Goal: Task Accomplishment & Management: Manage account settings

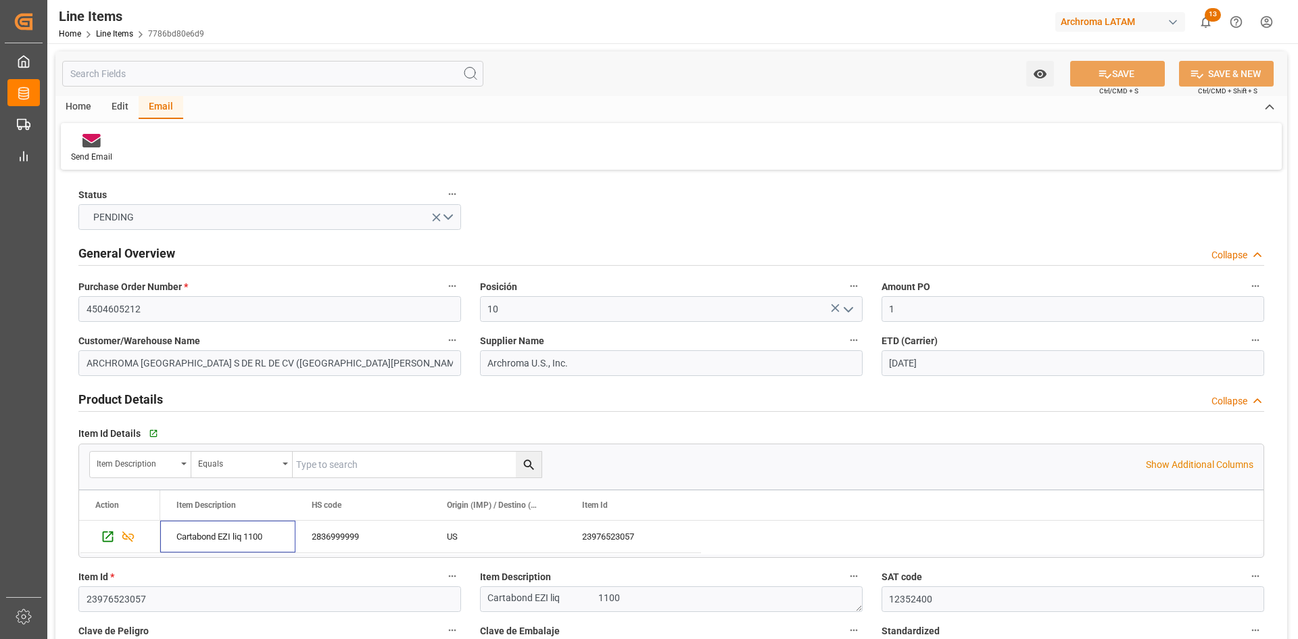
scroll to position [406, 0]
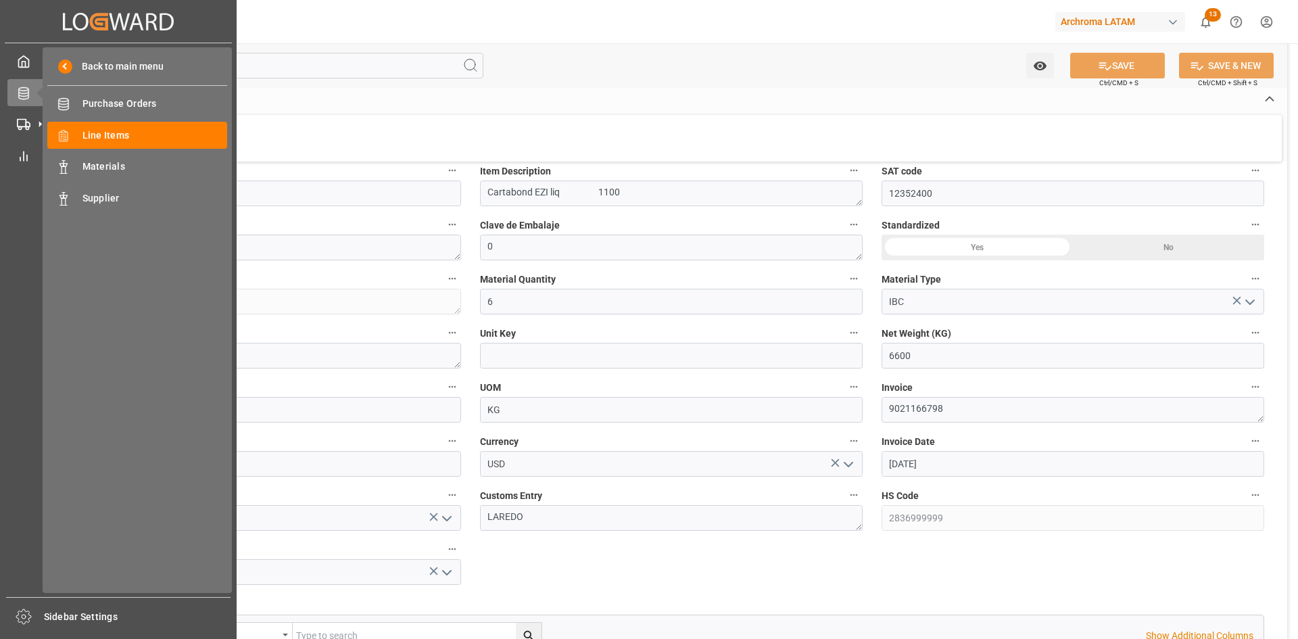
click at [32, 99] on icon at bounding box center [40, 92] width 28 height 28
click at [129, 105] on span "Purchase Orders" at bounding box center [154, 104] width 145 height 14
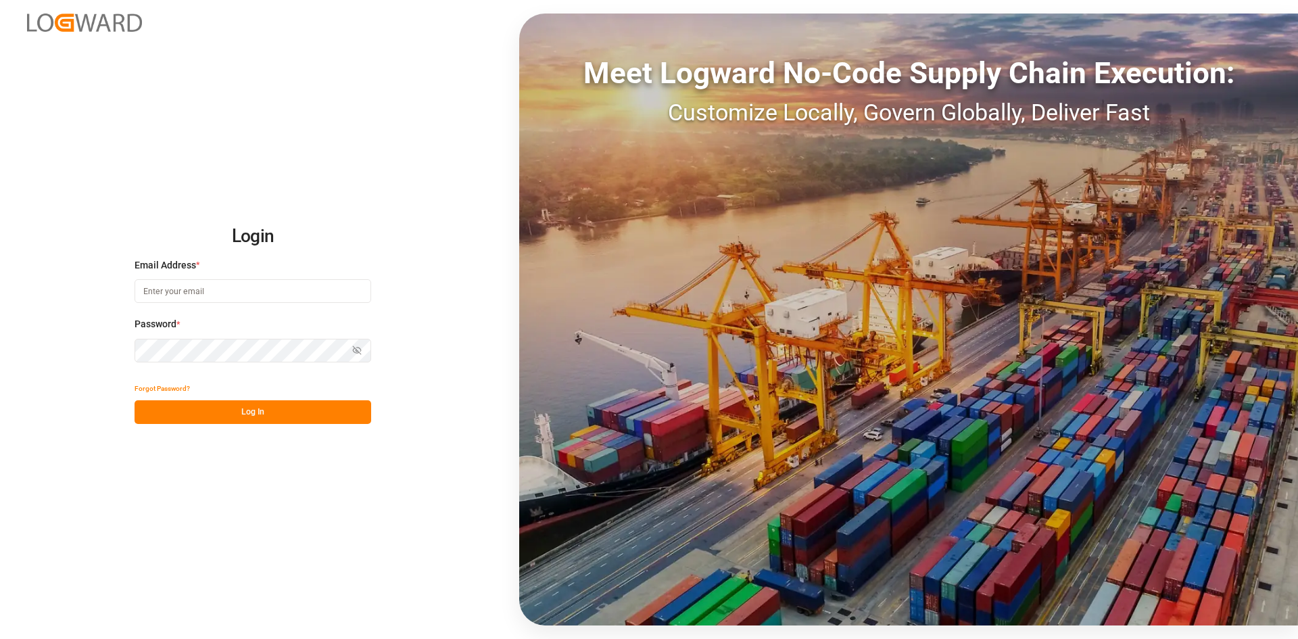
type input "[PERSON_NAME][EMAIL_ADDRESS][PERSON_NAME][DOMAIN_NAME]"
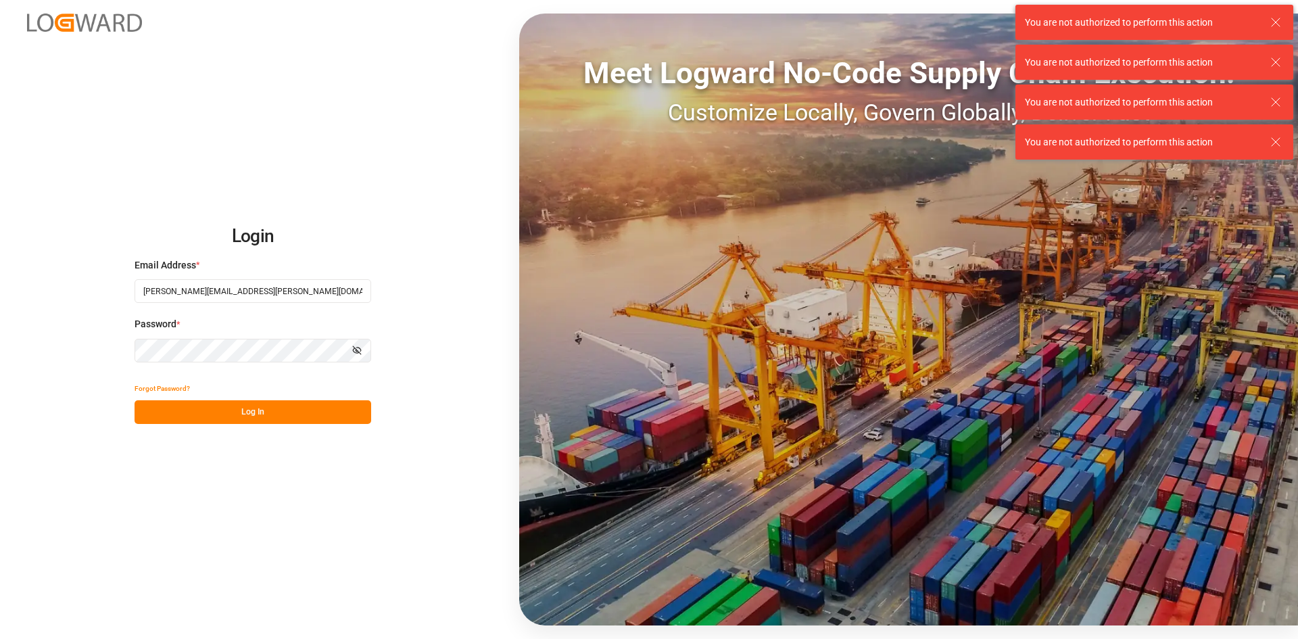
click at [303, 413] on button "Log In" at bounding box center [253, 412] width 237 height 24
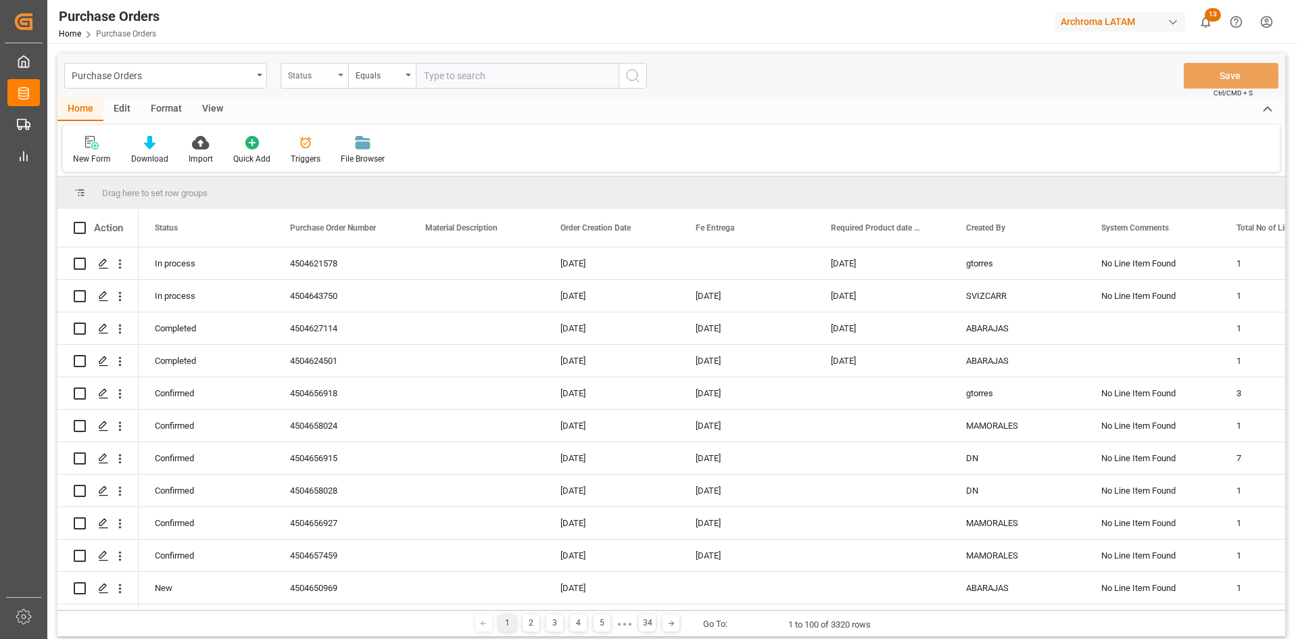
click at [327, 76] on div "Status" at bounding box center [311, 74] width 46 height 16
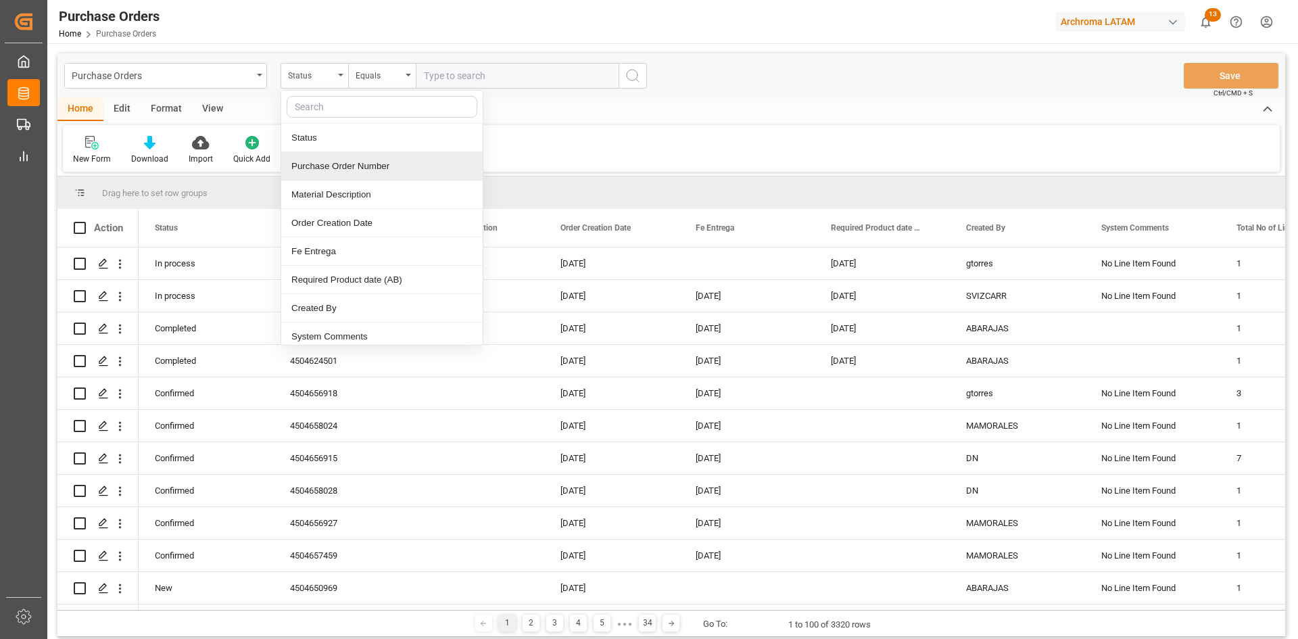
drag, startPoint x: 375, startPoint y: 164, endPoint x: 383, endPoint y: 156, distance: 10.5
click at [376, 164] on div "Purchase Order Number" at bounding box center [382, 166] width 202 height 28
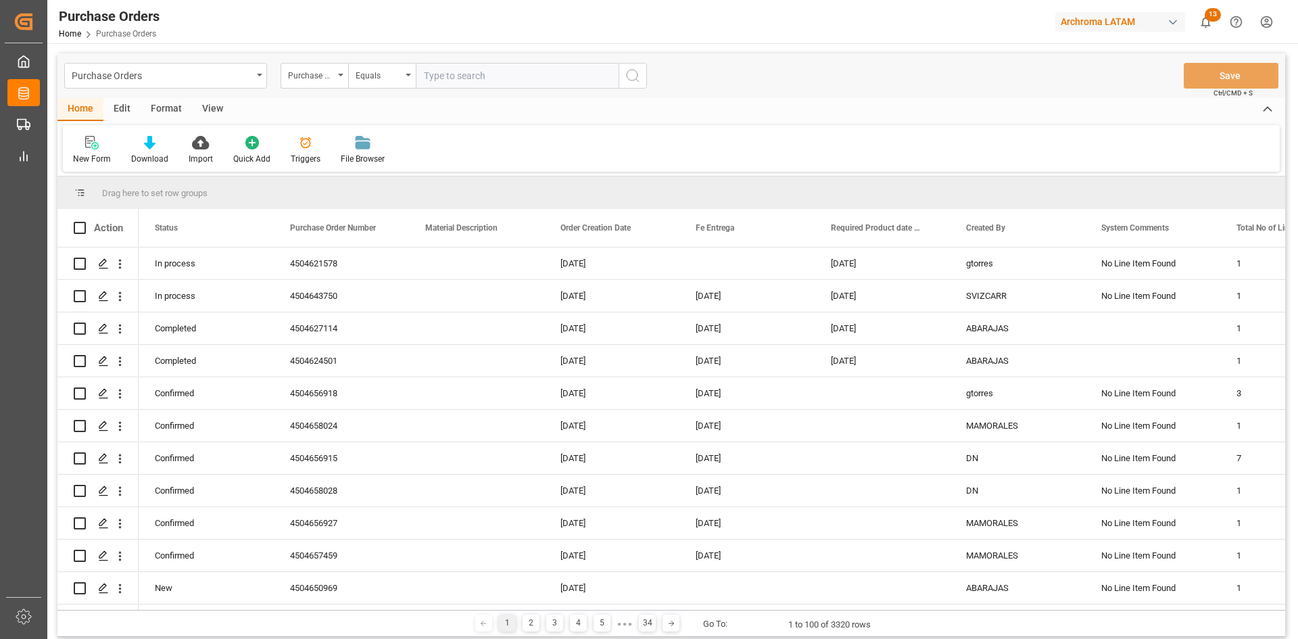
click at [448, 77] on input "text" at bounding box center [517, 76] width 203 height 26
paste input "4504652994"
type input "4504652994"
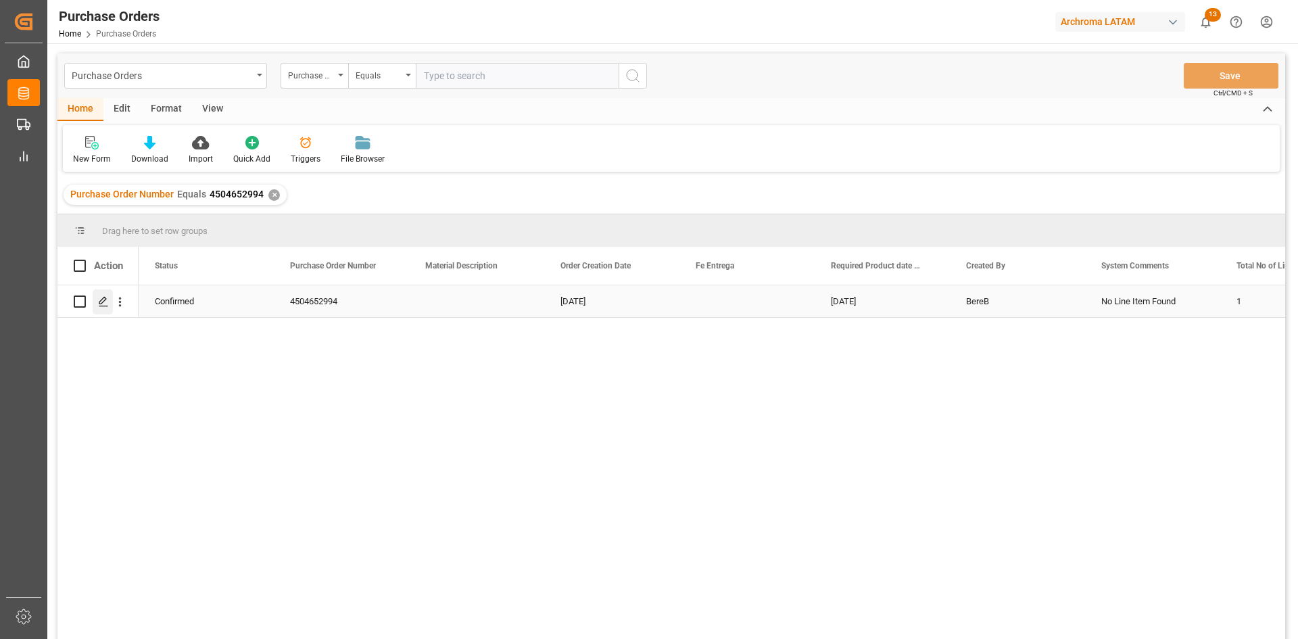
click at [107, 302] on icon "Press SPACE to select this row." at bounding box center [103, 301] width 11 height 11
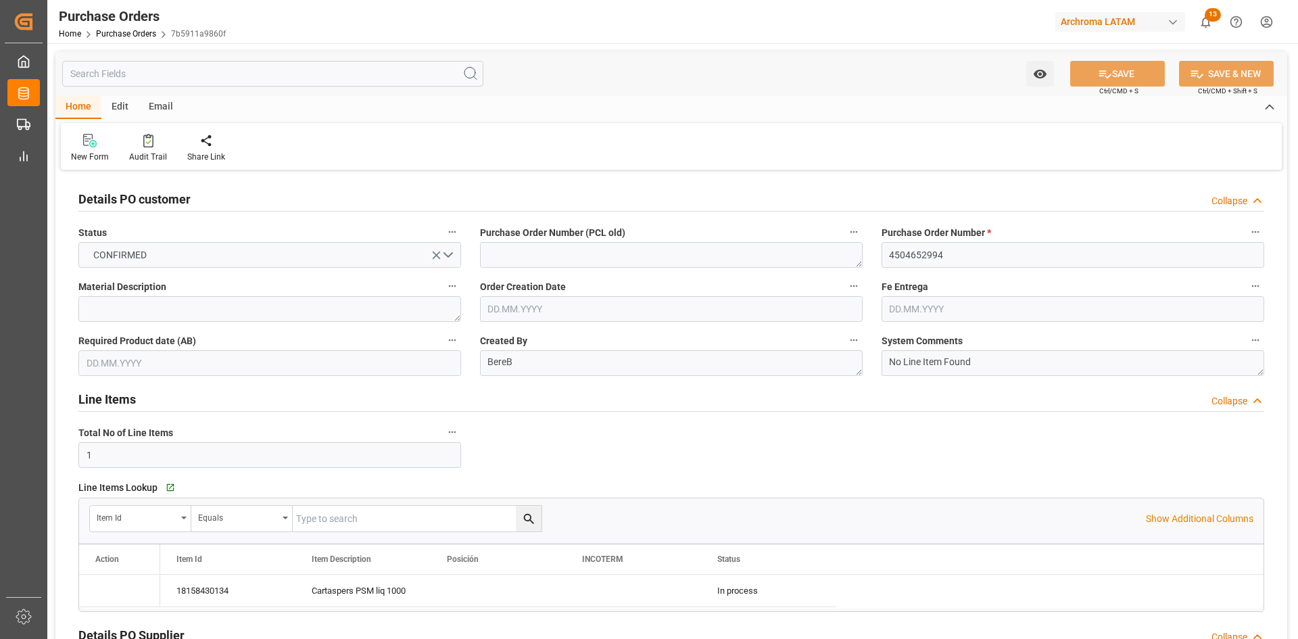
type input "[DATE]"
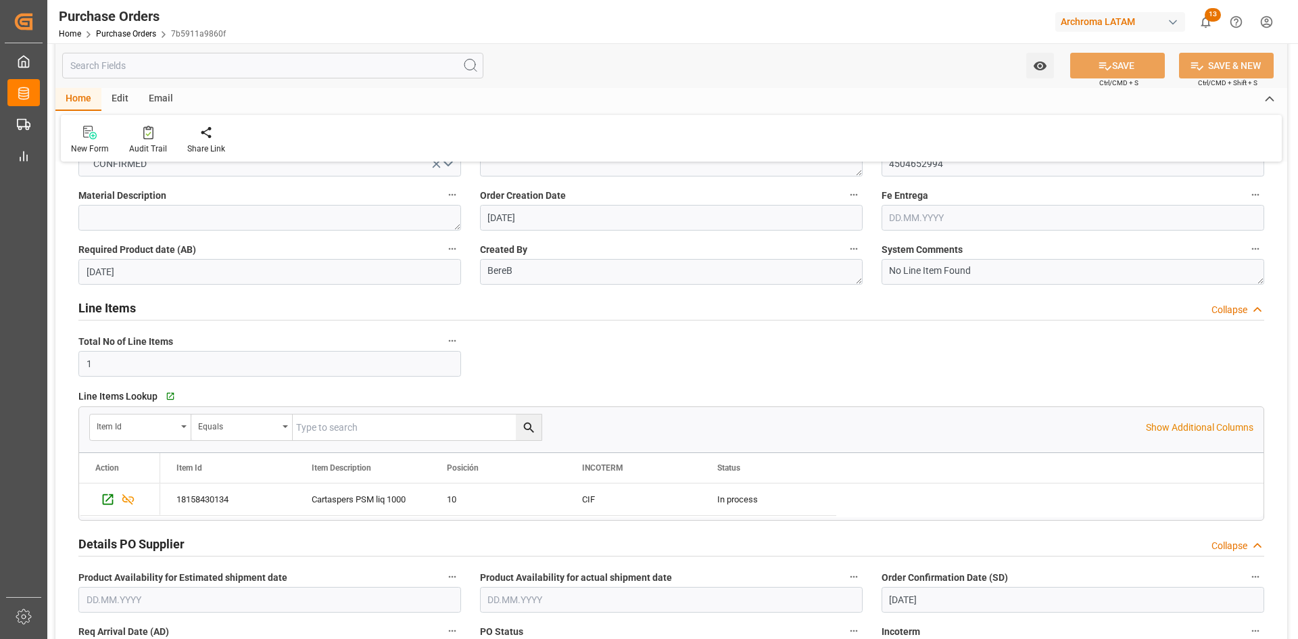
scroll to position [68, 0]
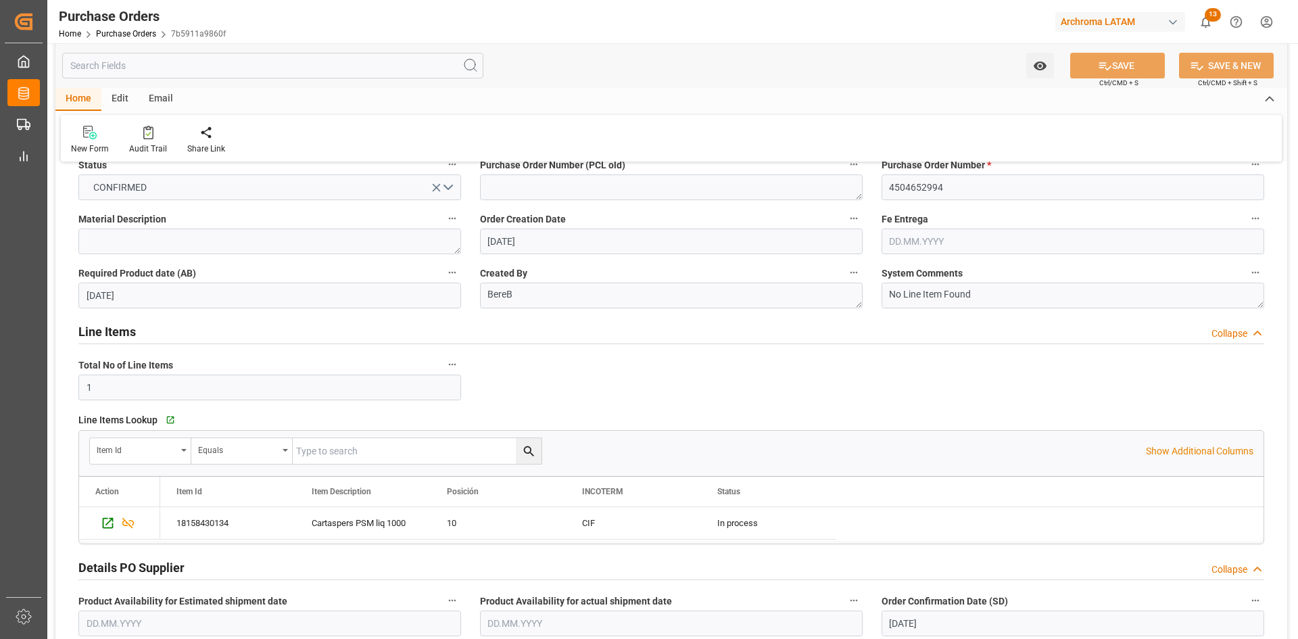
click at [936, 242] on input "text" at bounding box center [1073, 242] width 383 height 26
click at [924, 325] on div "28 29 30 31 1 2 3" at bounding box center [978, 323] width 185 height 26
click at [1006, 345] on span "8" at bounding box center [1005, 349] width 5 height 9
click at [970, 237] on input "[DATE]" at bounding box center [1073, 242] width 383 height 26
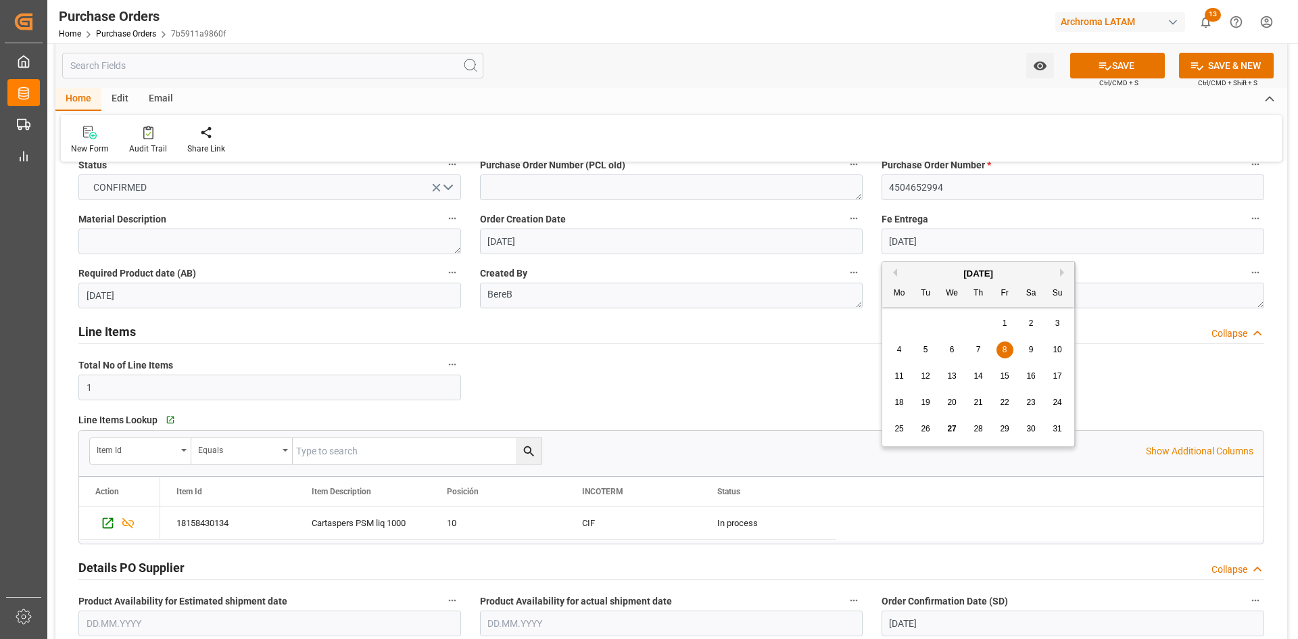
click at [1062, 270] on button "Next Month" at bounding box center [1064, 272] width 8 height 8
click at [895, 353] on div "8" at bounding box center [899, 350] width 17 height 16
type input "[DATE]"
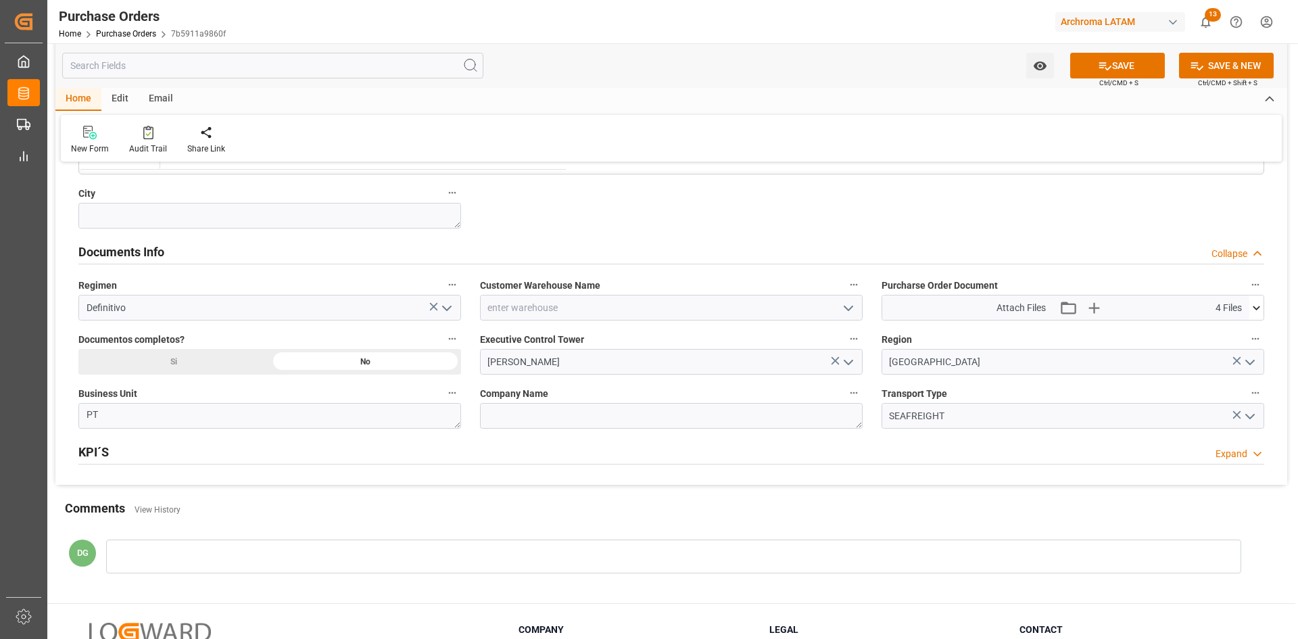
scroll to position [879, 0]
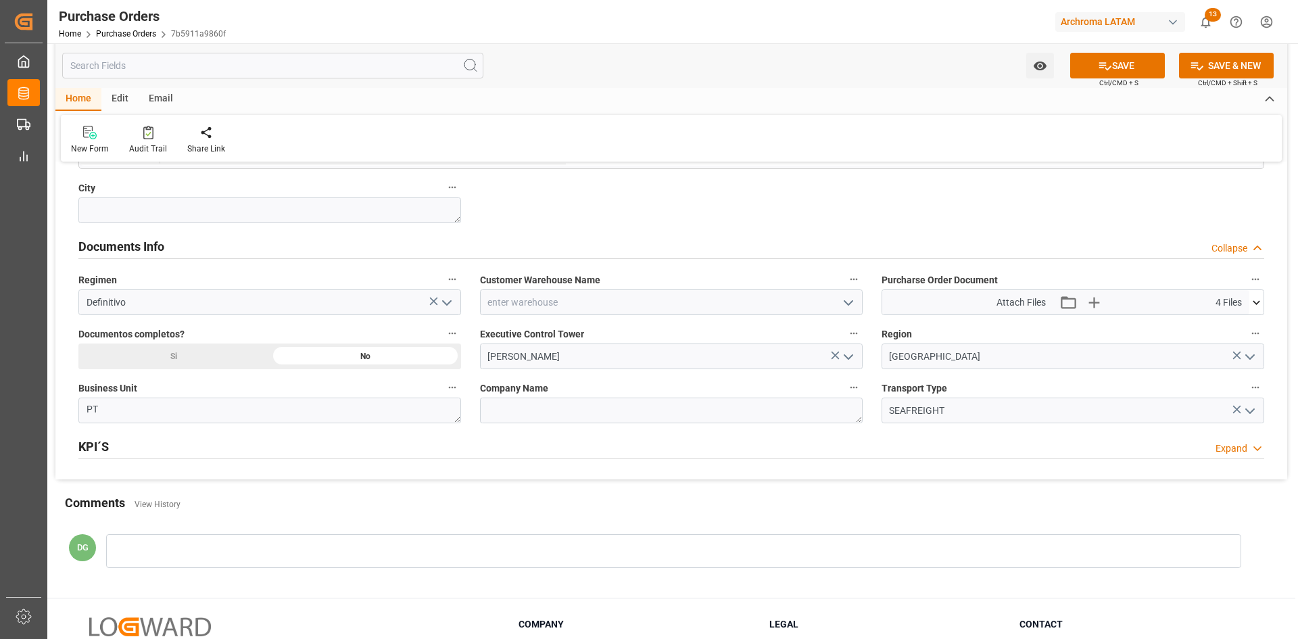
click at [1260, 307] on icon at bounding box center [1257, 302] width 14 height 14
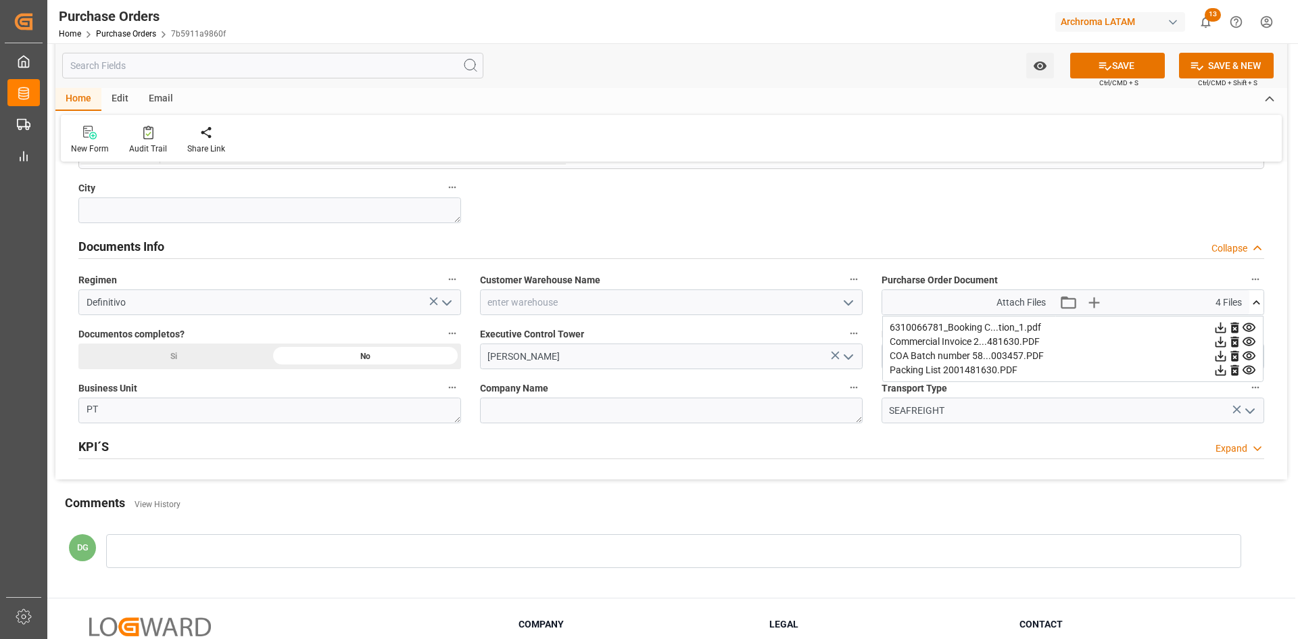
click at [1248, 324] on icon at bounding box center [1249, 327] width 13 height 9
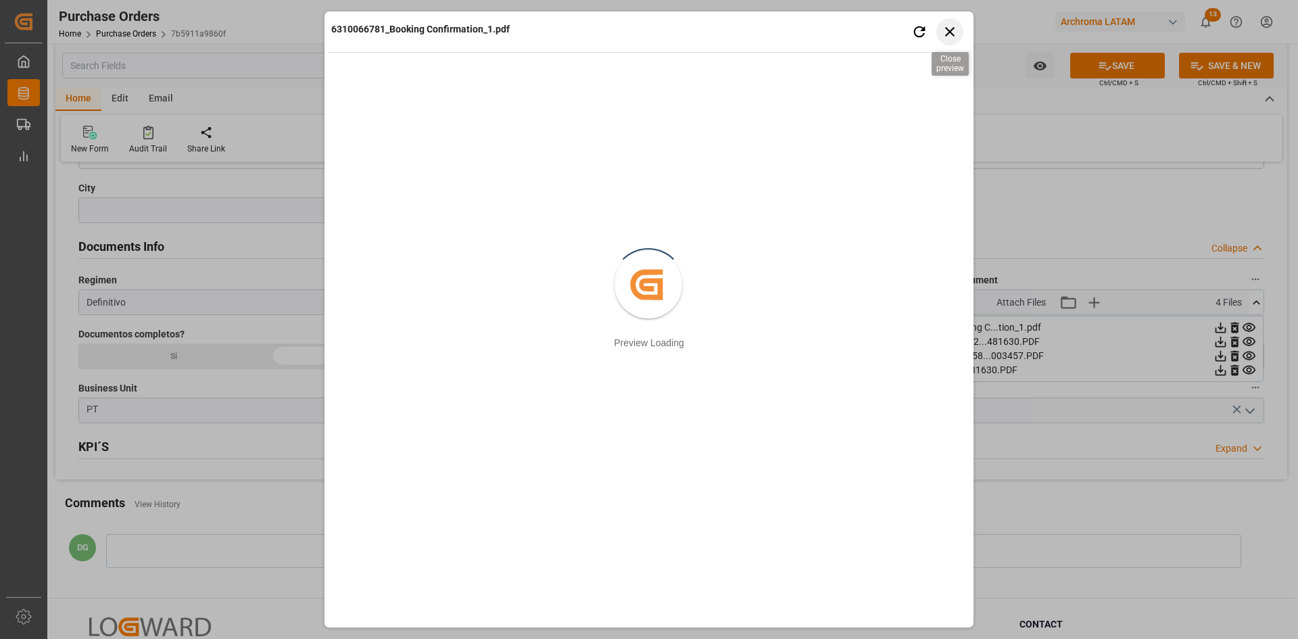
click at [947, 28] on icon "button" at bounding box center [950, 31] width 17 height 17
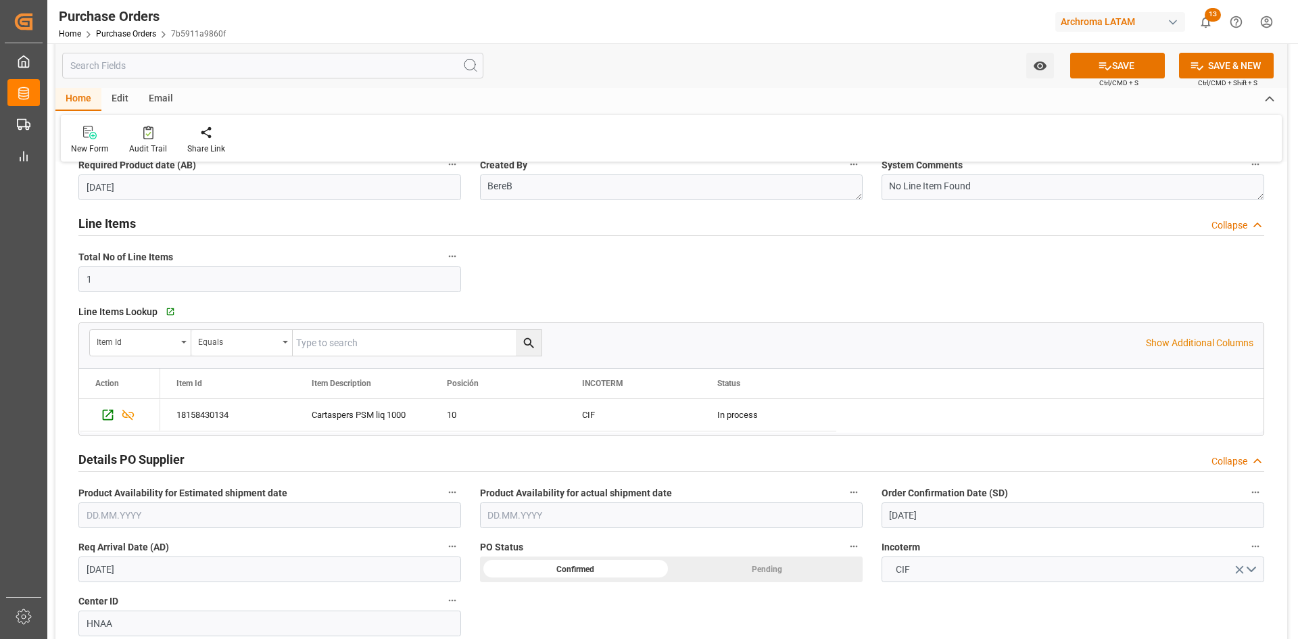
scroll to position [270, 0]
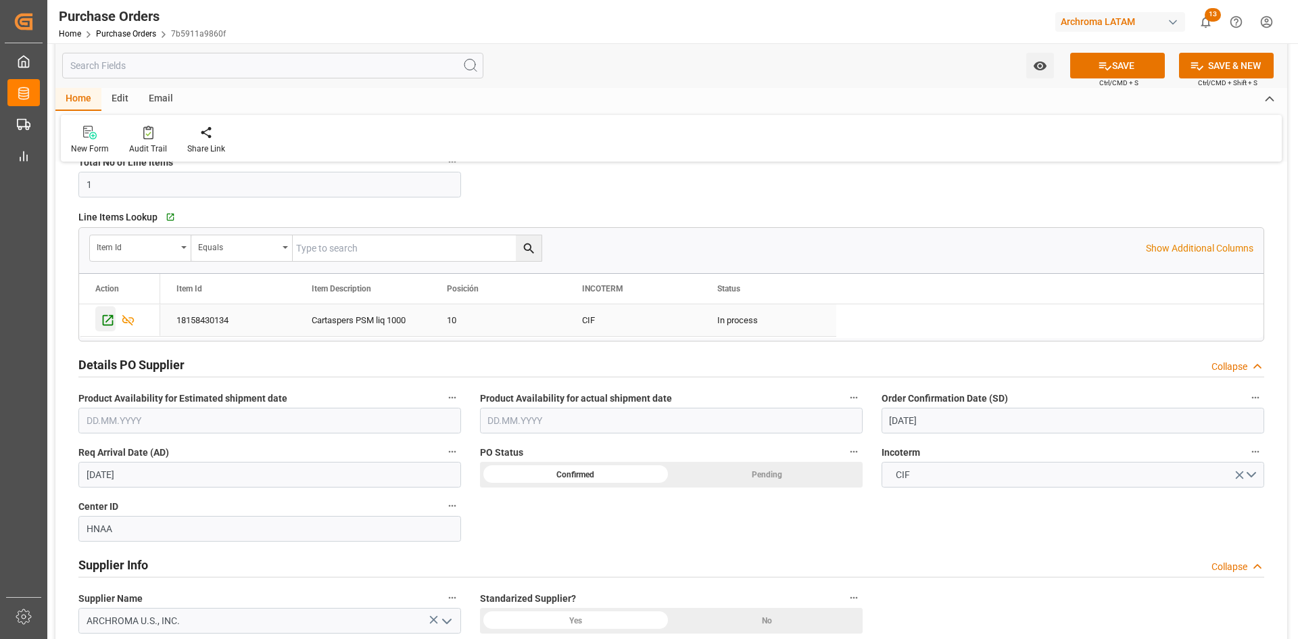
click at [108, 321] on icon "Press SPACE to select this row." at bounding box center [108, 320] width 14 height 14
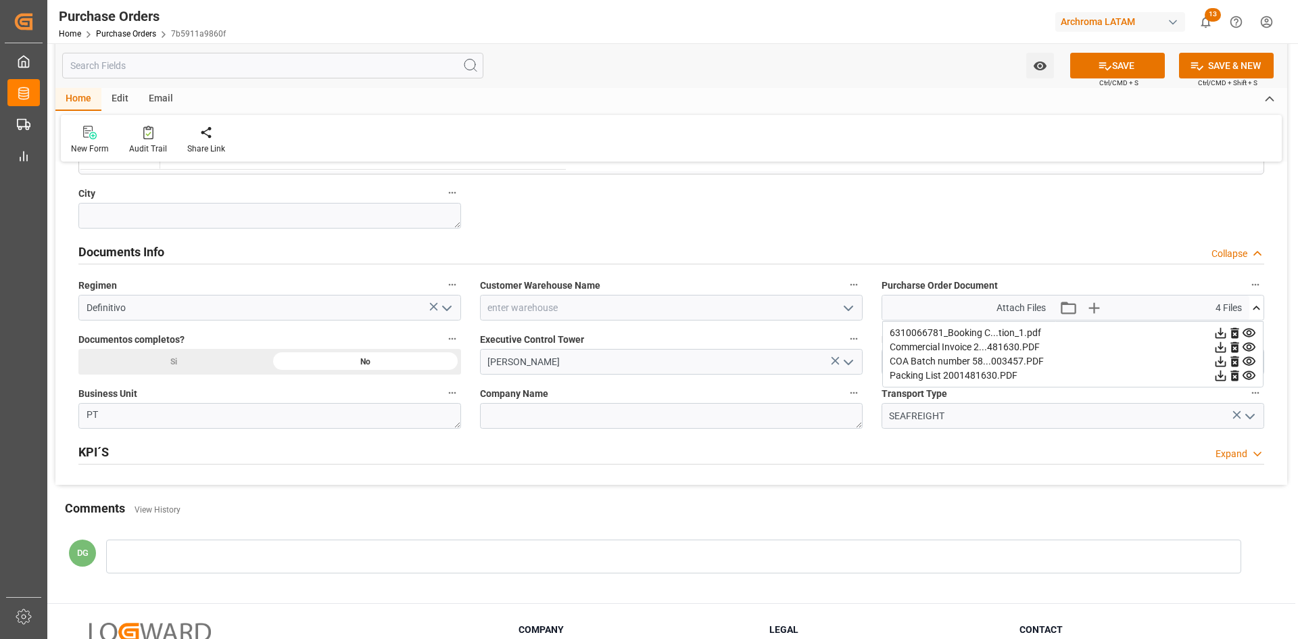
scroll to position [879, 0]
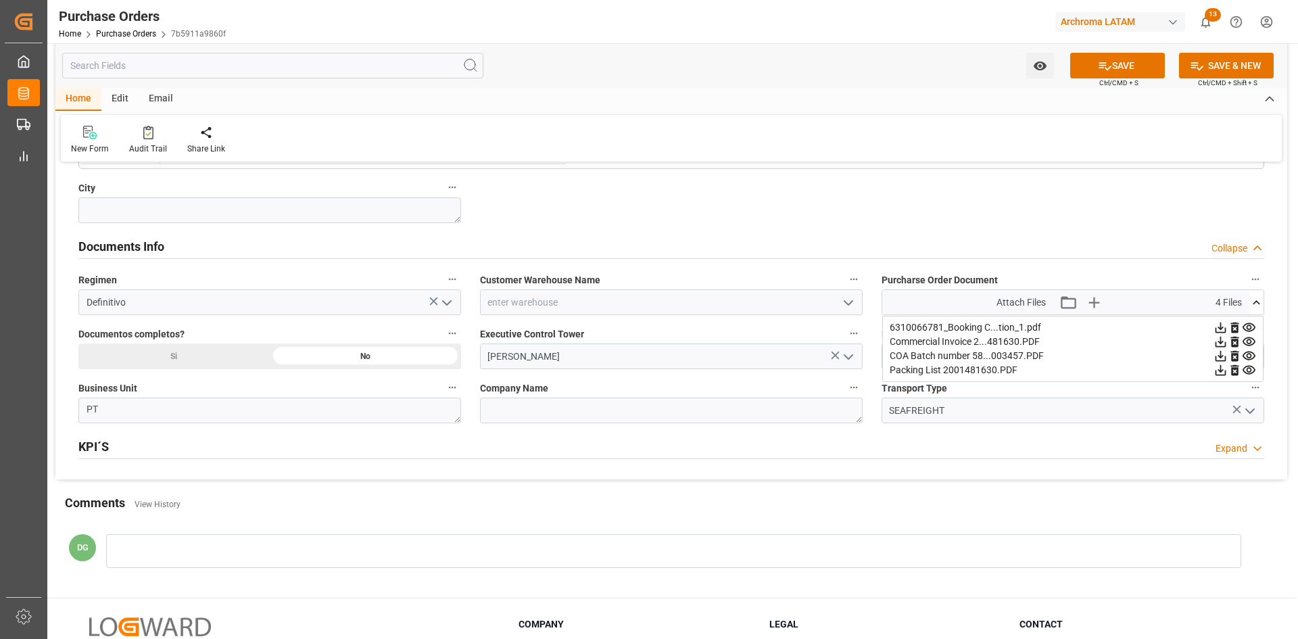
click at [1253, 343] on icon at bounding box center [1249, 342] width 14 height 14
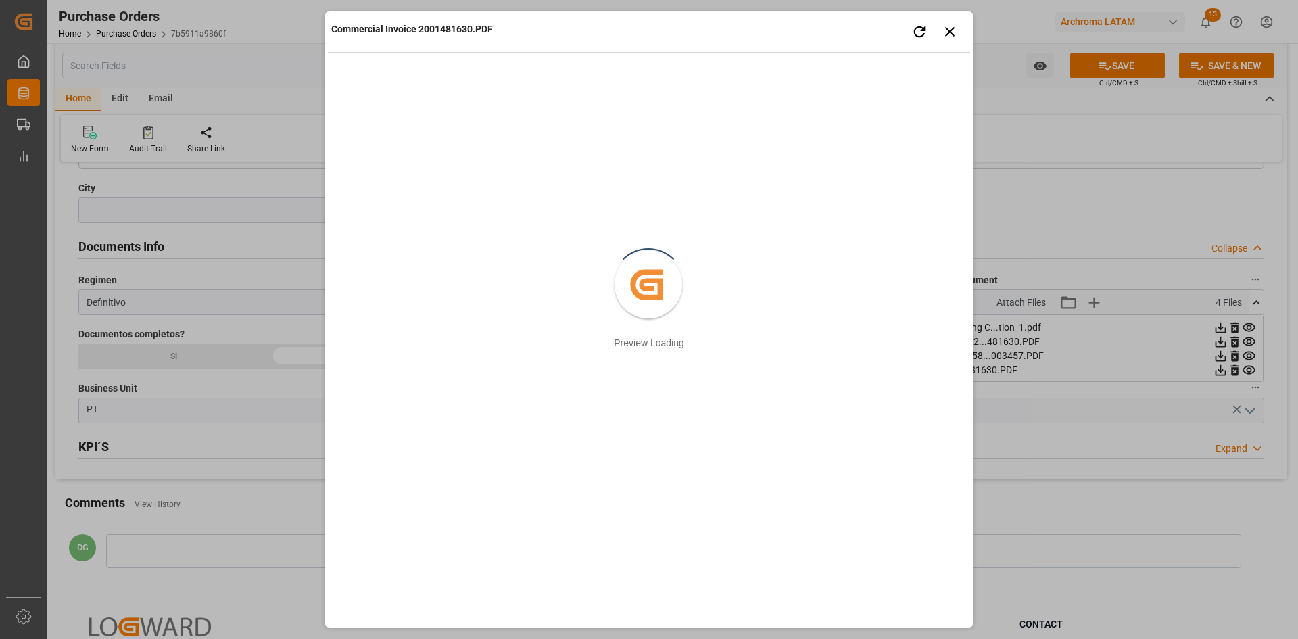
click at [1137, 354] on div "Commercial Invoice 2001481630.PDF Retry Close preview Created by potrace 1.15, …" at bounding box center [649, 319] width 1298 height 639
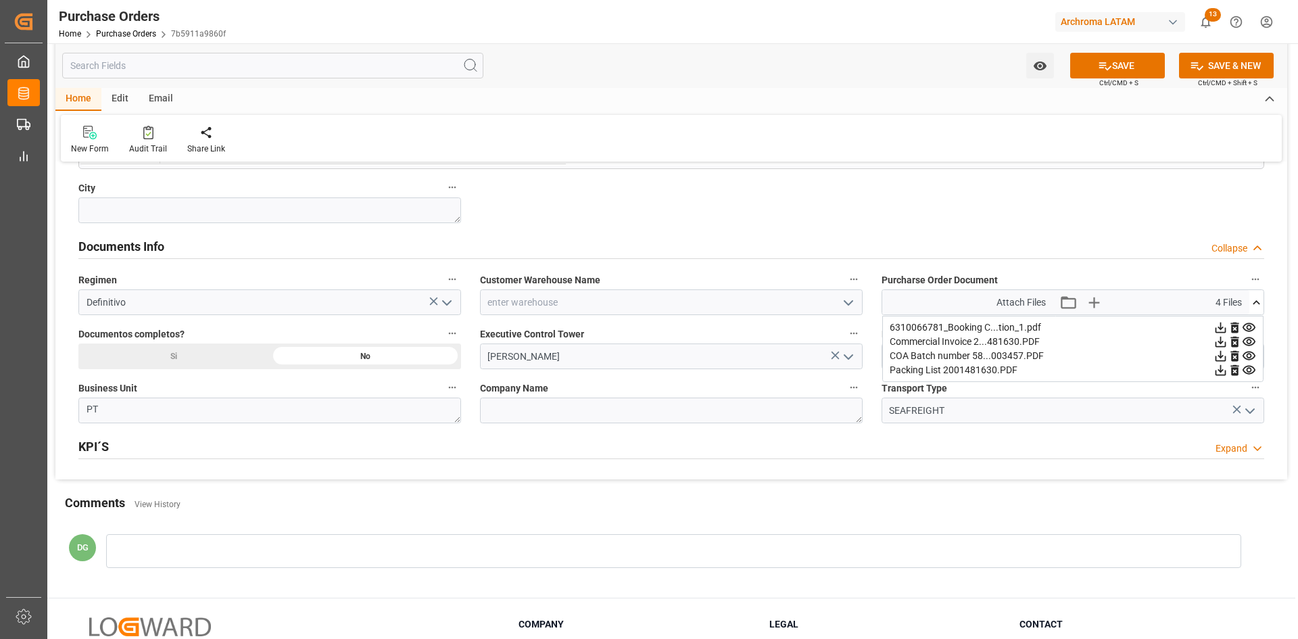
click at [1220, 340] on icon at bounding box center [1221, 342] width 11 height 11
click at [1143, 67] on button "SAVE" at bounding box center [1117, 66] width 95 height 26
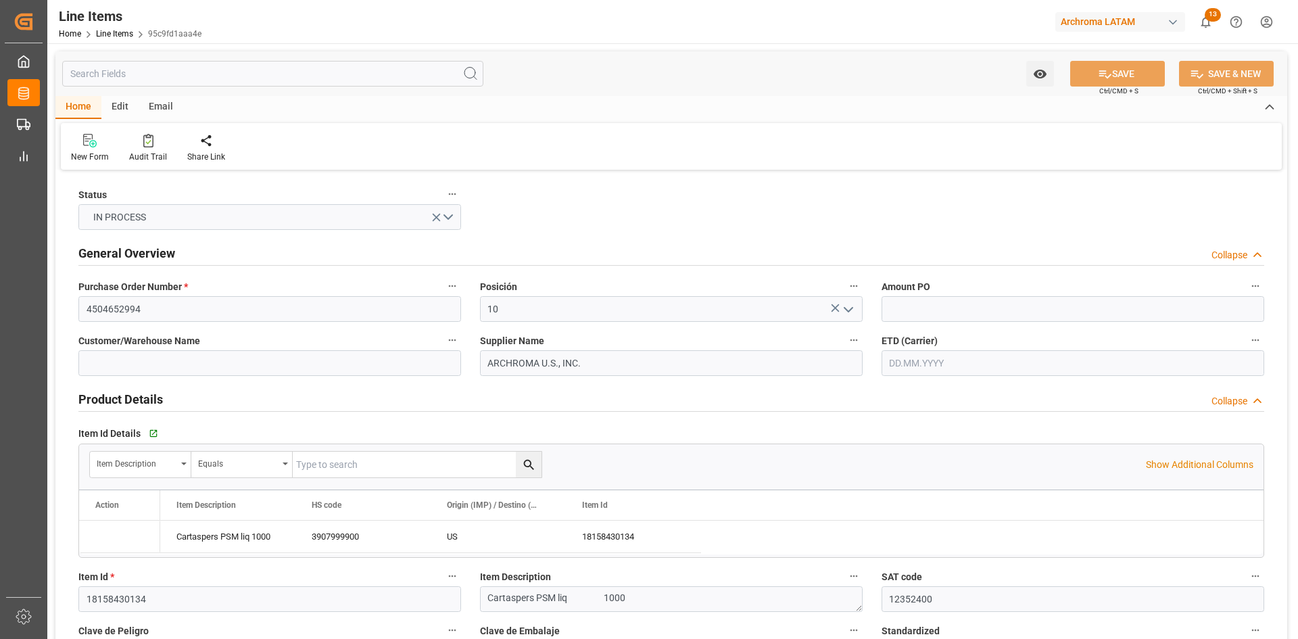
type input "12352400"
type input "3907999900"
type input "21.08.2025 05:20"
type input "14.08.2025 19:50"
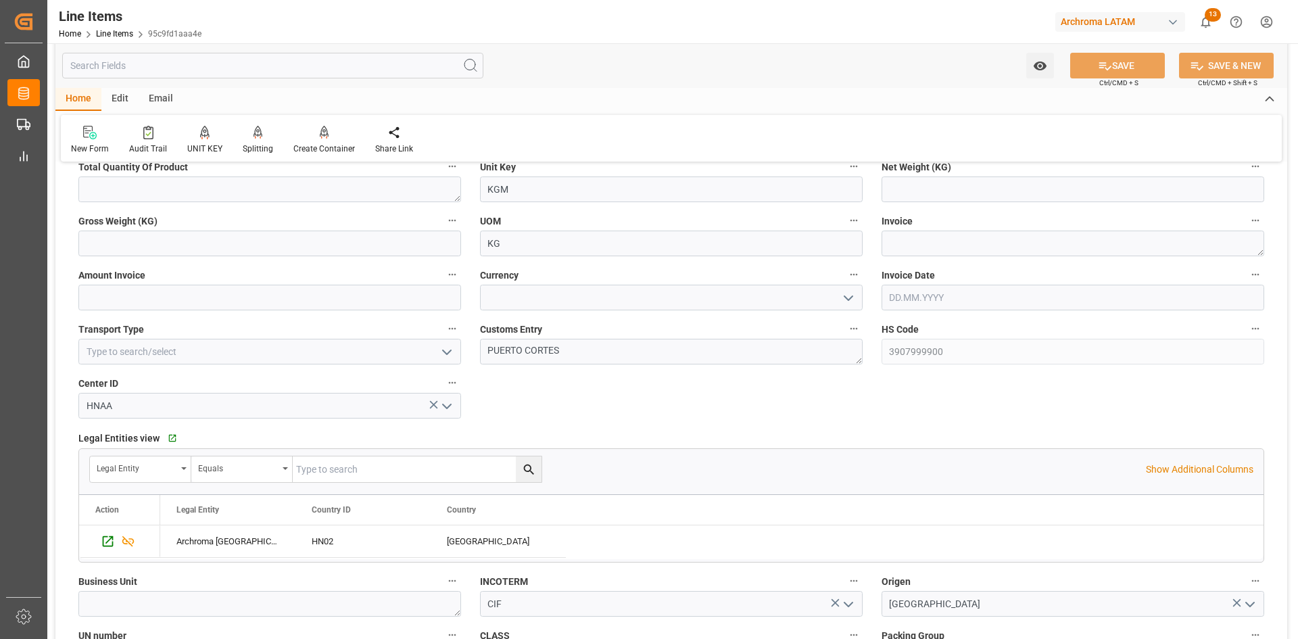
scroll to position [541, 0]
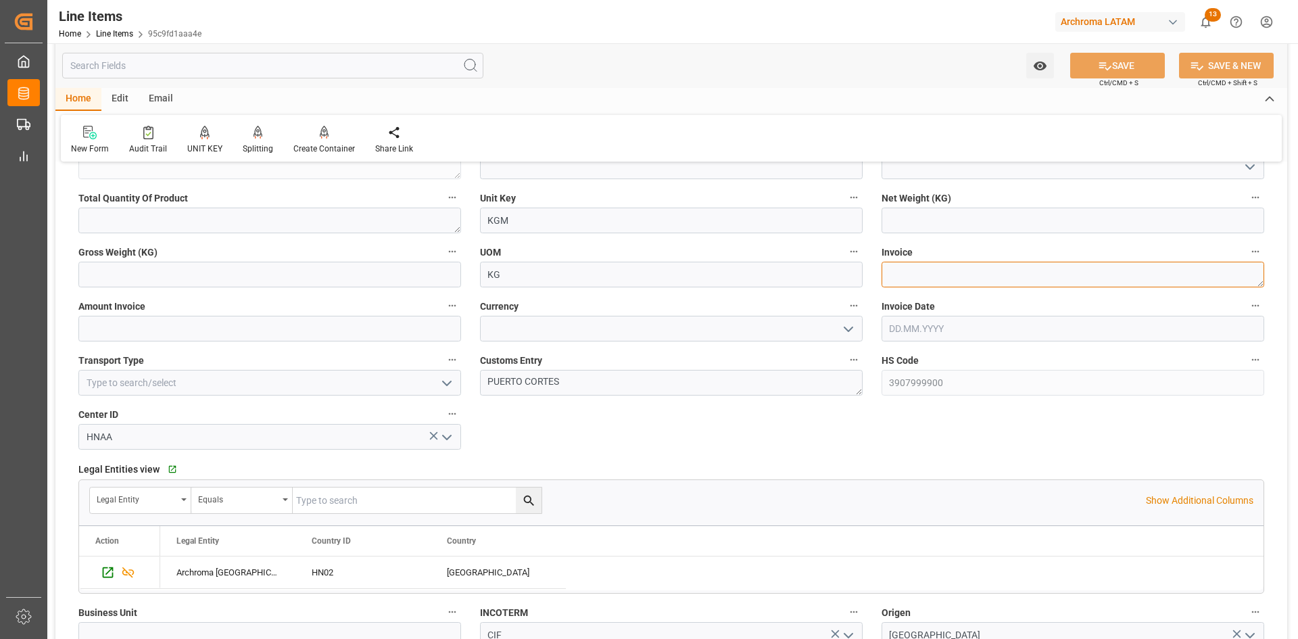
click at [935, 276] on textarea at bounding box center [1073, 275] width 383 height 26
paste textarea "9021166547"
type textarea "9021166547"
click at [270, 335] on input "text" at bounding box center [269, 329] width 383 height 26
type input "17730"
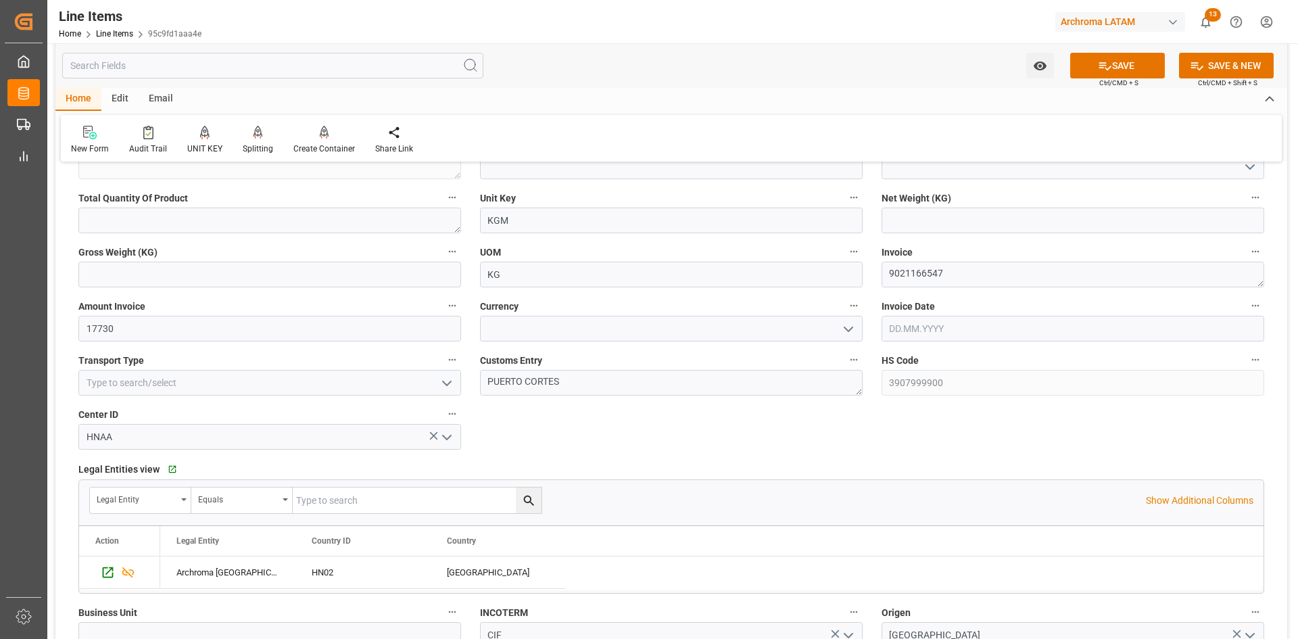
click at [850, 329] on icon "open menu" at bounding box center [848, 329] width 16 height 16
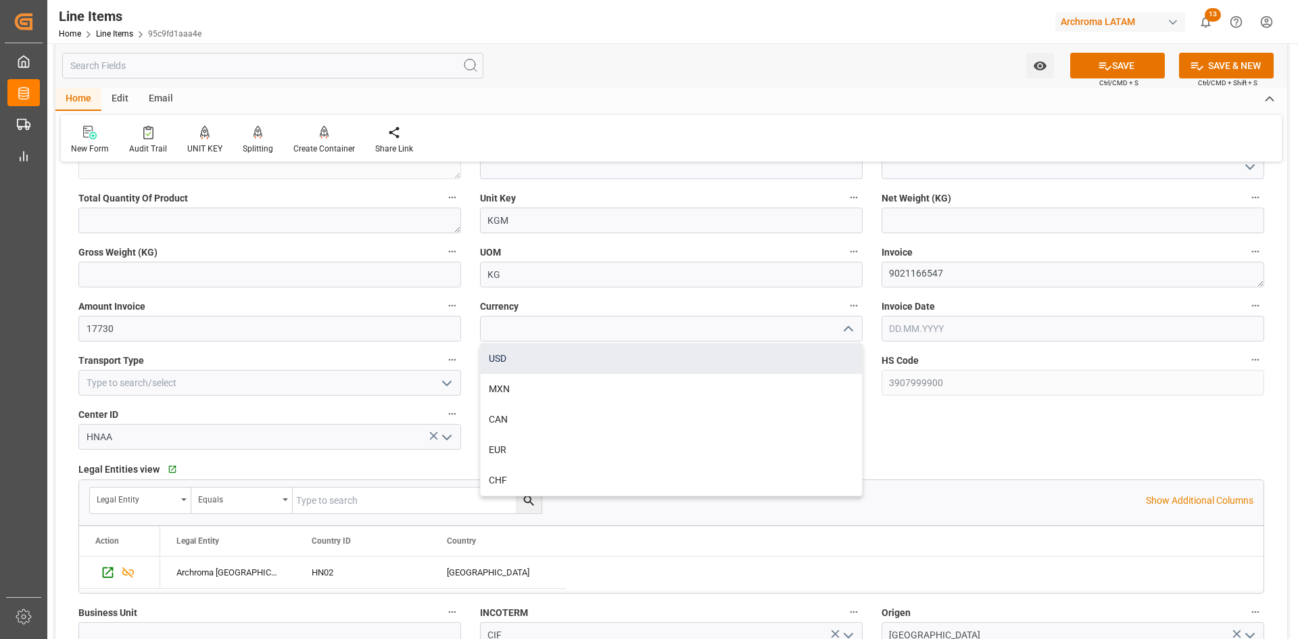
click at [598, 366] on div "USD" at bounding box center [671, 358] width 381 height 30
type input "USD"
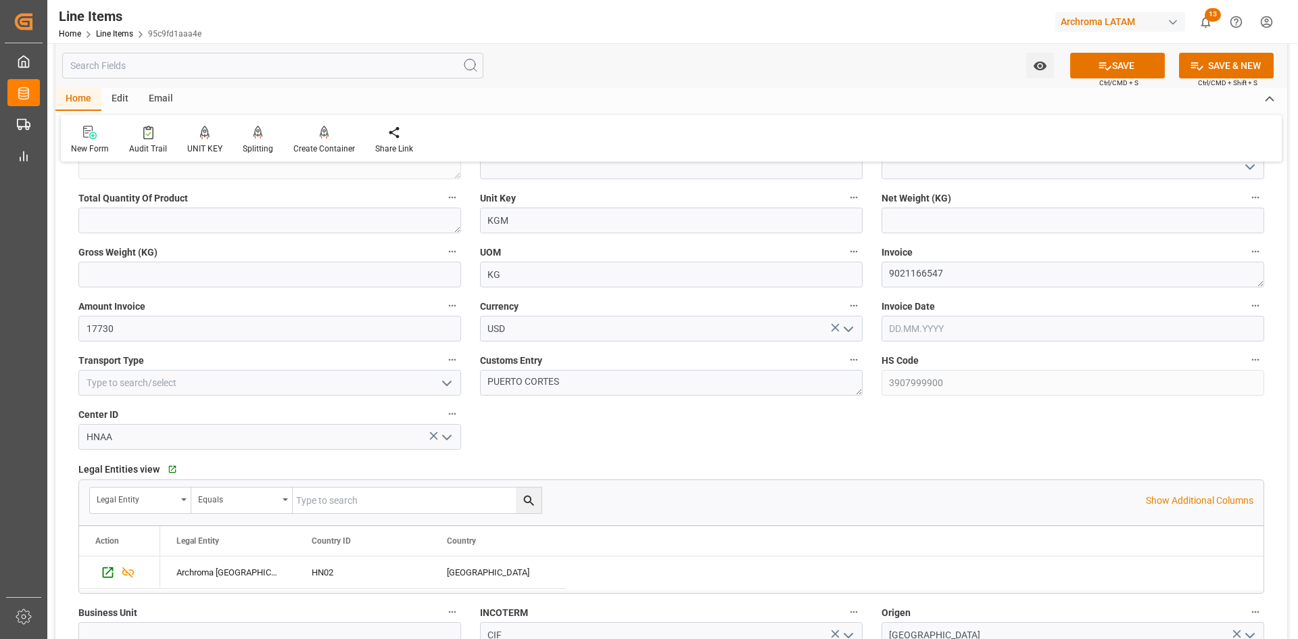
click at [947, 320] on input "text" at bounding box center [1073, 329] width 383 height 26
click at [930, 408] on div "28 29 30 31 1 2 3" at bounding box center [978, 411] width 185 height 26
click at [903, 492] on span "18" at bounding box center [899, 489] width 9 height 9
type input "[DATE]"
click at [1112, 62] on button "SAVE" at bounding box center [1117, 66] width 95 height 26
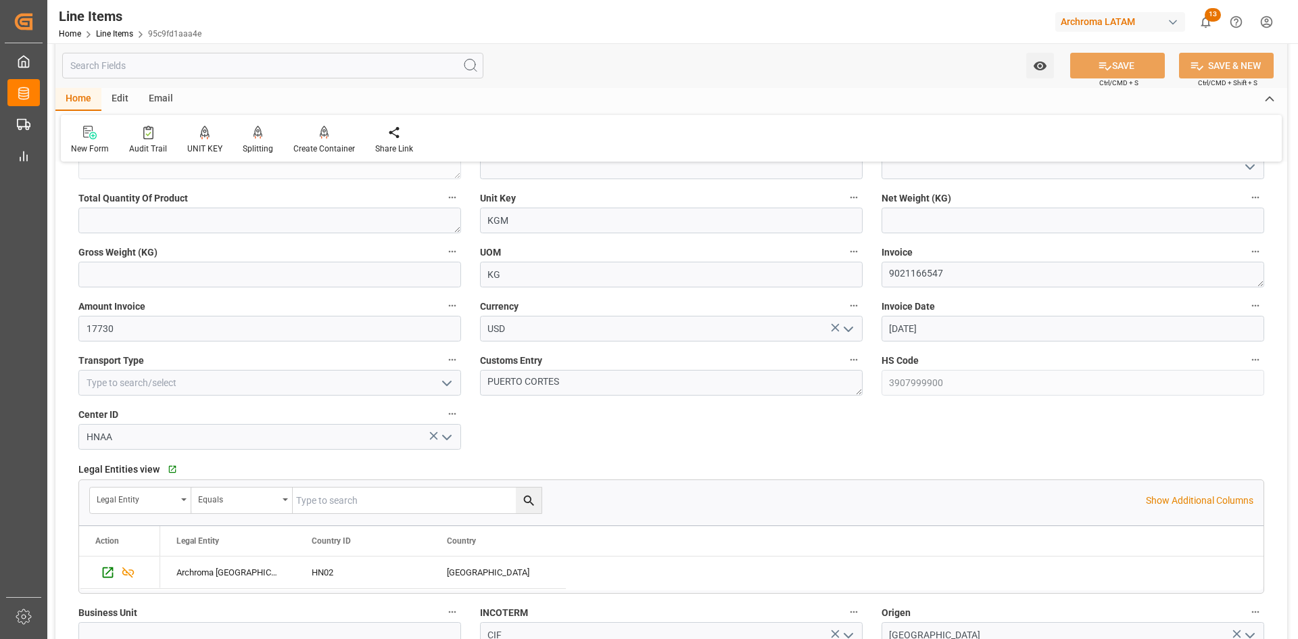
click at [455, 382] on button "open menu" at bounding box center [445, 383] width 20 height 21
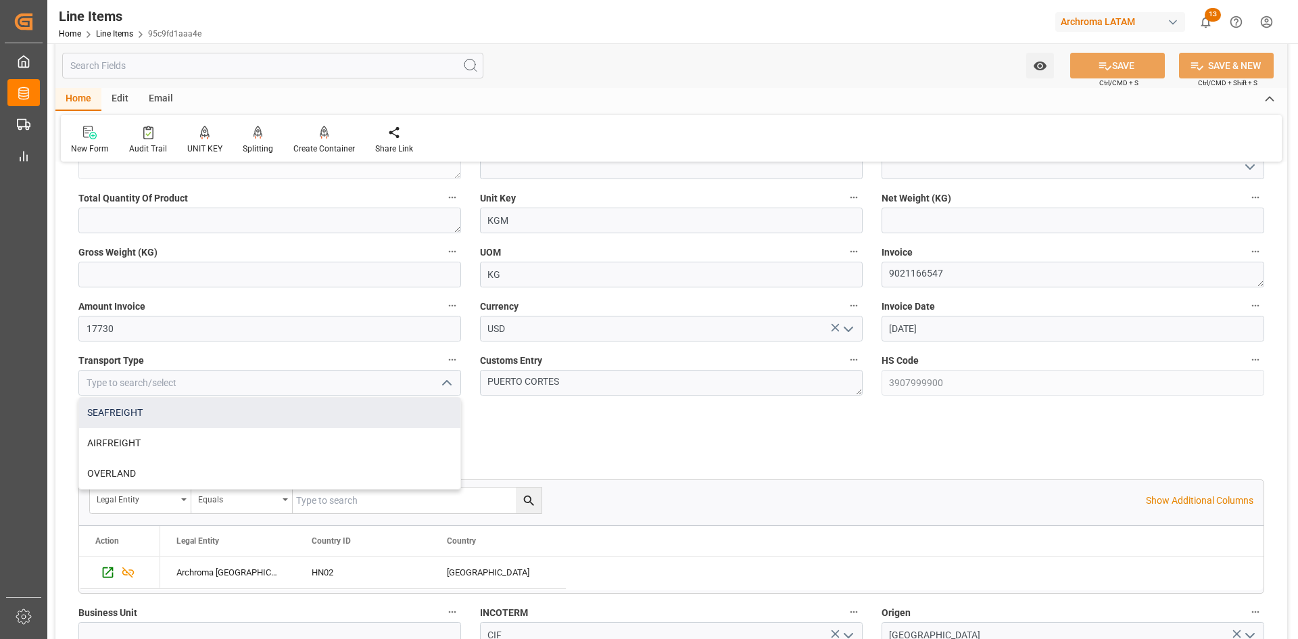
click at [243, 409] on div "SEAFREIGHT" at bounding box center [269, 413] width 381 height 30
type input "SEAFREIGHT"
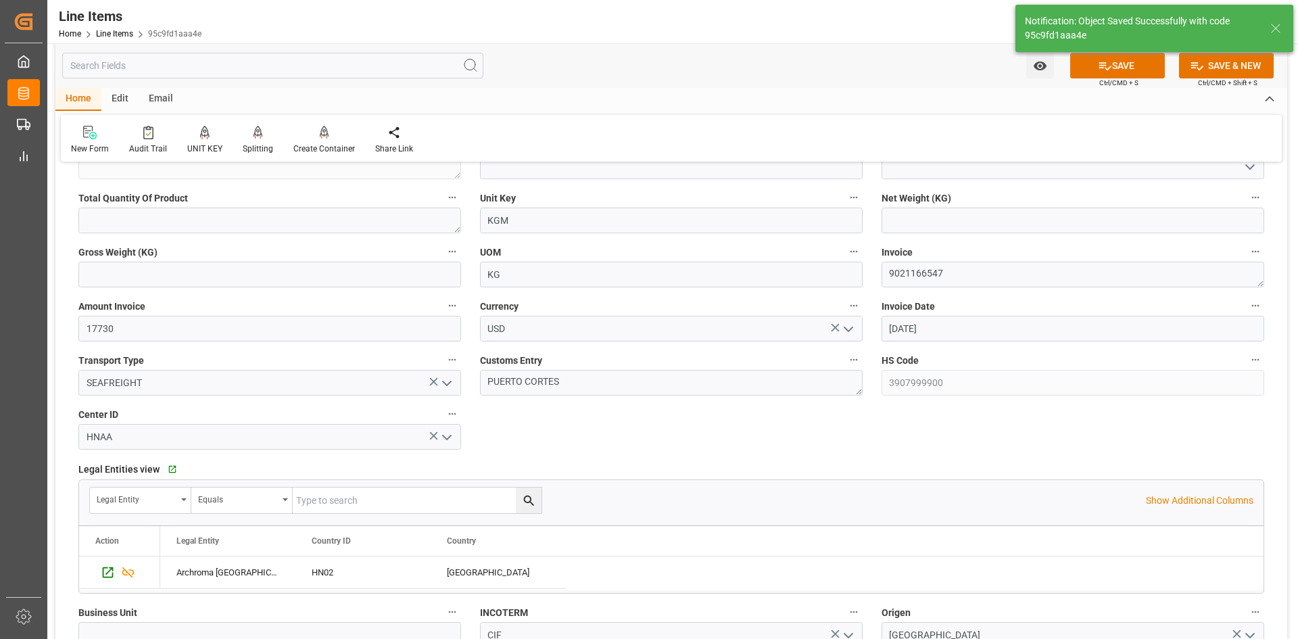
type input "27.08.2025 20:53"
click at [1130, 65] on button "SAVE" at bounding box center [1117, 66] width 95 height 26
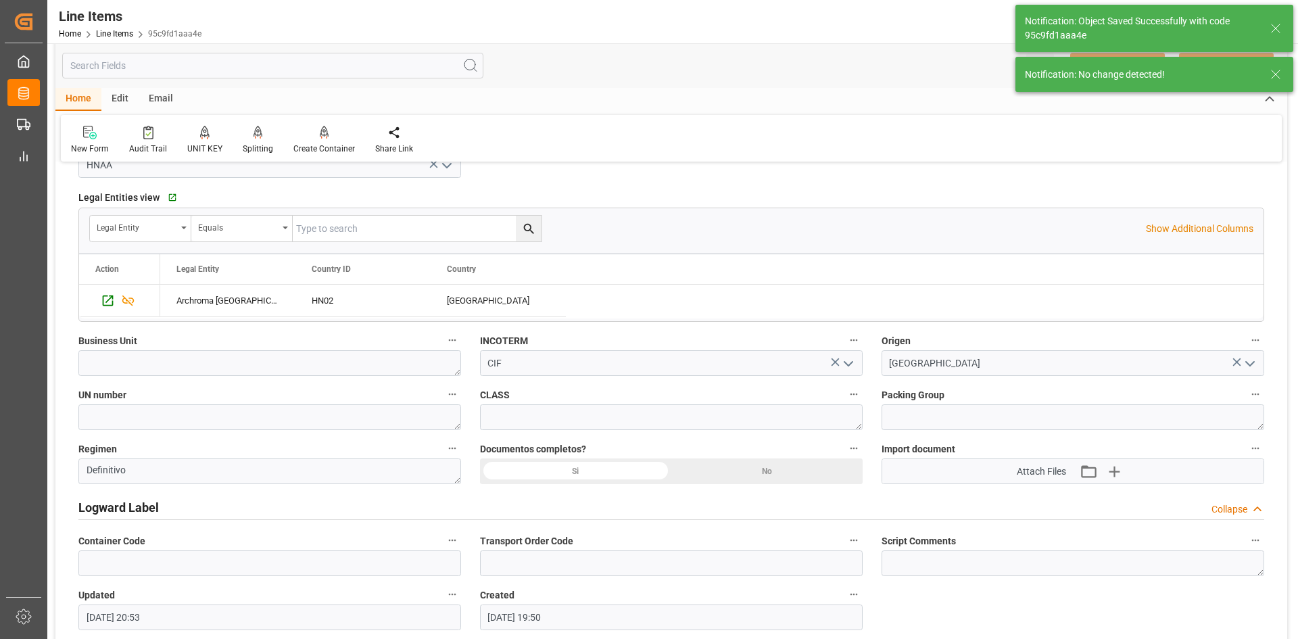
scroll to position [811, 0]
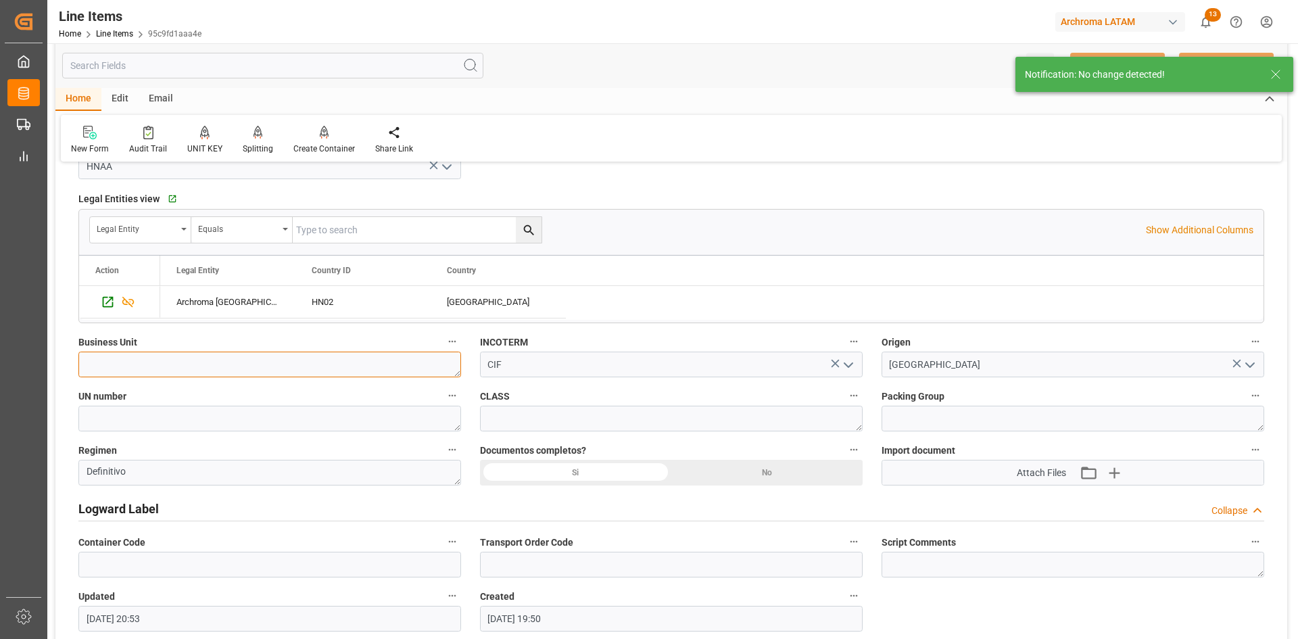
click at [352, 364] on textarea at bounding box center [269, 365] width 383 height 26
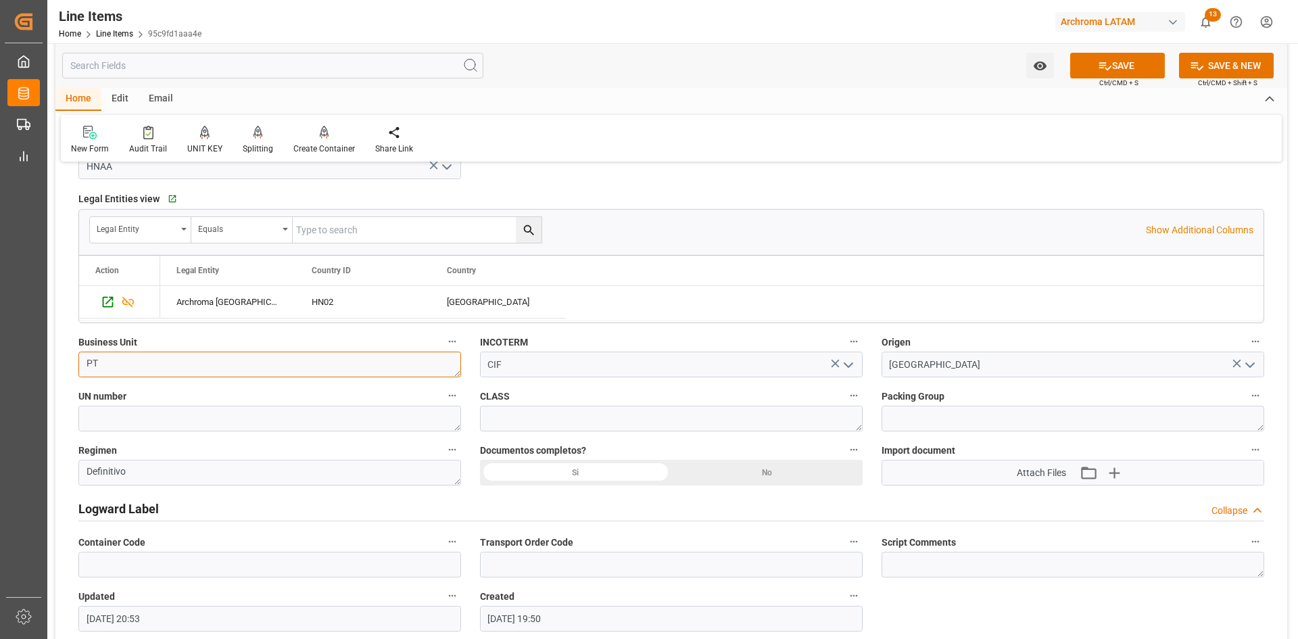
type textarea "PT"
click at [623, 471] on div "Si" at bounding box center [575, 473] width 191 height 26
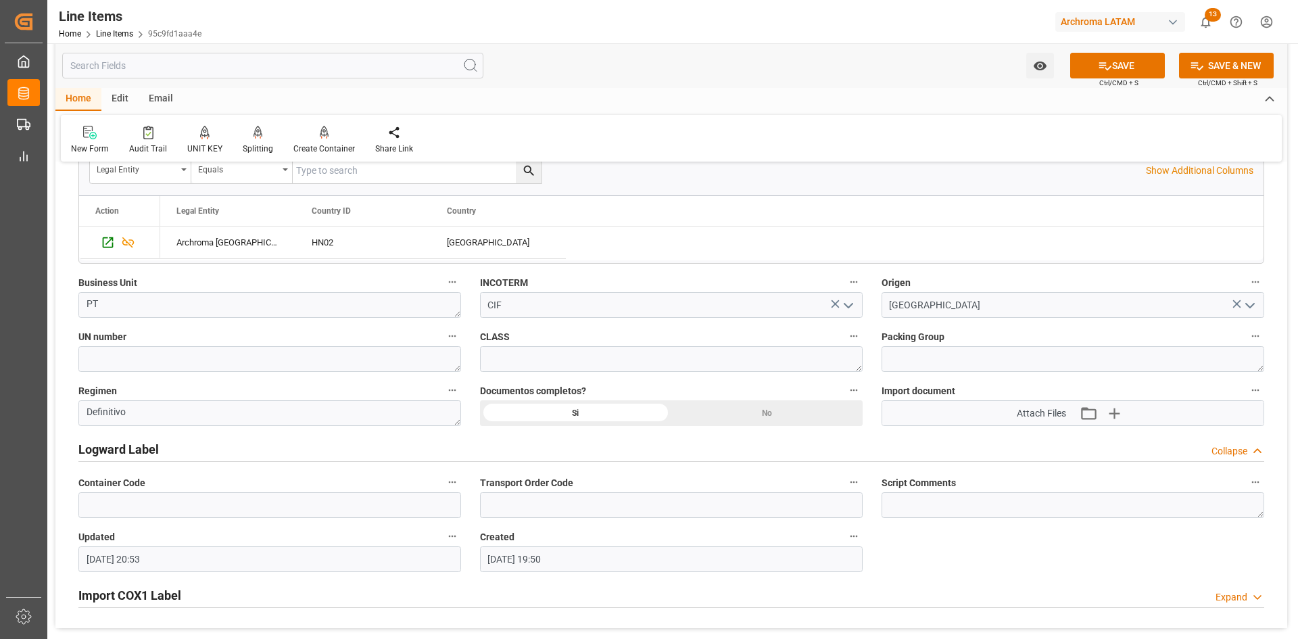
scroll to position [947, 0]
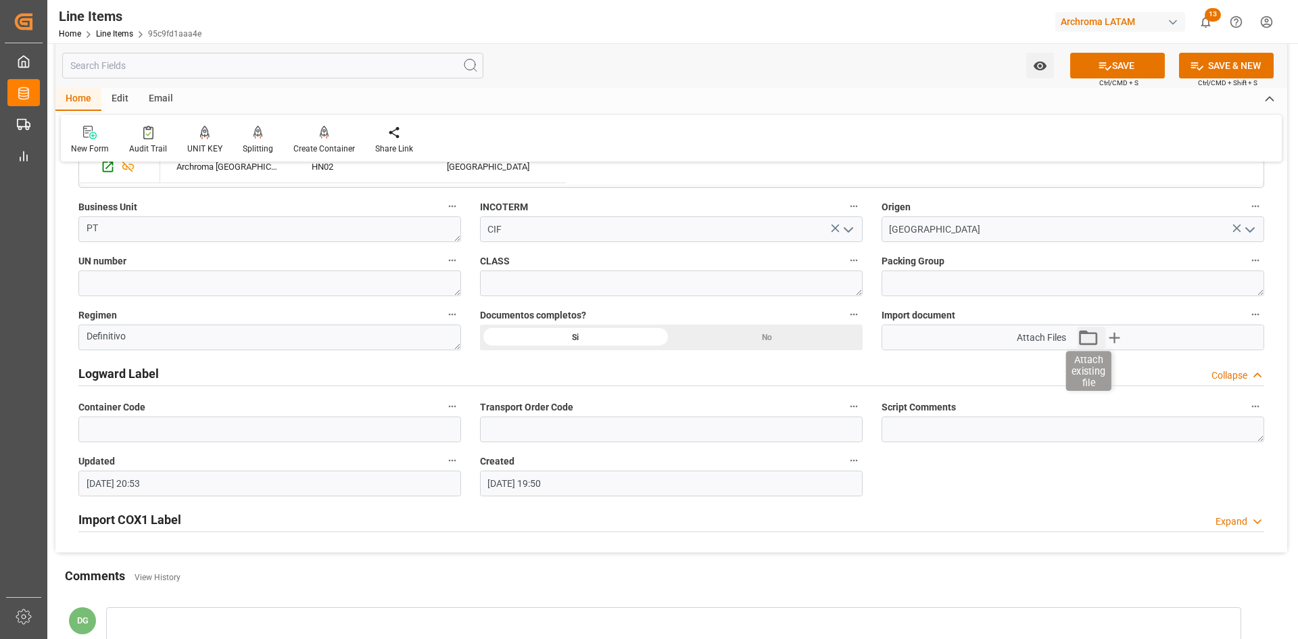
click at [1089, 338] on icon "button" at bounding box center [1088, 338] width 22 height 22
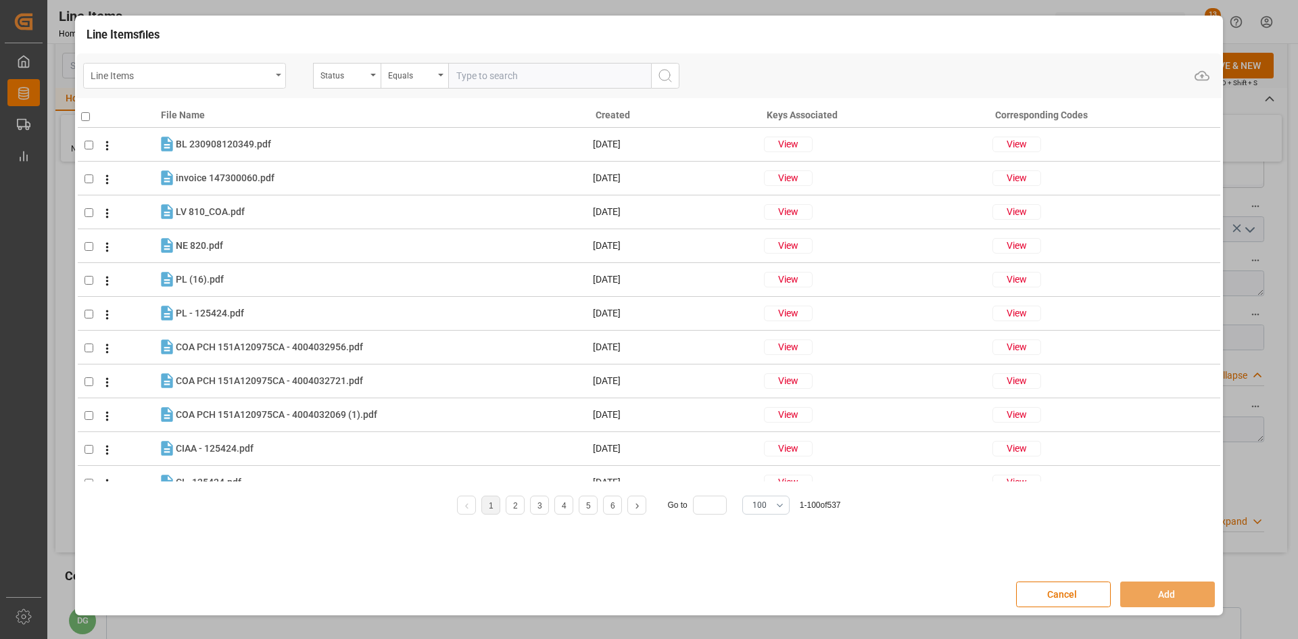
click at [270, 73] on div "Line Items" at bounding box center [181, 74] width 181 height 17
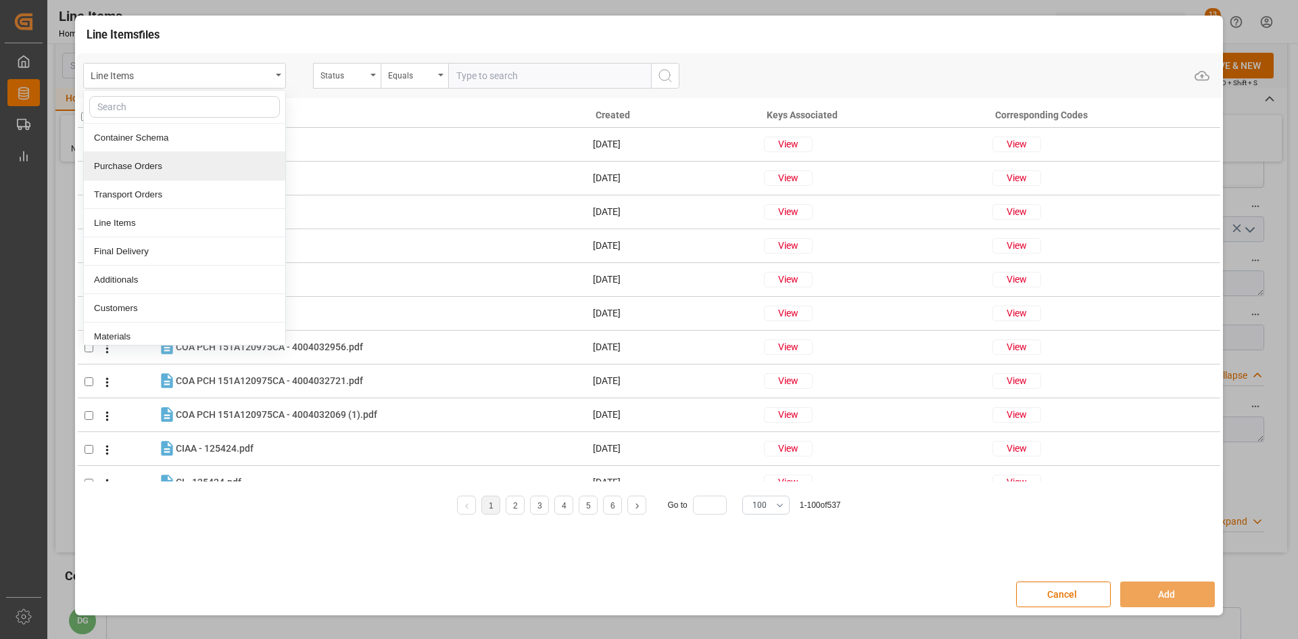
click at [148, 161] on div "Purchase Orders" at bounding box center [185, 166] width 202 height 28
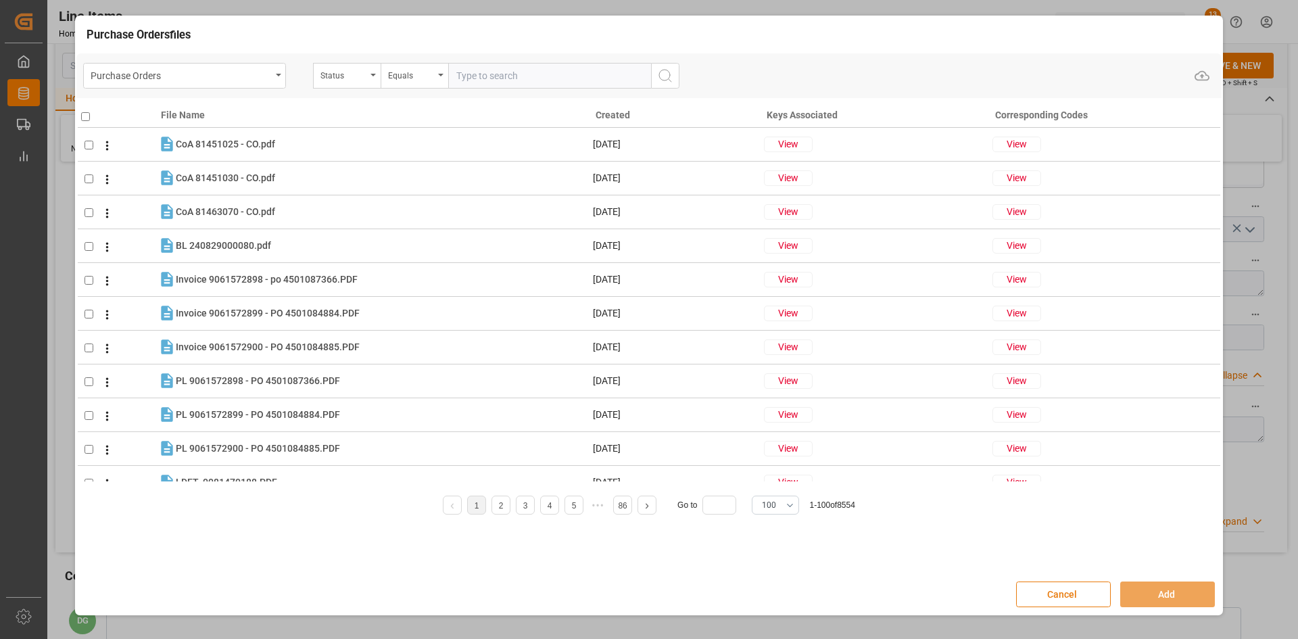
click at [1070, 582] on div "Cancel Add" at bounding box center [648, 594] width 1145 height 39
click at [1072, 587] on button "Cancel" at bounding box center [1063, 595] width 95 height 26
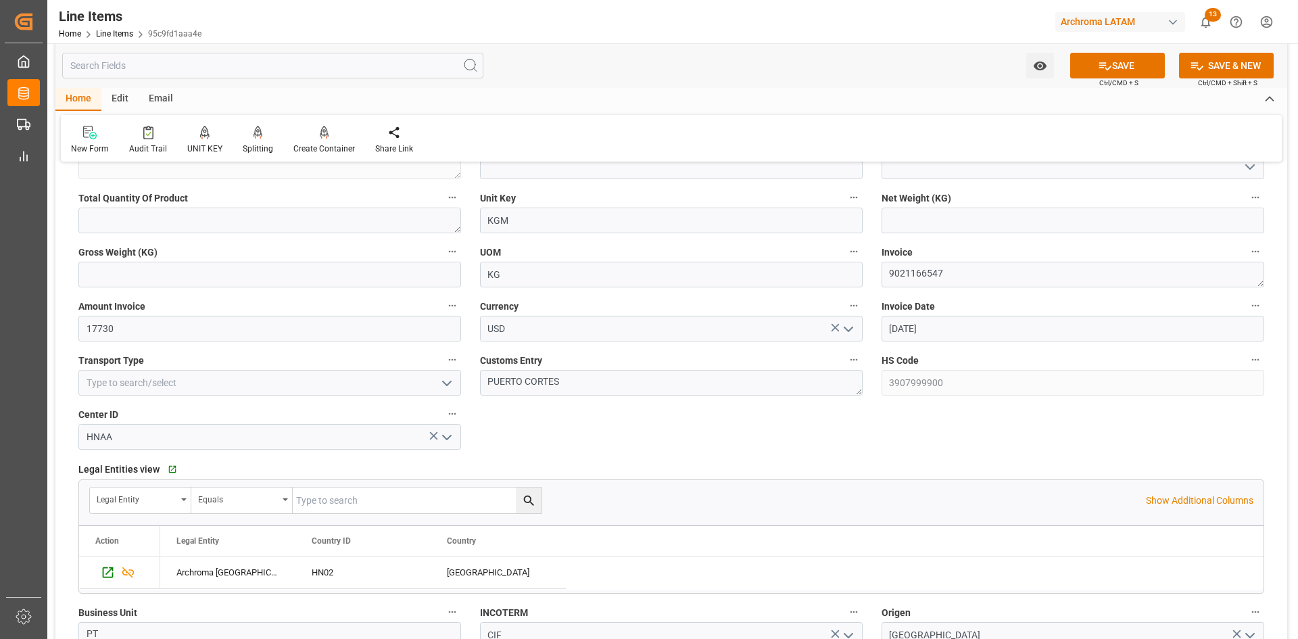
scroll to position [0, 0]
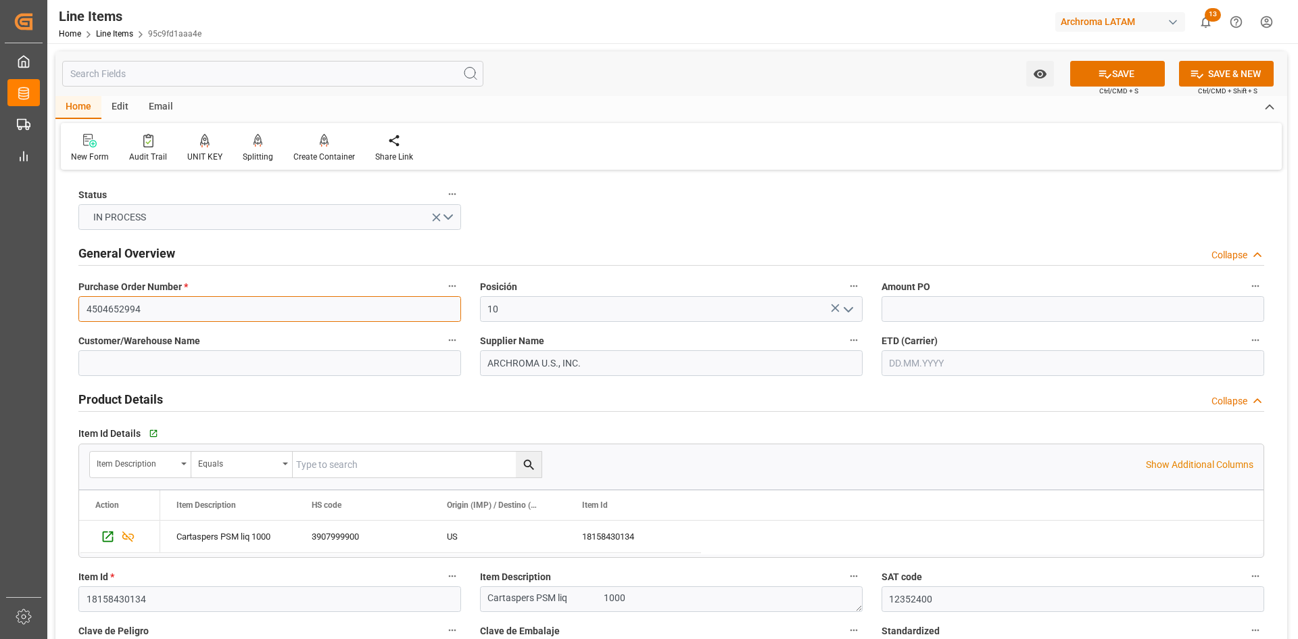
click at [291, 321] on input "4504652994" at bounding box center [269, 309] width 383 height 26
click at [291, 320] on input "4504652994" at bounding box center [269, 309] width 383 height 26
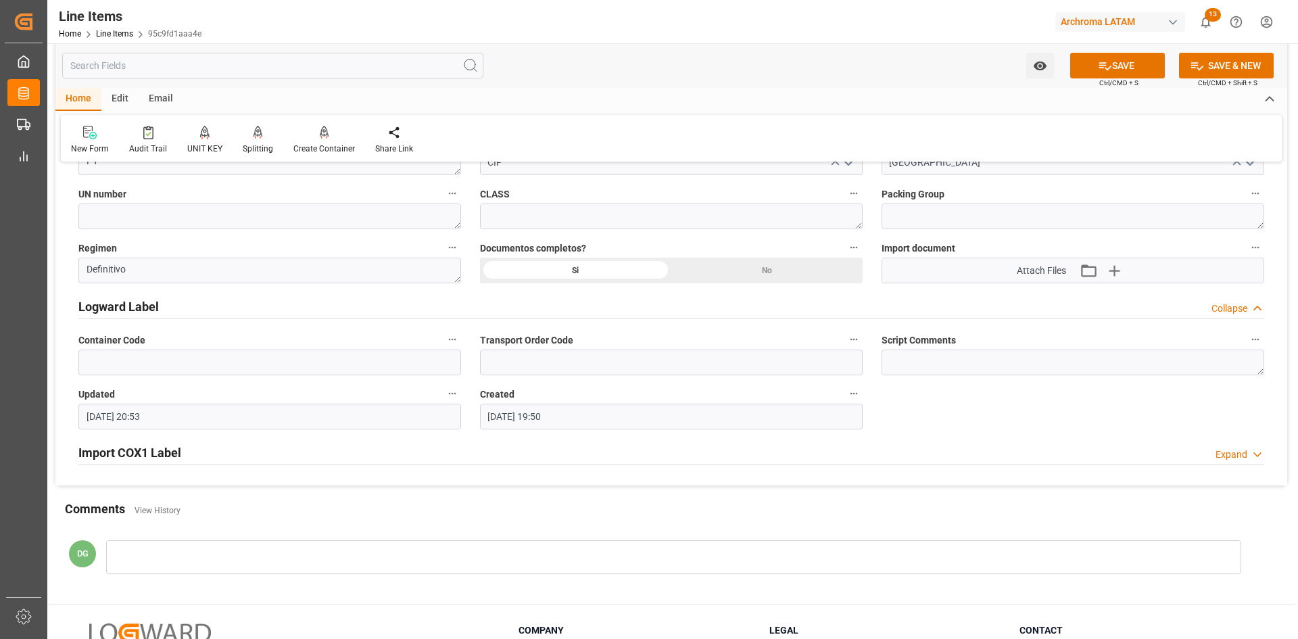
scroll to position [1014, 0]
click at [1111, 268] on icon "button" at bounding box center [1114, 270] width 22 height 22
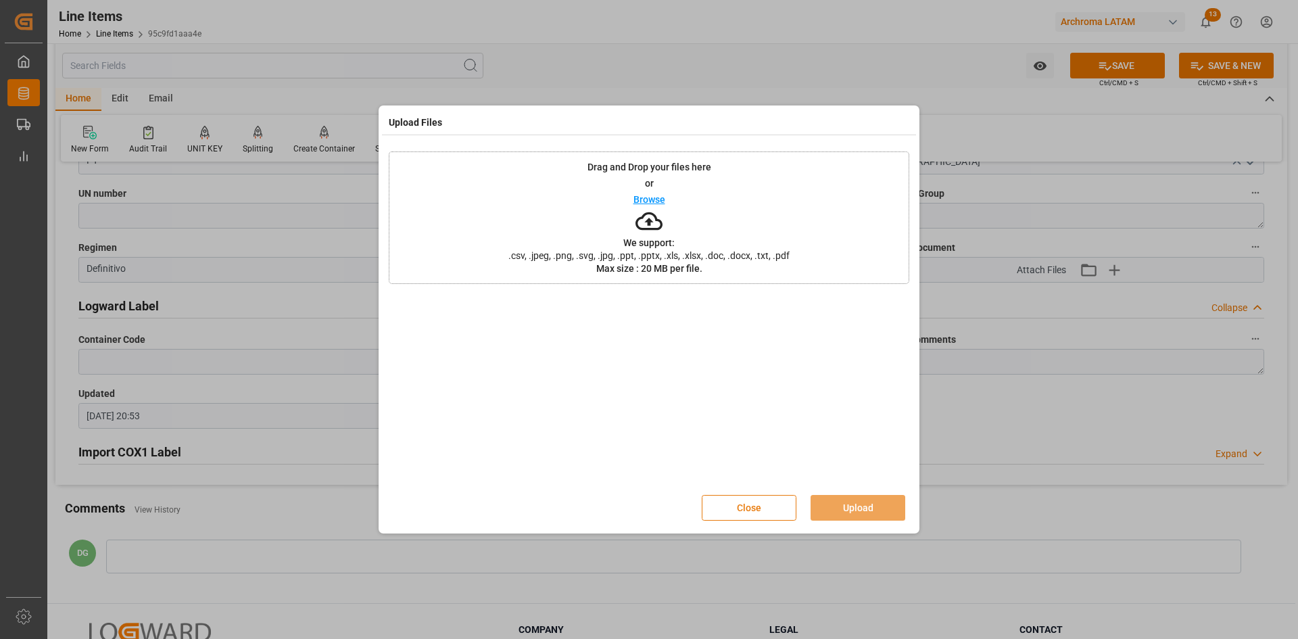
click at [757, 518] on button "Close" at bounding box center [749, 508] width 95 height 26
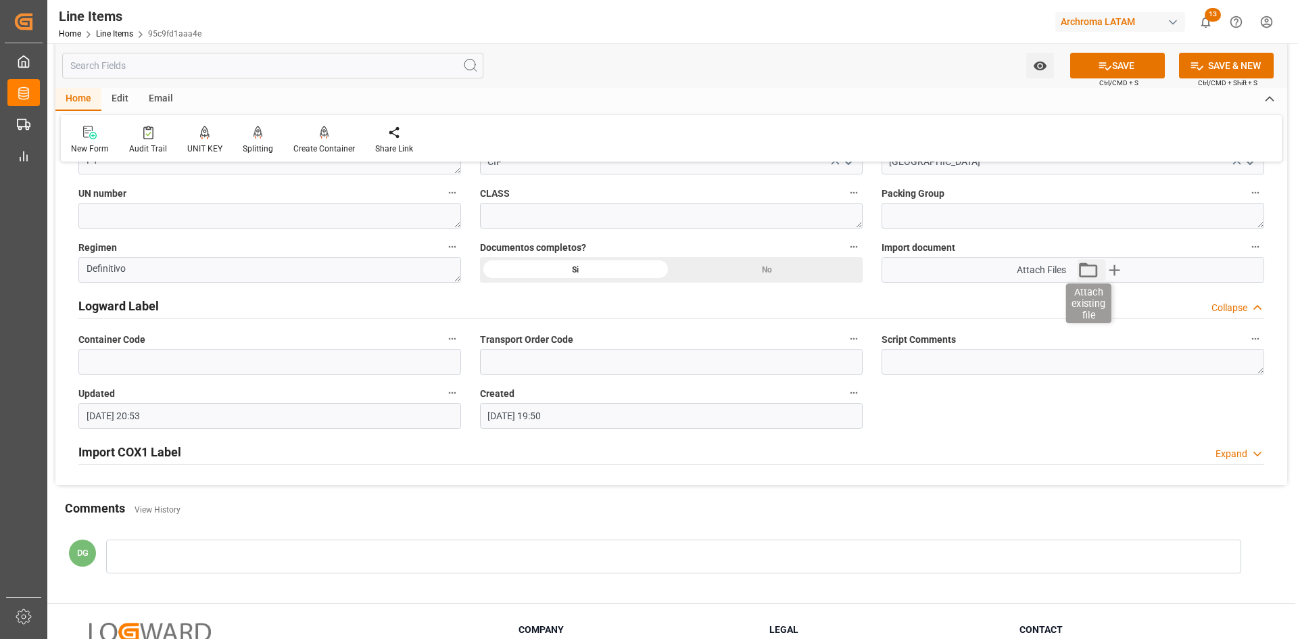
click at [1085, 266] on icon "button" at bounding box center [1088, 269] width 18 height 15
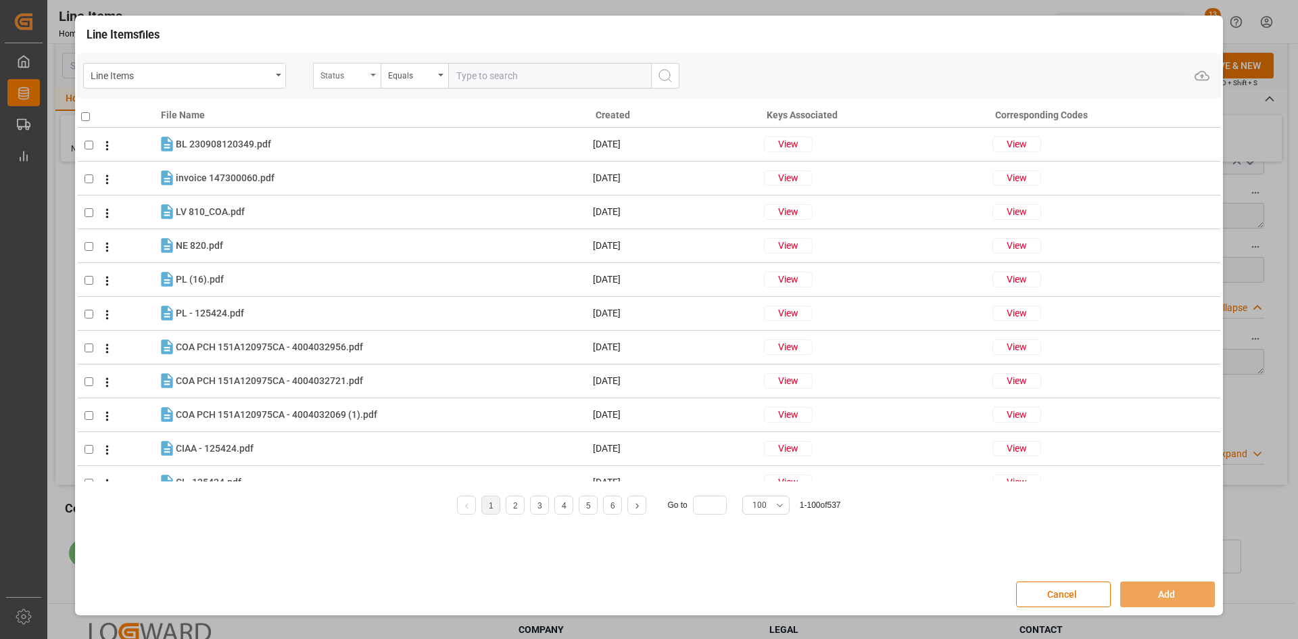
click at [348, 75] on div "Status" at bounding box center [344, 74] width 46 height 16
click at [268, 68] on div "Line Items" at bounding box center [181, 74] width 181 height 17
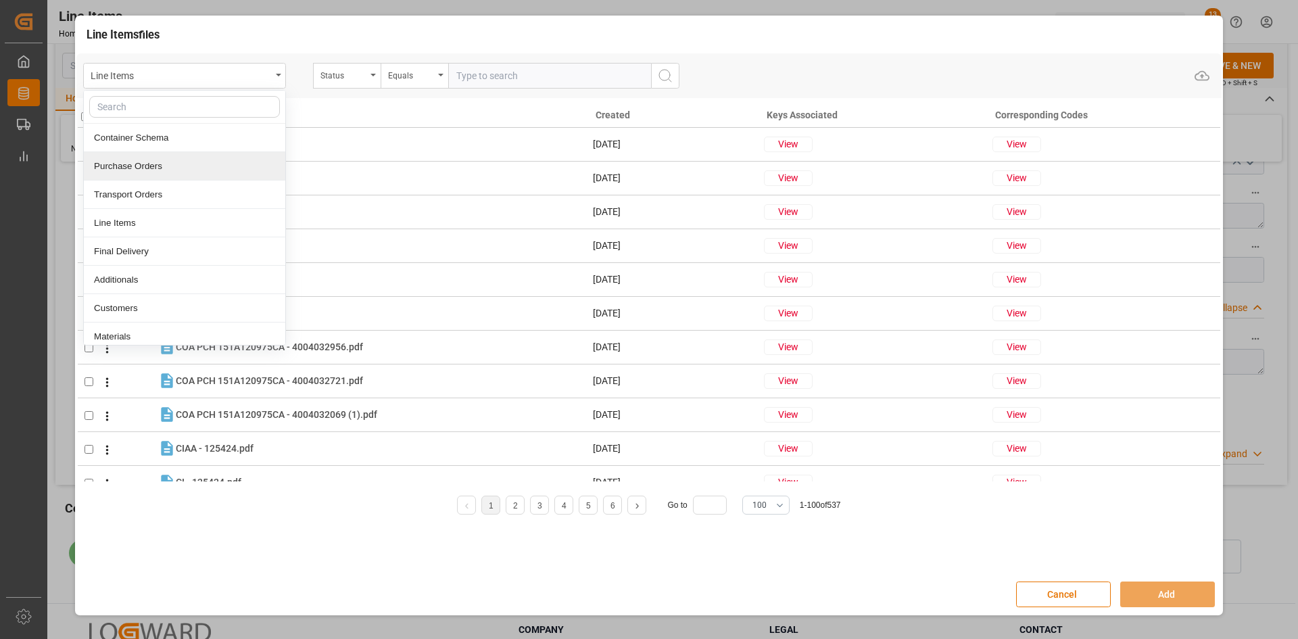
click at [179, 159] on div "Purchase Orders" at bounding box center [185, 166] width 202 height 28
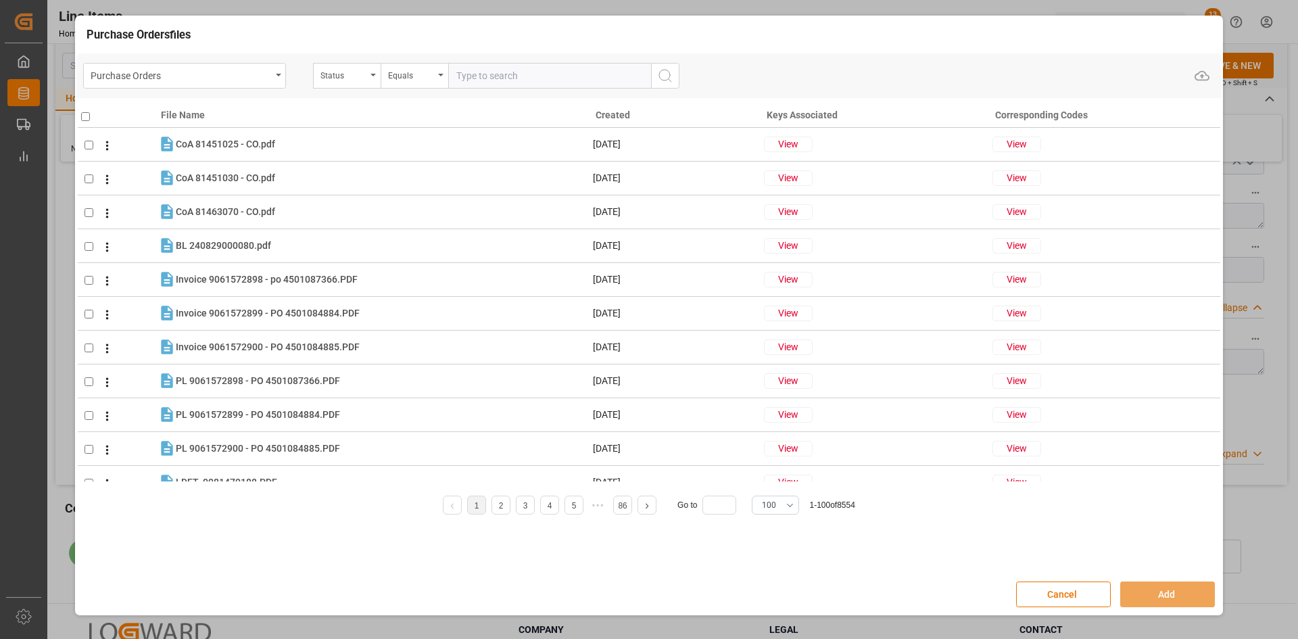
click at [488, 73] on input "text" at bounding box center [549, 76] width 203 height 26
click at [366, 66] on div "Status" at bounding box center [344, 74] width 46 height 16
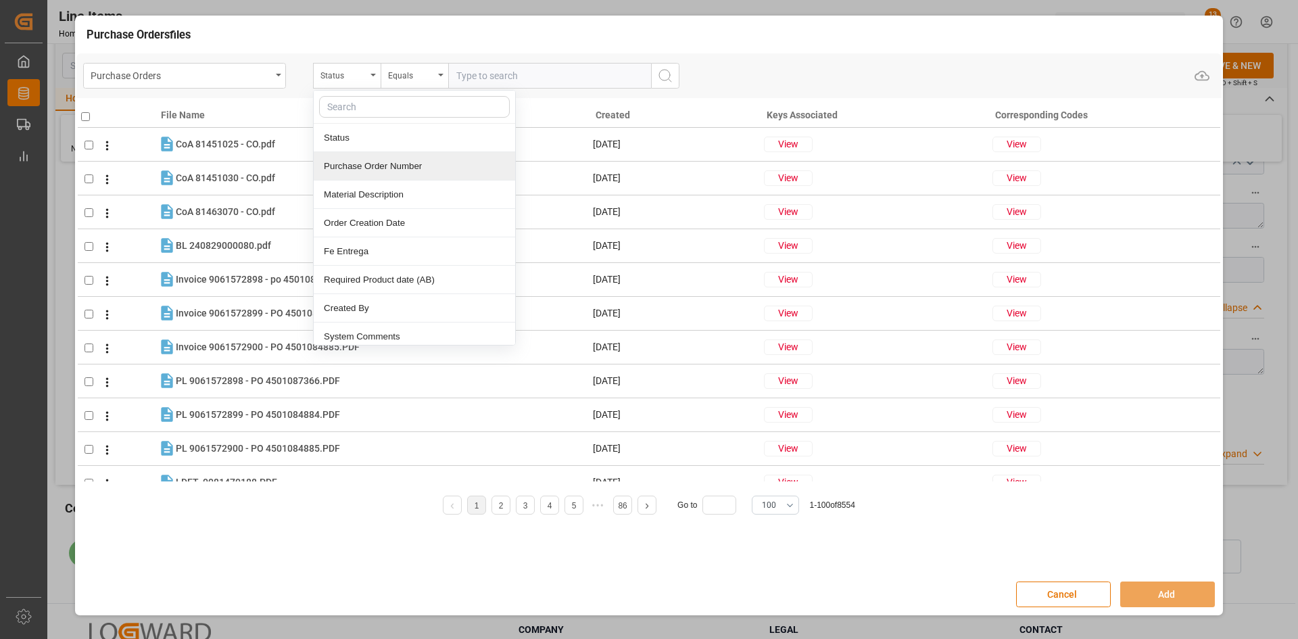
click at [344, 171] on div "Purchase Order Number" at bounding box center [415, 166] width 202 height 28
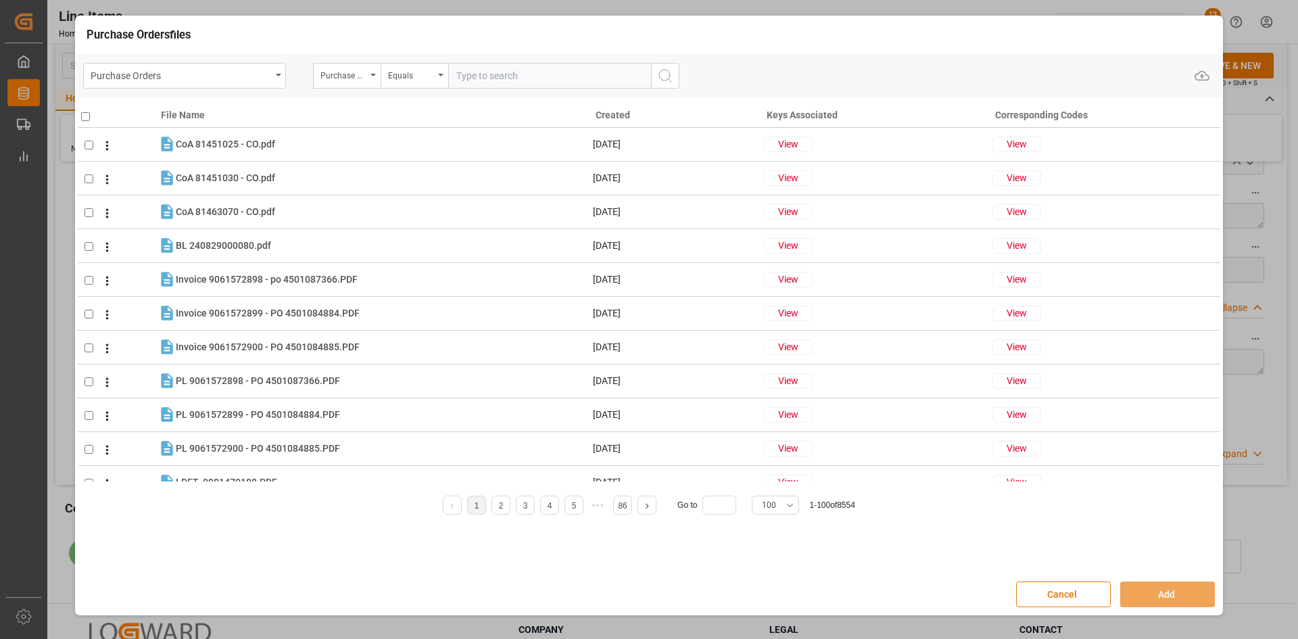
click at [501, 78] on input "text" at bounding box center [549, 76] width 203 height 26
paste input "4504652994"
type input "4504652994"
click at [669, 71] on icon "search button" at bounding box center [665, 76] width 16 height 16
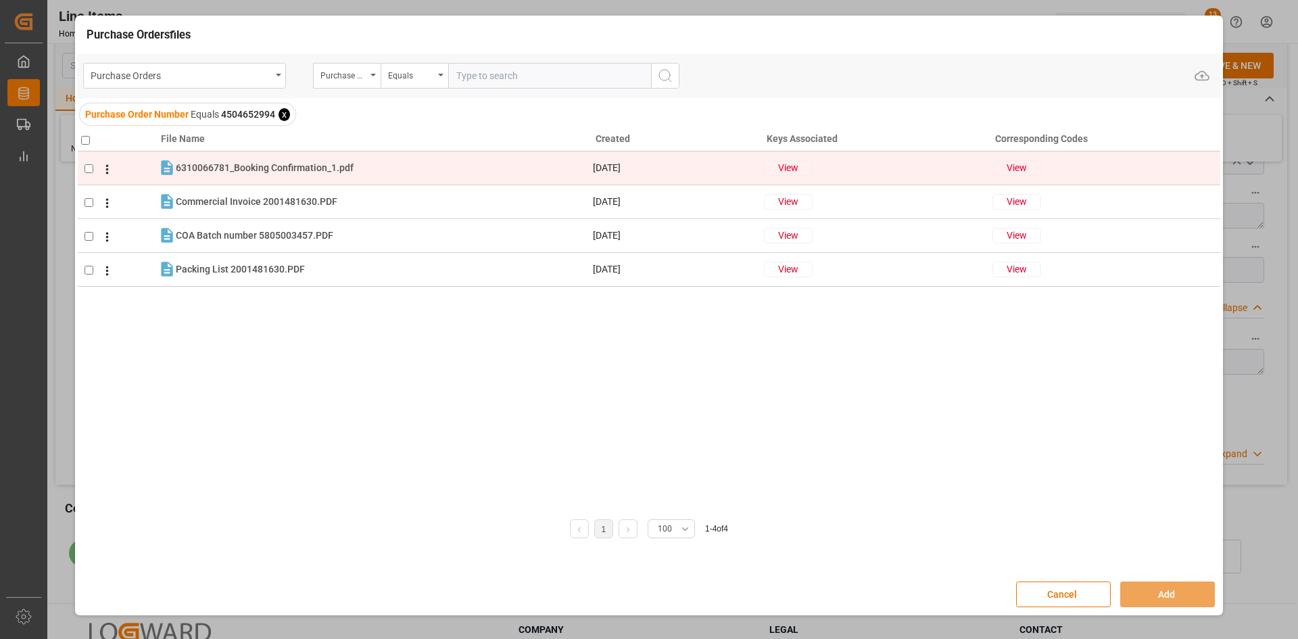
click at [88, 171] on input "checkbox" at bounding box center [89, 168] width 9 height 9
checkbox input "true"
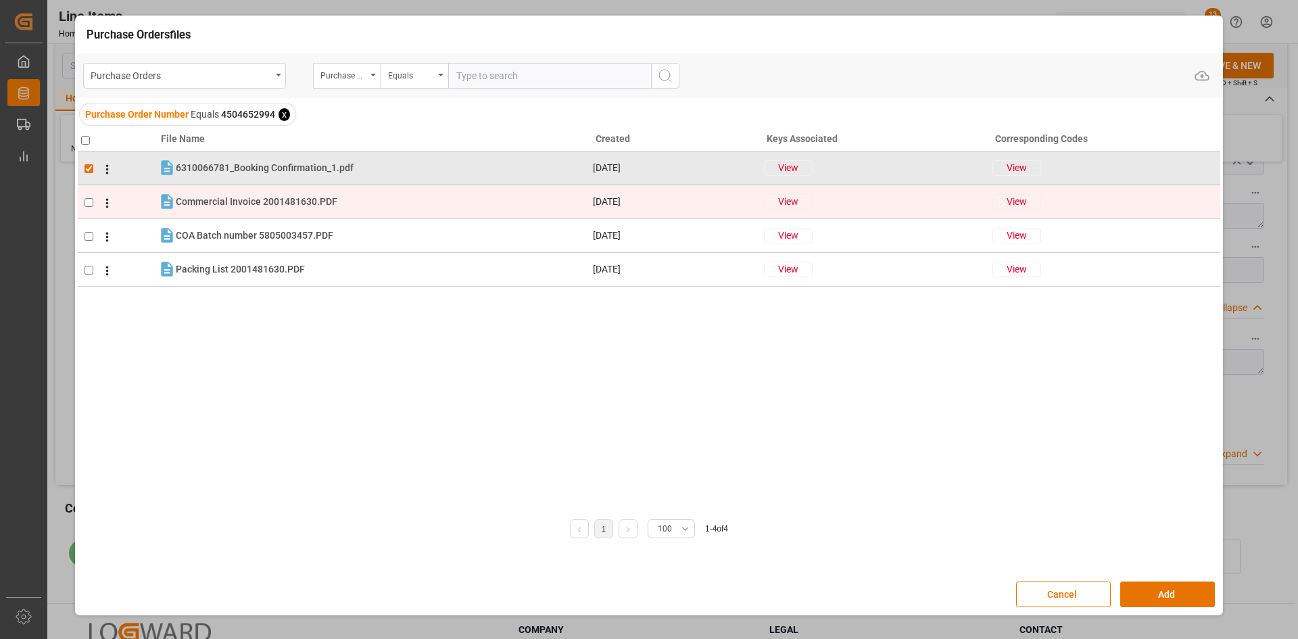
click at [89, 199] on input "checkbox" at bounding box center [89, 202] width 9 height 9
checkbox input "true"
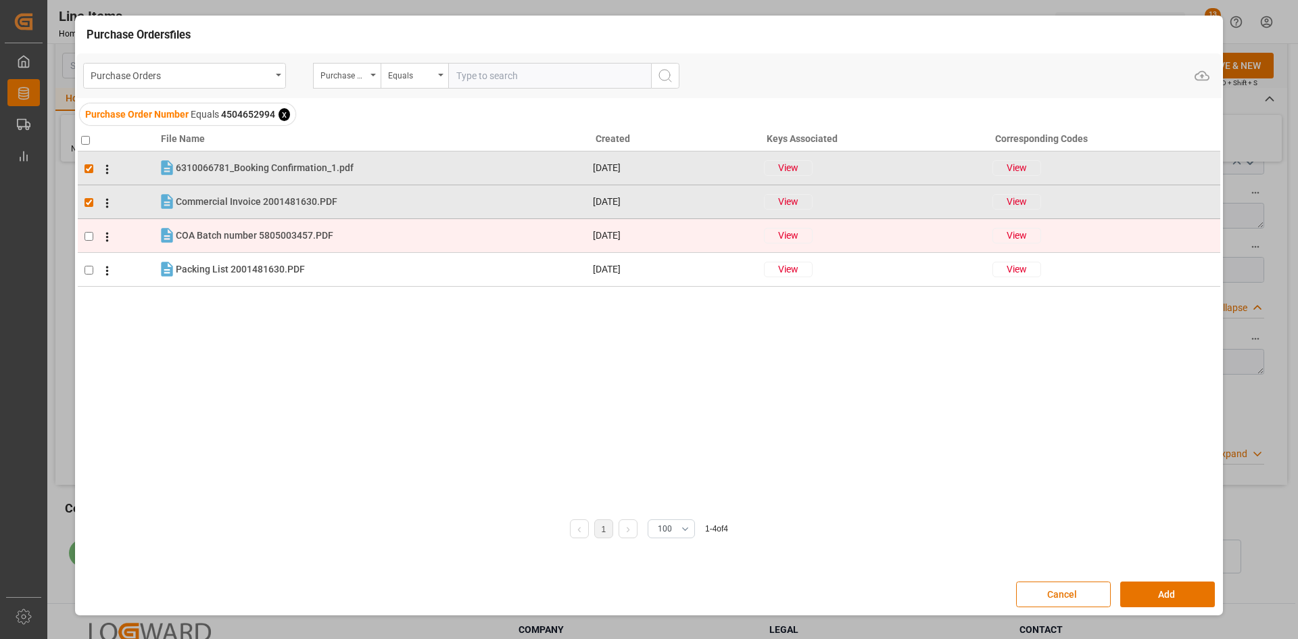
click at [87, 238] on input "checkbox" at bounding box center [89, 236] width 9 height 9
checkbox input "true"
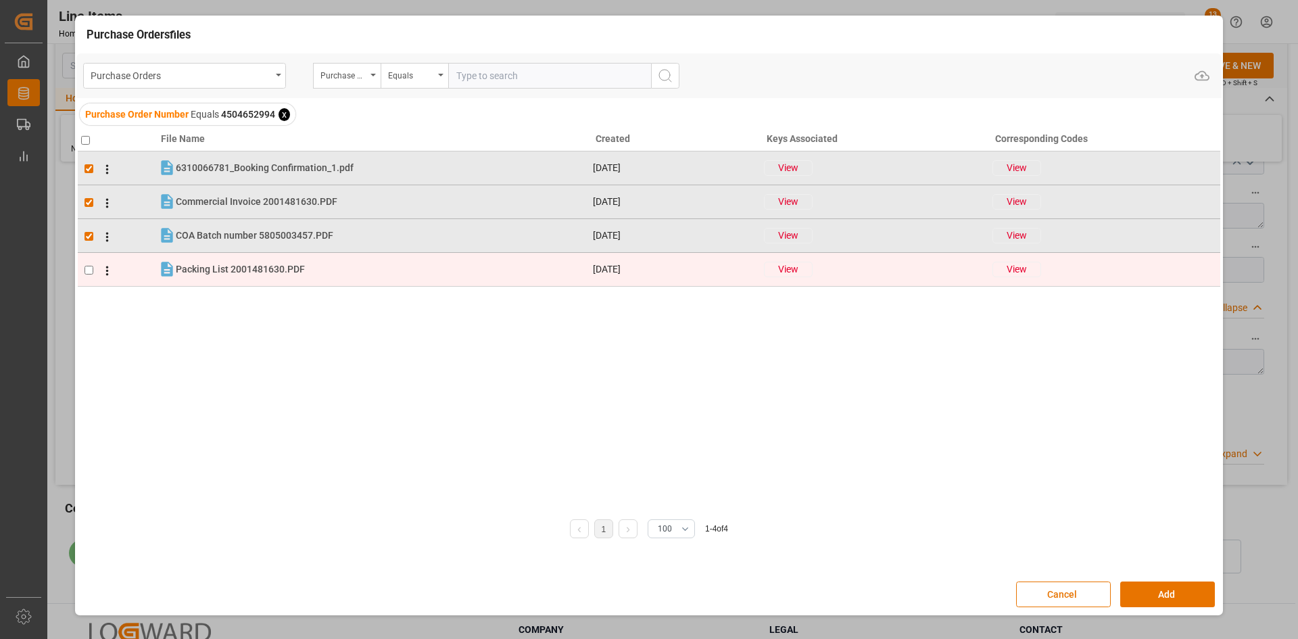
click at [91, 274] on input "checkbox" at bounding box center [89, 270] width 9 height 9
checkbox input "true"
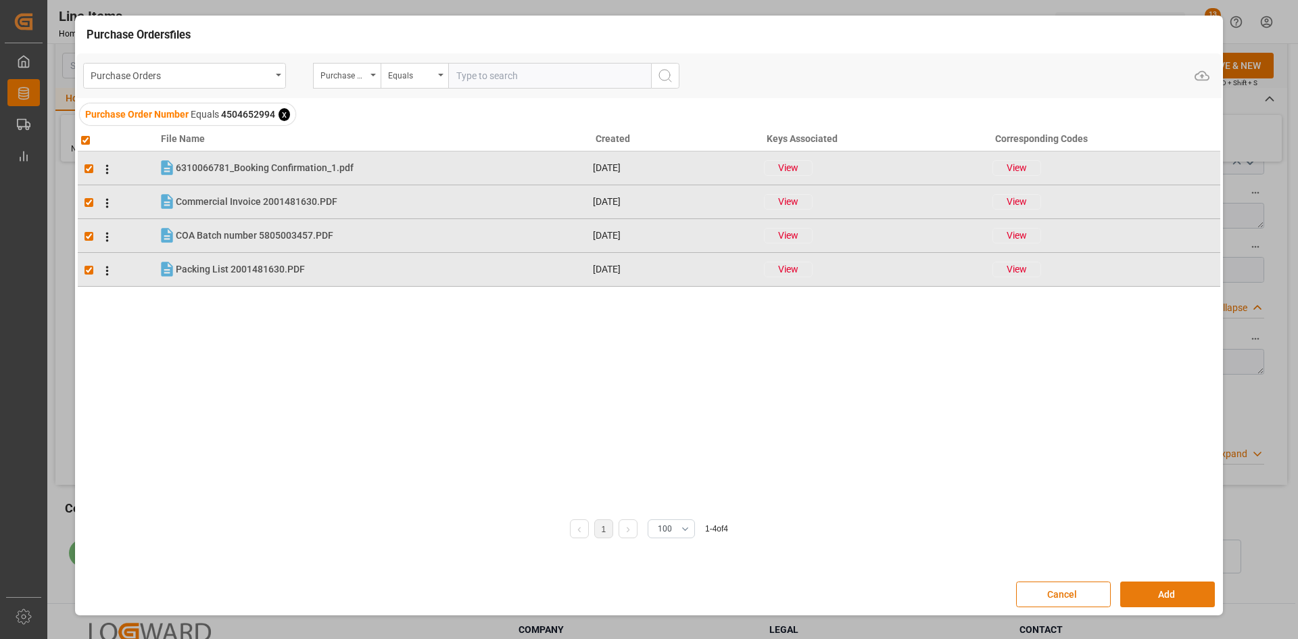
click at [1156, 588] on button "Add" at bounding box center [1167, 595] width 95 height 26
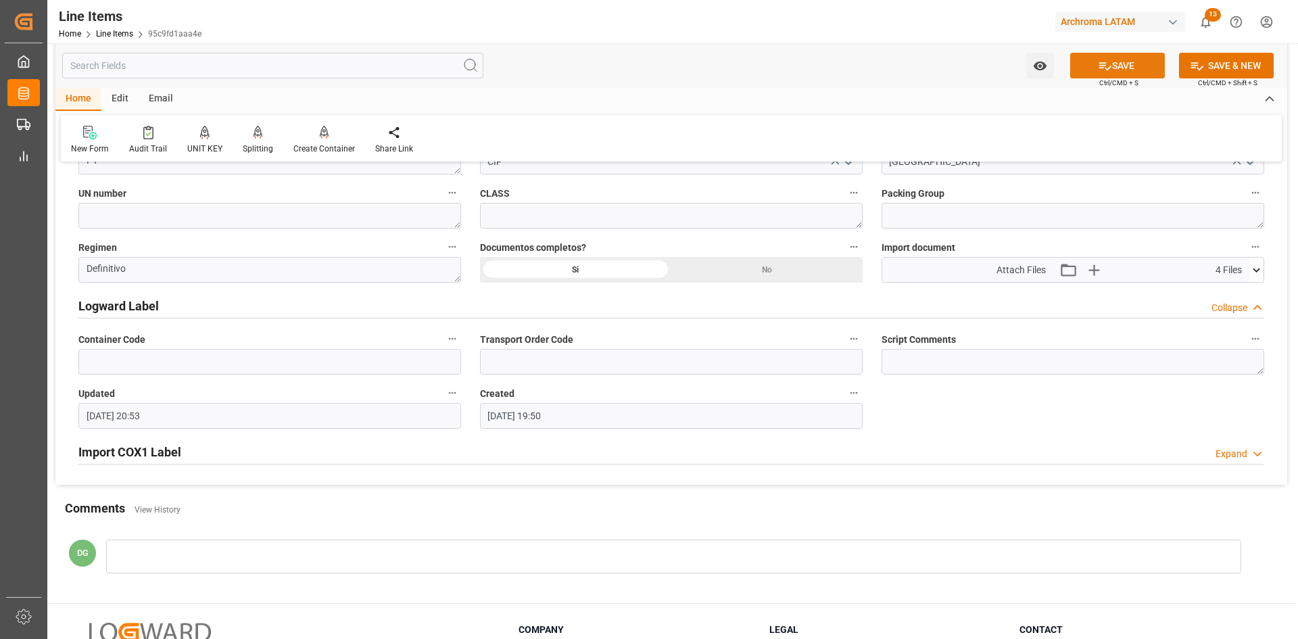
click at [1129, 68] on button "SAVE" at bounding box center [1117, 66] width 95 height 26
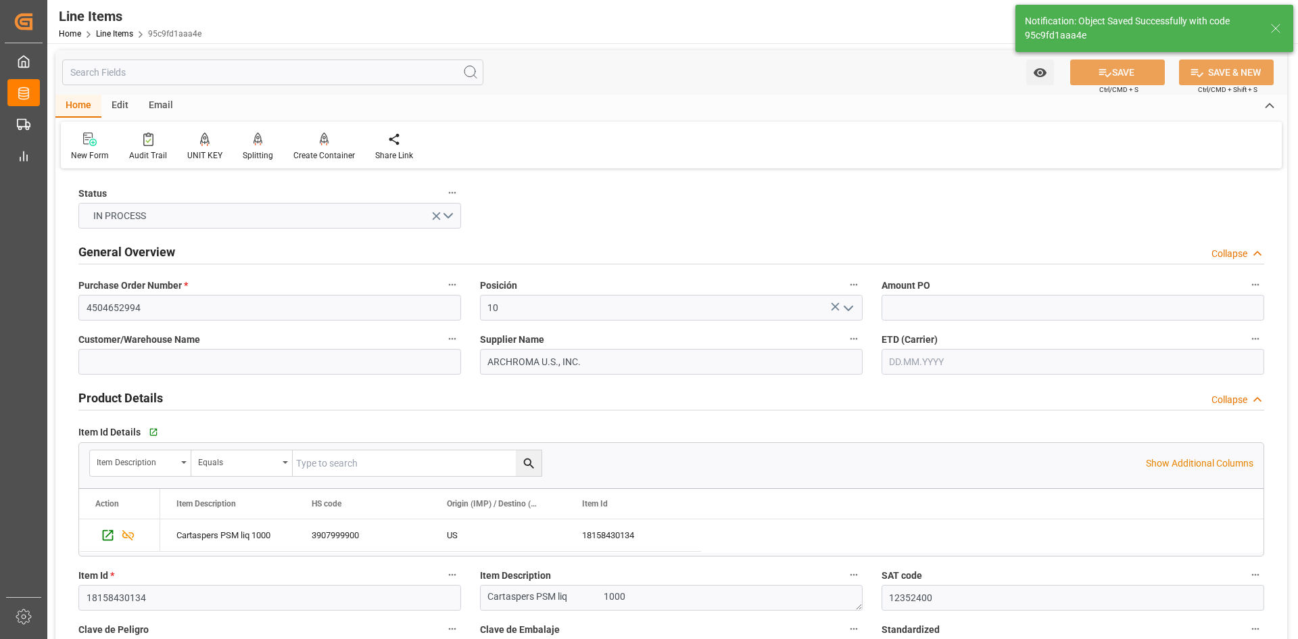
scroll to position [0, 0]
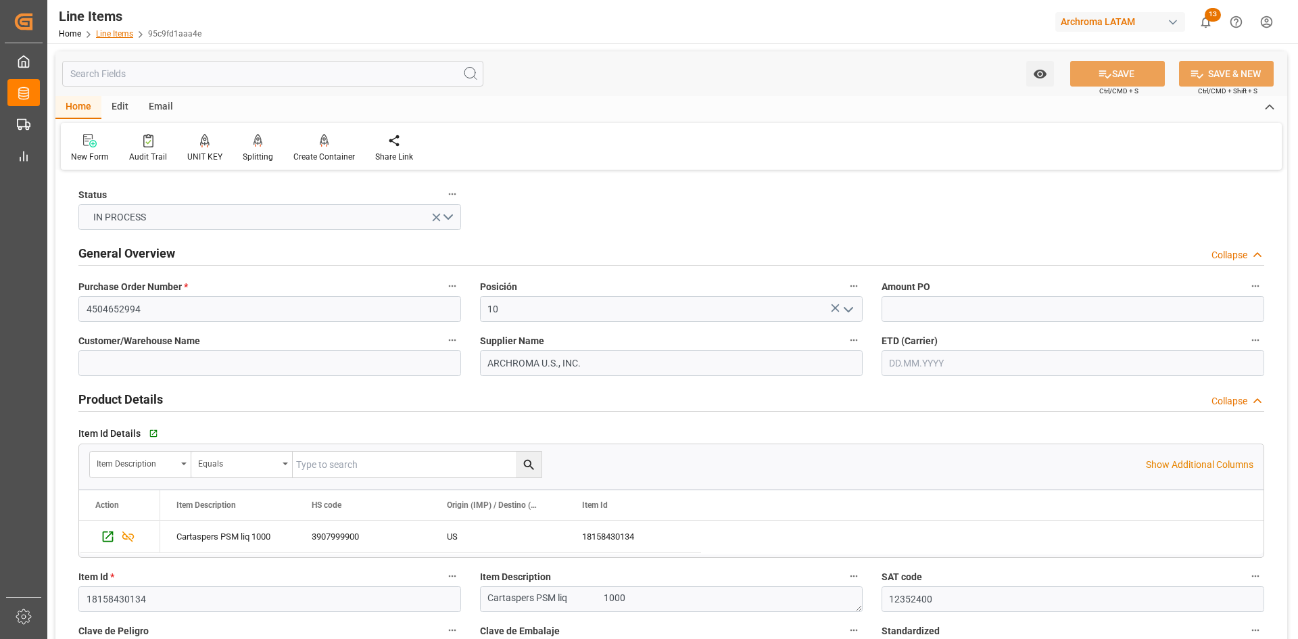
click at [117, 37] on link "Line Items" at bounding box center [114, 33] width 37 height 9
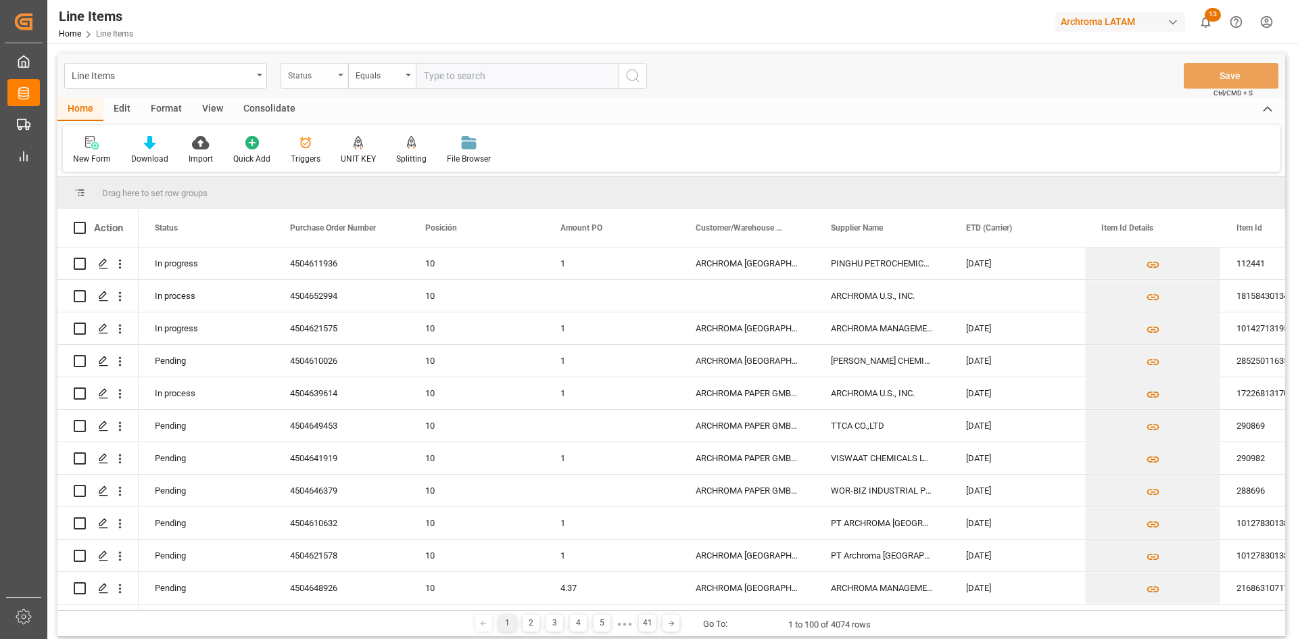
click at [341, 80] on div "Status" at bounding box center [315, 76] width 68 height 26
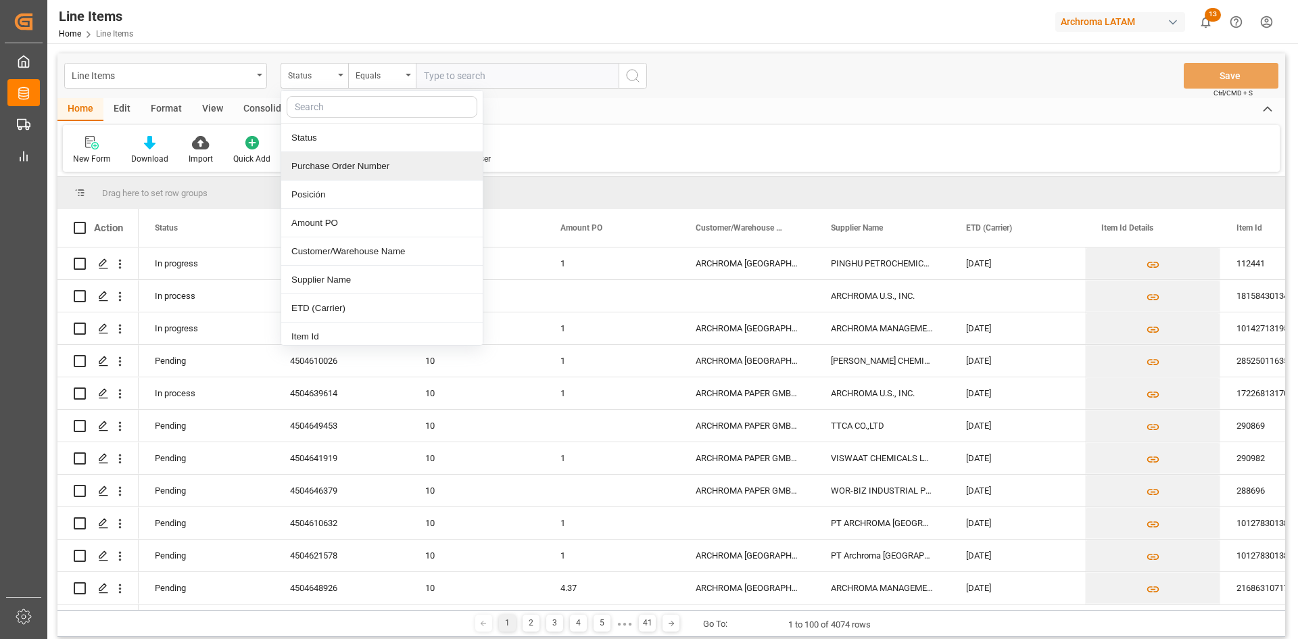
click at [353, 168] on div "Purchase Order Number" at bounding box center [382, 166] width 202 height 28
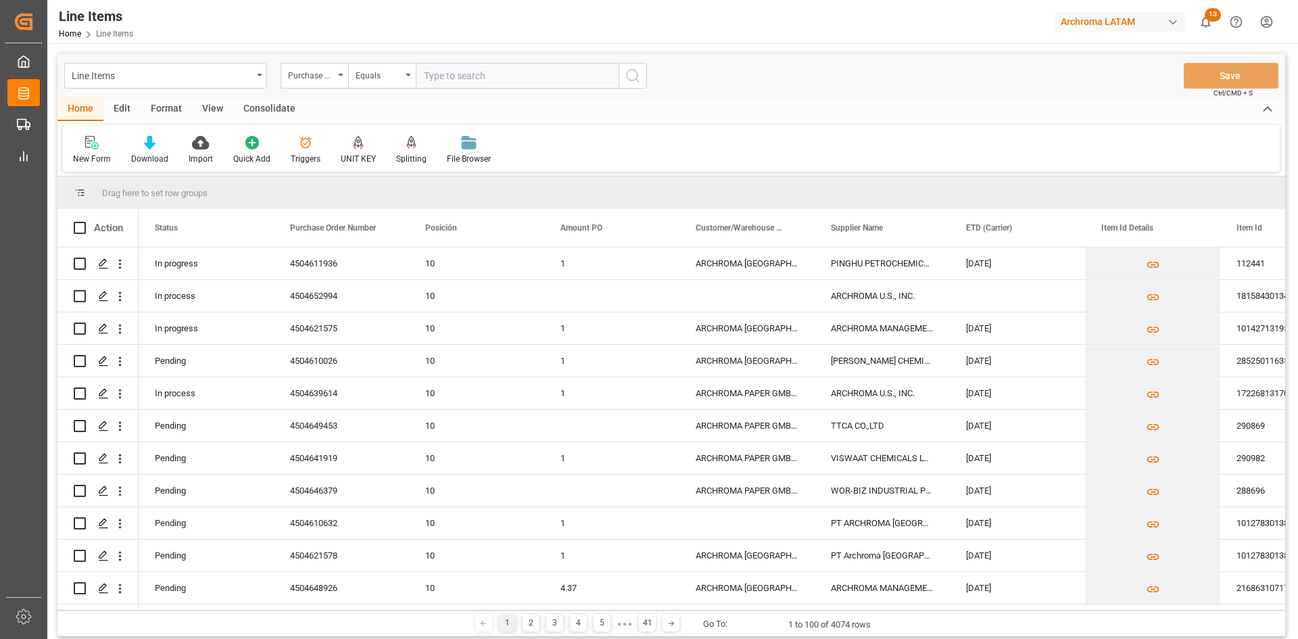
click at [452, 78] on input "text" at bounding box center [517, 76] width 203 height 26
paste input "4504652994"
type input "4504652994"
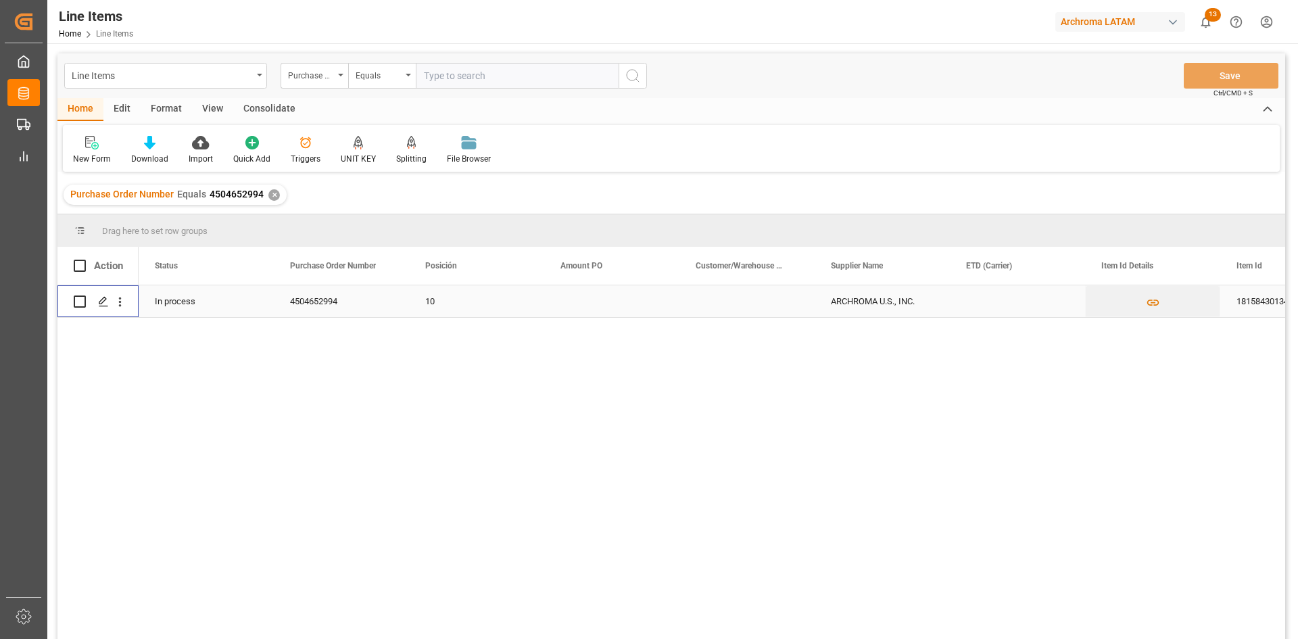
click at [75, 306] on input "Press Space to toggle row selection (unchecked)" at bounding box center [80, 301] width 12 height 12
checkbox input "true"
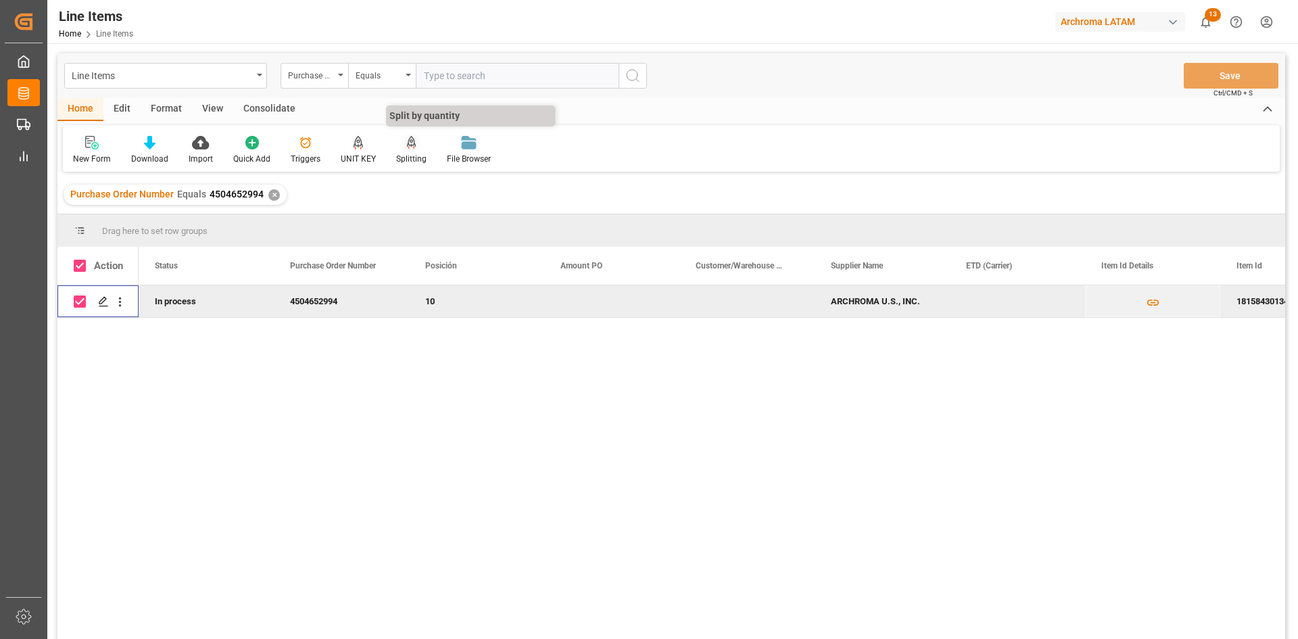
click at [411, 147] on icon at bounding box center [411, 143] width 9 height 14
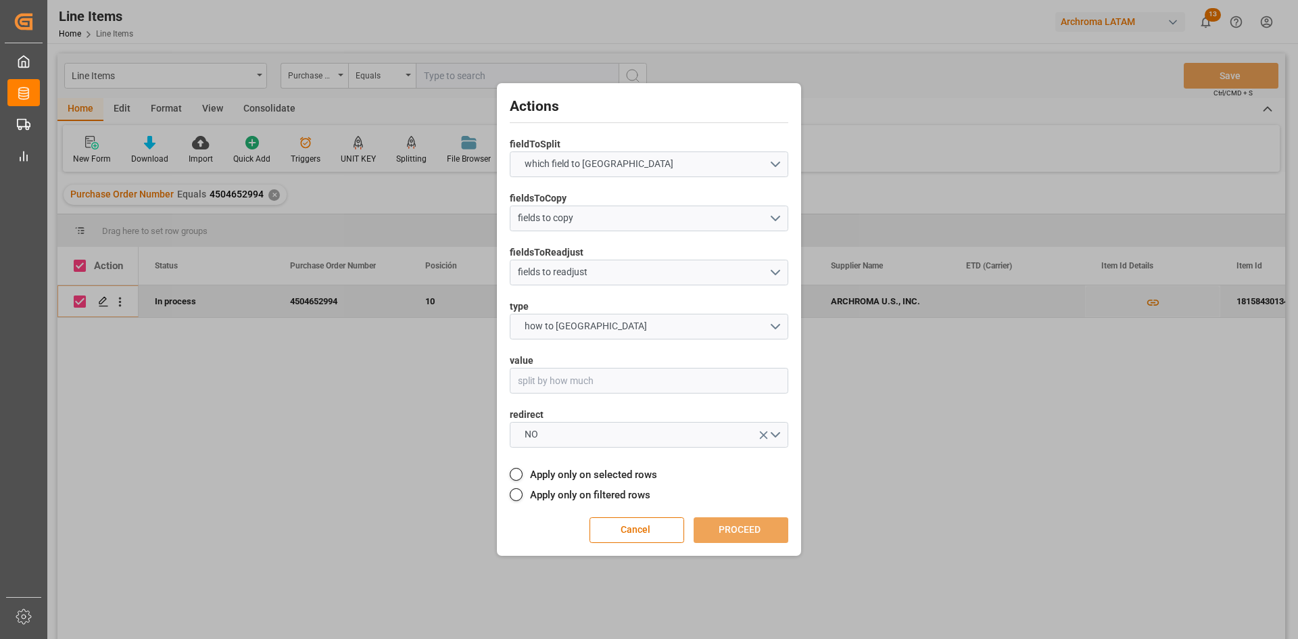
click at [625, 543] on div "Actions fieldToSplit which field to split fieldsToCopy fields to copy fieldsToR…" at bounding box center [649, 320] width 298 height 466
click at [638, 525] on button "Cancel" at bounding box center [637, 530] width 95 height 26
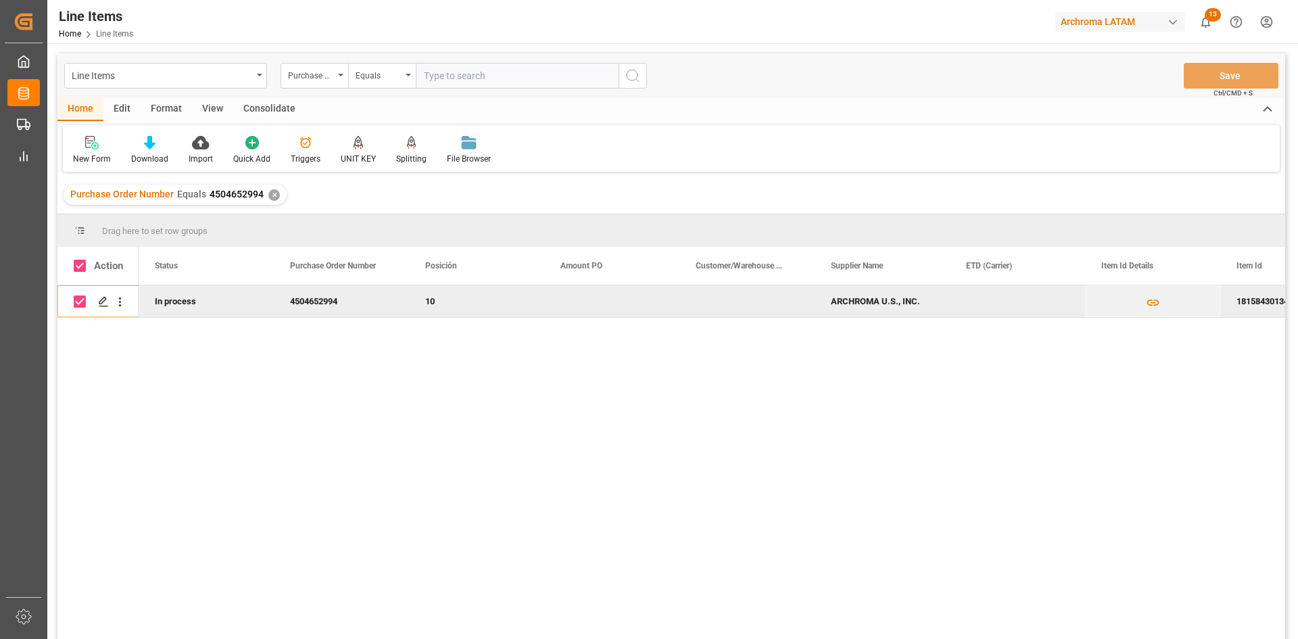
click at [267, 105] on div "Consolidate" at bounding box center [269, 109] width 72 height 23
click at [114, 138] on div at bounding box center [106, 142] width 66 height 14
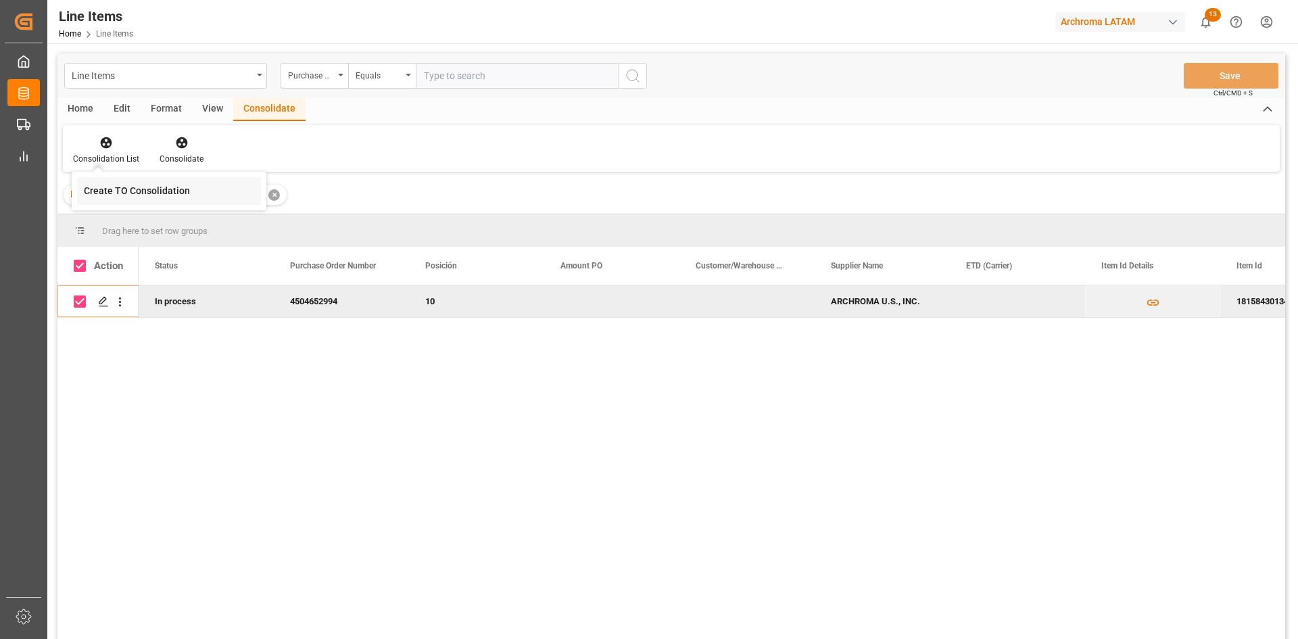
click at [175, 197] on div "Line Items Purchase Order Number Equals Save Ctrl/CMD + S Home Edit Format View…" at bounding box center [671, 363] width 1228 height 621
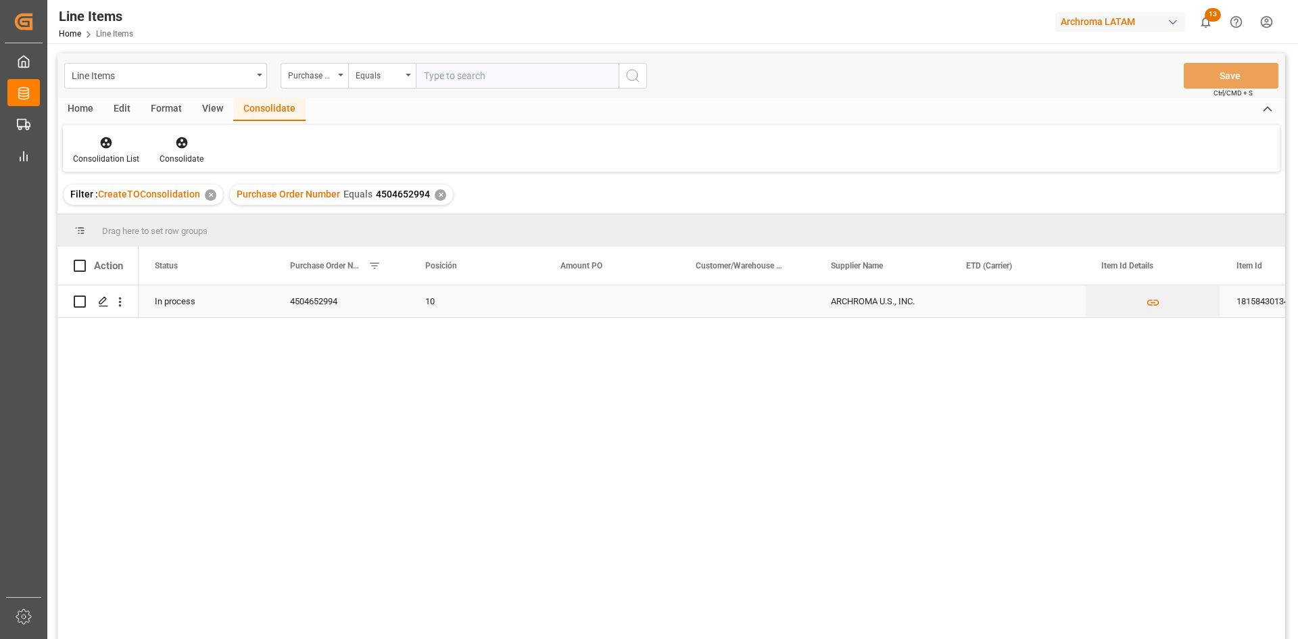
click at [79, 298] on input "Press Space to toggle row selection (unchecked)" at bounding box center [80, 301] width 12 height 12
checkbox input "true"
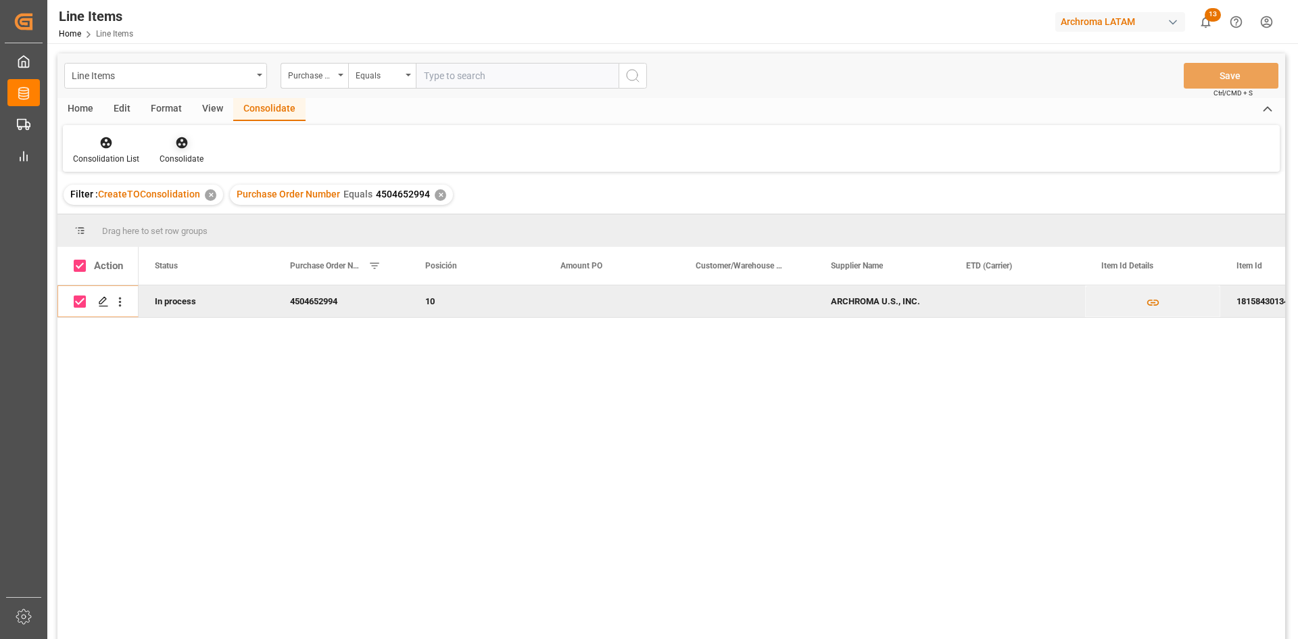
click at [199, 149] on div at bounding box center [182, 142] width 44 height 14
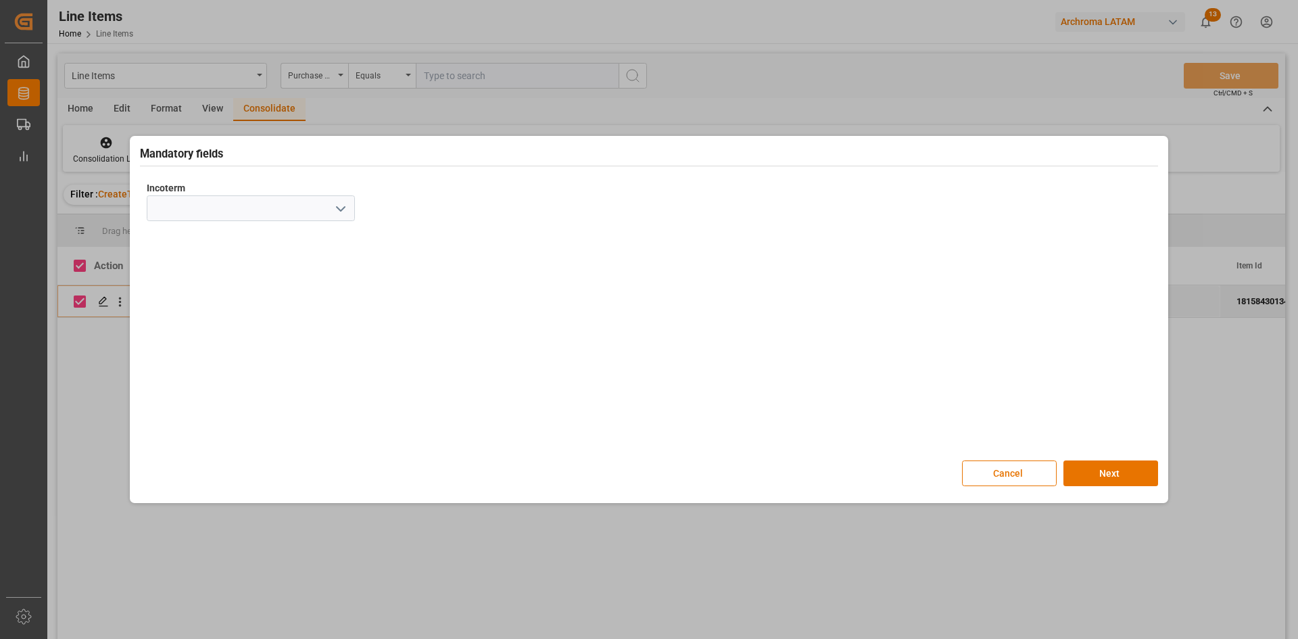
click at [338, 215] on icon "open menu" at bounding box center [341, 209] width 16 height 16
click at [183, 387] on div "CIF" at bounding box center [250, 390] width 207 height 30
type input "CIF"
click at [1127, 472] on button "Next" at bounding box center [1111, 473] width 95 height 26
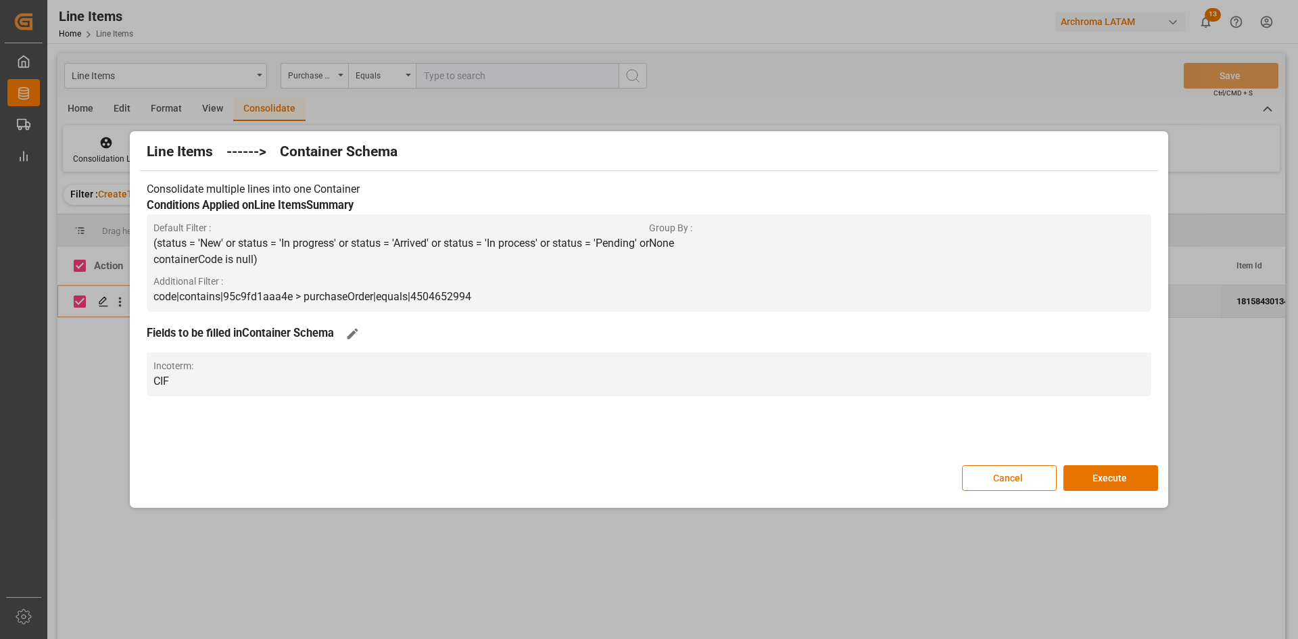
click at [1109, 464] on div "Line Items ------> Container Schema Consolidate multiple lines into one Contain…" at bounding box center [649, 320] width 1032 height 371
click at [1108, 469] on button "Execute" at bounding box center [1111, 478] width 95 height 26
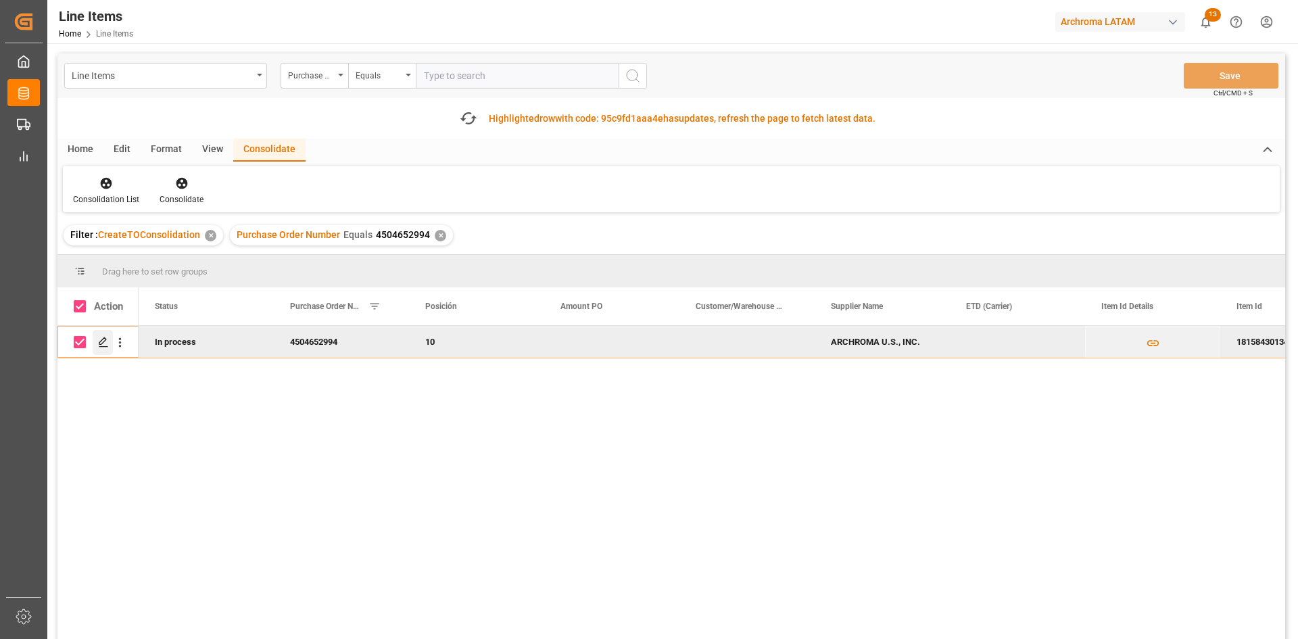
click at [101, 344] on polygon "Press SPACE to deselect this row." at bounding box center [102, 341] width 7 height 7
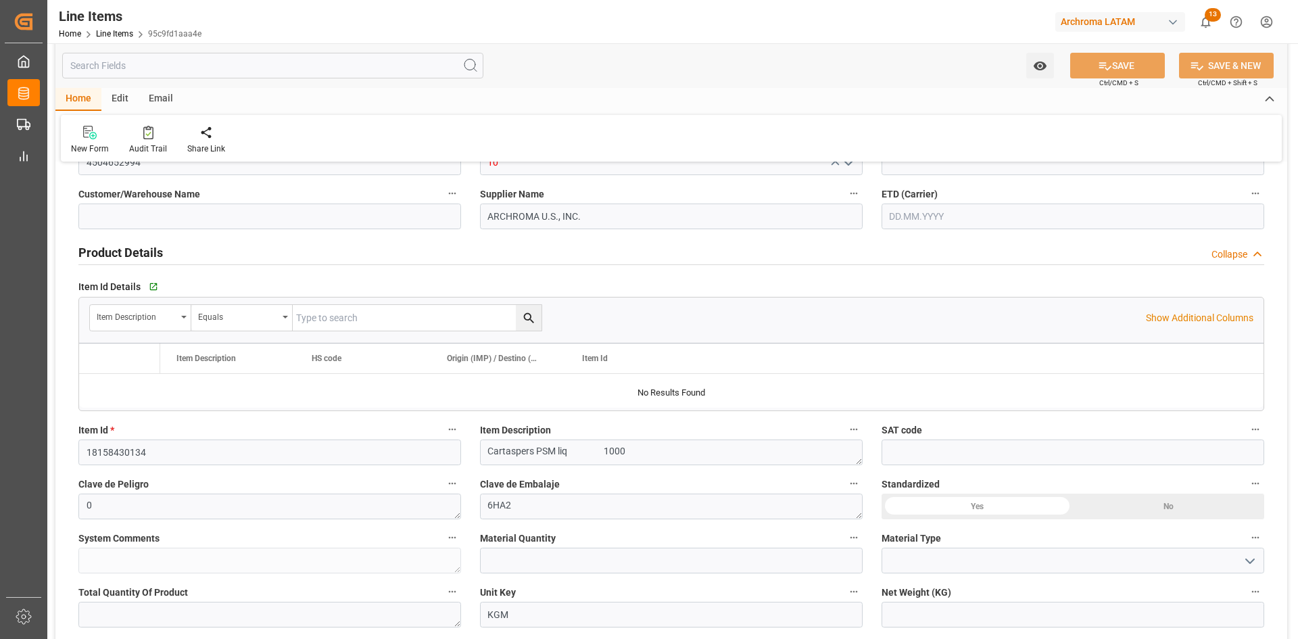
type input "12352400"
type input "17730"
type input "3907999900"
type input "[DATE]"
type input "27.08.2025 20:54"
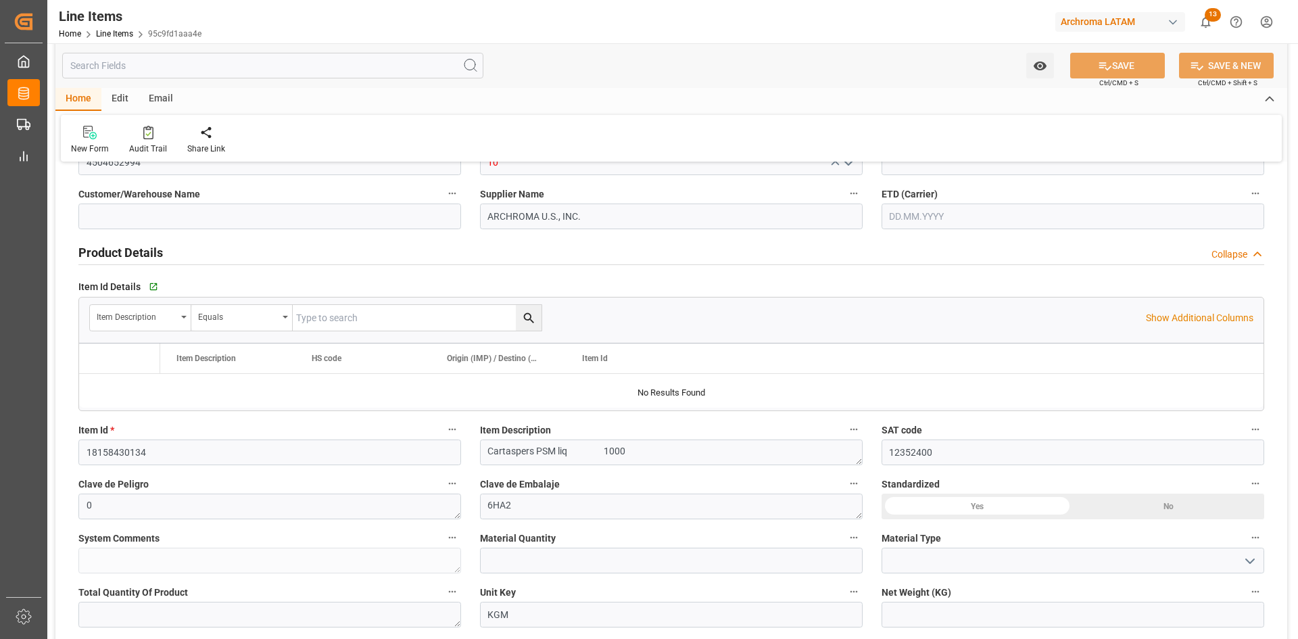
type input "14.08.2025 19:50"
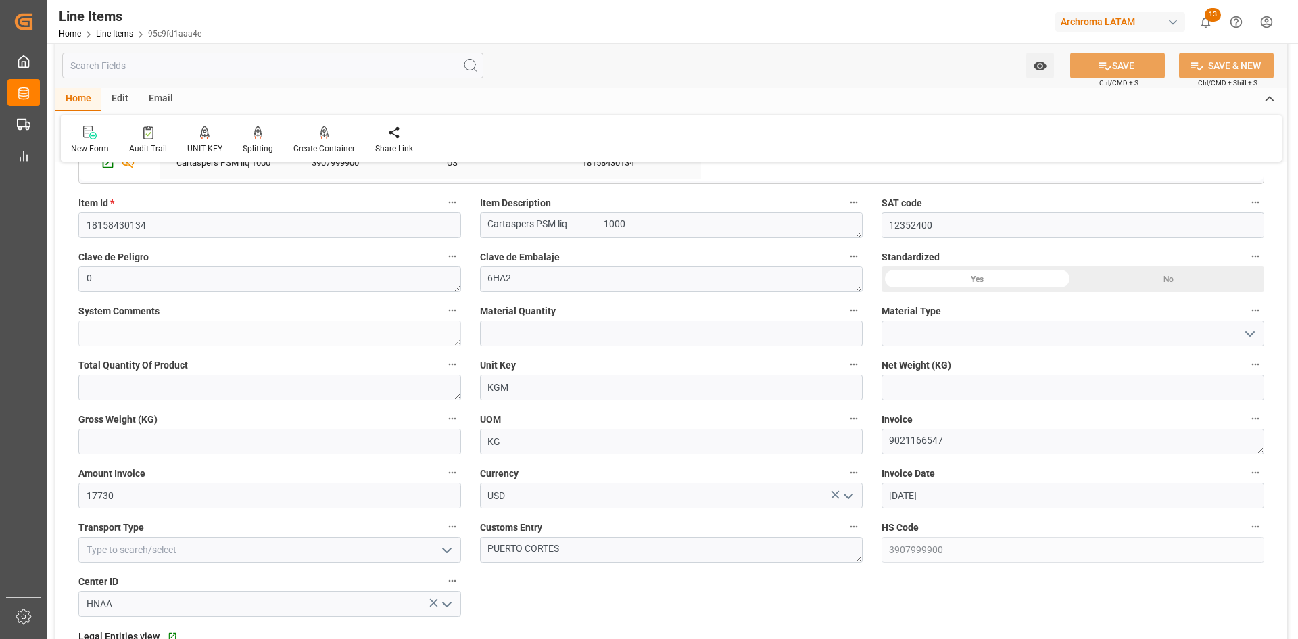
scroll to position [406, 0]
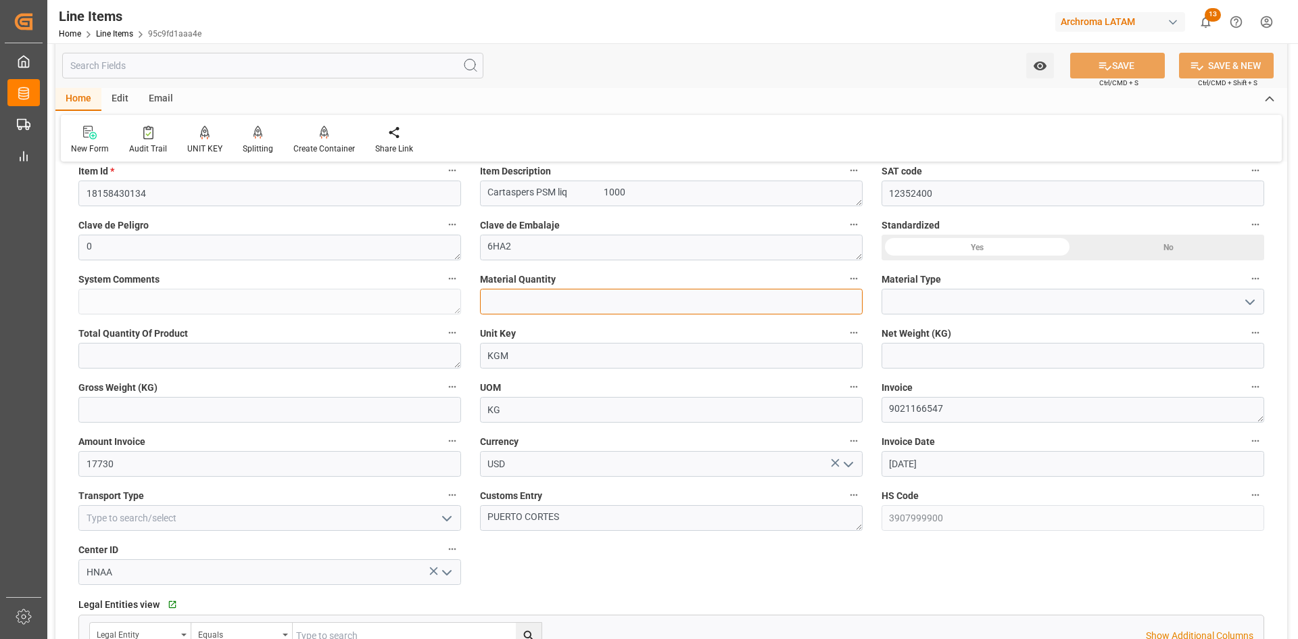
click at [541, 310] on input "text" at bounding box center [671, 302] width 383 height 26
type input "6"
click at [951, 299] on input at bounding box center [1073, 302] width 383 height 26
click at [1254, 300] on polyline "open menu" at bounding box center [1250, 302] width 8 height 4
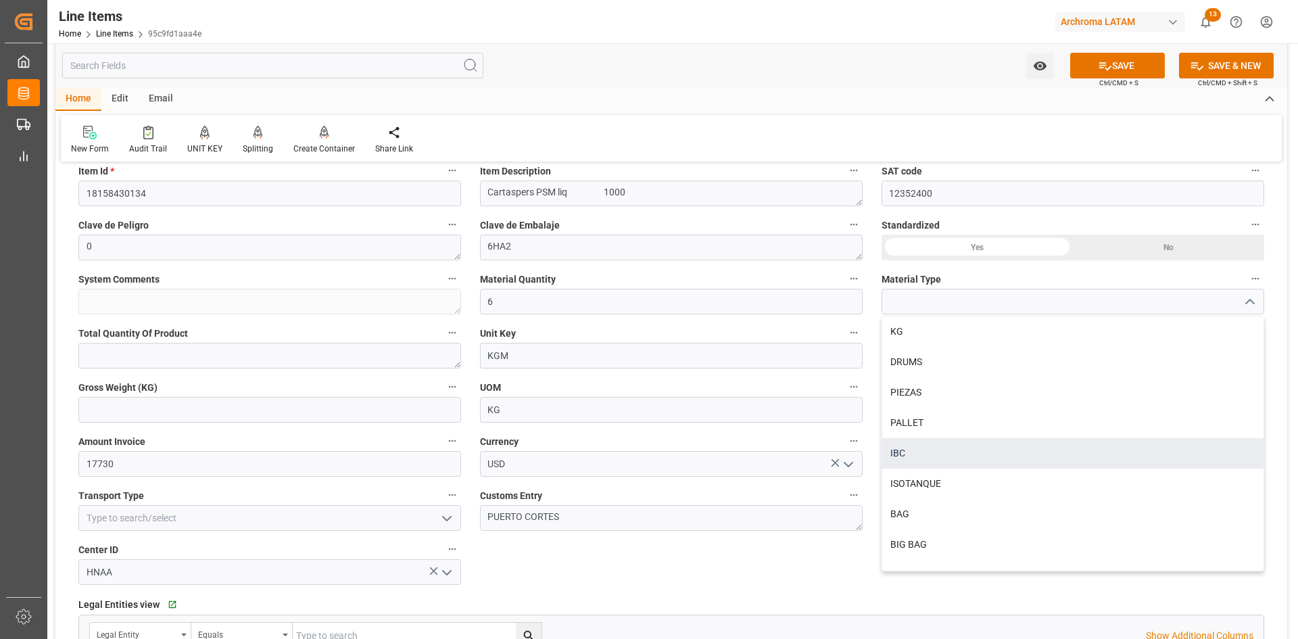
click at [942, 448] on div "IBC" at bounding box center [1072, 453] width 381 height 30
type input "IBC"
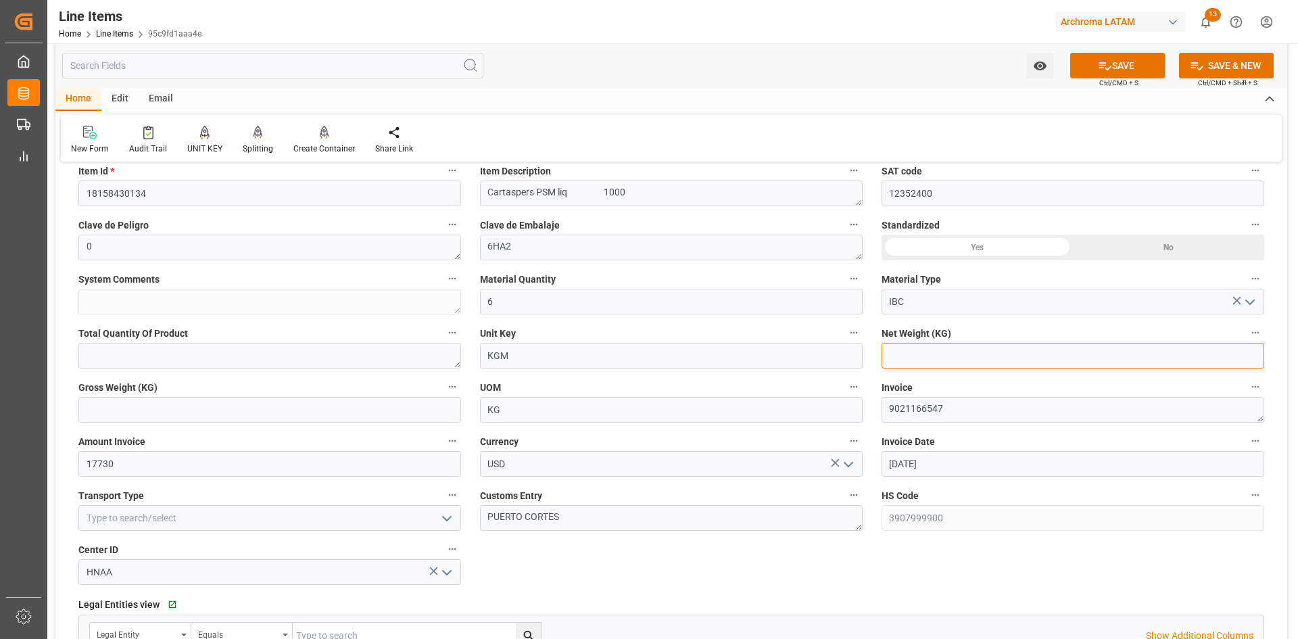
click at [924, 356] on input "text" at bounding box center [1073, 356] width 383 height 26
type input "6600"
click at [1103, 61] on icon at bounding box center [1105, 66] width 14 height 14
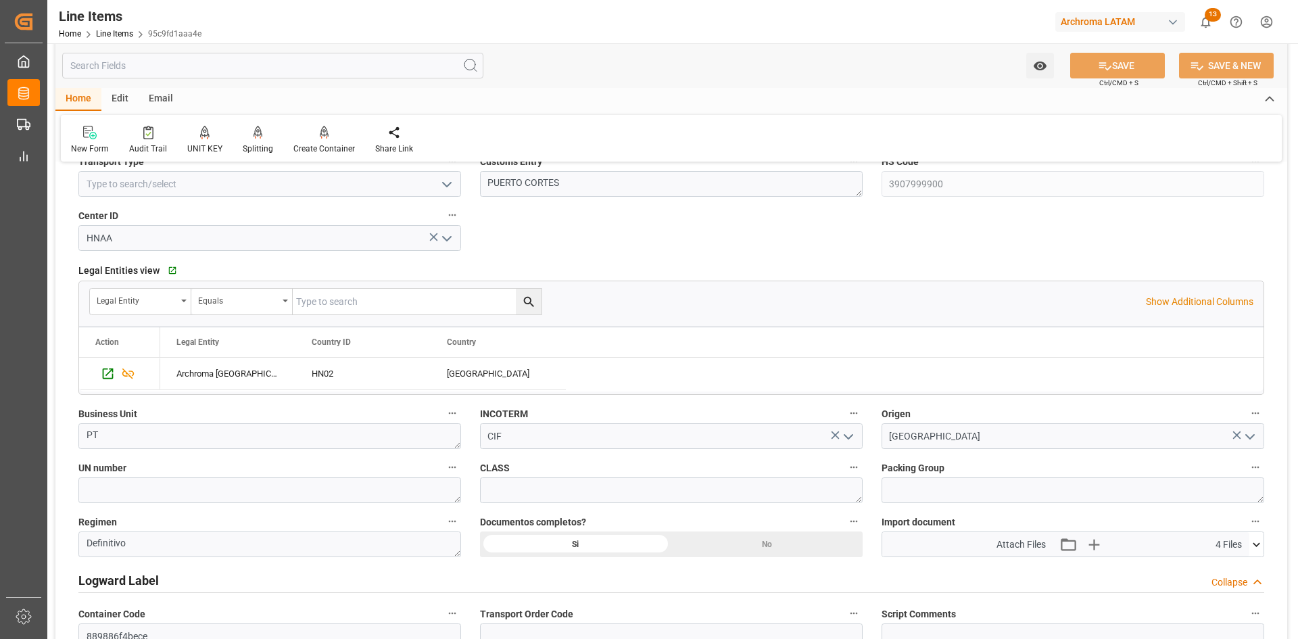
scroll to position [811, 0]
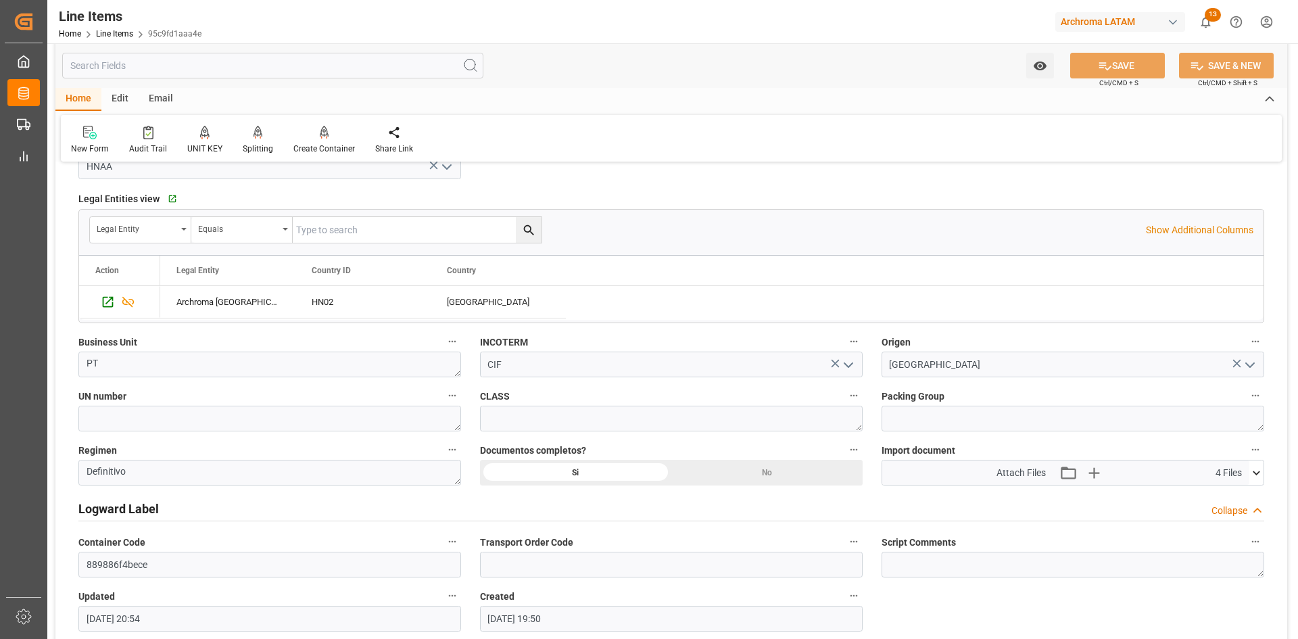
click at [1260, 472] on icon at bounding box center [1256, 473] width 7 height 4
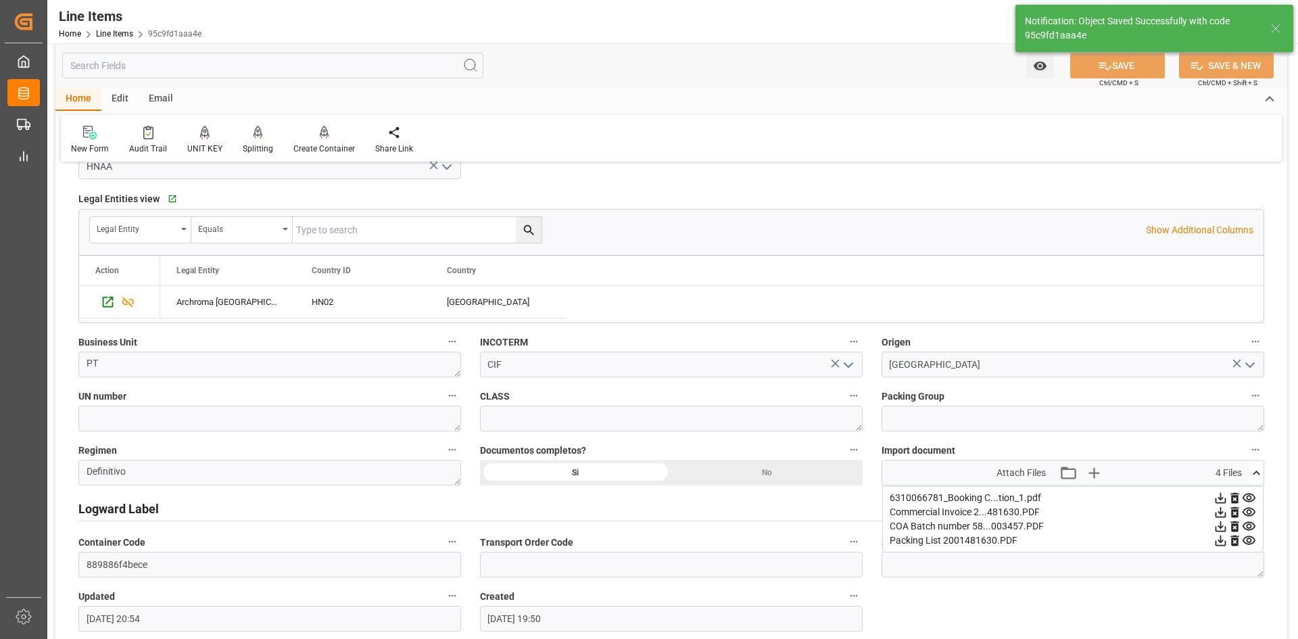
type textarea "6 IBC"
type input "27.08.2025 20:56"
click at [1251, 540] on icon at bounding box center [1249, 540] width 13 height 9
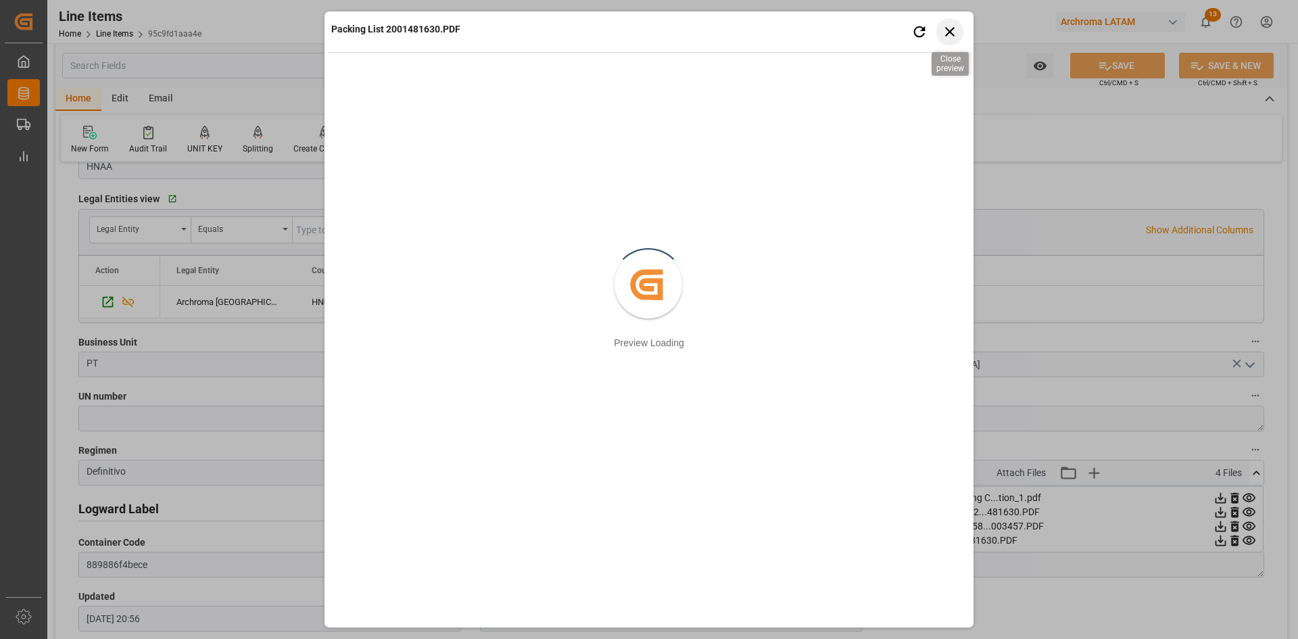
click at [950, 30] on icon "button" at bounding box center [950, 31] width 17 height 17
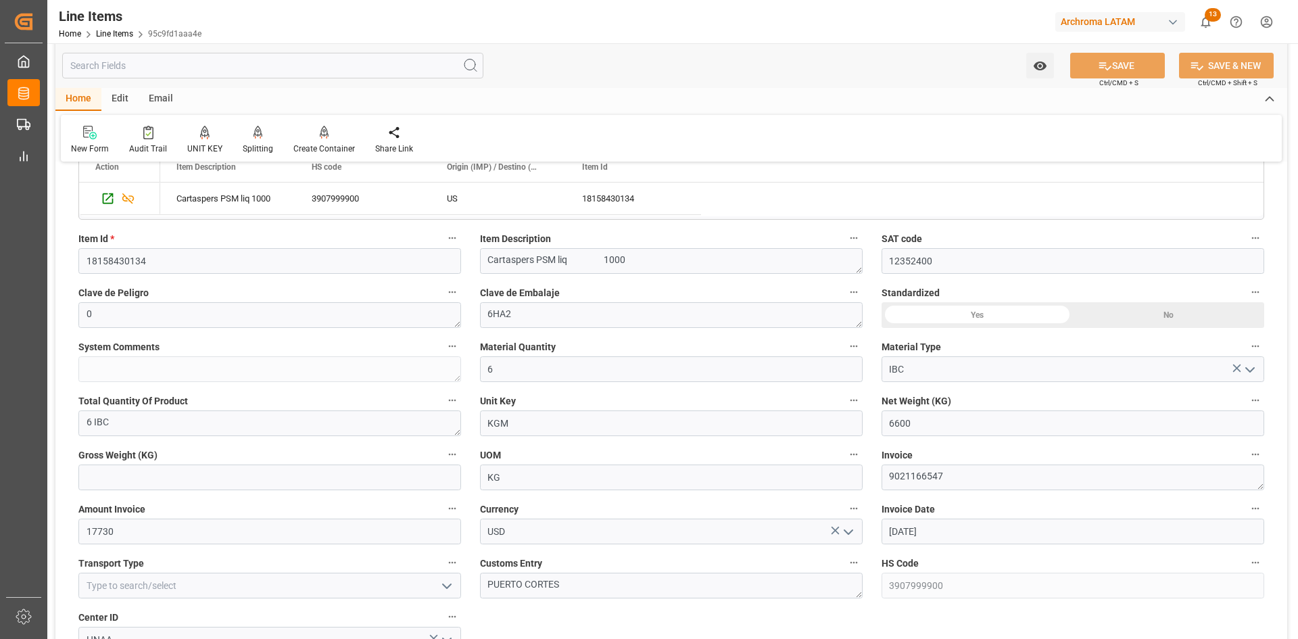
scroll to position [406, 0]
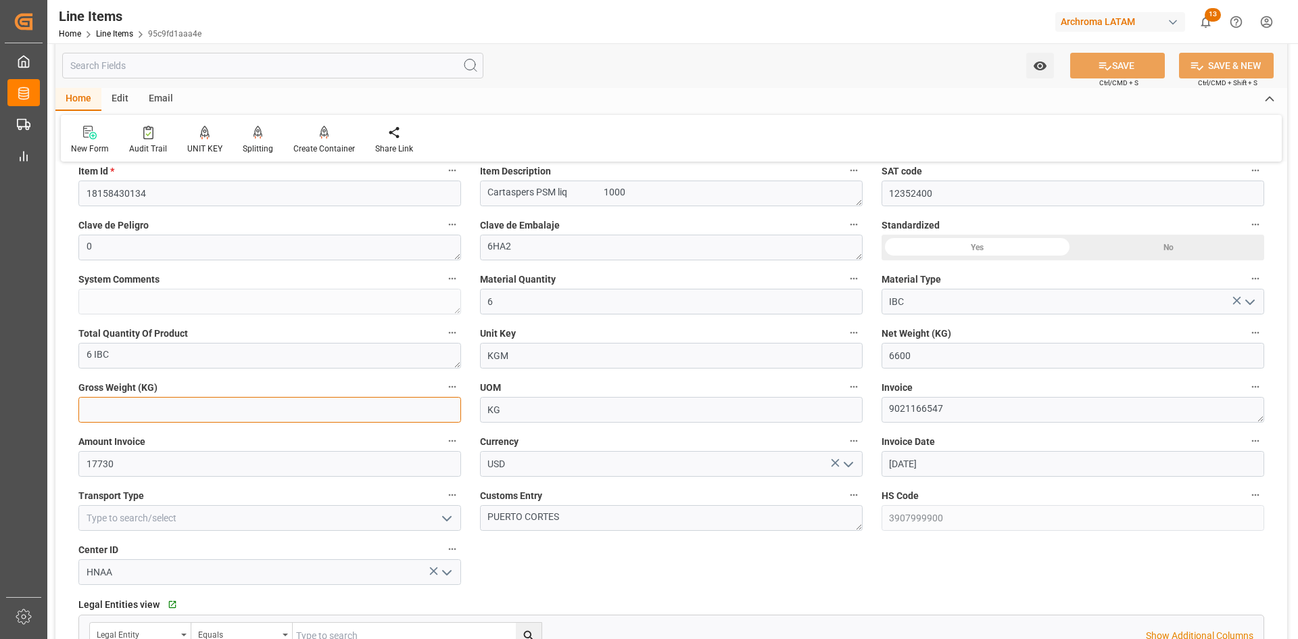
click at [197, 414] on input "text" at bounding box center [269, 410] width 383 height 26
type input "9522"
click at [961, 364] on input "6600" at bounding box center [1073, 356] width 383 height 26
drag, startPoint x: 901, startPoint y: 354, endPoint x: 885, endPoint y: 353, distance: 15.6
click at [885, 353] on input "6600" at bounding box center [1073, 356] width 383 height 26
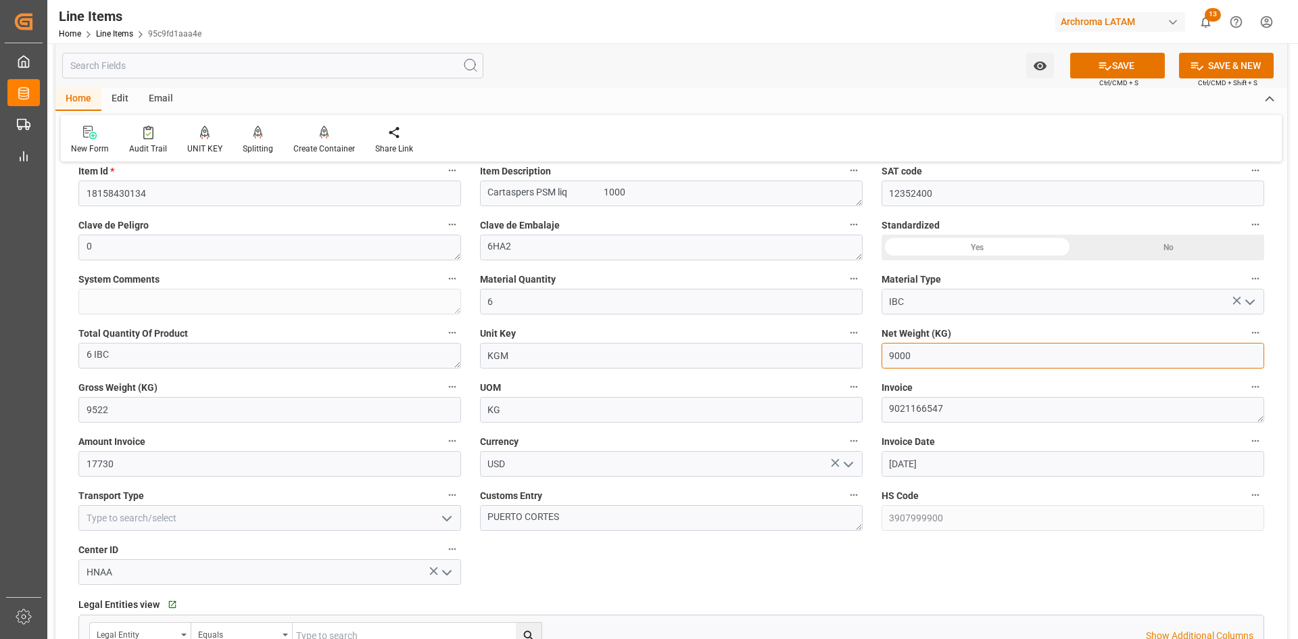
type input "9000"
click at [589, 305] on input "6" at bounding box center [671, 302] width 383 height 26
type input "9"
click at [1148, 56] on button "SAVE" at bounding box center [1117, 66] width 95 height 26
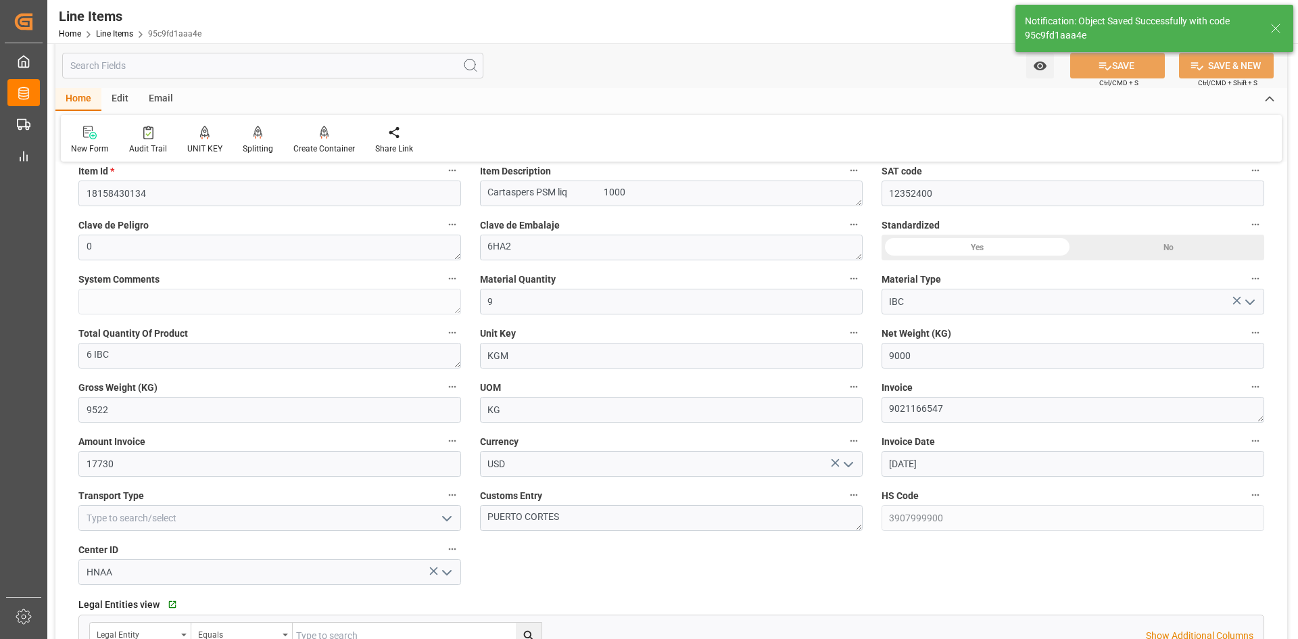
type textarea "9 IBC"
type input "27.08.2025 20:57"
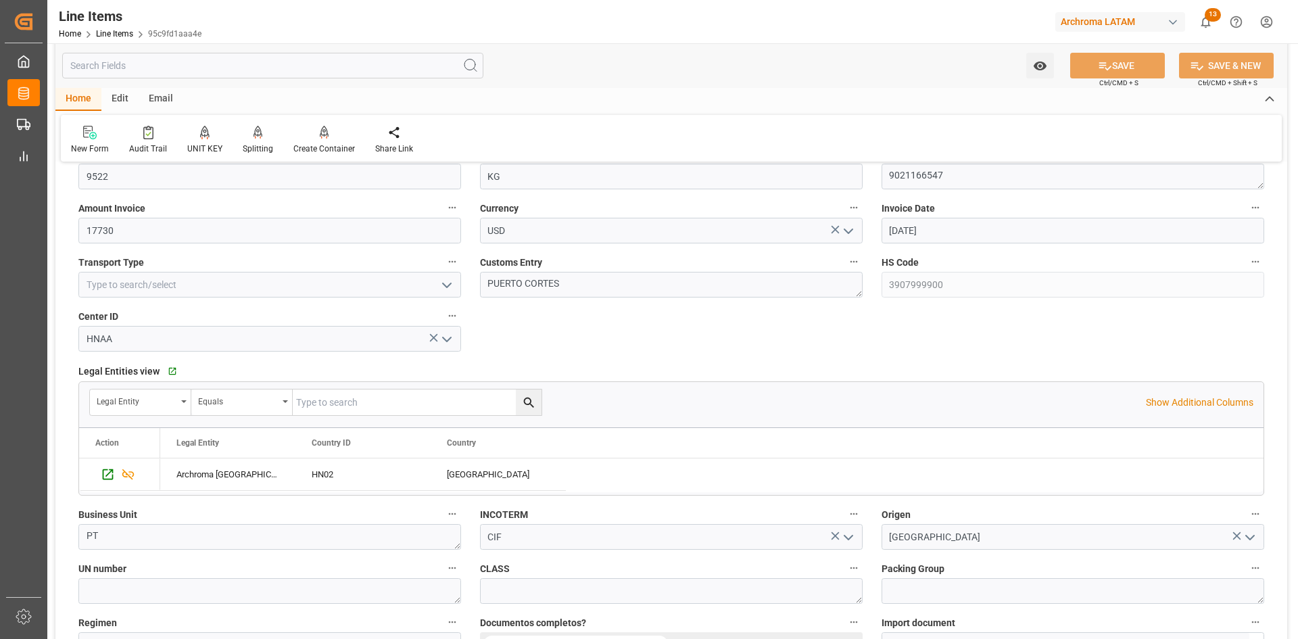
scroll to position [811, 0]
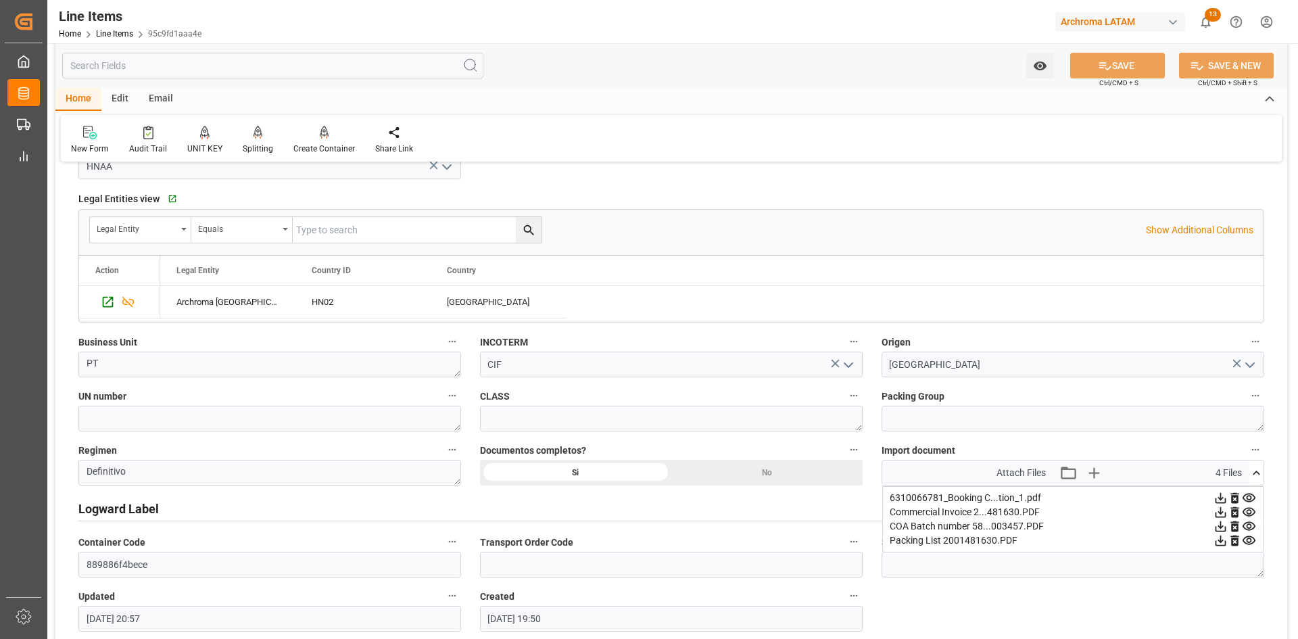
click at [1250, 499] on icon at bounding box center [1249, 498] width 13 height 9
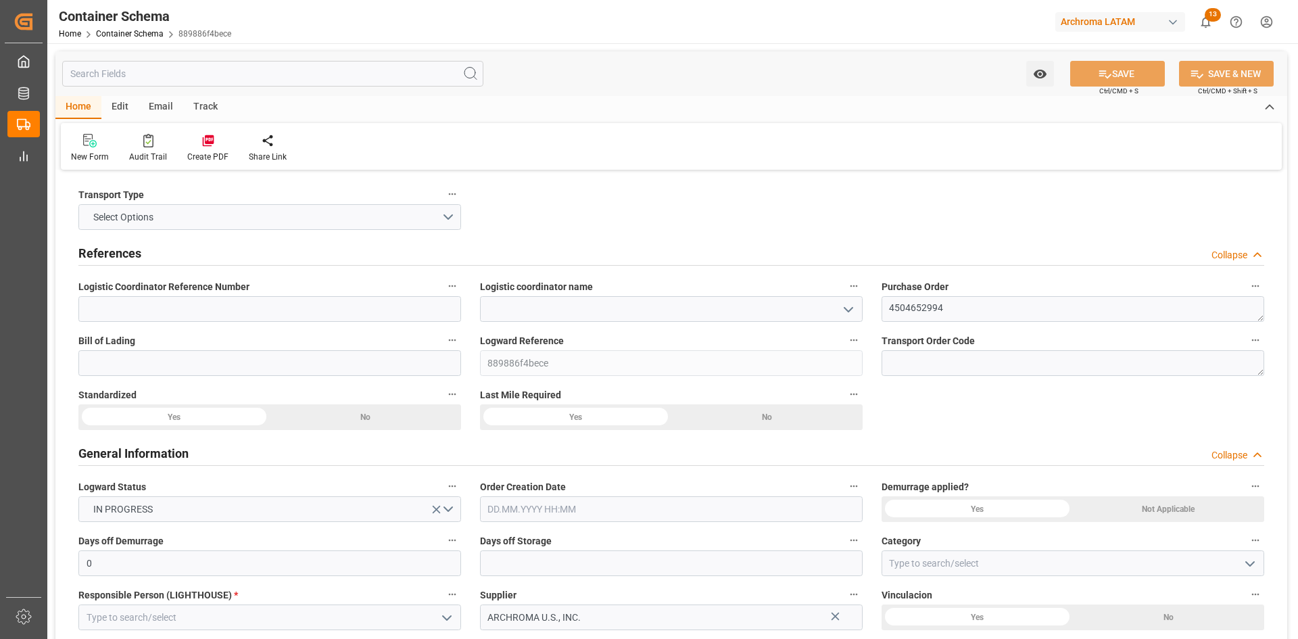
type input "0"
type input "1"
type input "0"
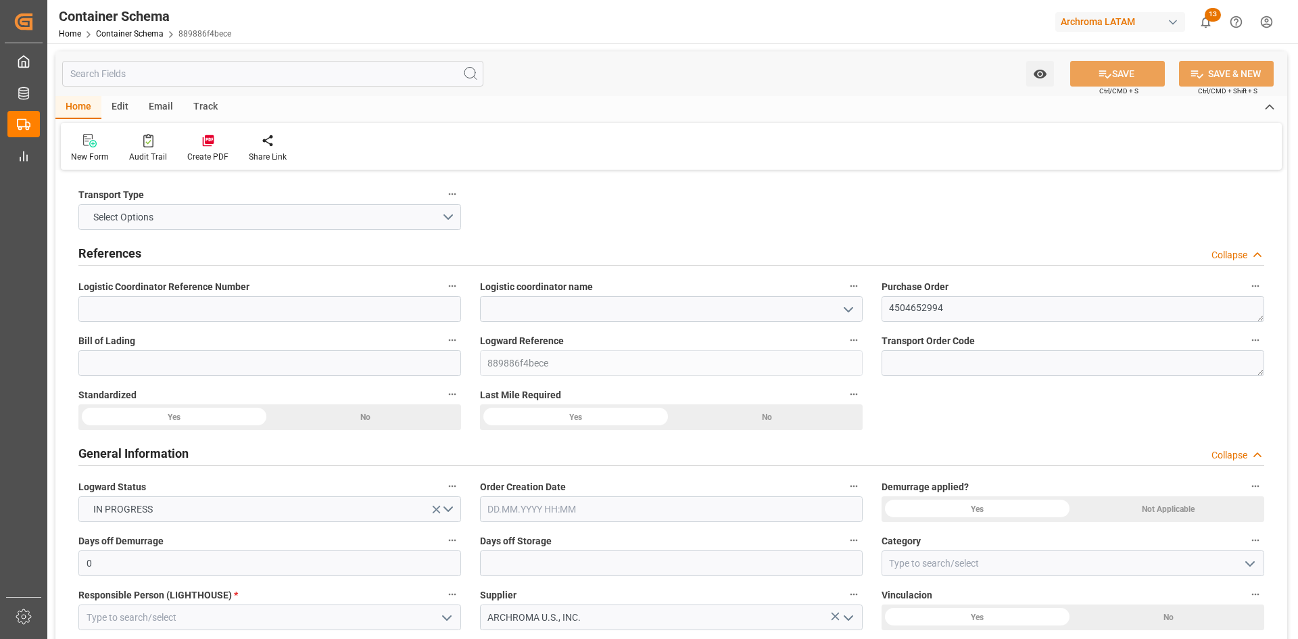
click at [838, 310] on button "open menu" at bounding box center [847, 309] width 20 height 21
click at [851, 312] on icon "open menu" at bounding box center [848, 310] width 16 height 16
click at [849, 312] on polyline "open menu" at bounding box center [849, 310] width 8 height 4
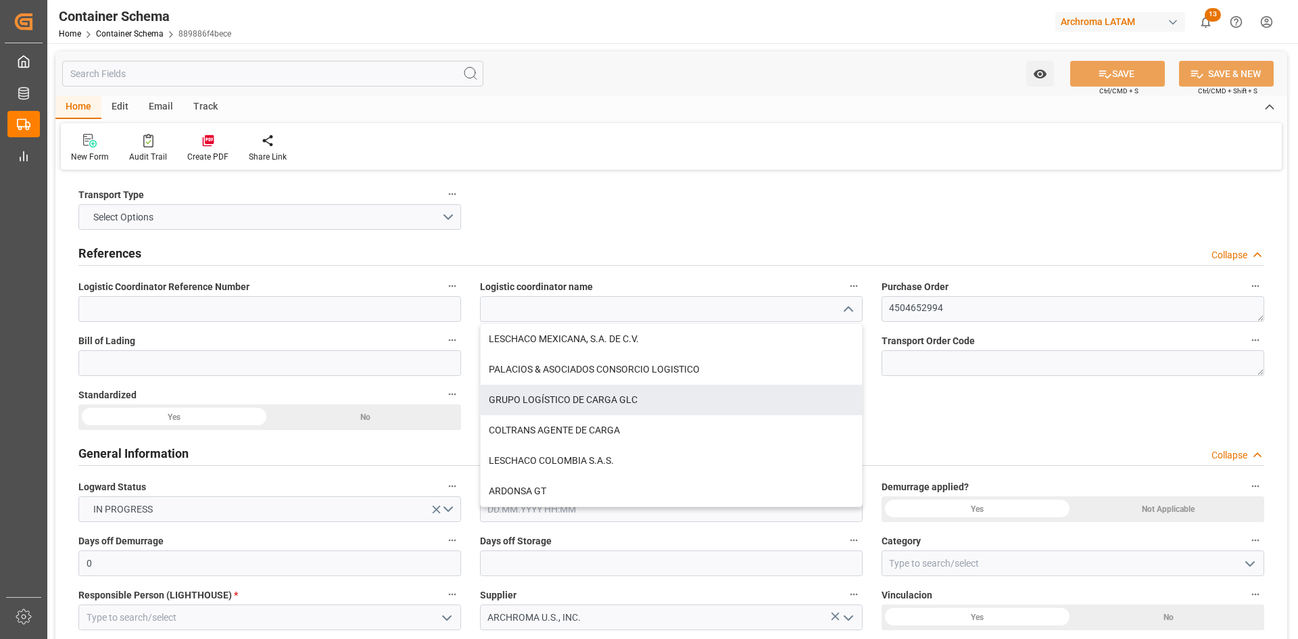
click at [617, 402] on div "GRUPO LOGÍSTICO DE CARGA GLC" at bounding box center [671, 400] width 381 height 30
type input "GRUPO LOGÍSTICO DE CARGA GLC"
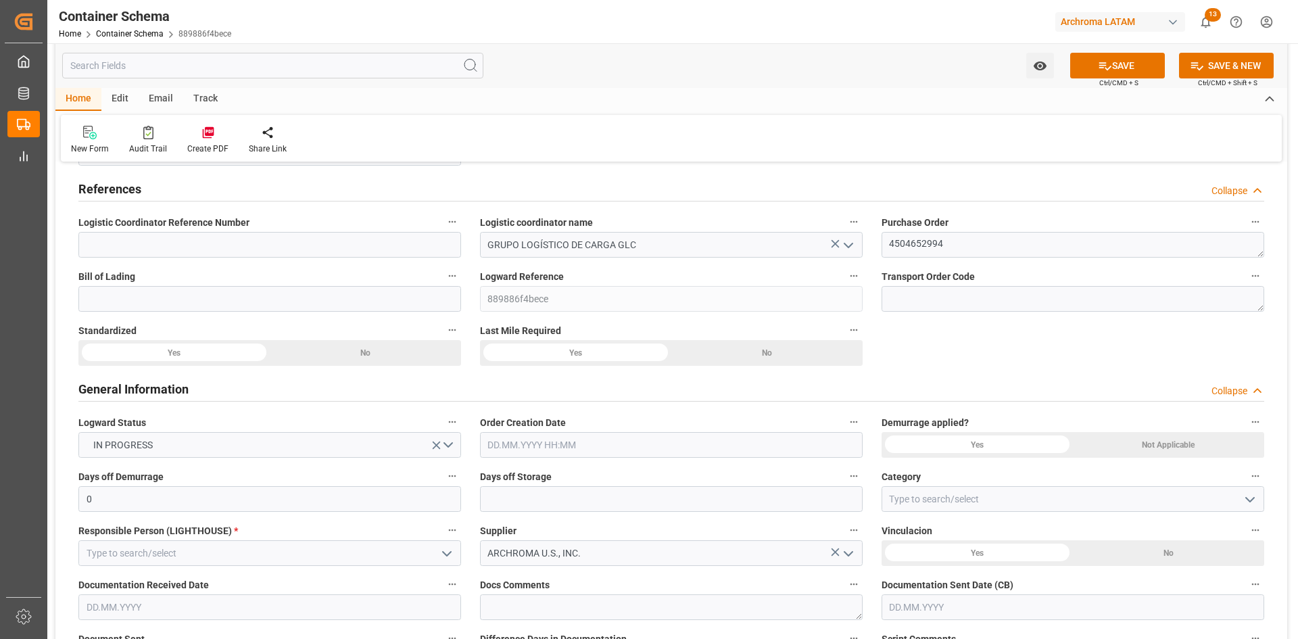
scroll to position [68, 0]
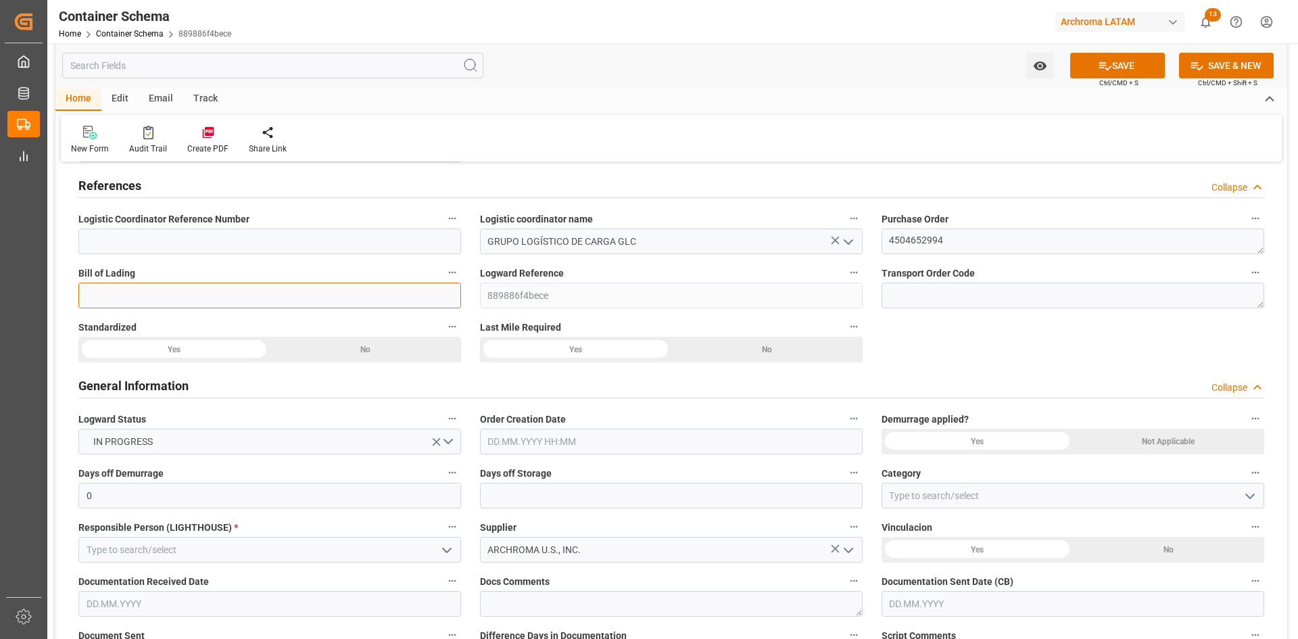
click at [371, 305] on input at bounding box center [269, 296] width 383 height 26
paste input "258205681"
type input "258205681"
drag, startPoint x: 369, startPoint y: 349, endPoint x: 387, endPoint y: 352, distance: 18.6
click at [370, 349] on div "No" at bounding box center [365, 350] width 191 height 26
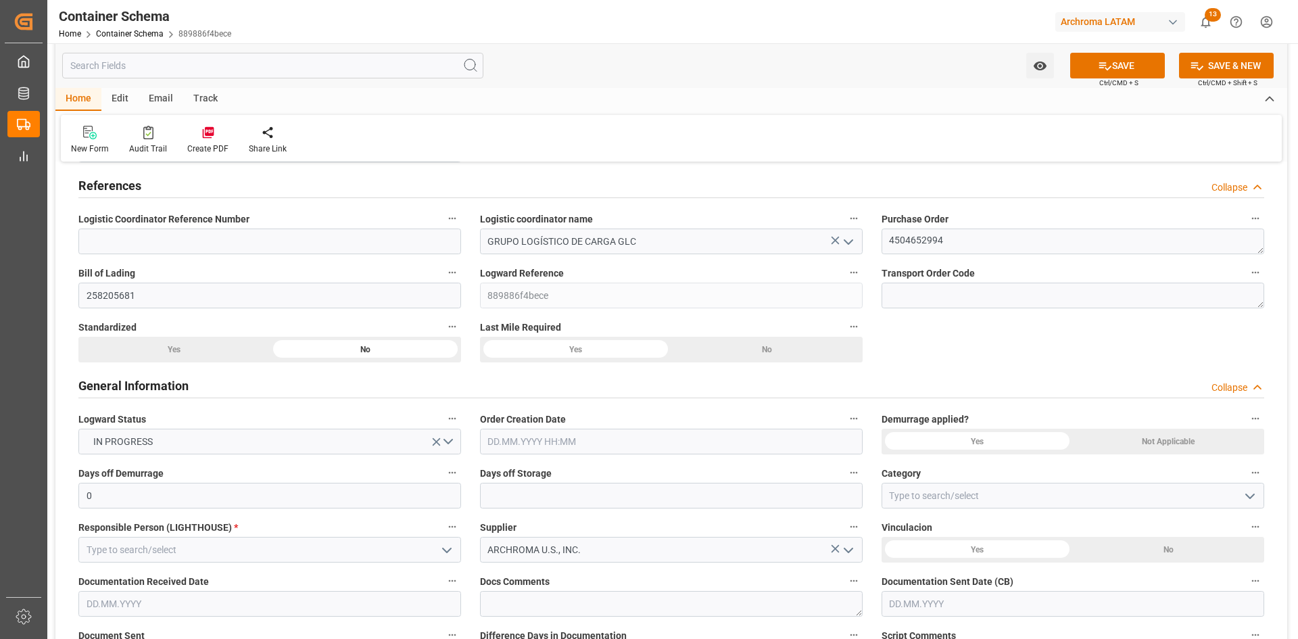
click at [209, 351] on div "Yes" at bounding box center [173, 350] width 191 height 26
click at [767, 354] on div "No" at bounding box center [766, 350] width 191 height 26
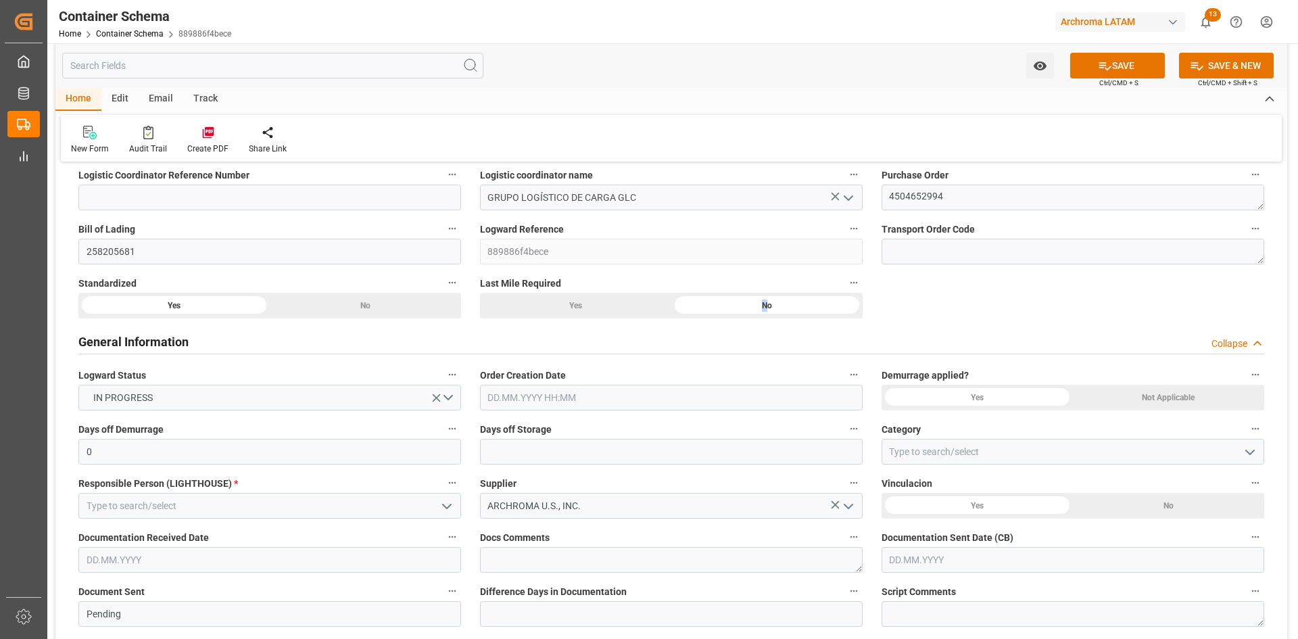
scroll to position [135, 0]
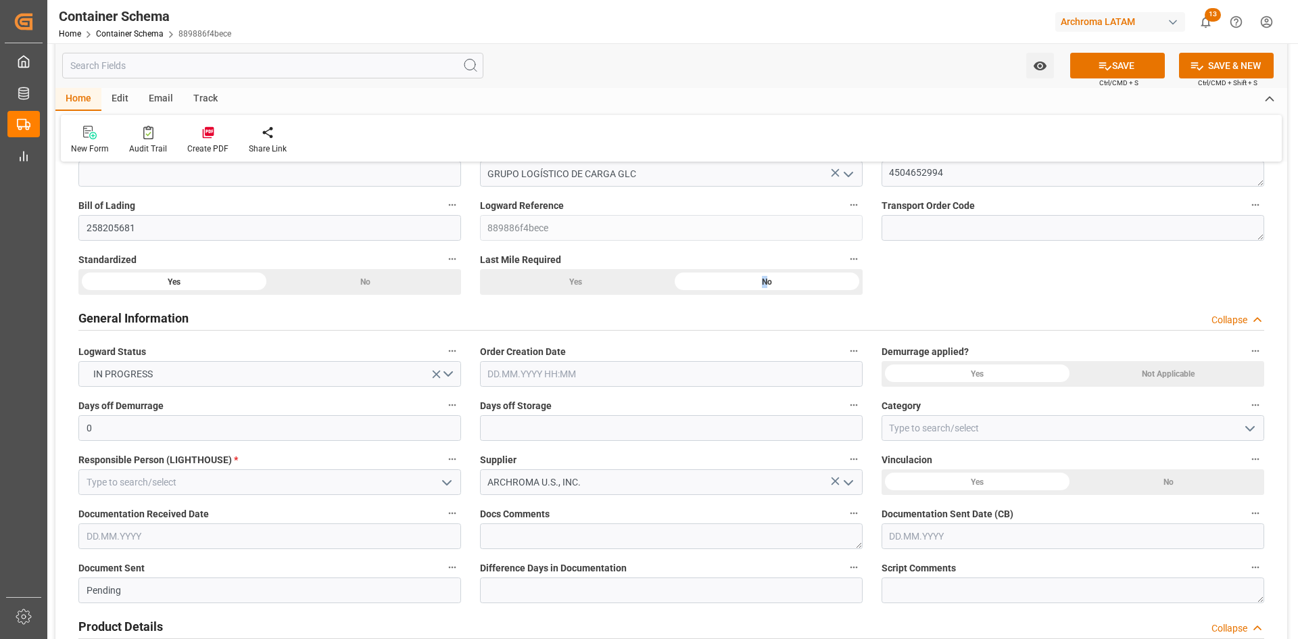
click at [703, 369] on input "text" at bounding box center [671, 374] width 383 height 26
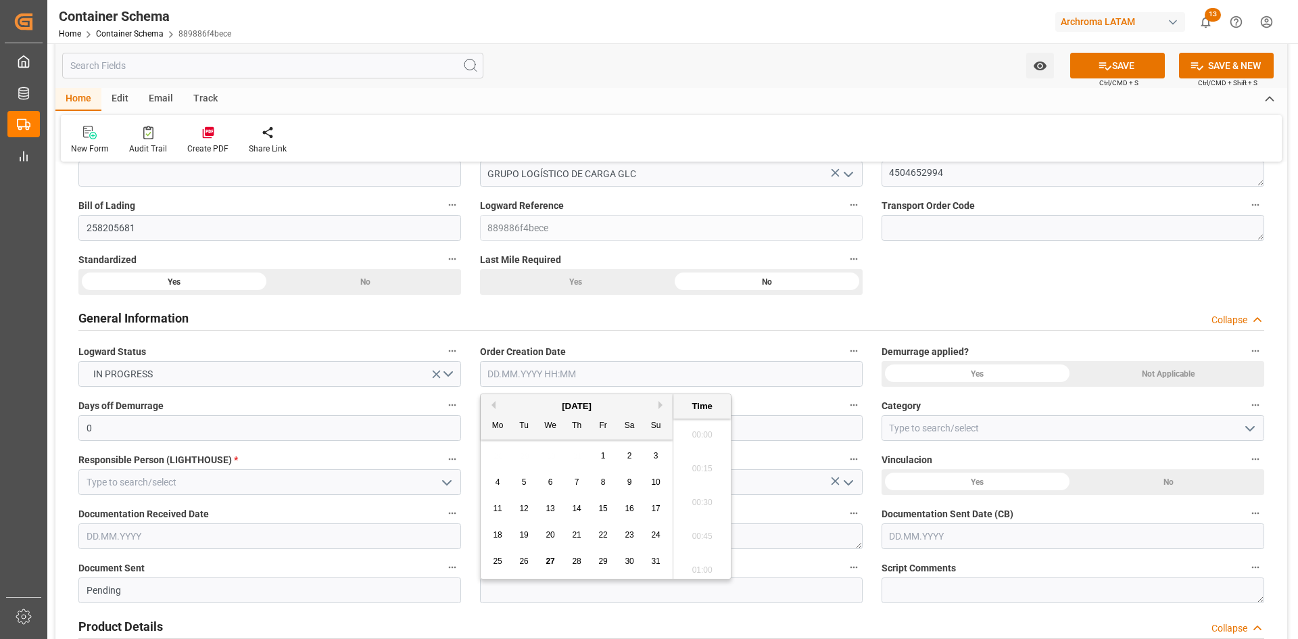
scroll to position [1932, 0]
click at [531, 442] on div "August 2025 Mo Tu We Th Fr Sa Su 28 29 30 31 1 2 3 4 5 6 7 8 9 10 11 12 13 14 1…" at bounding box center [577, 486] width 193 height 185
click at [553, 562] on span "27" at bounding box center [550, 560] width 9 height 9
type input "27.08.2025 00:00"
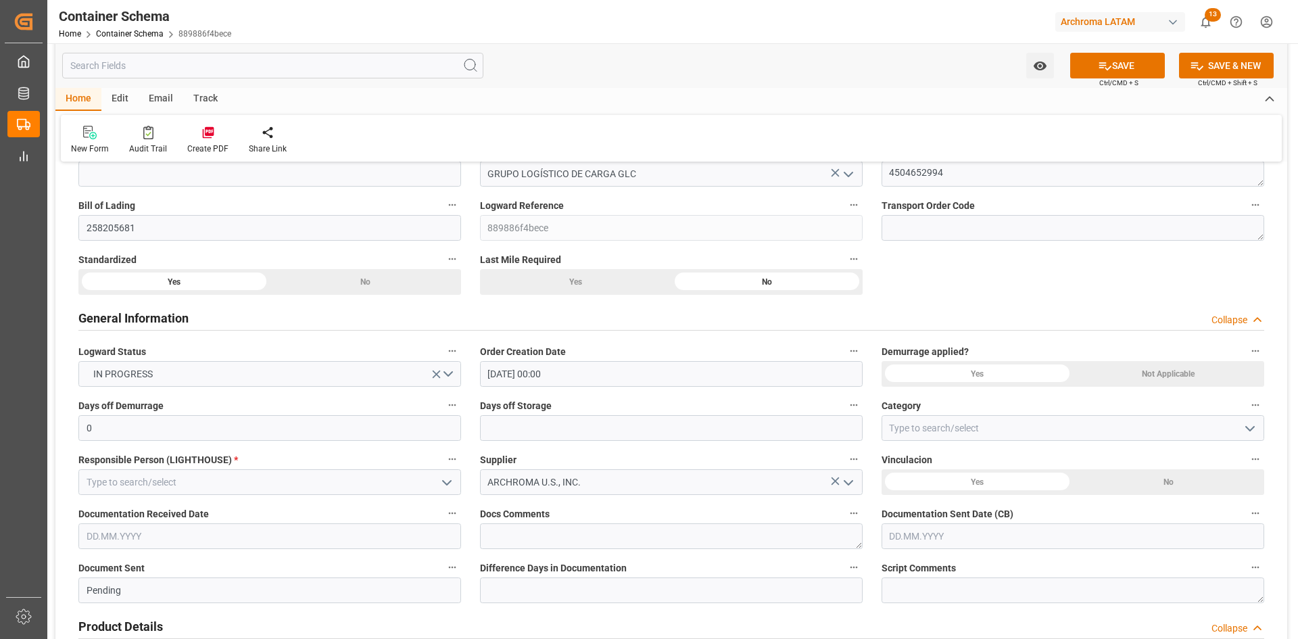
click at [1115, 378] on div "Not Applicable" at bounding box center [1168, 374] width 191 height 26
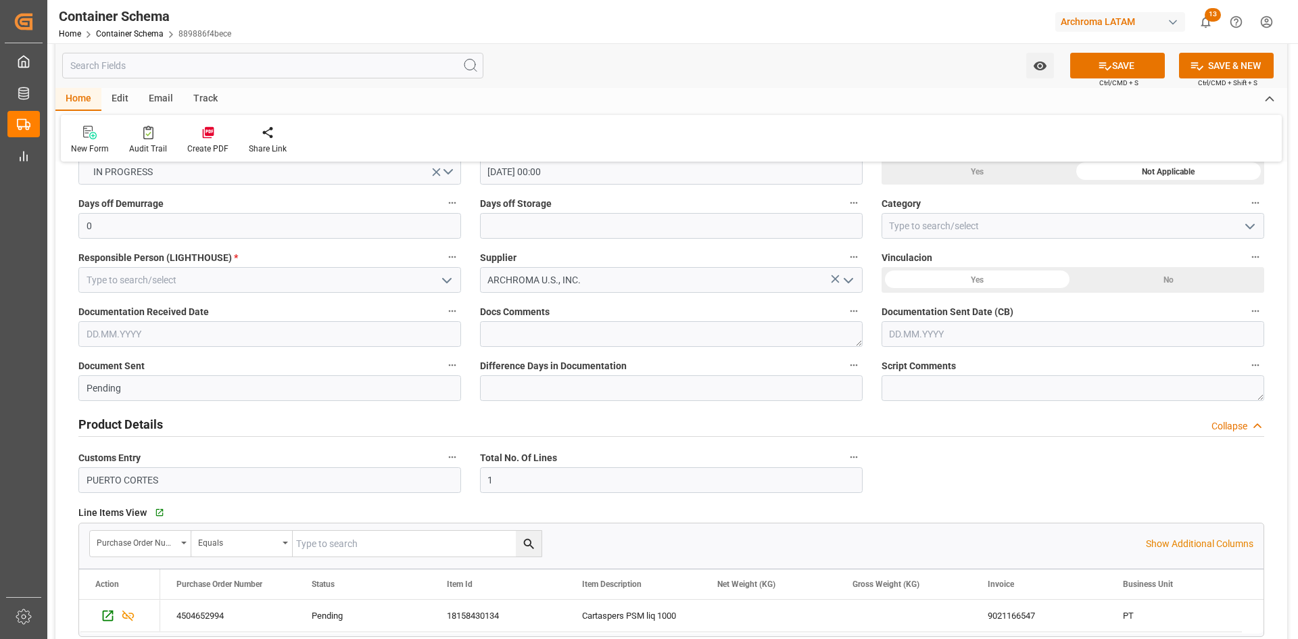
scroll to position [338, 0]
click at [1141, 286] on div "No" at bounding box center [1168, 279] width 191 height 26
click at [233, 326] on input "text" at bounding box center [269, 334] width 383 height 26
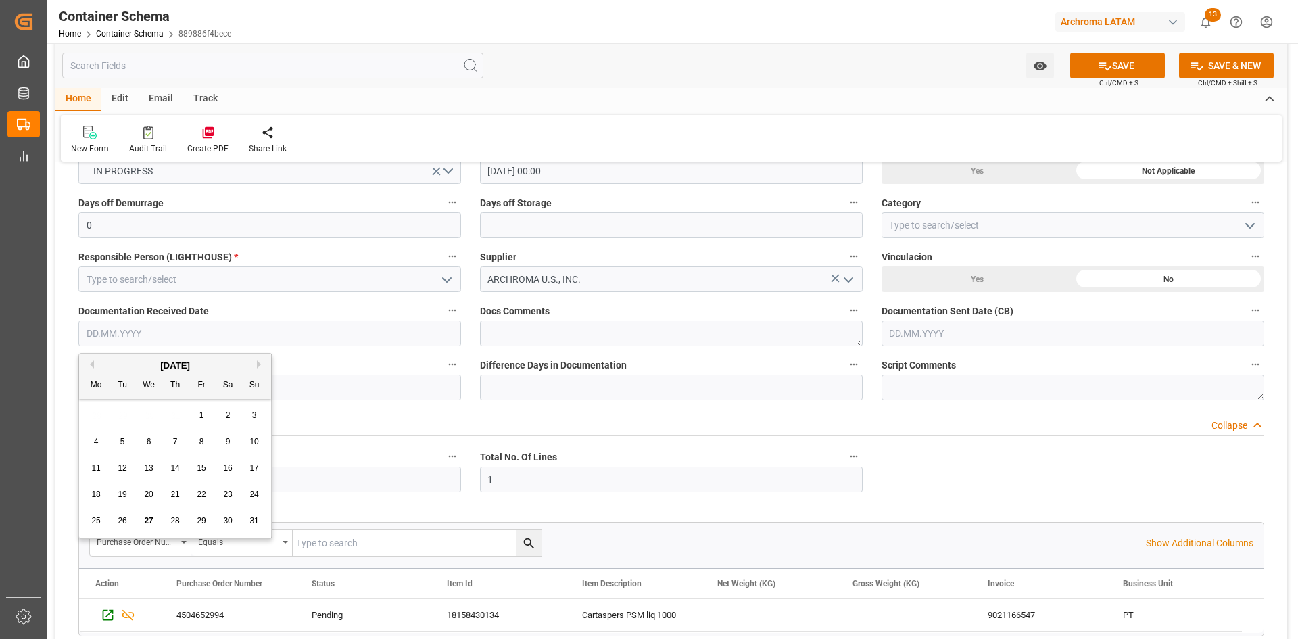
click at [110, 410] on div "28 29 30 31 1 2 3" at bounding box center [175, 415] width 185 height 26
click at [131, 494] on div "19" at bounding box center [122, 495] width 17 height 16
type input "[DATE]"
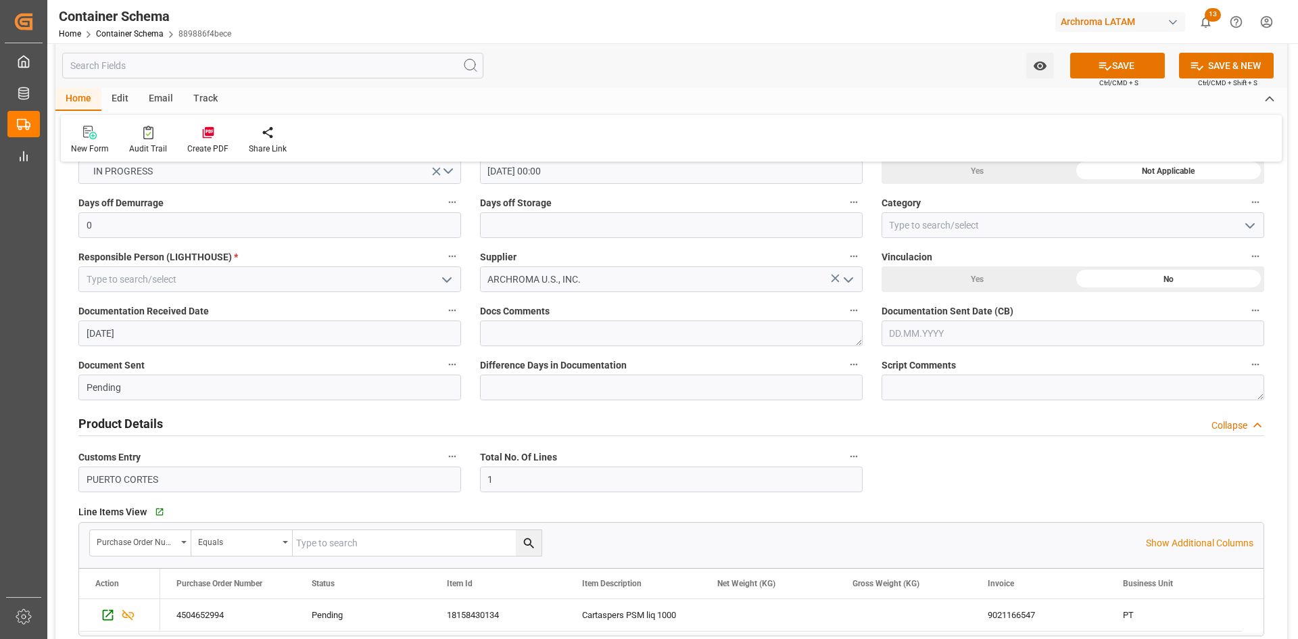
click at [972, 338] on input "text" at bounding box center [1073, 334] width 383 height 26
click at [955, 517] on span "27" at bounding box center [951, 520] width 9 height 9
type input "[DATE]"
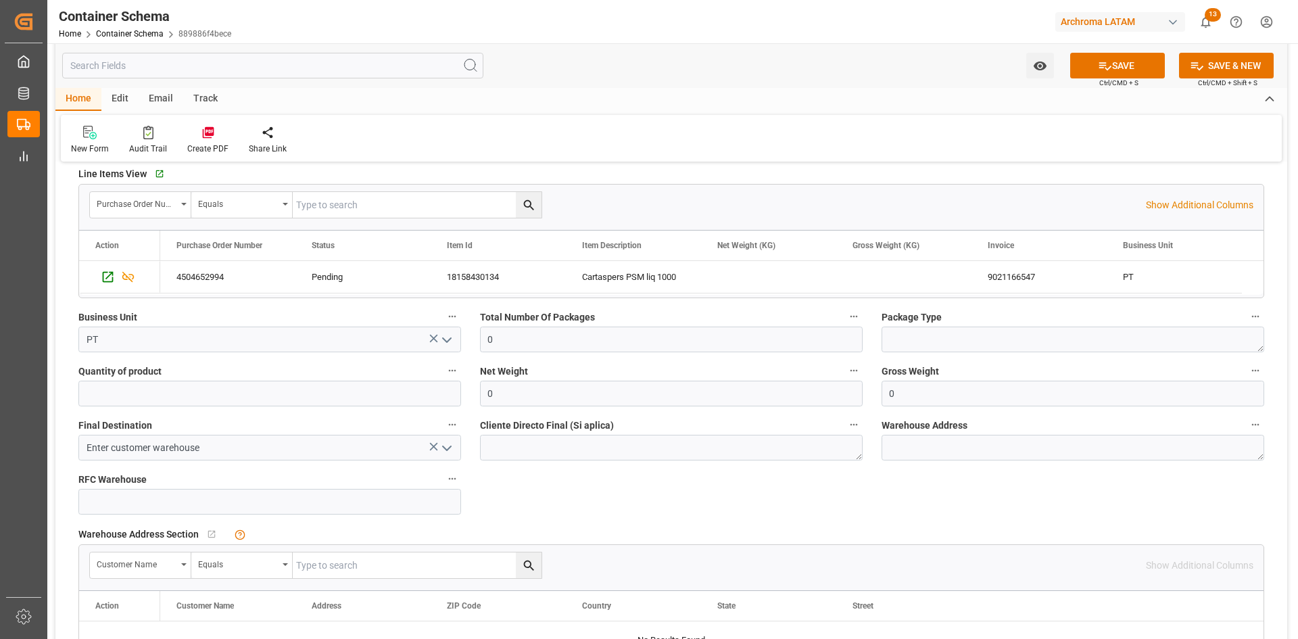
scroll to position [676, 0]
click at [1127, 66] on button "SAVE" at bounding box center [1117, 66] width 95 height 26
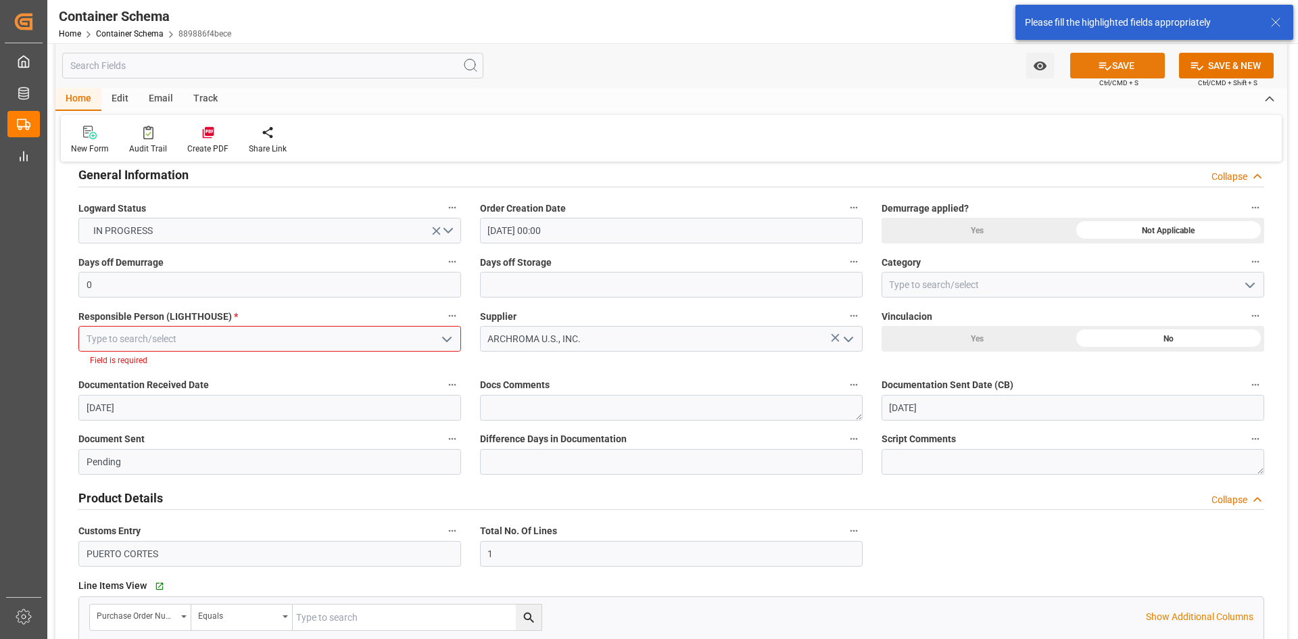
scroll to position [277, 0]
click at [443, 341] on icon "open menu" at bounding box center [447, 341] width 16 height 16
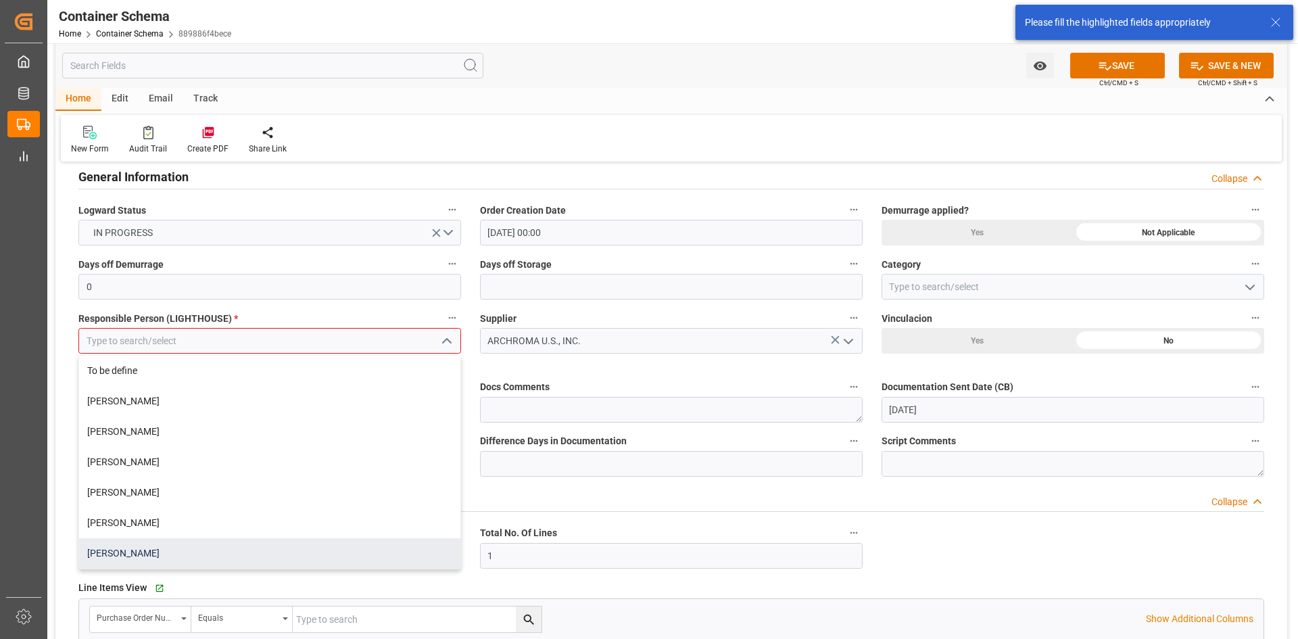
click at [148, 546] on div "Dalia Gutierrez" at bounding box center [269, 553] width 381 height 30
type input "Dalia Gutierrez"
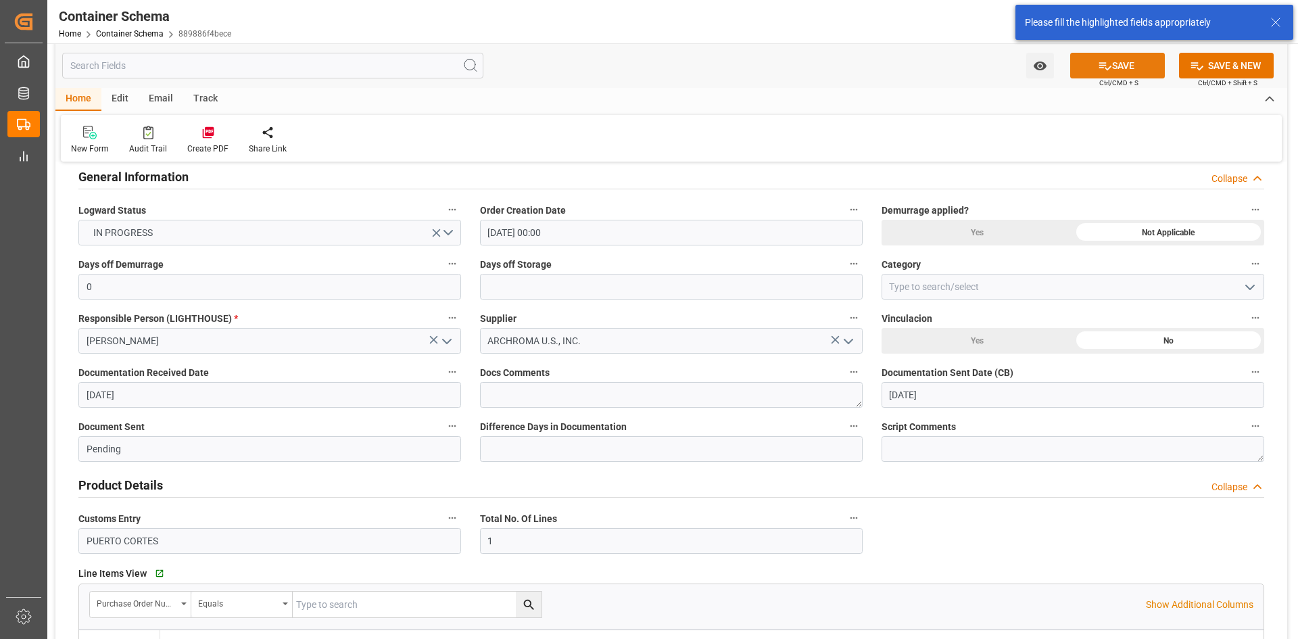
click at [1137, 55] on button "SAVE" at bounding box center [1117, 66] width 95 height 26
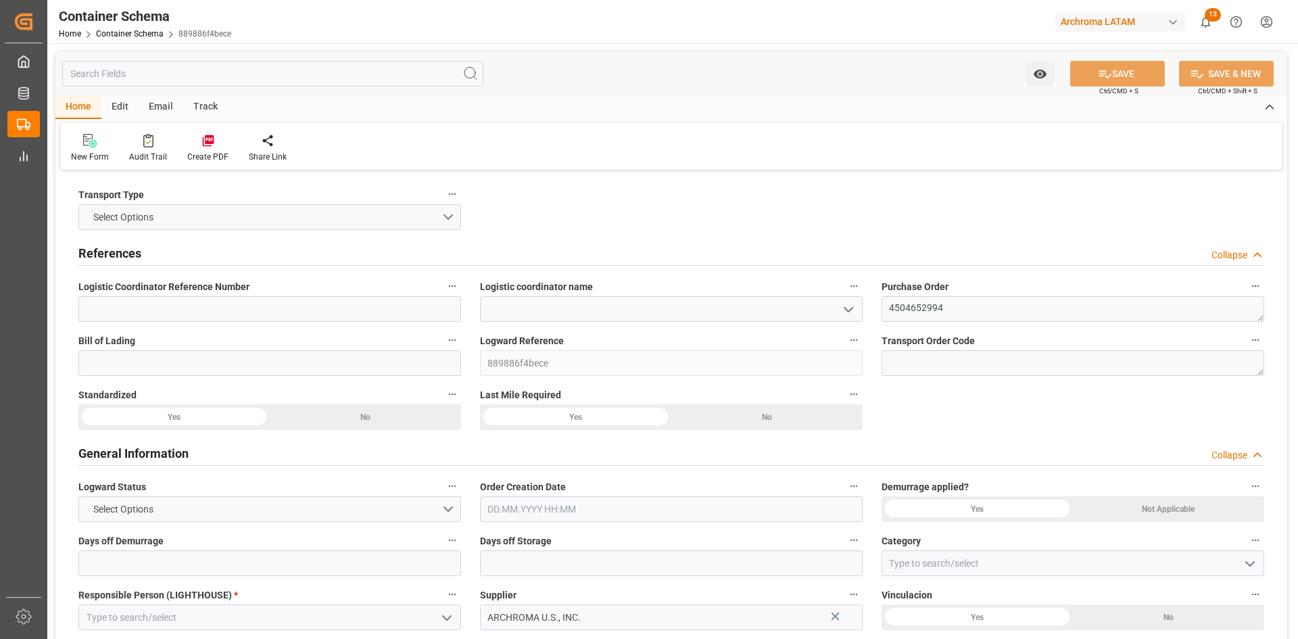
type input "0"
type input "1"
type input "0"
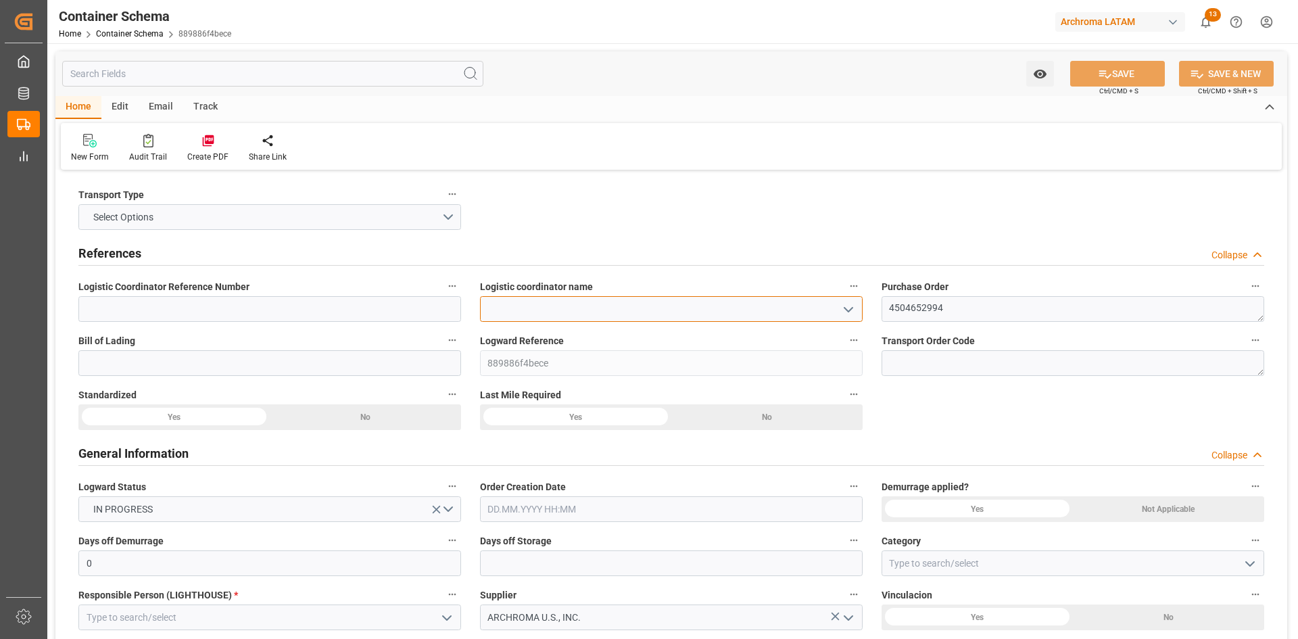
click at [858, 307] on input at bounding box center [671, 309] width 383 height 26
click at [847, 315] on icon "open menu" at bounding box center [848, 310] width 16 height 16
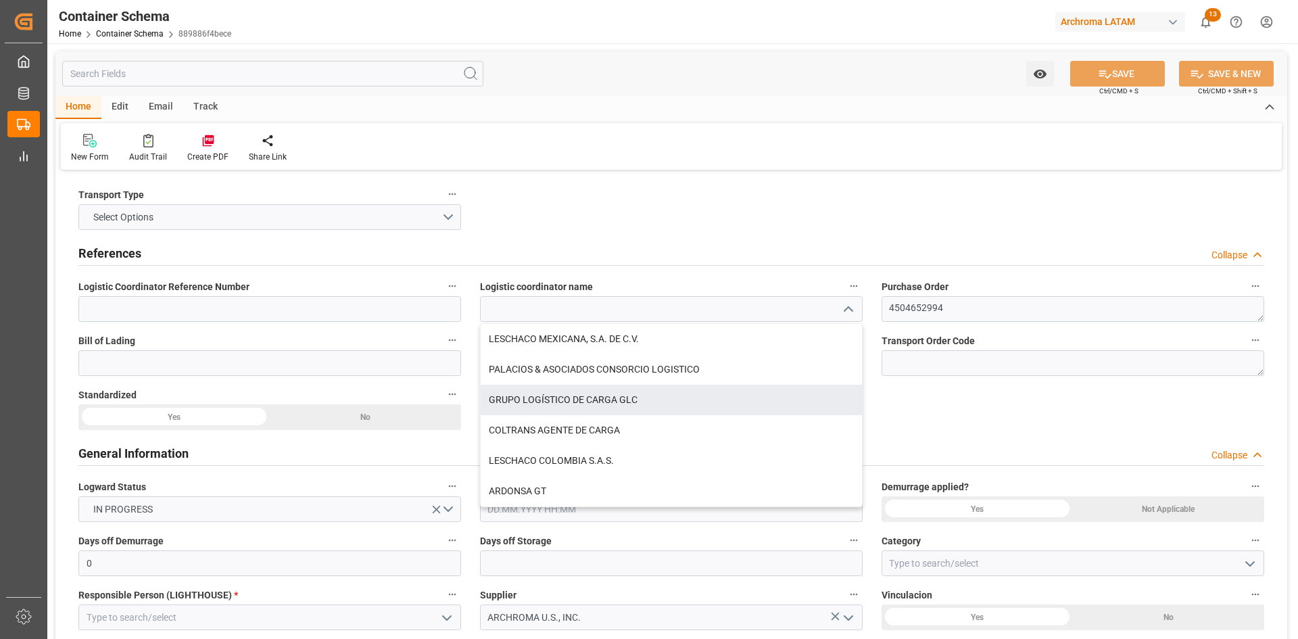
click at [619, 401] on div "GRUPO LOGÍSTICO DE CARGA GLC" at bounding box center [671, 400] width 381 height 30
type input "GRUPO LOGÍSTICO DE CARGA GLC"
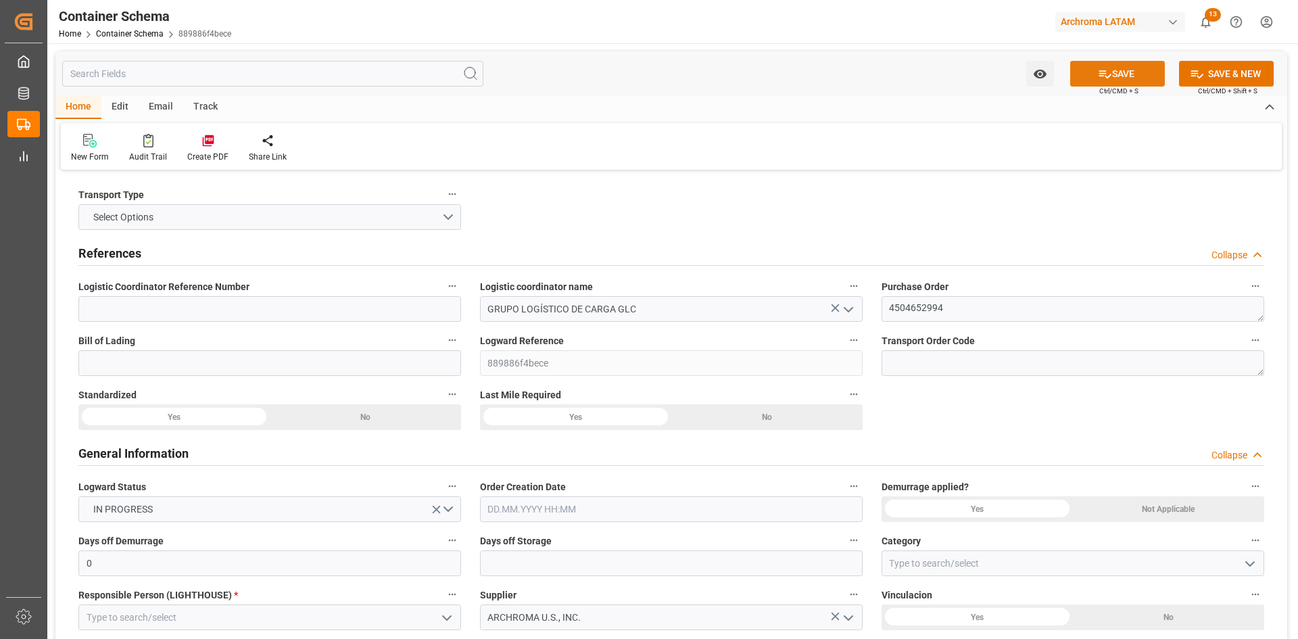
click at [1157, 67] on button "SAVE" at bounding box center [1117, 74] width 95 height 26
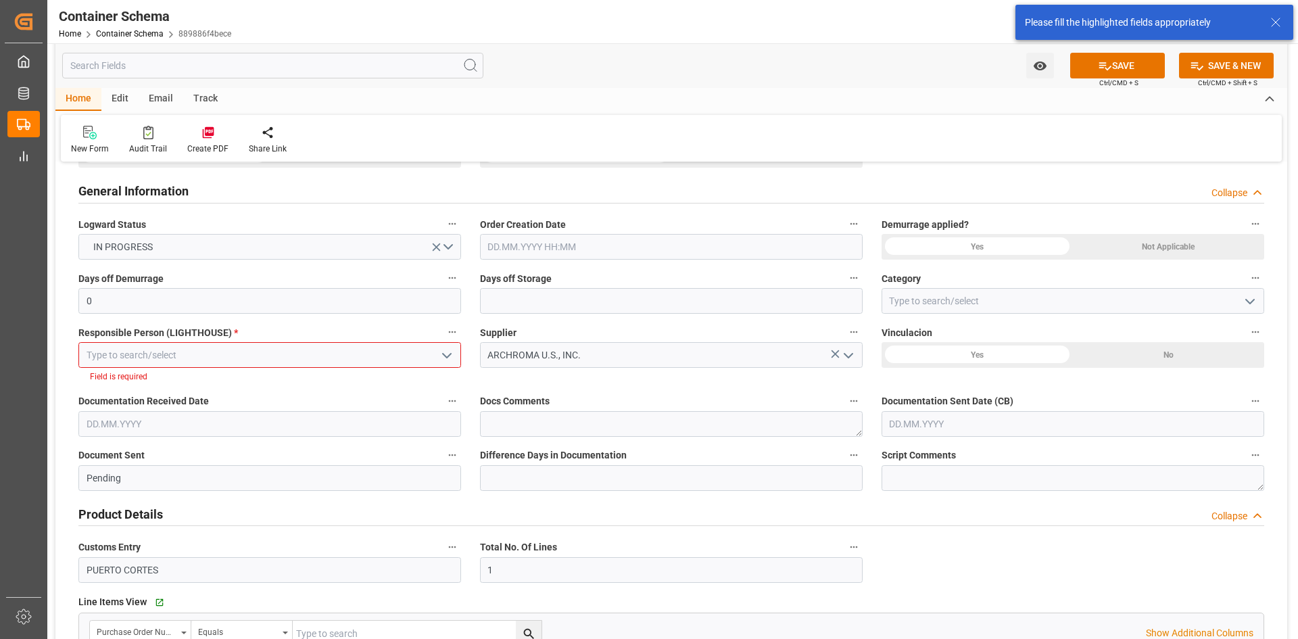
scroll to position [277, 0]
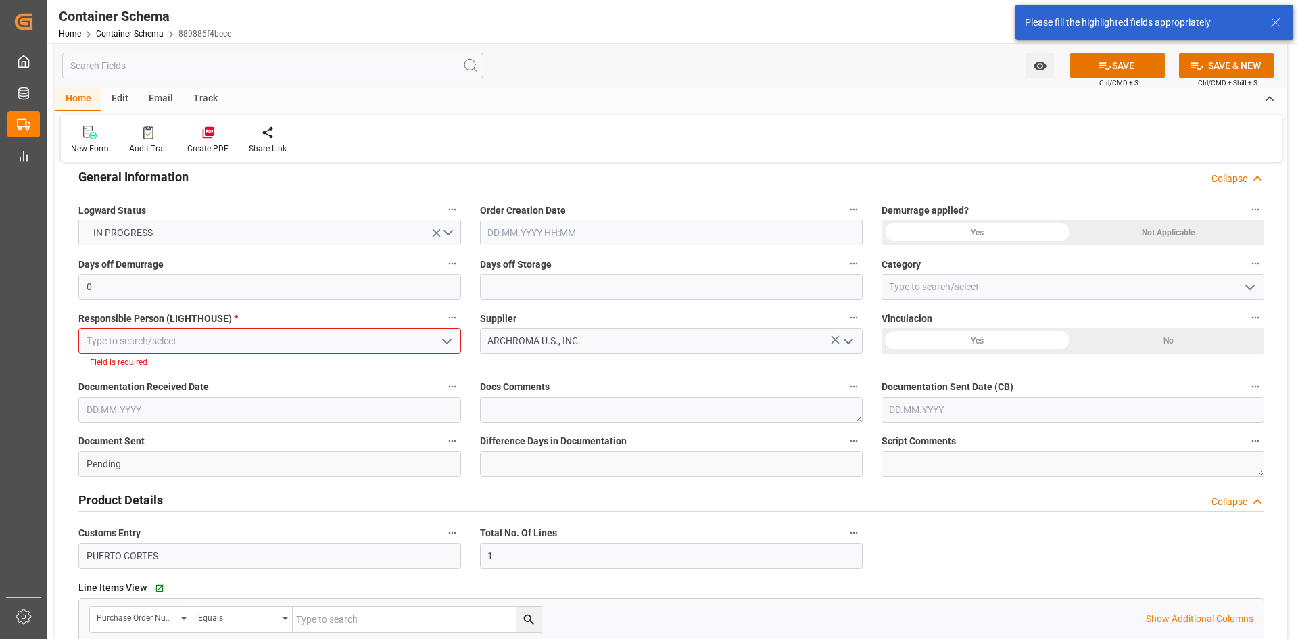
click at [445, 339] on icon "open menu" at bounding box center [447, 341] width 16 height 16
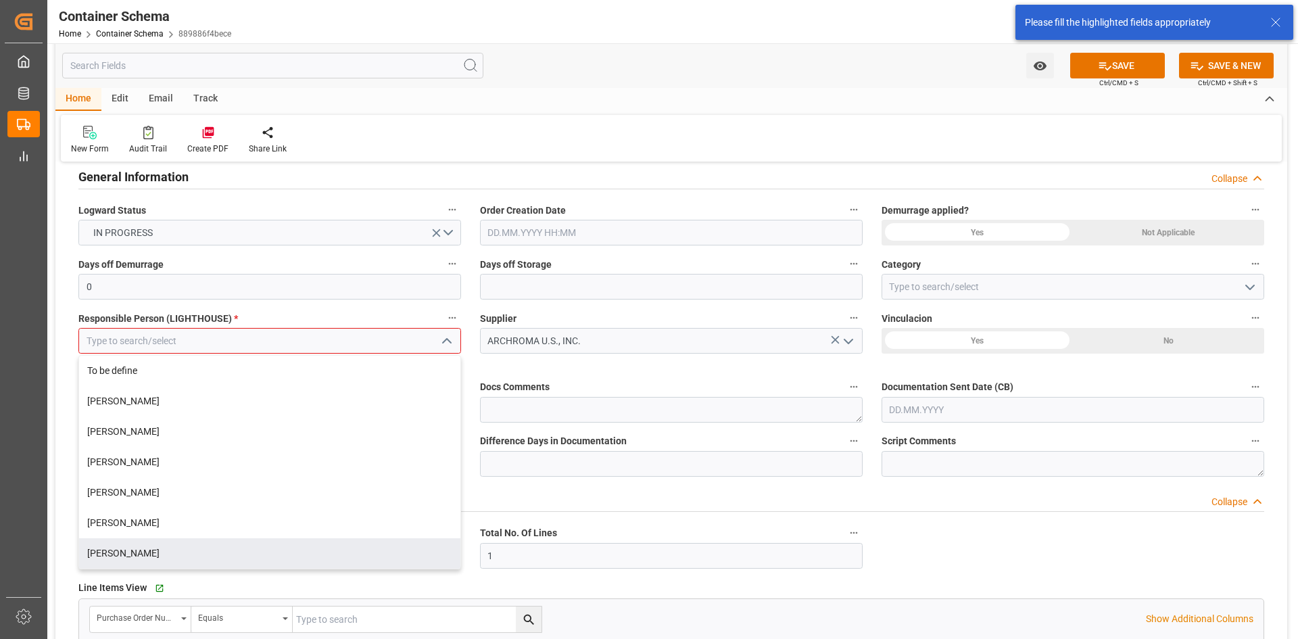
click at [142, 555] on div "[PERSON_NAME]" at bounding box center [269, 553] width 381 height 30
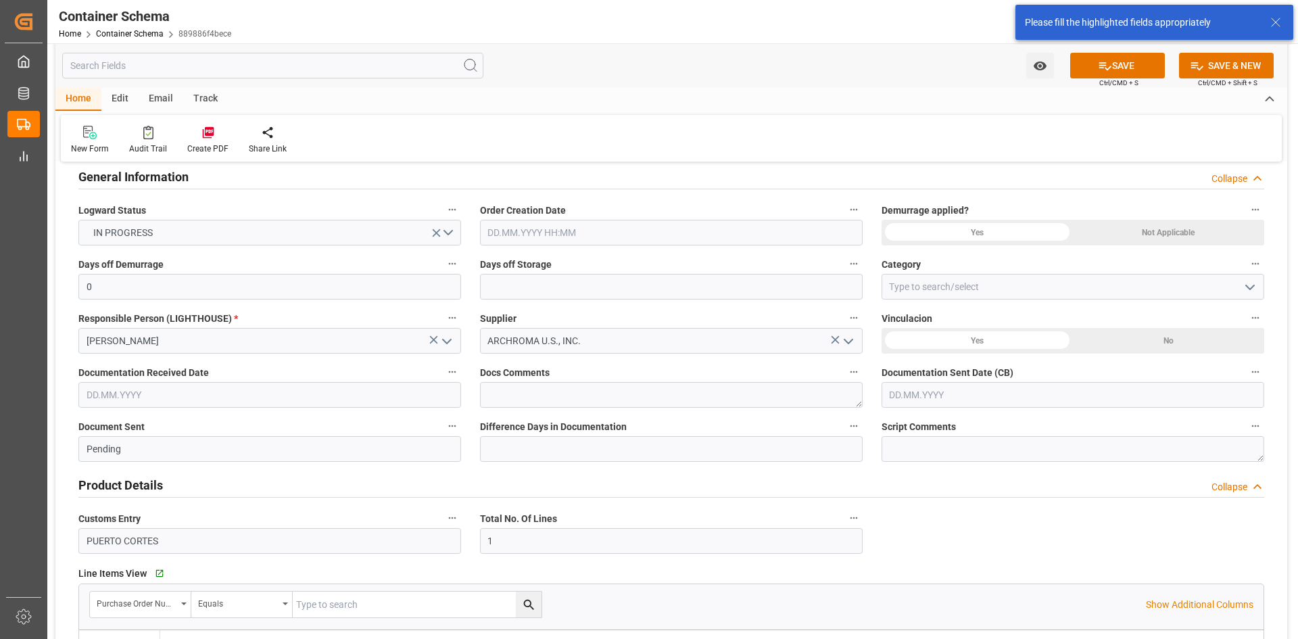
type input "[PERSON_NAME]"
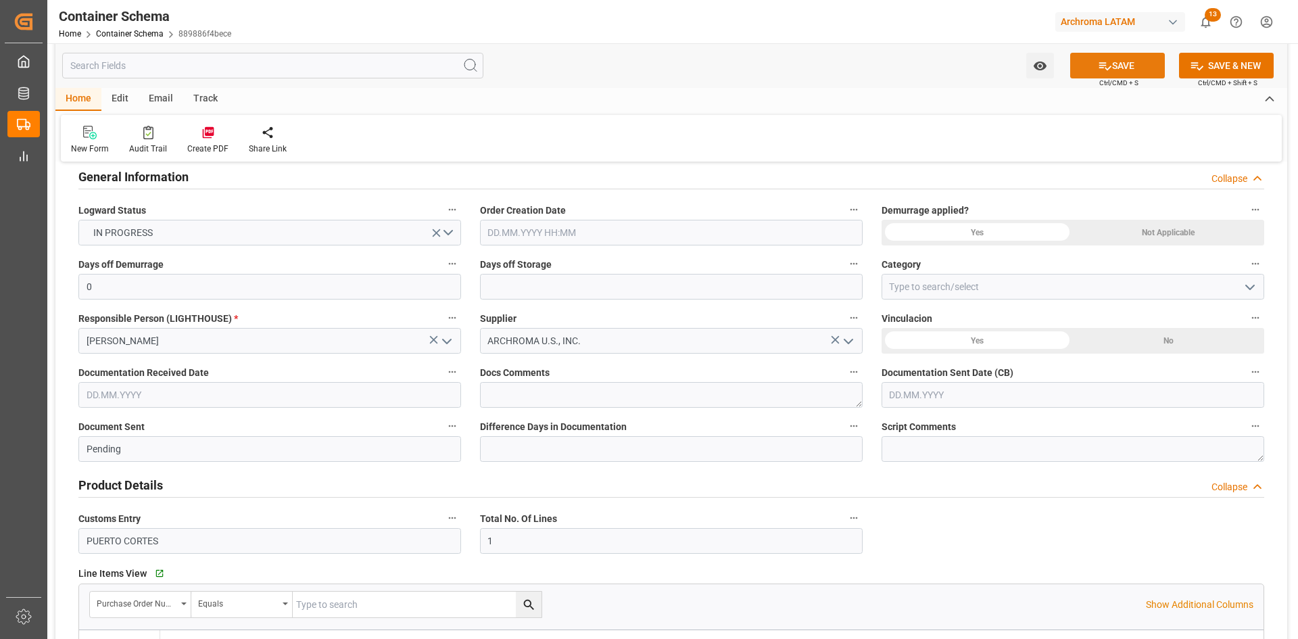
click at [1102, 67] on icon at bounding box center [1105, 66] width 14 height 14
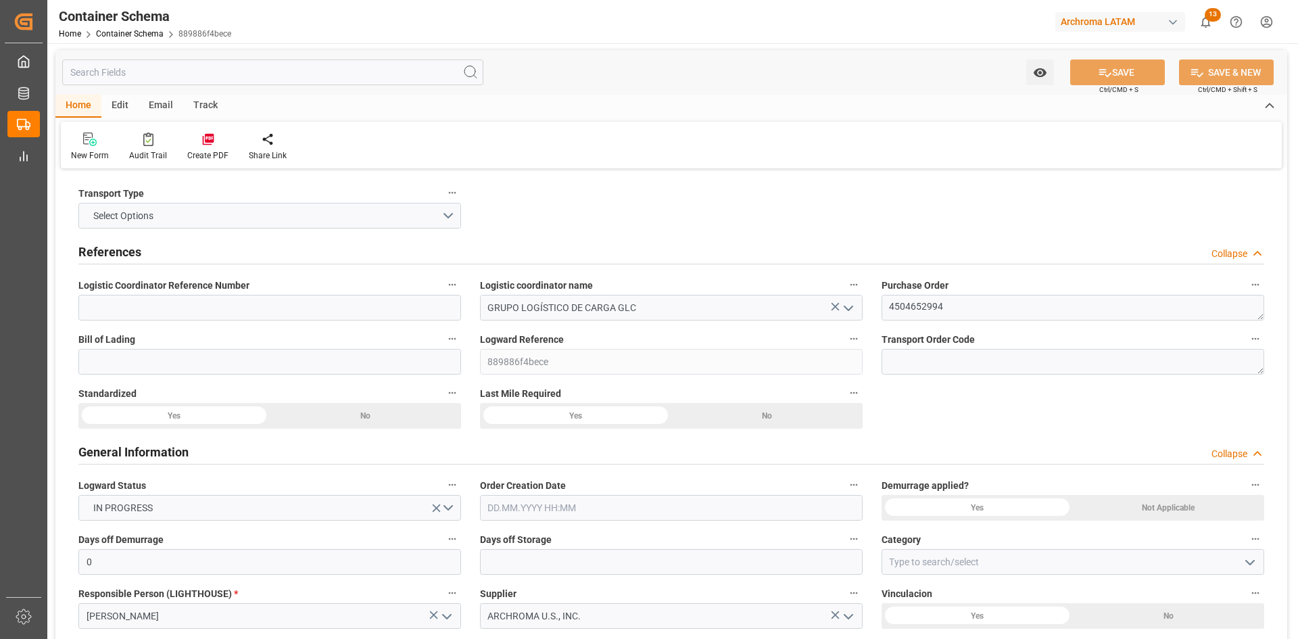
scroll to position [0, 0]
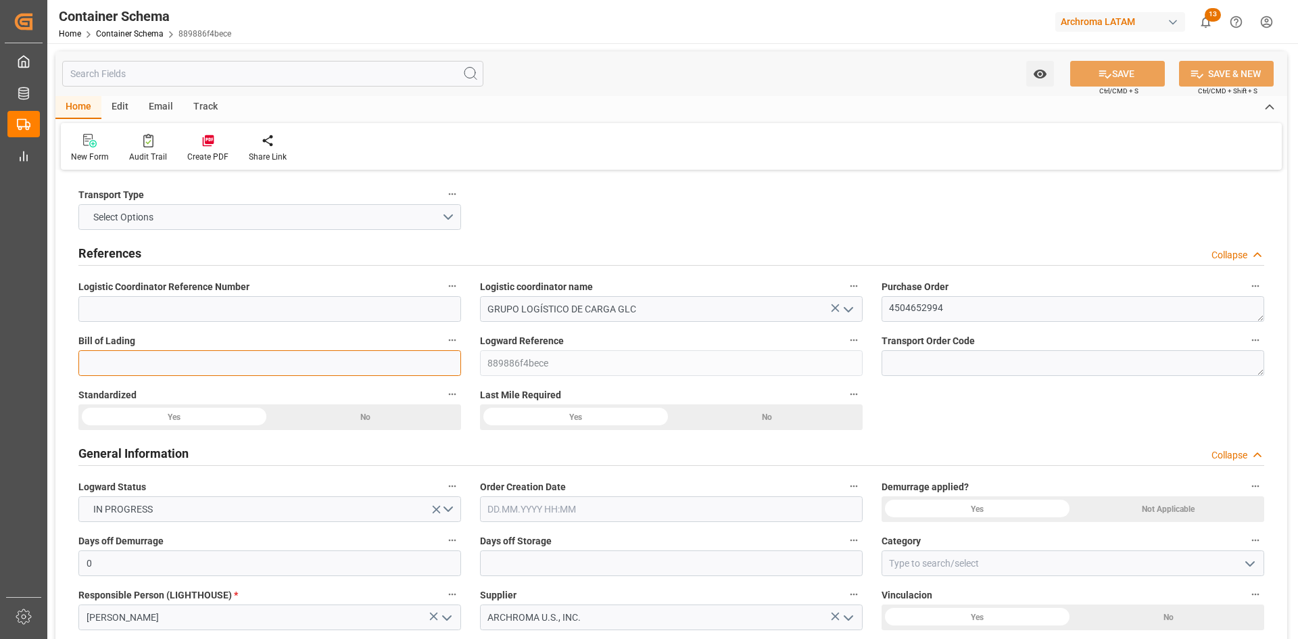
click at [163, 360] on input at bounding box center [269, 363] width 383 height 26
paste input "258205681"
type input "258205681"
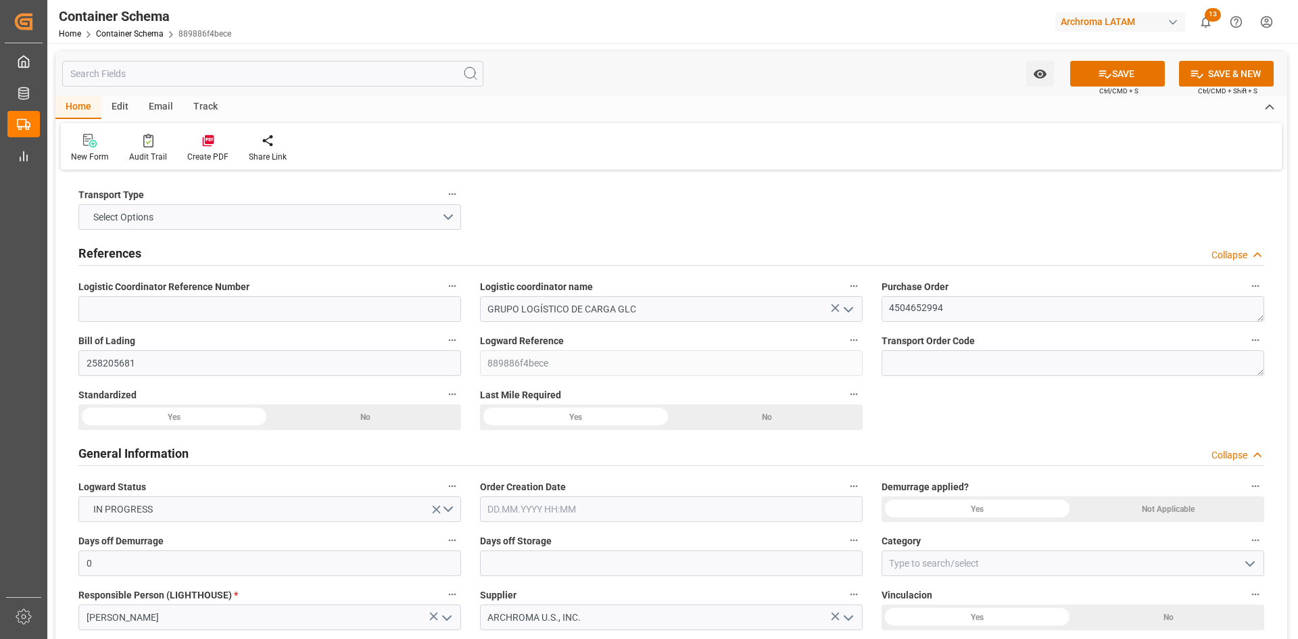
click at [245, 416] on div "Yes" at bounding box center [173, 417] width 191 height 26
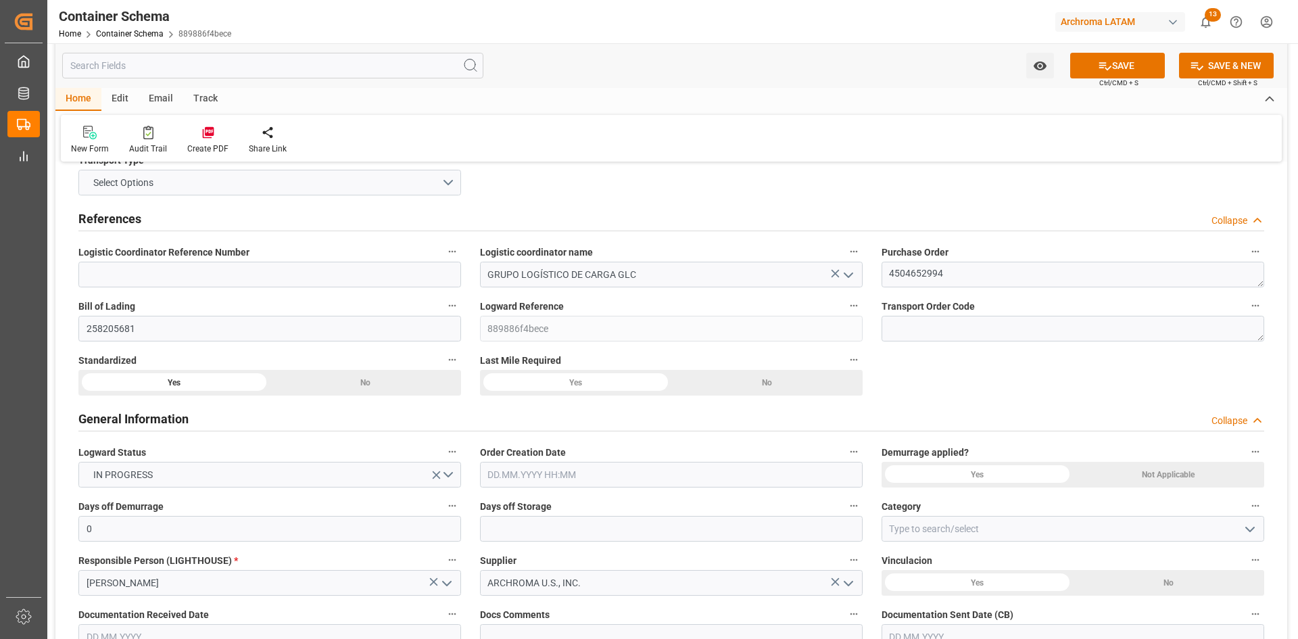
scroll to position [68, 0]
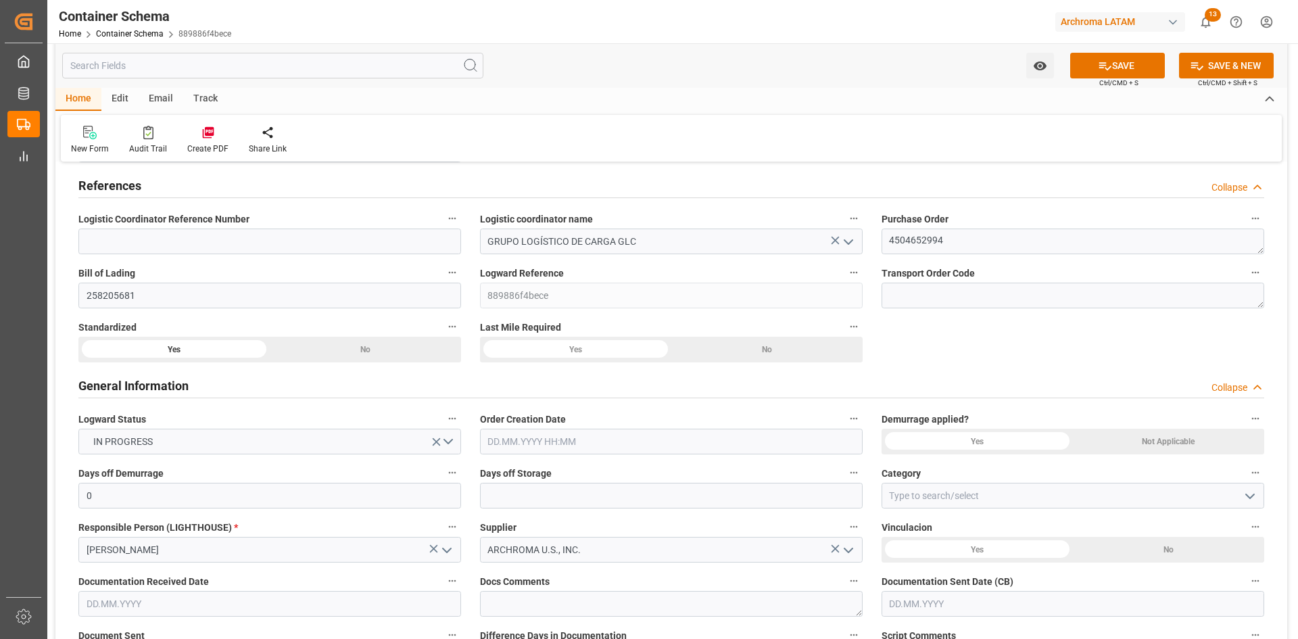
click at [582, 446] on input "text" at bounding box center [671, 442] width 383 height 26
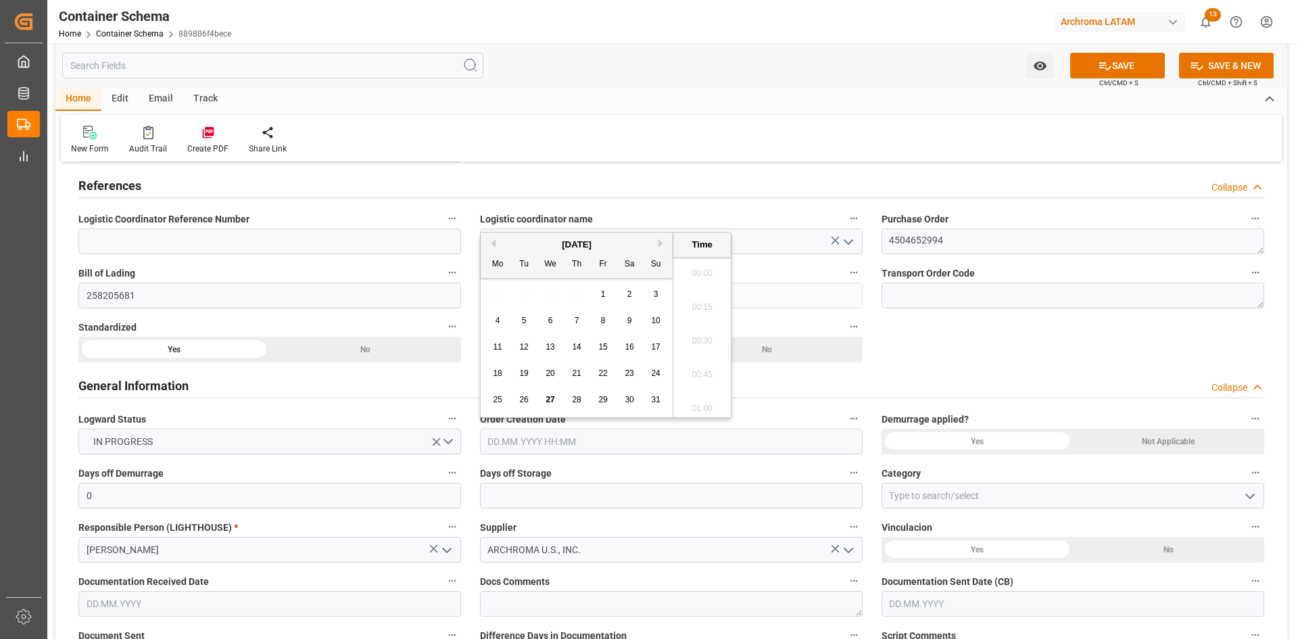
scroll to position [1932, 0]
click at [550, 402] on span "27" at bounding box center [550, 399] width 9 height 9
type input "27.08.2025 00:00"
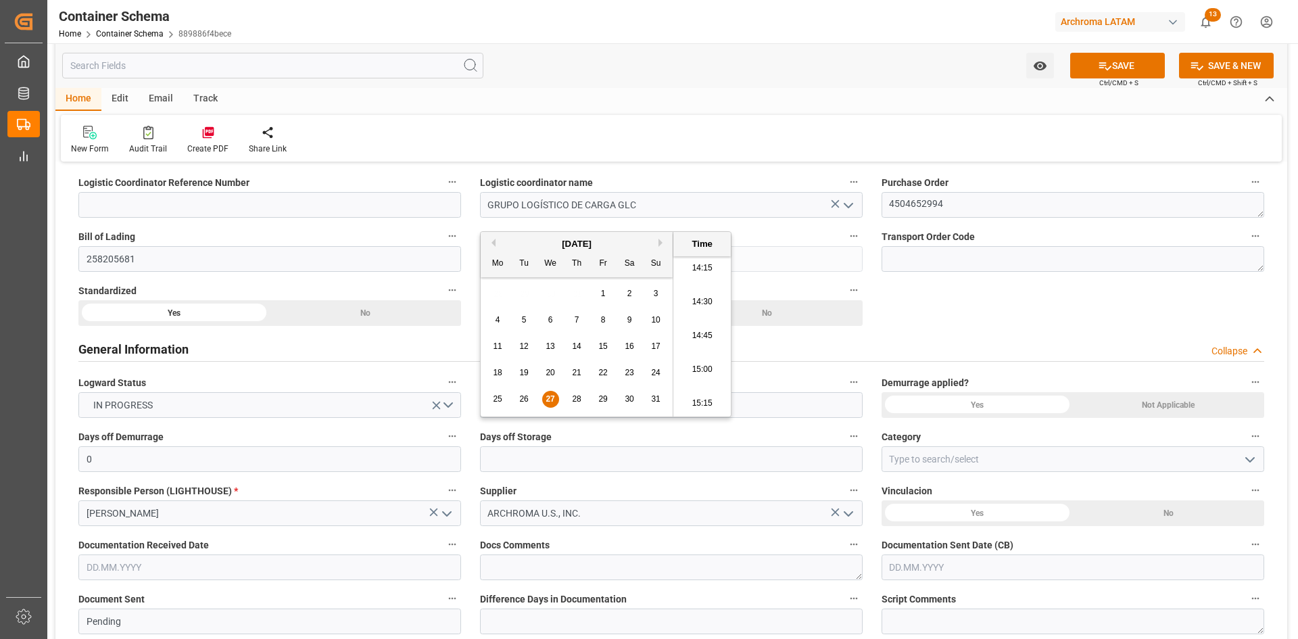
scroll to position [203, 0]
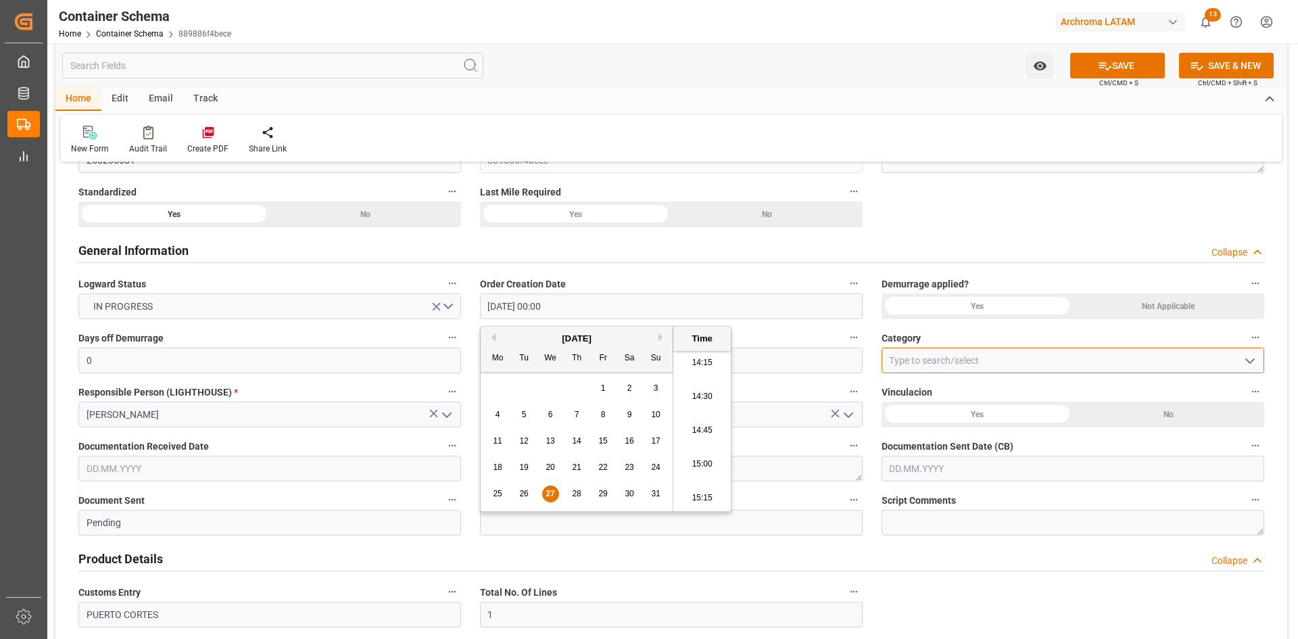
click at [937, 355] on input at bounding box center [1073, 361] width 383 height 26
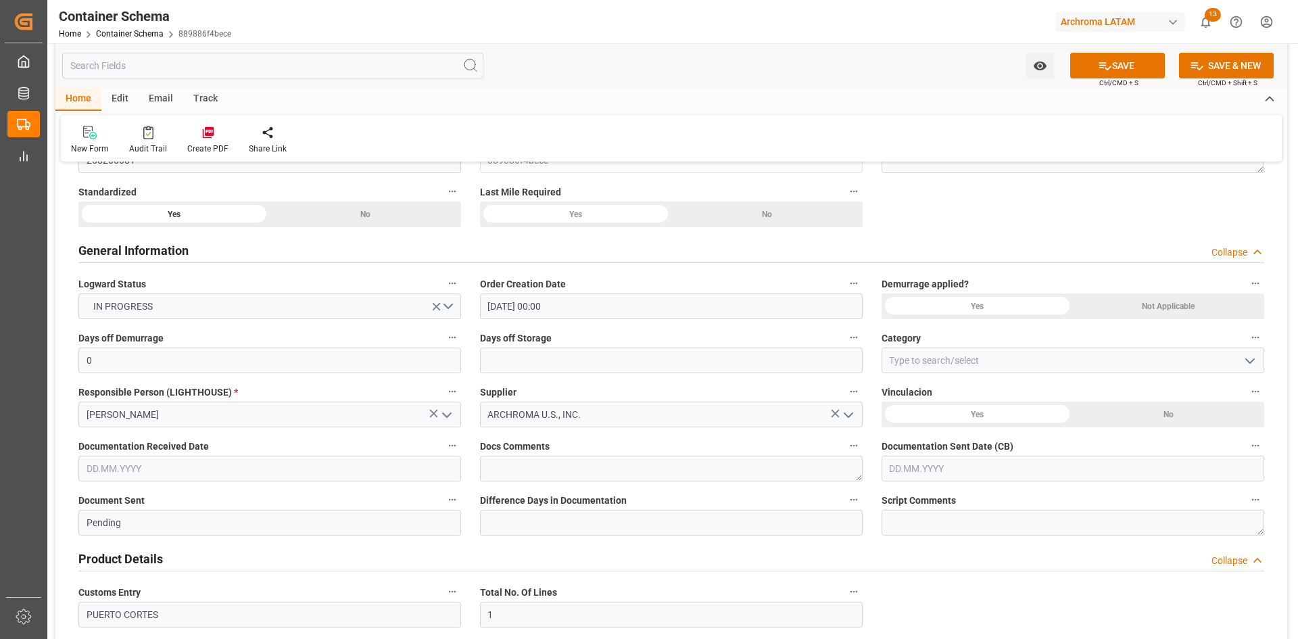
click at [1249, 360] on icon "open menu" at bounding box center [1250, 361] width 16 height 16
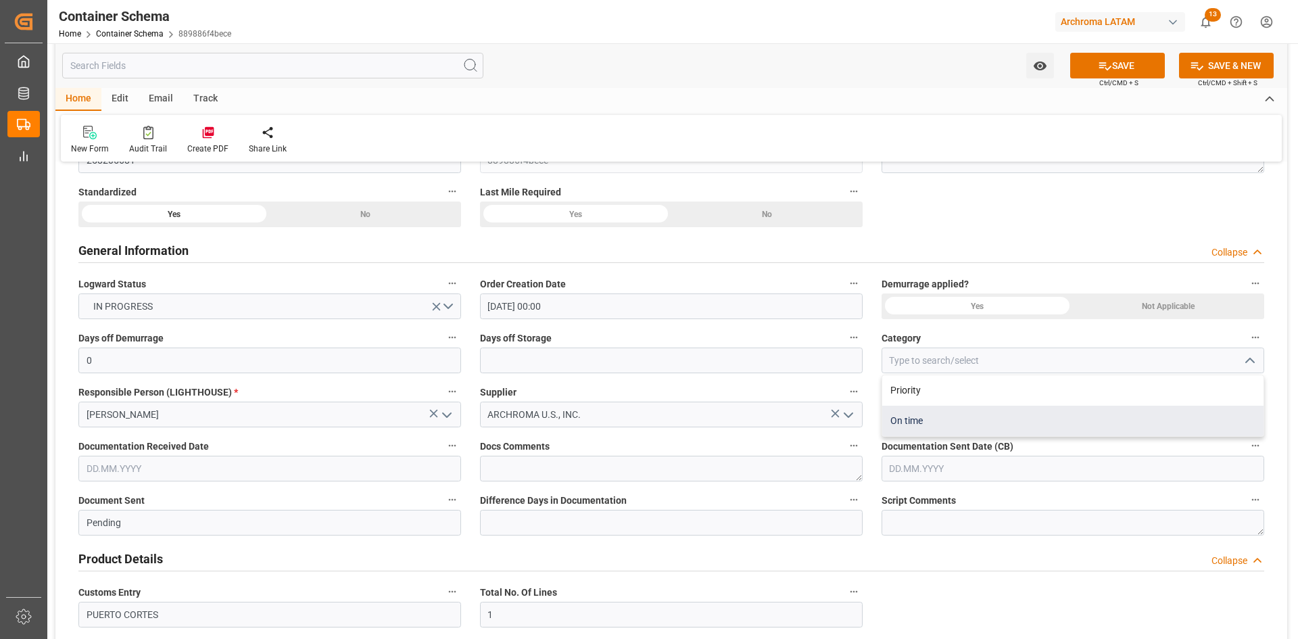
click at [882, 421] on div "On time" at bounding box center [1072, 421] width 381 height 30
type input "On time"
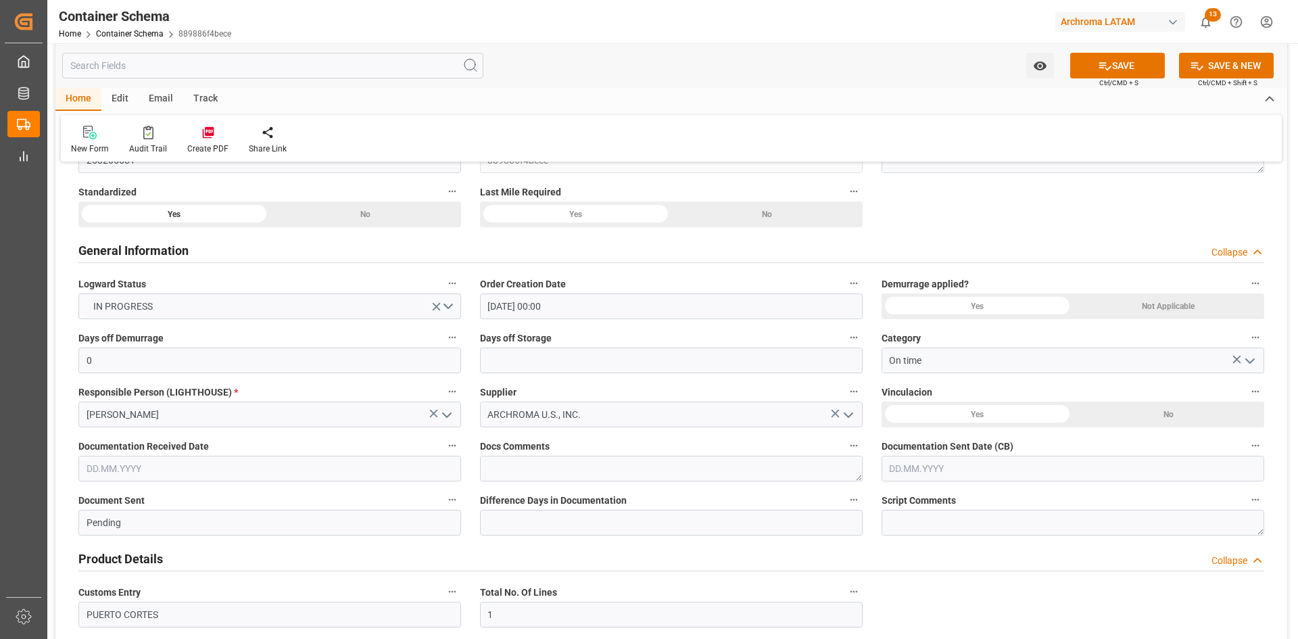
click at [328, 477] on input "text" at bounding box center [269, 469] width 383 height 26
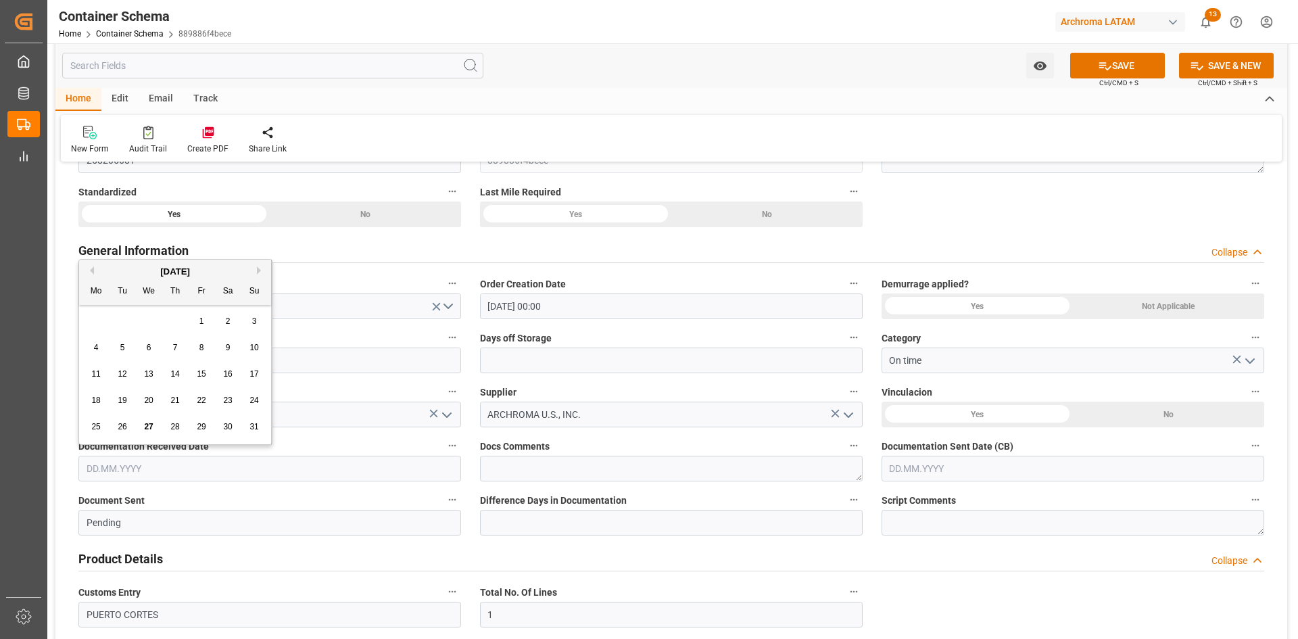
click at [118, 329] on div "28 29 30 31 1 2 3" at bounding box center [175, 321] width 185 height 26
click at [118, 398] on span "19" at bounding box center [122, 400] width 9 height 9
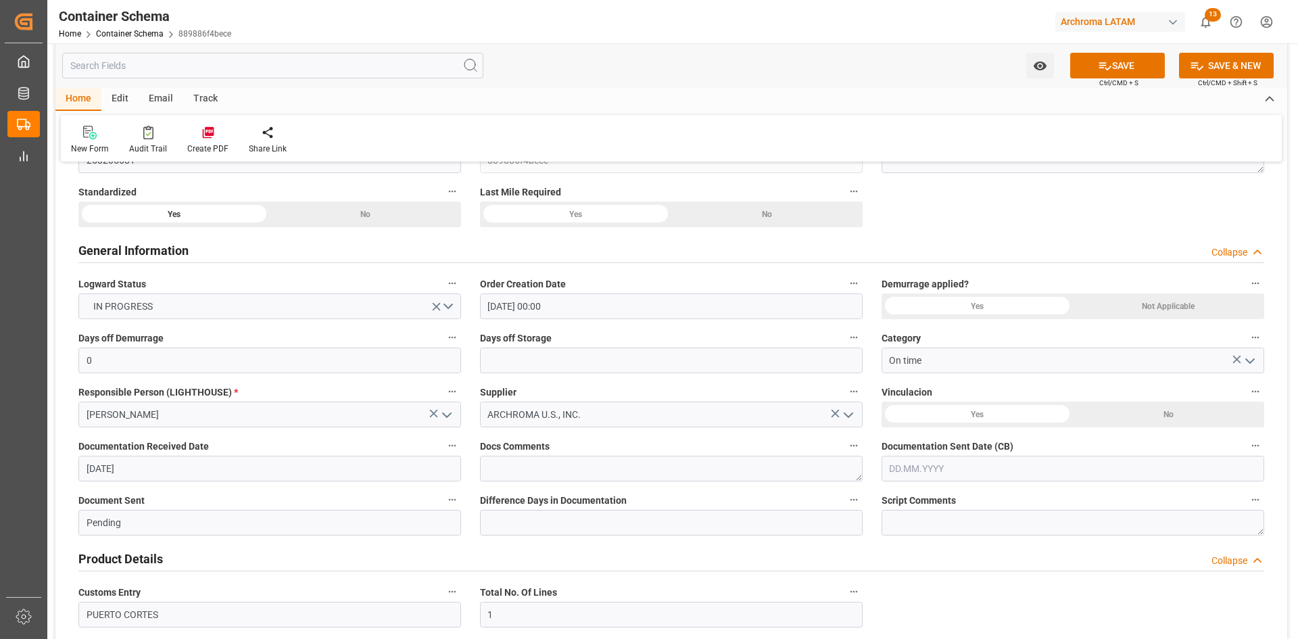
type input "[DATE]"
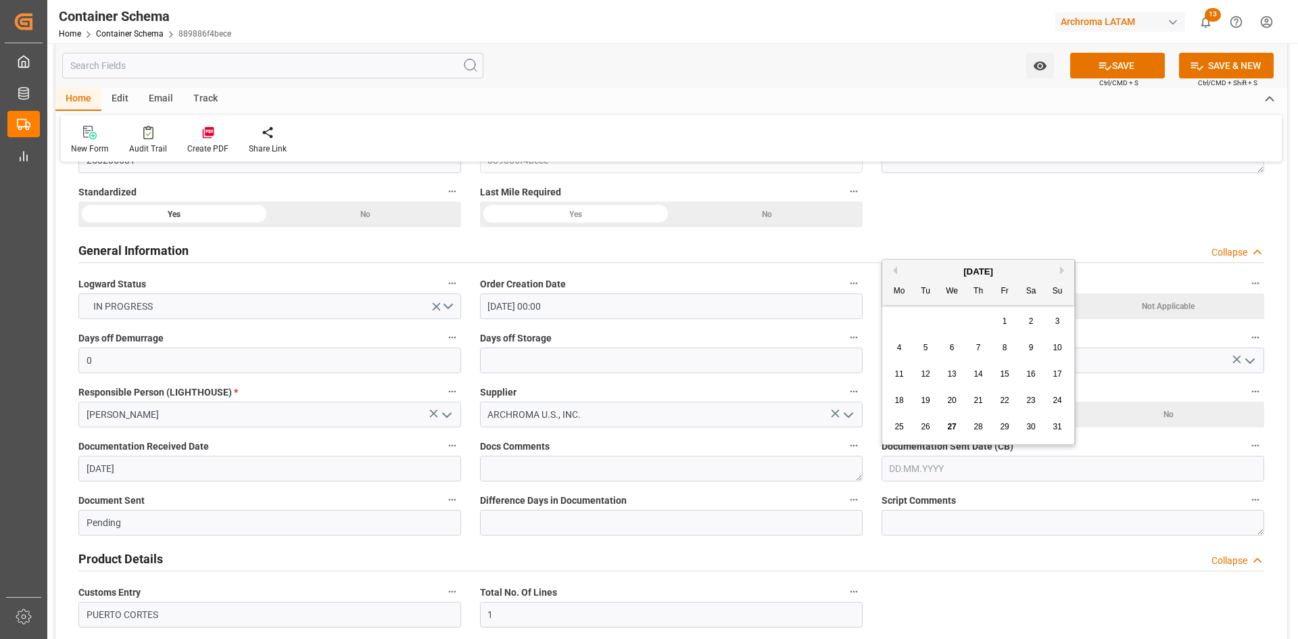
click at [971, 475] on input "text" at bounding box center [1073, 469] width 383 height 26
click at [918, 308] on div "August 2025 Mo Tu We Th Fr Sa Su 28 29 30 31 1 2 3 4 5 6 7 8 9 10 11 12 13 14 1…" at bounding box center [978, 352] width 193 height 185
click at [953, 422] on span "27" at bounding box center [951, 426] width 9 height 9
type input "[DATE]"
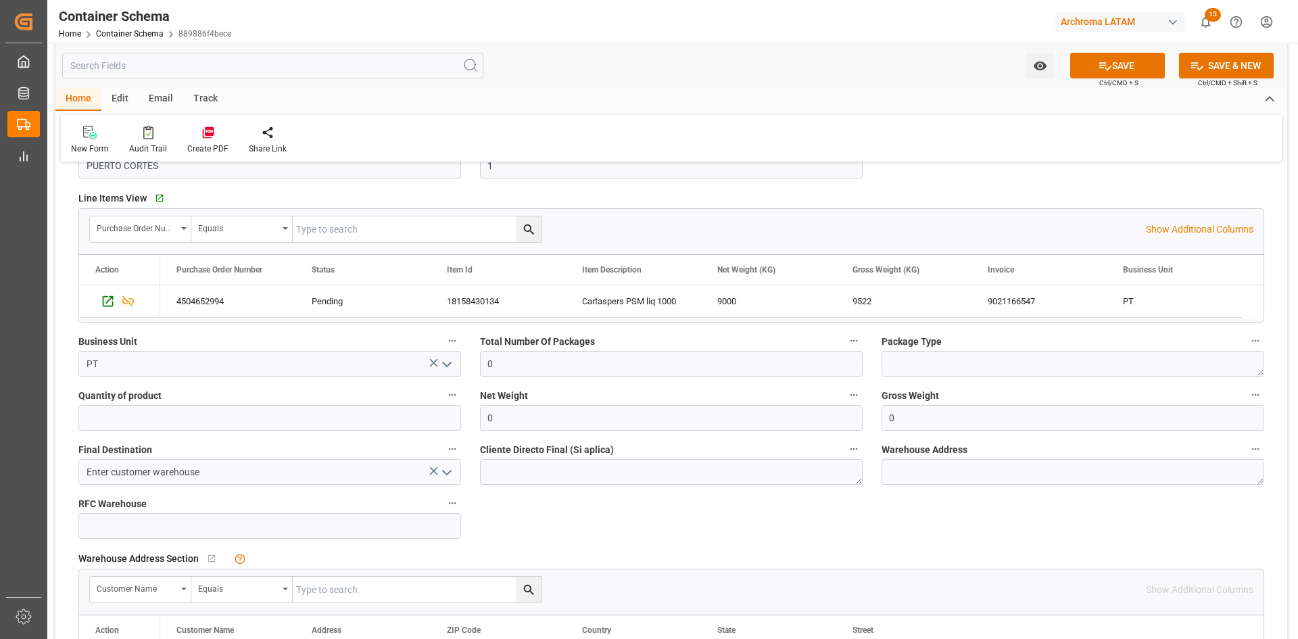
scroll to position [676, 0]
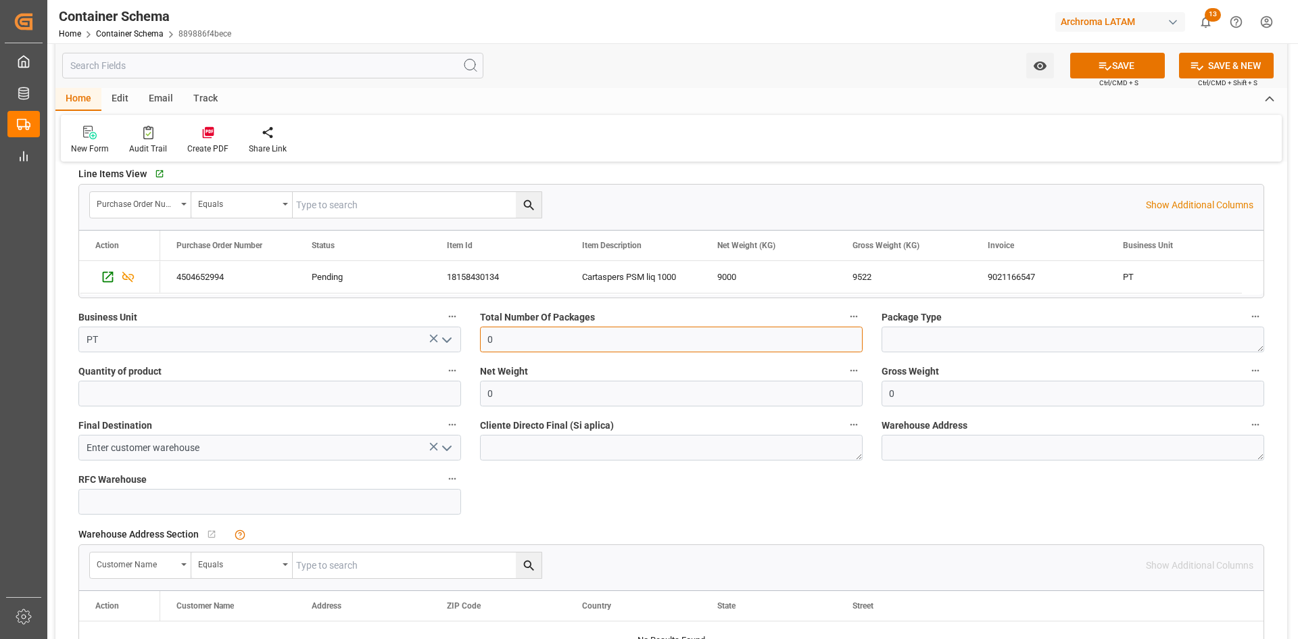
click at [542, 337] on input "0" at bounding box center [671, 340] width 383 height 26
type input "9"
click at [553, 394] on input "0" at bounding box center [671, 394] width 383 height 26
click at [1098, 68] on icon at bounding box center [1105, 66] width 14 height 14
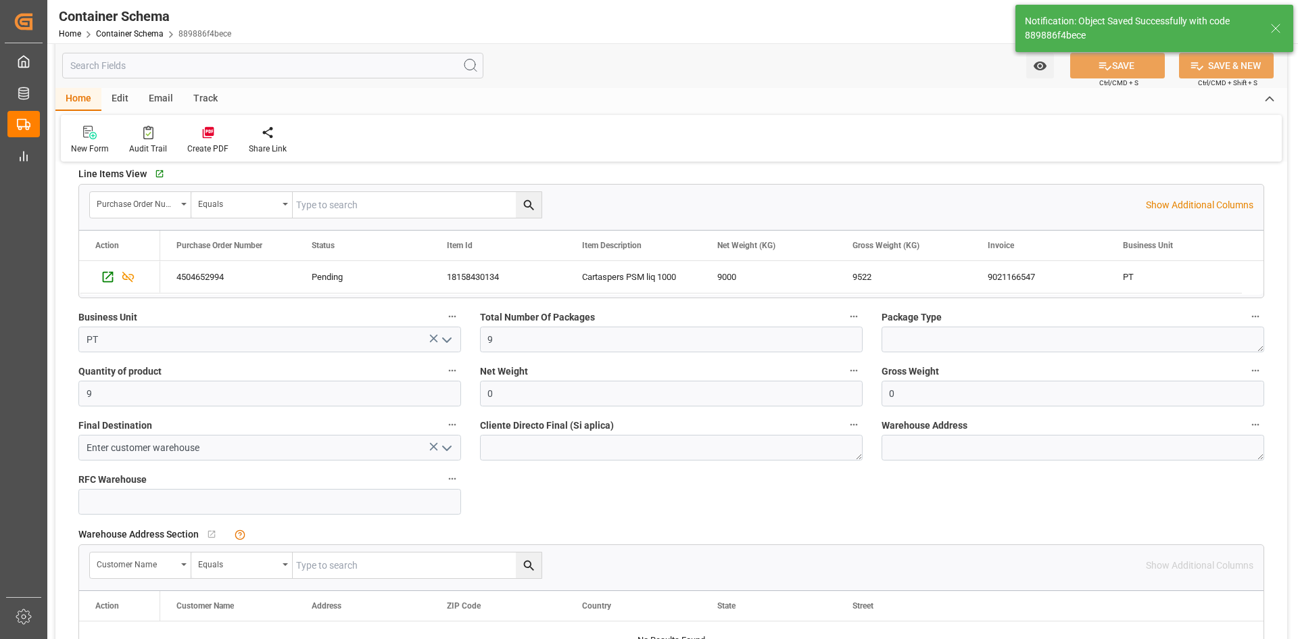
type input "Document Sent"
type input "9"
click at [551, 389] on input "0" at bounding box center [671, 394] width 383 height 26
drag, startPoint x: 551, startPoint y: 389, endPoint x: 489, endPoint y: 389, distance: 62.2
click at [489, 389] on input "0" at bounding box center [671, 394] width 383 height 26
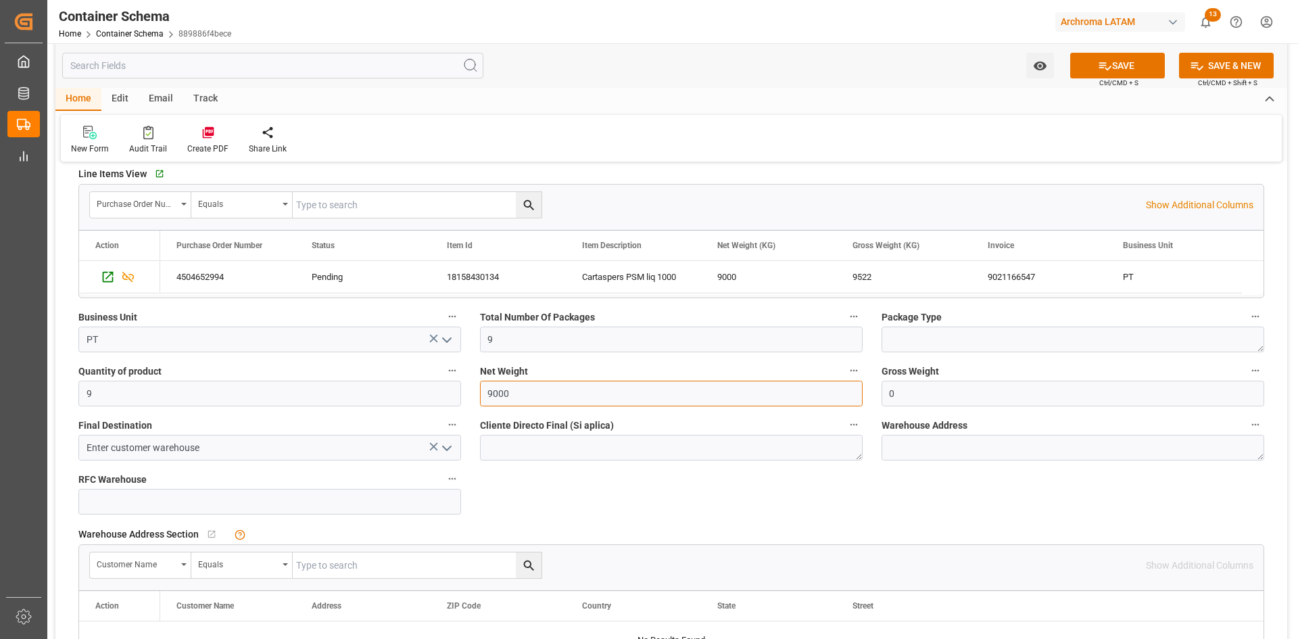
type input "9000"
click at [959, 396] on input "0" at bounding box center [1073, 394] width 383 height 26
drag, startPoint x: 951, startPoint y: 396, endPoint x: 889, endPoint y: 398, distance: 61.6
click at [889, 398] on input "0" at bounding box center [1073, 394] width 383 height 26
type input "9522"
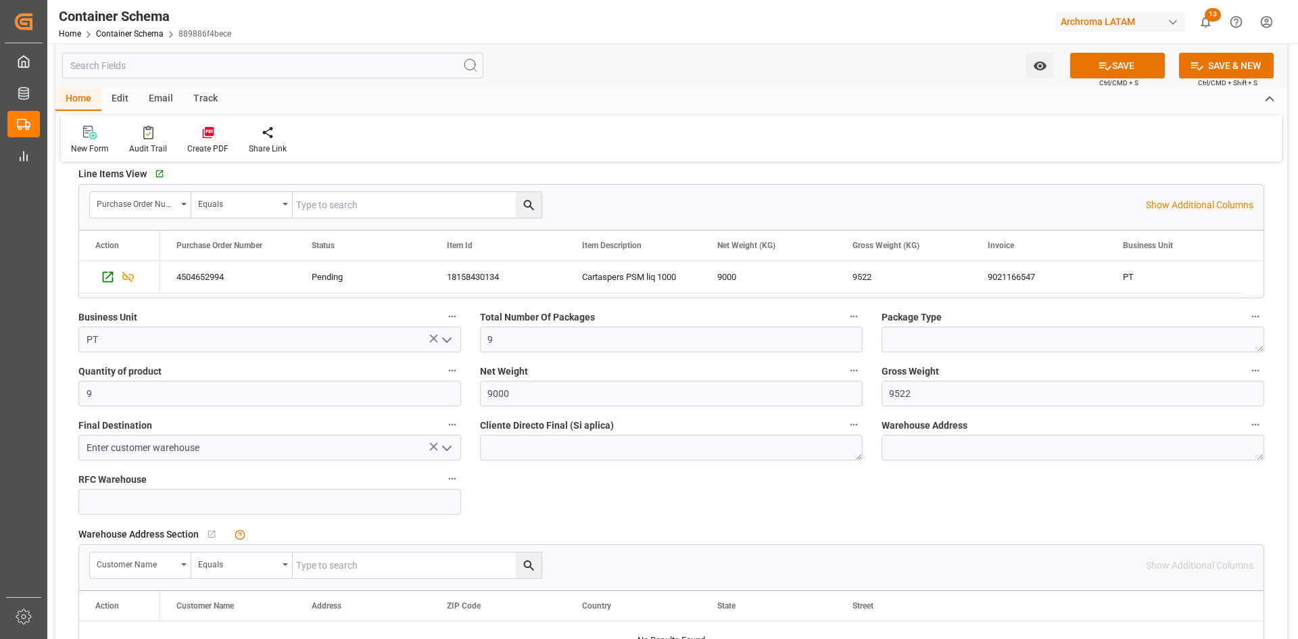
click at [449, 450] on icon "open menu" at bounding box center [447, 448] width 16 height 16
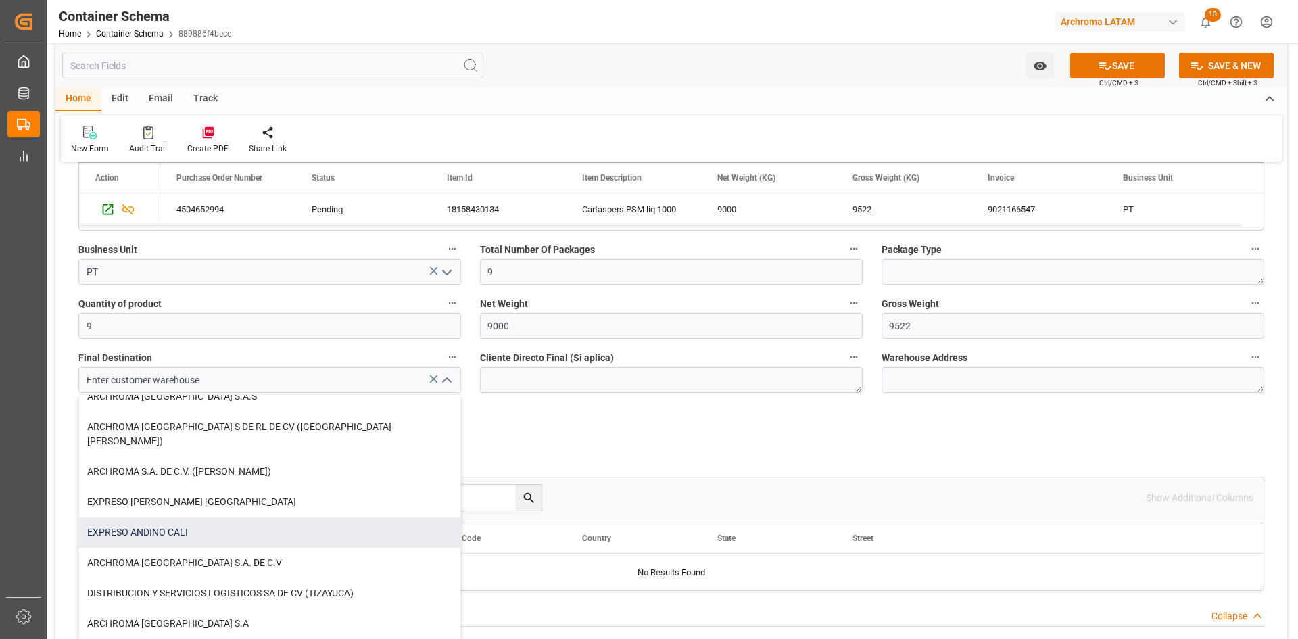
scroll to position [202, 0]
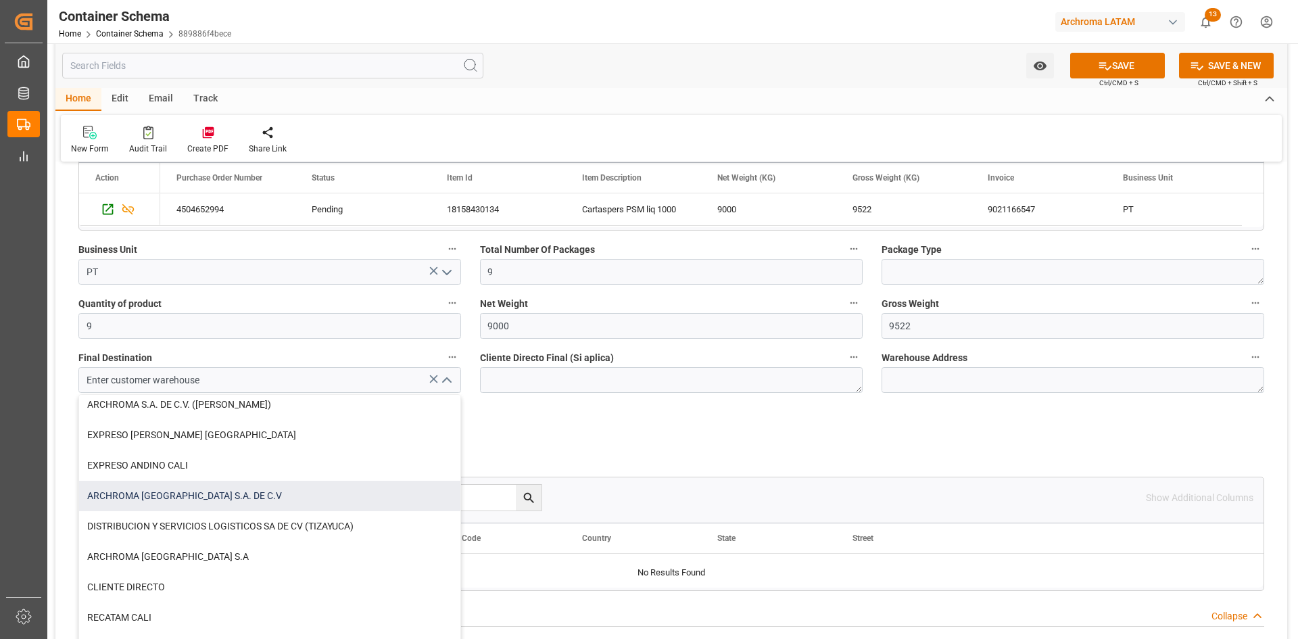
click at [220, 485] on div "ARCHROMA [GEOGRAPHIC_DATA] S.A. DE C.V" at bounding box center [269, 496] width 381 height 30
type input "ARCHROMA [GEOGRAPHIC_DATA] S.A. DE C.V"
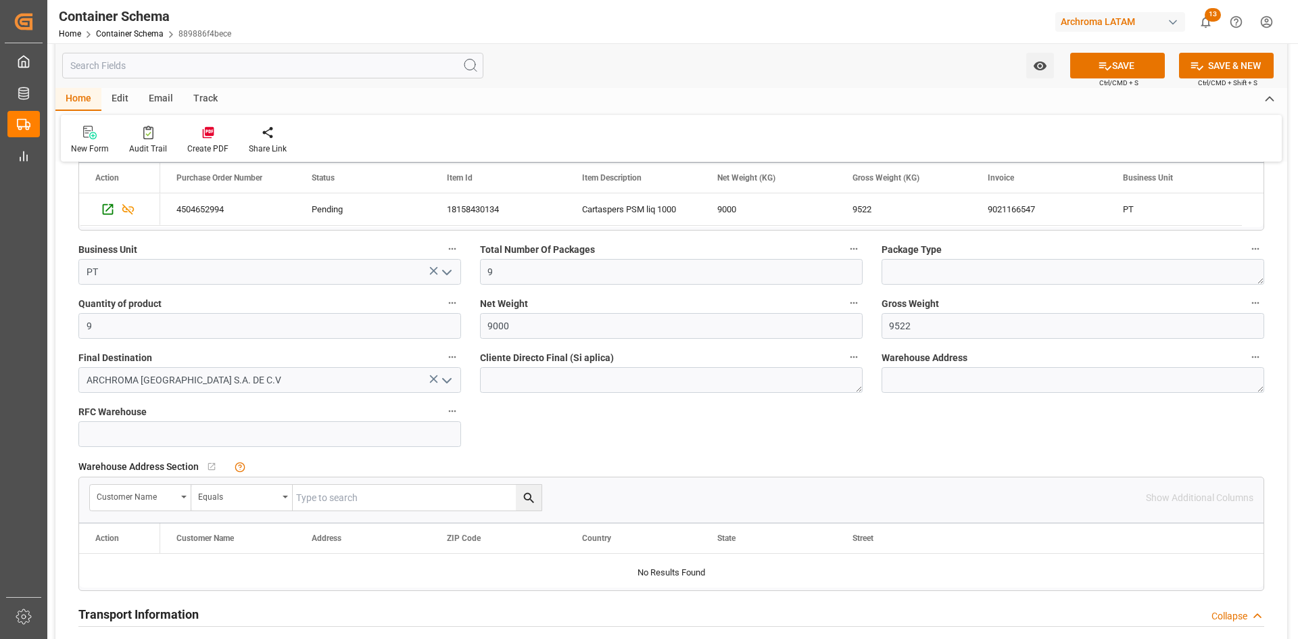
click at [1126, 49] on div "Watch Option SAVE Ctrl/CMD + S SAVE & NEW Ctrl/CMD + Shift + S" at bounding box center [671, 65] width 1232 height 45
click at [1123, 55] on button "SAVE" at bounding box center [1117, 66] width 95 height 26
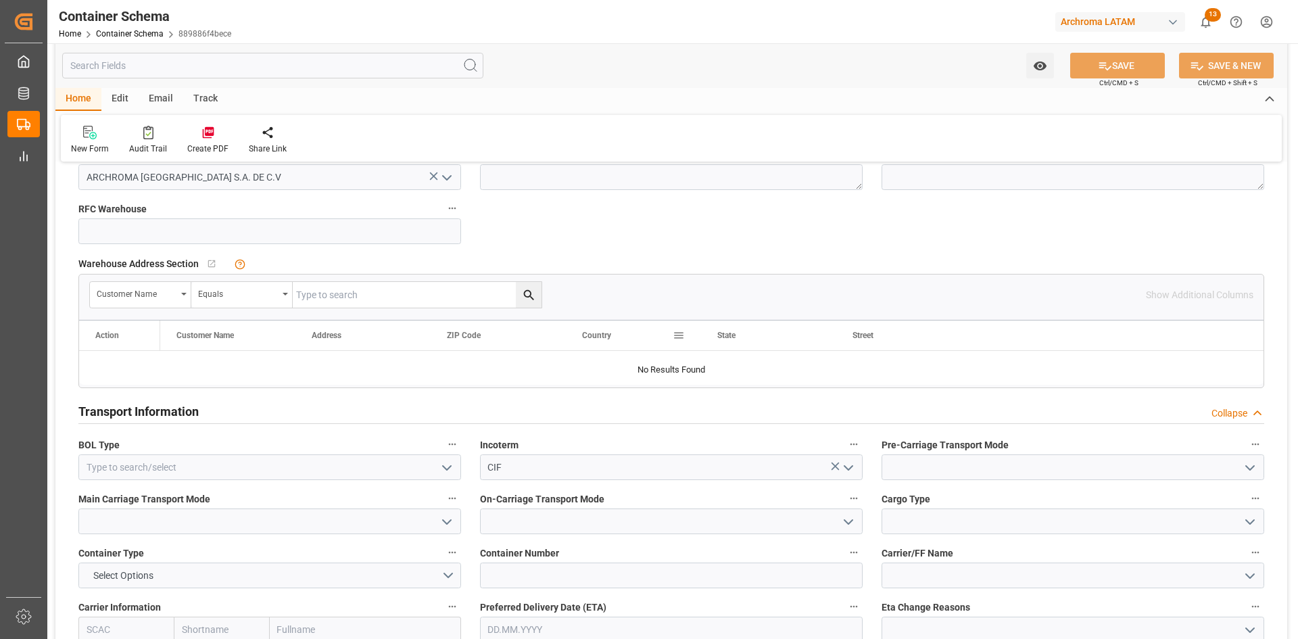
scroll to position [1082, 0]
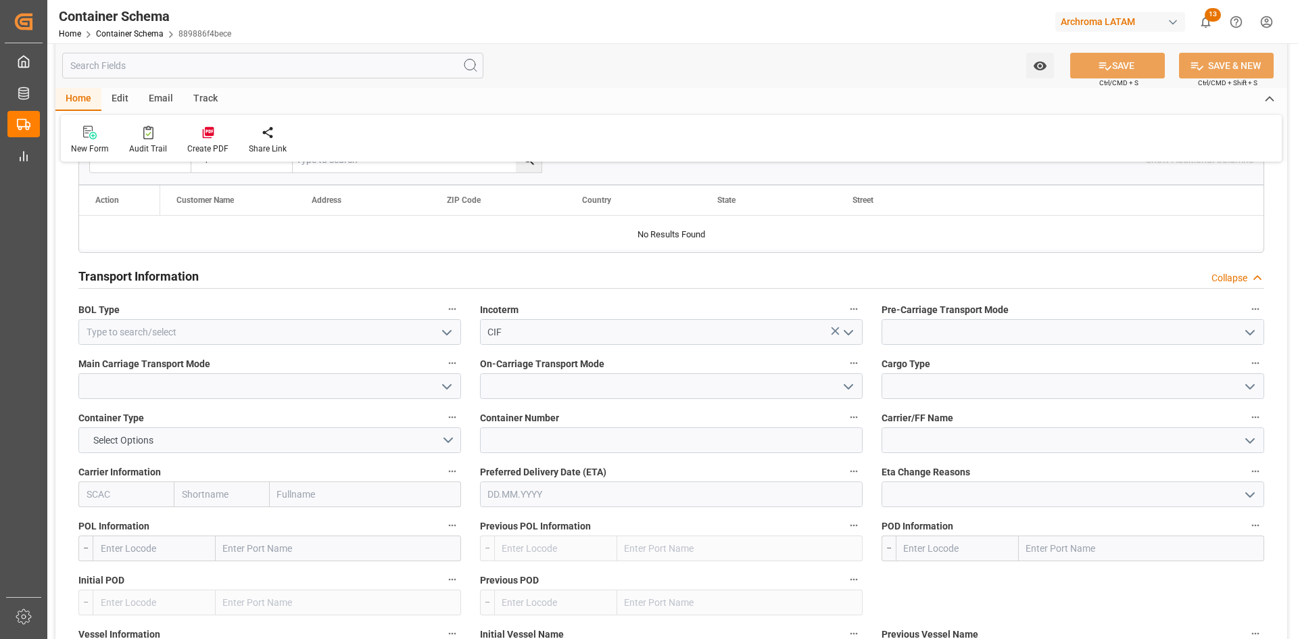
click at [1243, 335] on icon "open menu" at bounding box center [1250, 333] width 16 height 16
click at [918, 358] on div "Truck" at bounding box center [1072, 362] width 381 height 30
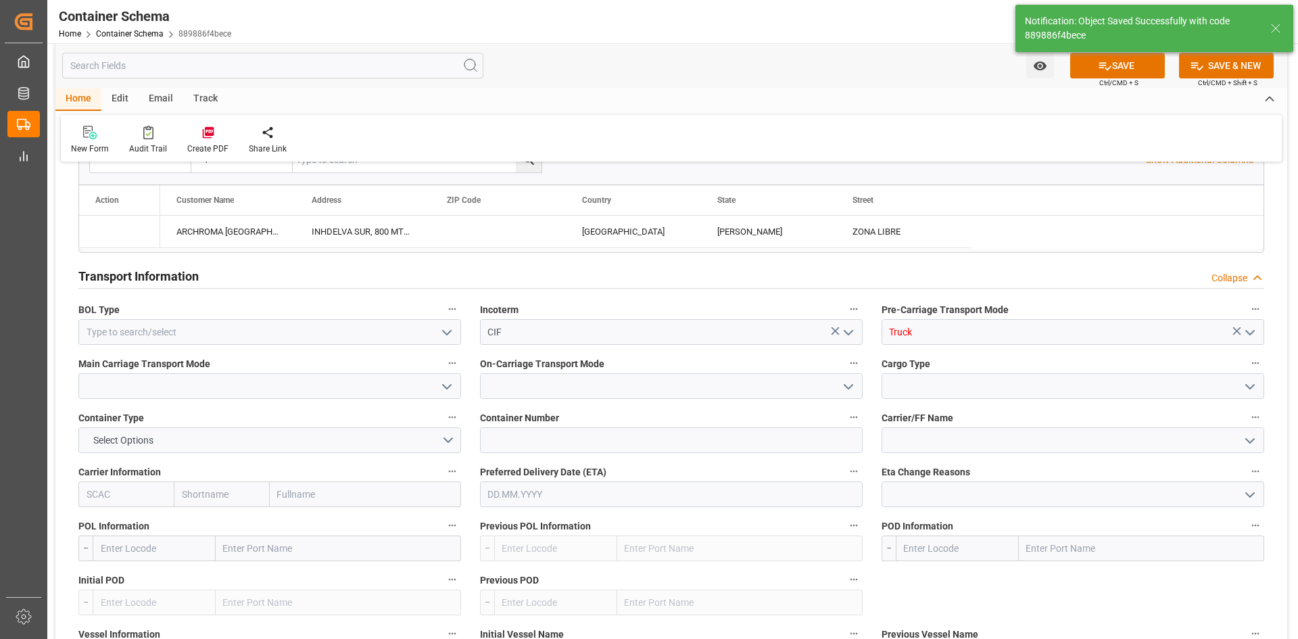
type textarea "INHDELVA SUR, 800 MTS CARRETERA A LA JUTOSA, CHOLOMA, HONDURAS, CORTES,ZONA LIB…"
type input "Truck"
click at [435, 384] on input at bounding box center [269, 386] width 383 height 26
click at [440, 394] on icon "open menu" at bounding box center [447, 387] width 16 height 16
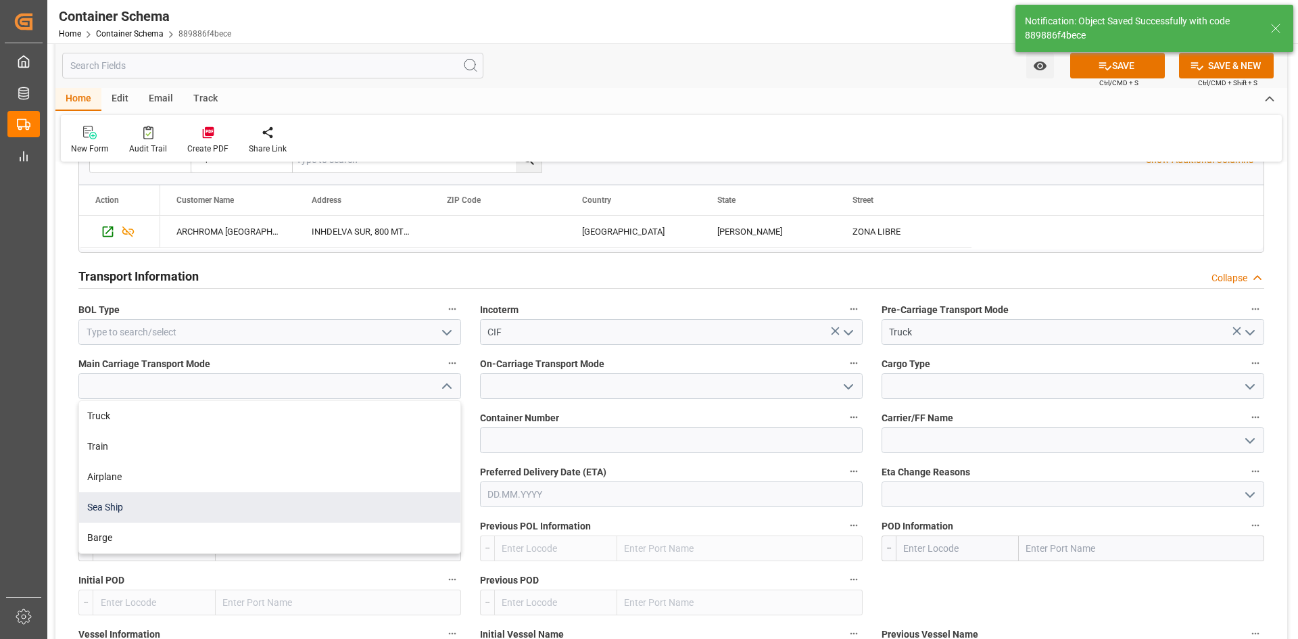
click at [142, 499] on div "Sea Ship" at bounding box center [269, 507] width 381 height 30
type input "Sea Ship"
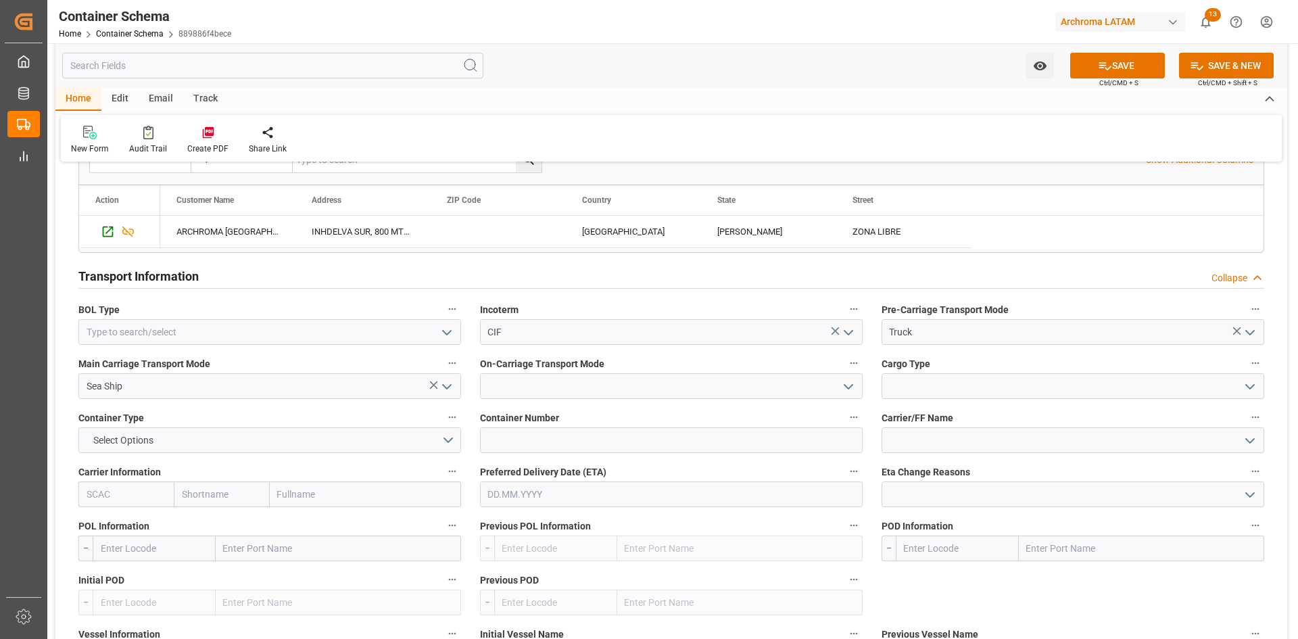
click at [851, 390] on icon "open menu" at bounding box center [848, 387] width 16 height 16
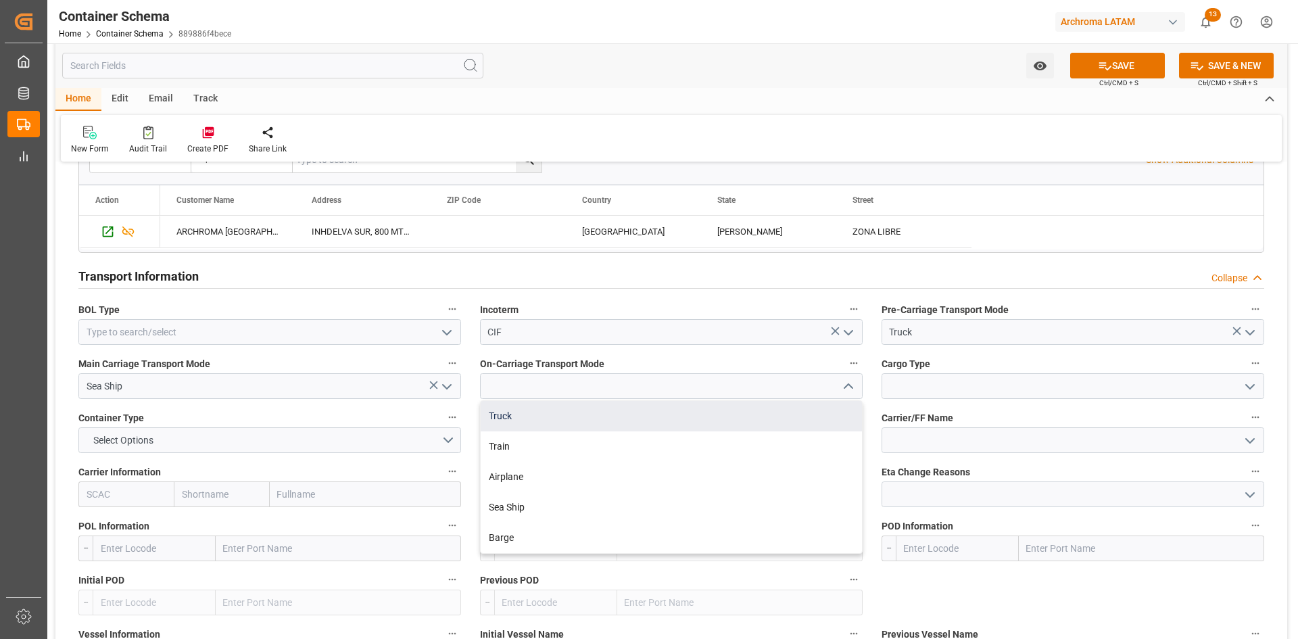
click at [546, 422] on div "Truck" at bounding box center [671, 416] width 381 height 30
type input "Truck"
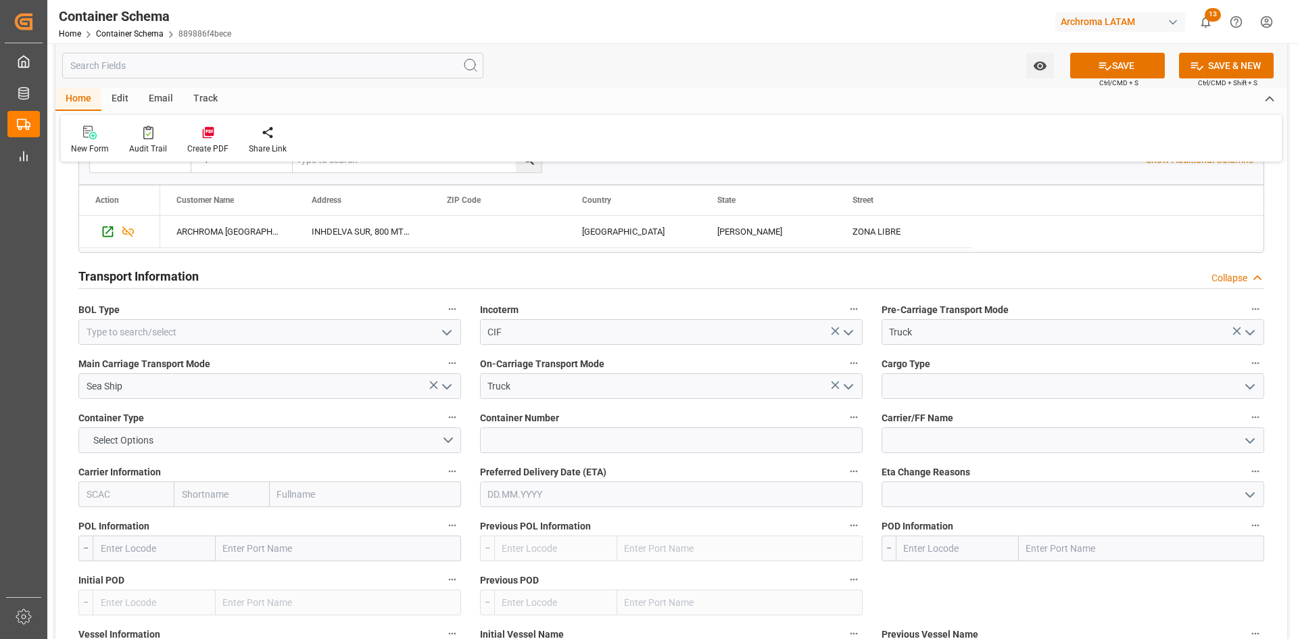
click at [1253, 388] on icon "open menu" at bounding box center [1250, 387] width 16 height 16
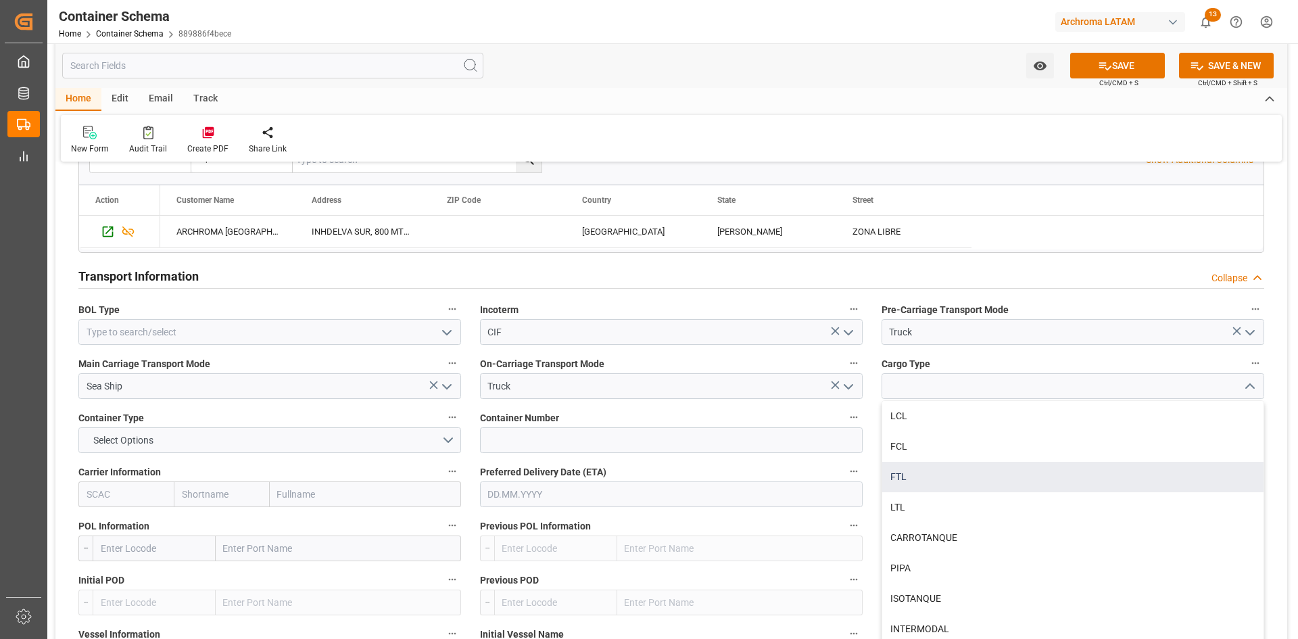
click at [909, 484] on div "FTL" at bounding box center [1072, 477] width 381 height 30
type input "FTL"
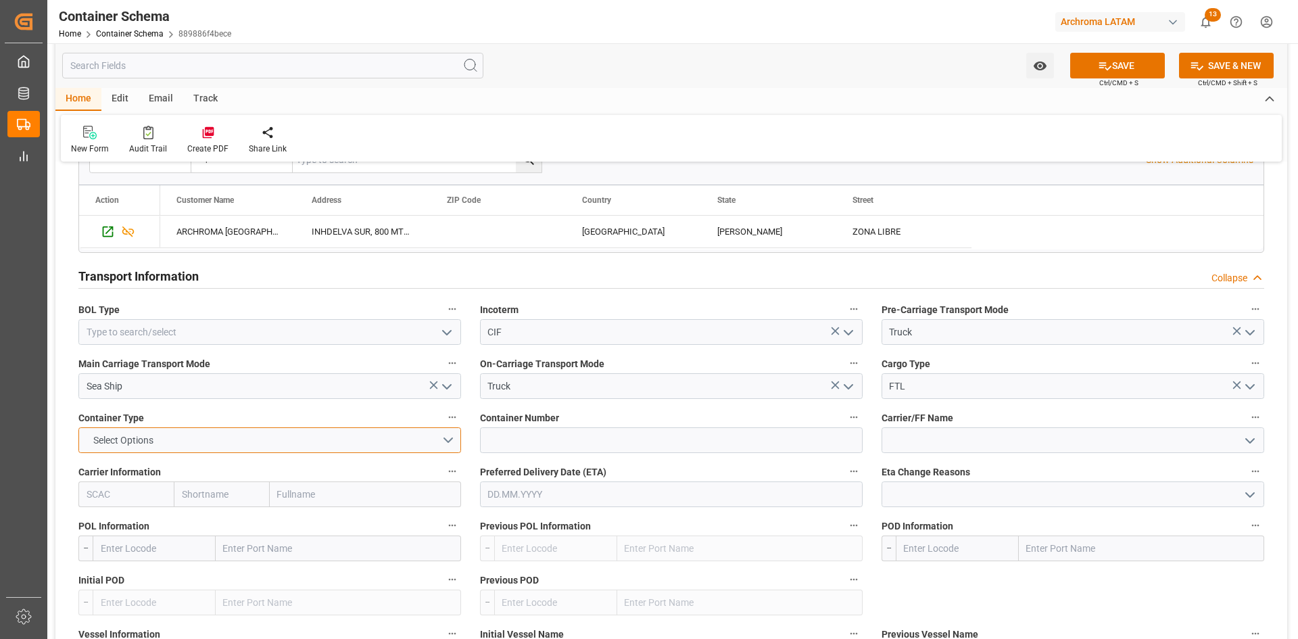
click at [447, 442] on button "Select Options" at bounding box center [269, 440] width 383 height 26
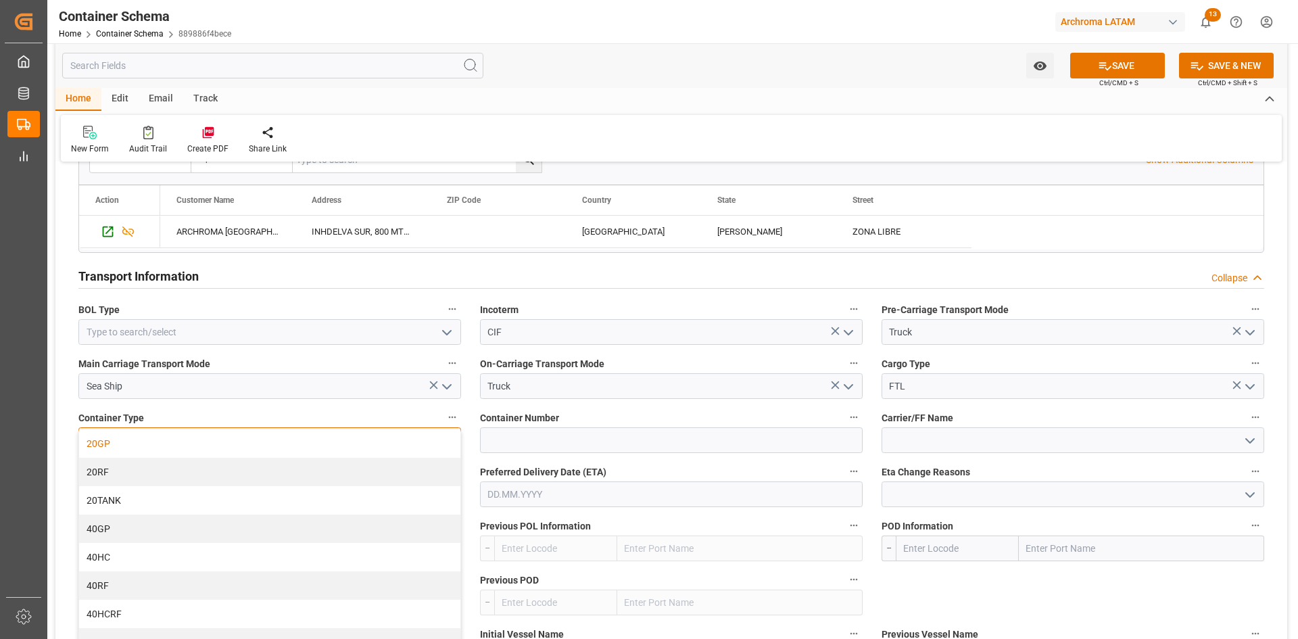
click at [118, 443] on div "20GP" at bounding box center [269, 443] width 381 height 28
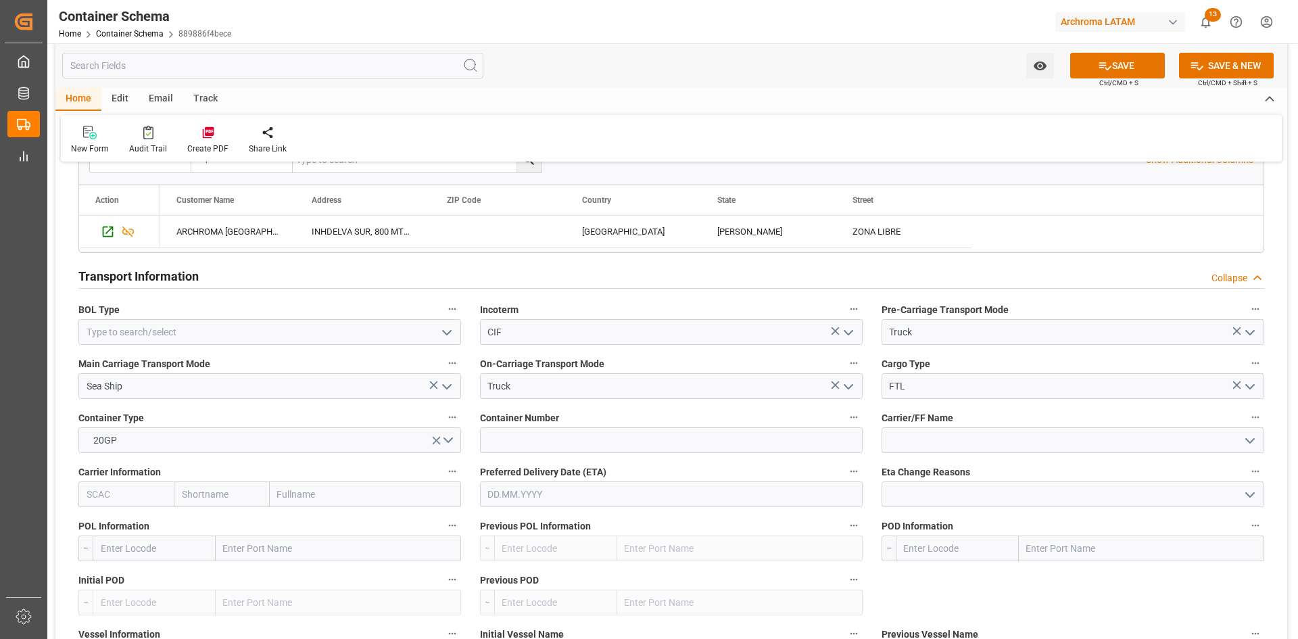
click at [358, 500] on input "text" at bounding box center [365, 494] width 191 height 26
type input "maer"
click at [324, 518] on div "Maersk Line AS" at bounding box center [341, 524] width 143 height 30
type input "MAEU"
type input "Maersk"
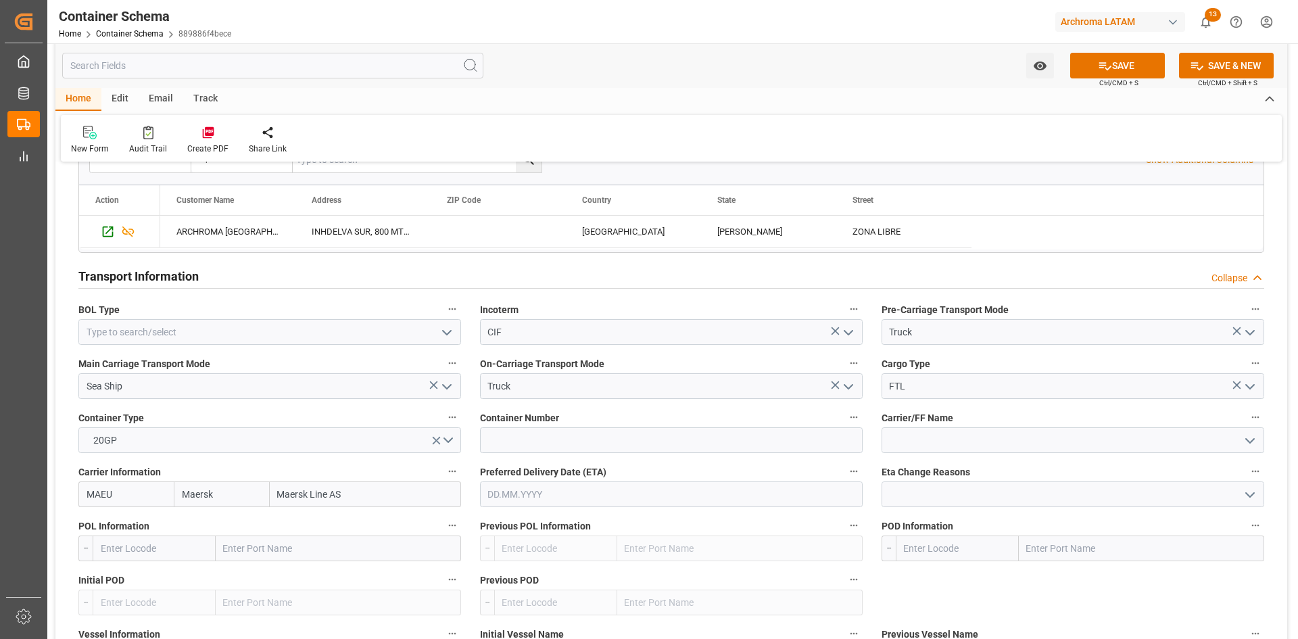
type input "Maersk Line AS"
click at [1249, 498] on icon "open menu" at bounding box center [1250, 495] width 16 height 16
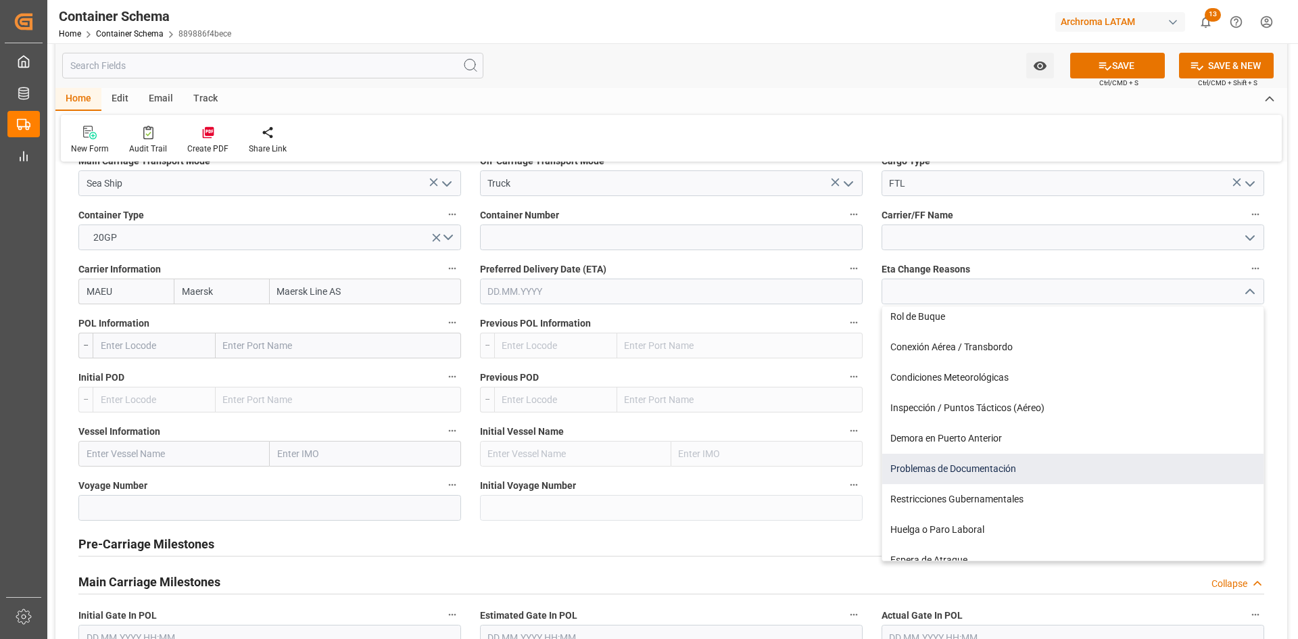
scroll to position [0, 0]
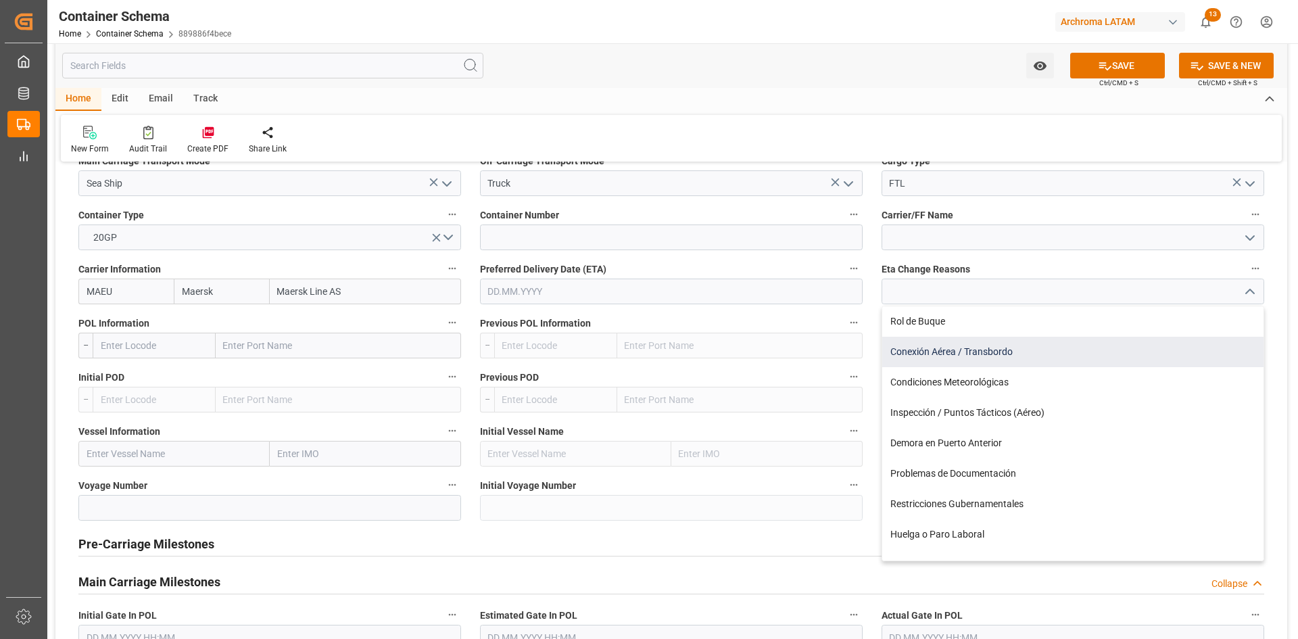
click at [1009, 355] on div "Conexión Aérea / Transbordo" at bounding box center [1072, 352] width 381 height 30
type input "Conexión Aérea / Transbordo"
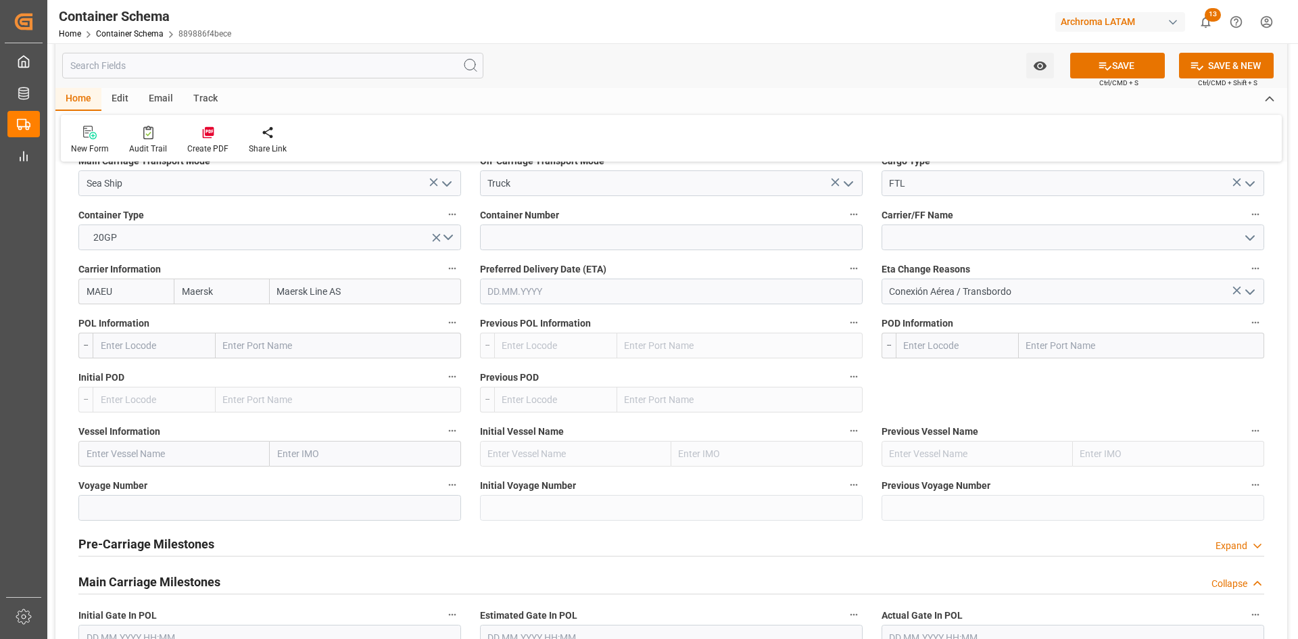
click at [574, 287] on input "text" at bounding box center [671, 292] width 383 height 26
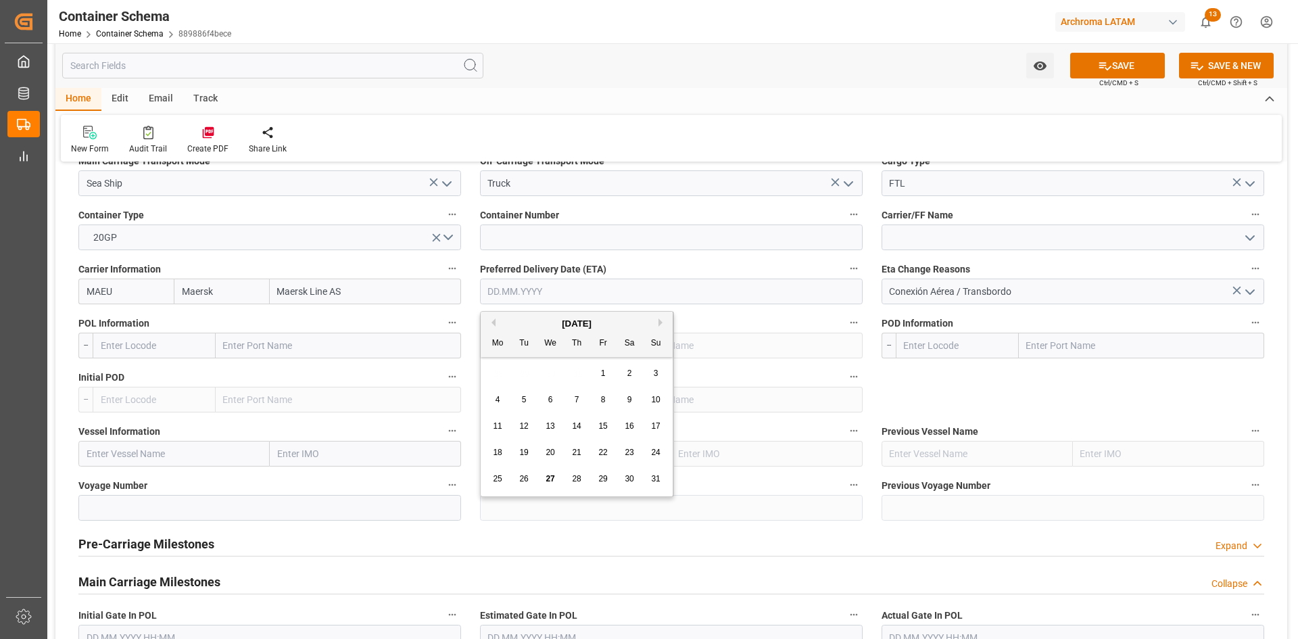
click at [661, 323] on button "Next Month" at bounding box center [663, 322] width 8 height 8
click at [494, 323] on button "Previous Month" at bounding box center [492, 322] width 8 height 8
click at [552, 481] on span "27" at bounding box center [550, 478] width 9 height 9
type input "[DATE]"
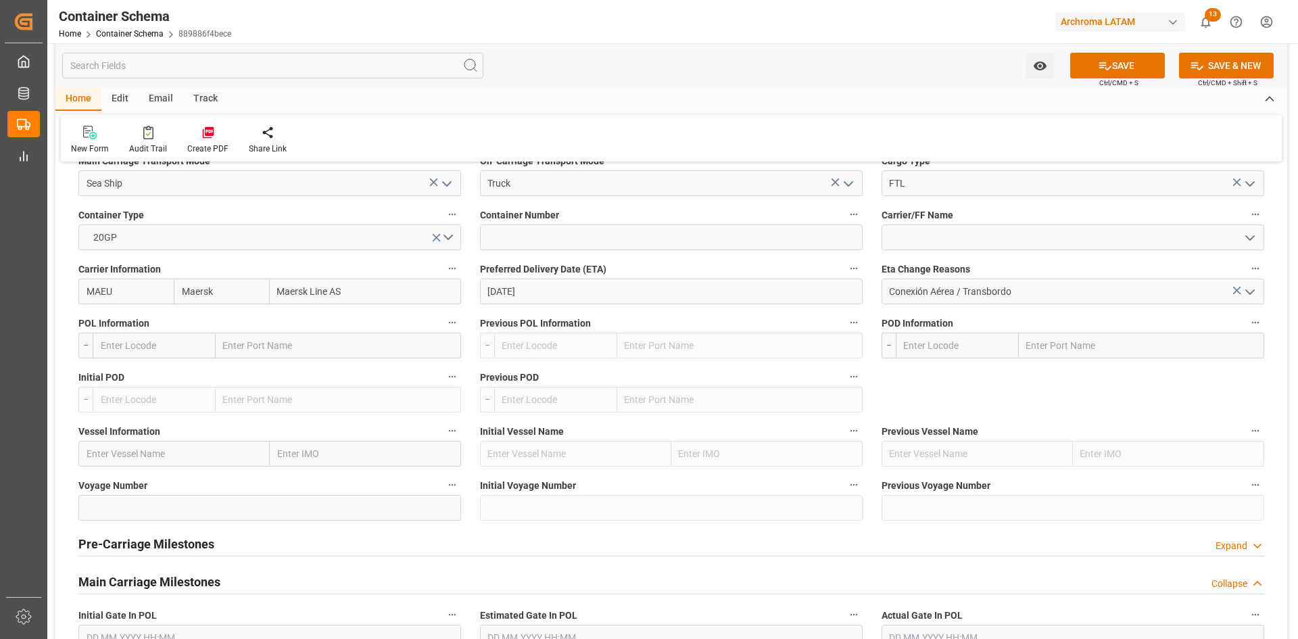
click at [247, 354] on input "text" at bounding box center [338, 346] width 245 height 26
type input "savan"
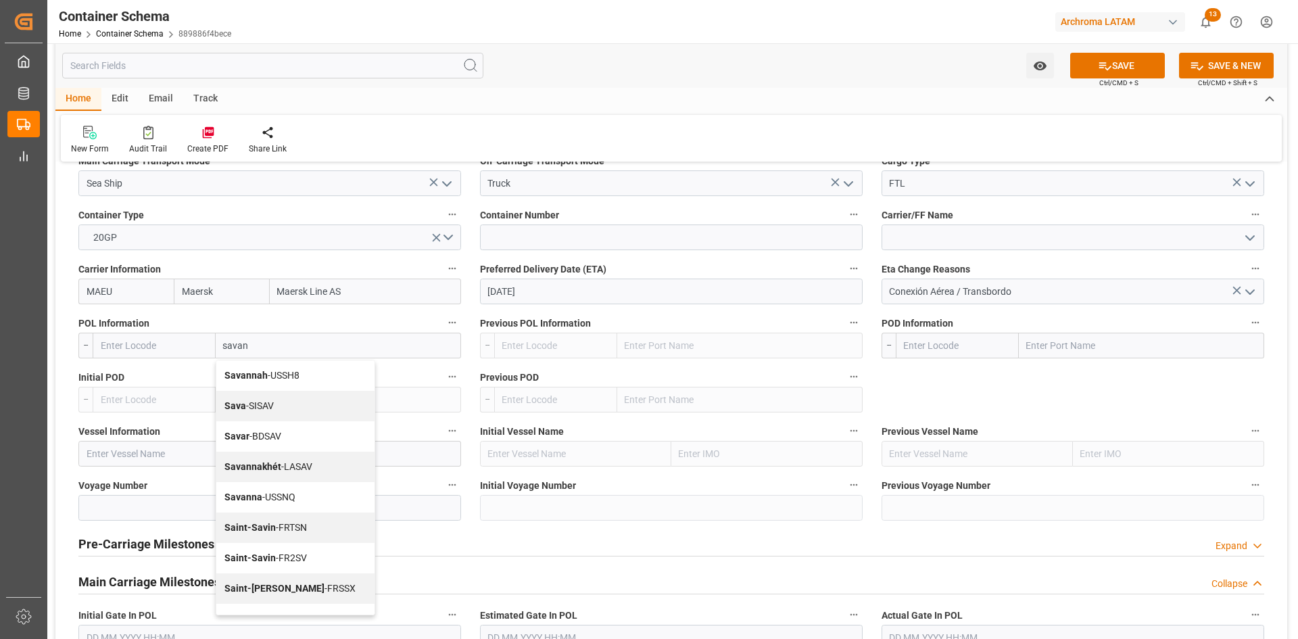
click at [311, 377] on div "Savannah - USSH8" at bounding box center [295, 375] width 158 height 30
type input "USSH8"
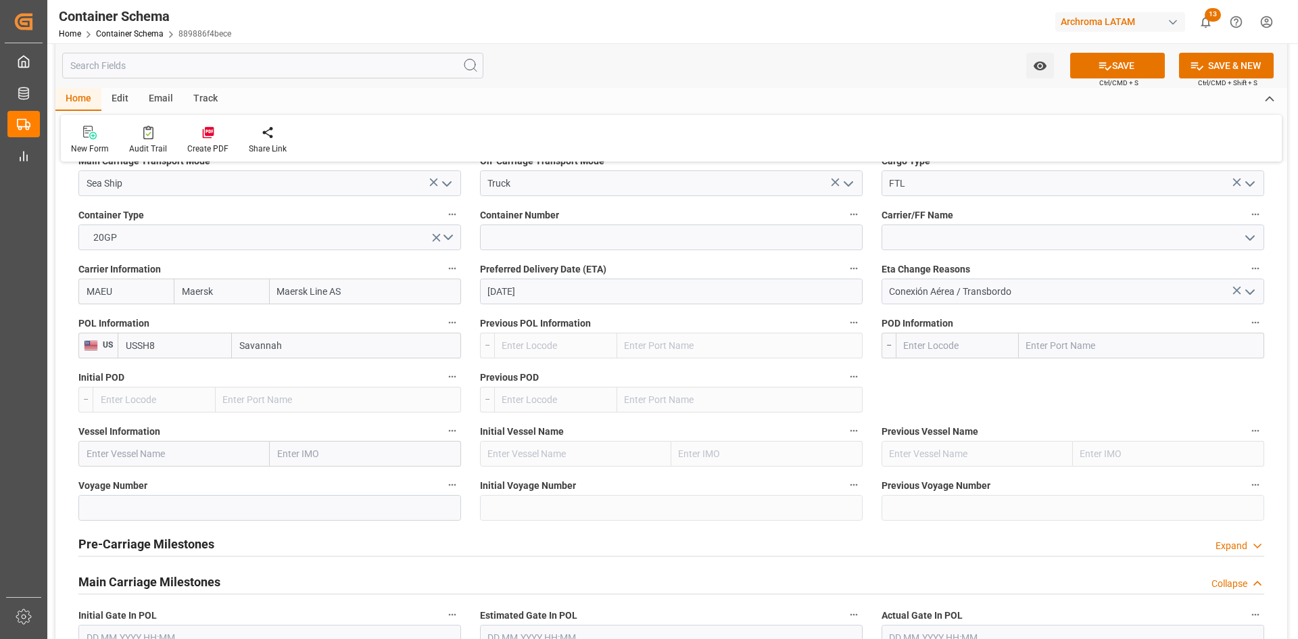
type input "Savannah"
click at [1072, 343] on input "text" at bounding box center [1141, 346] width 245 height 26
type input "puerto cort"
click at [1078, 369] on div "Puerto Cortés - HNPCR" at bounding box center [1075, 375] width 110 height 30
type input "HNPCR"
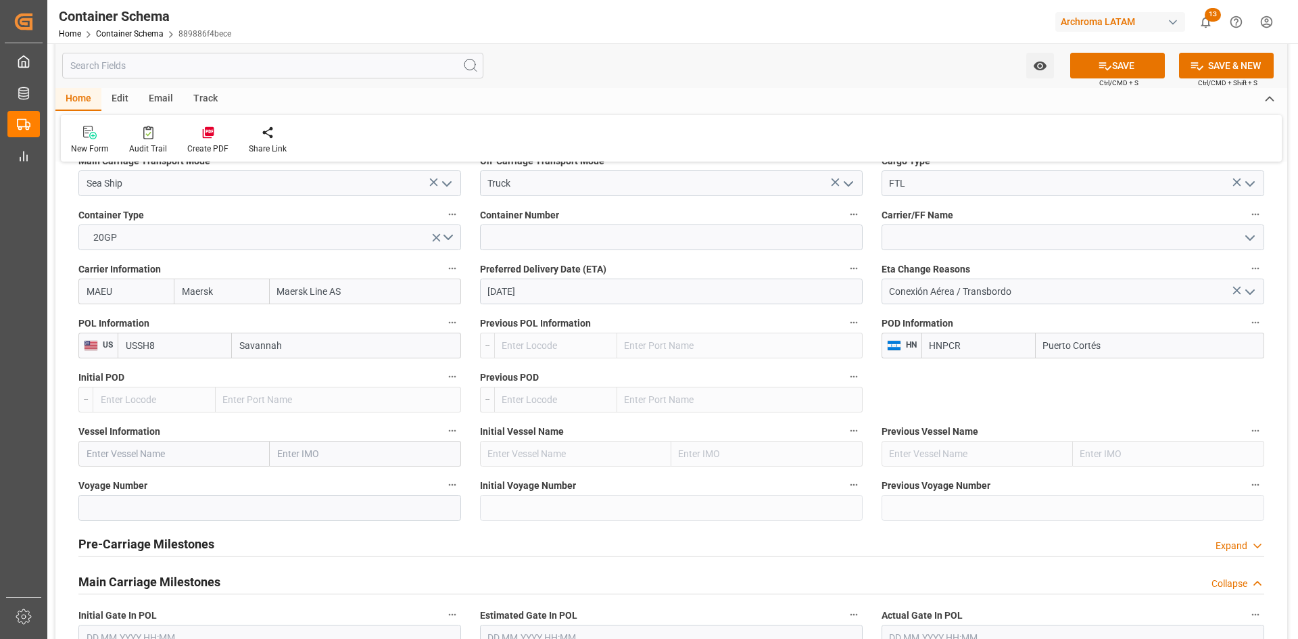
type input "Puerto Cortés"
click at [164, 456] on input "text" at bounding box center [173, 454] width 191 height 26
paste input "POLAR BRASIL"
click at [166, 485] on span "POLAR BRASIL - 9797216" at bounding box center [169, 483] width 165 height 11
type input "POLAR BRASIL"
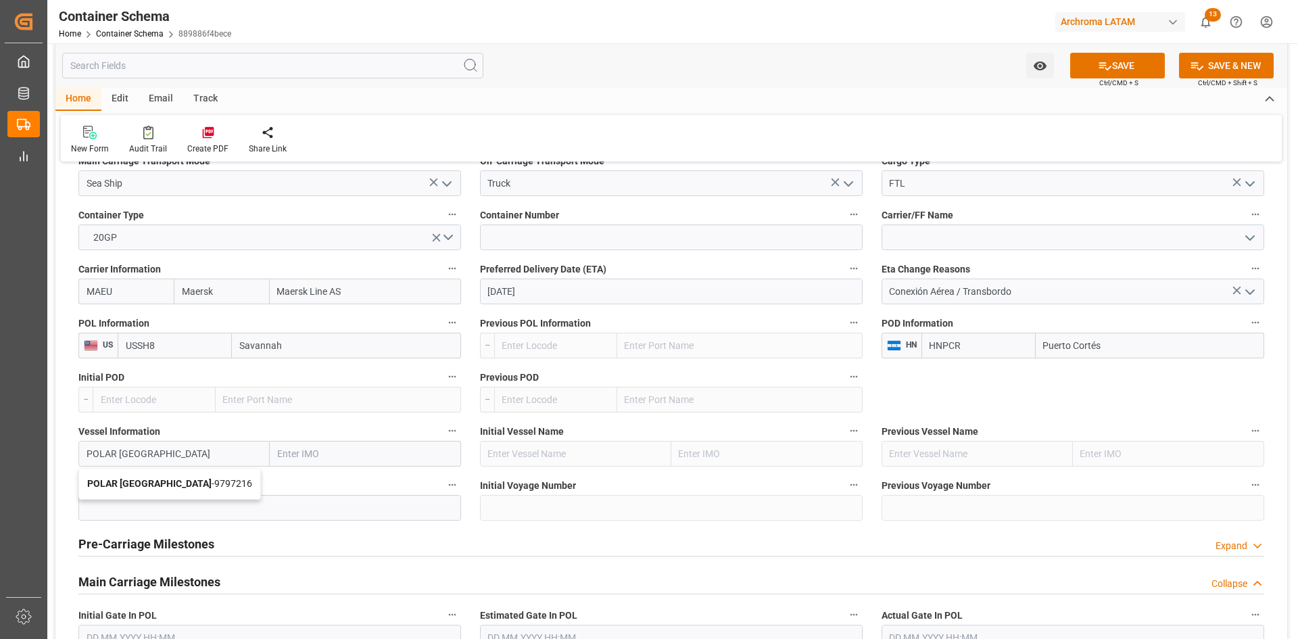
type input "9797216"
type input "POLAR BRASIL"
click at [246, 513] on input at bounding box center [269, 508] width 383 height 26
paste input "534S"
type input "534S"
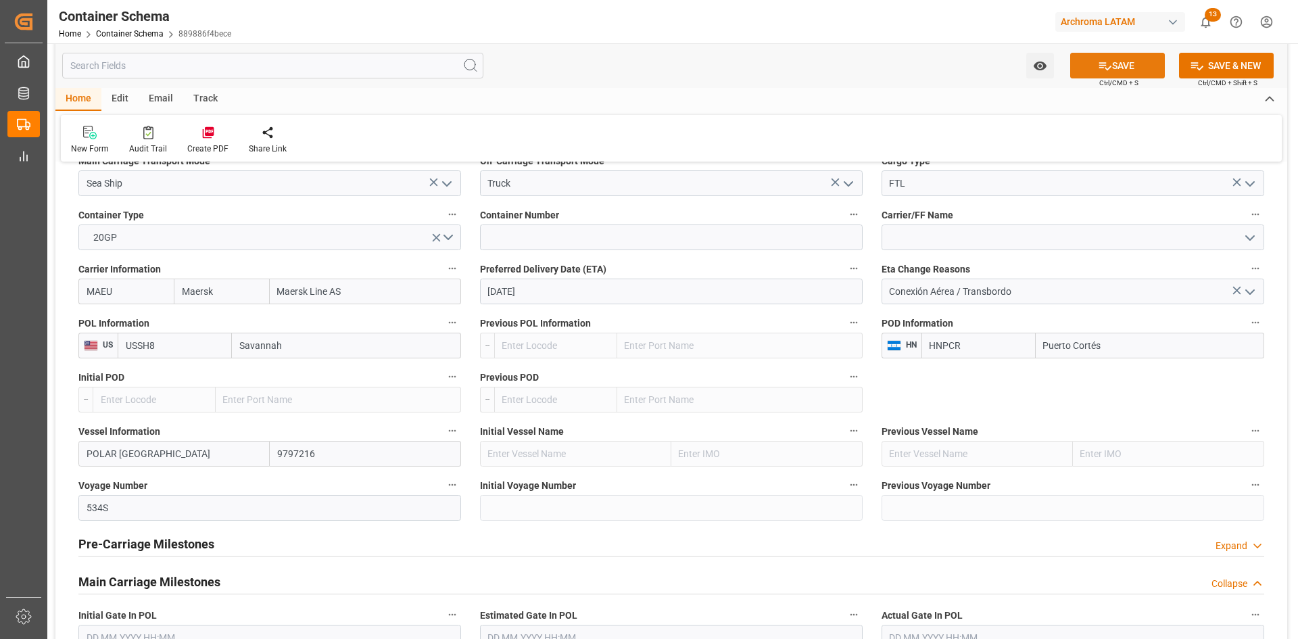
click at [1129, 57] on button "SAVE" at bounding box center [1117, 66] width 95 height 26
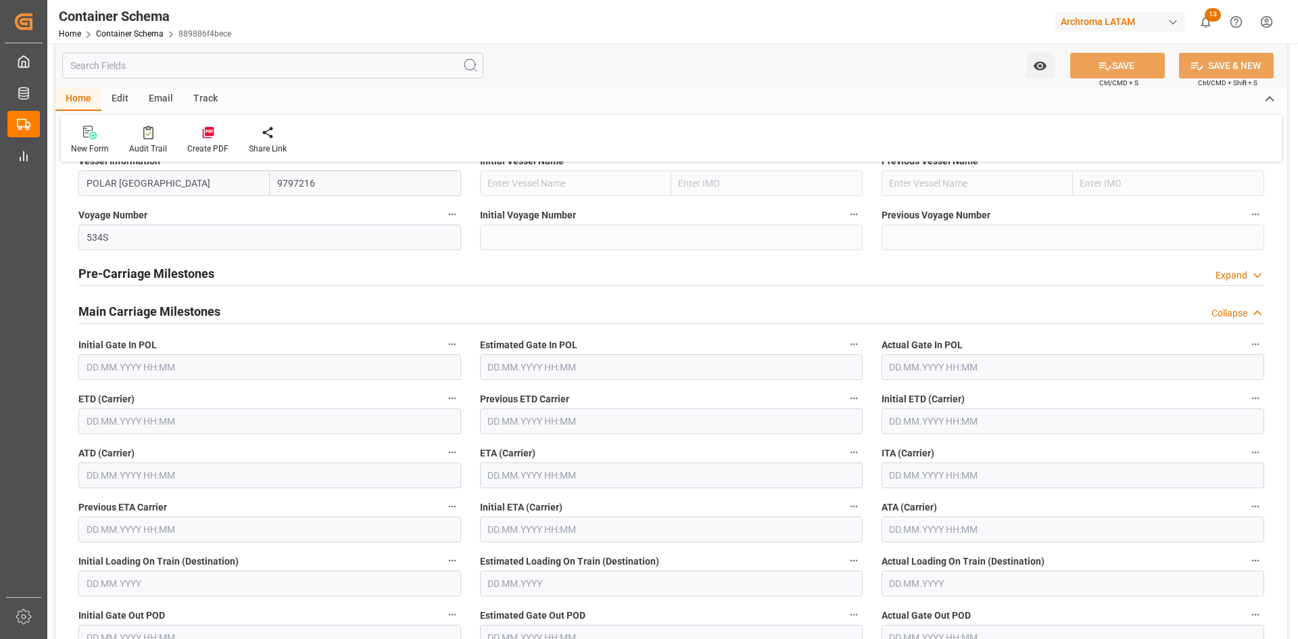
scroll to position [1690, 0]
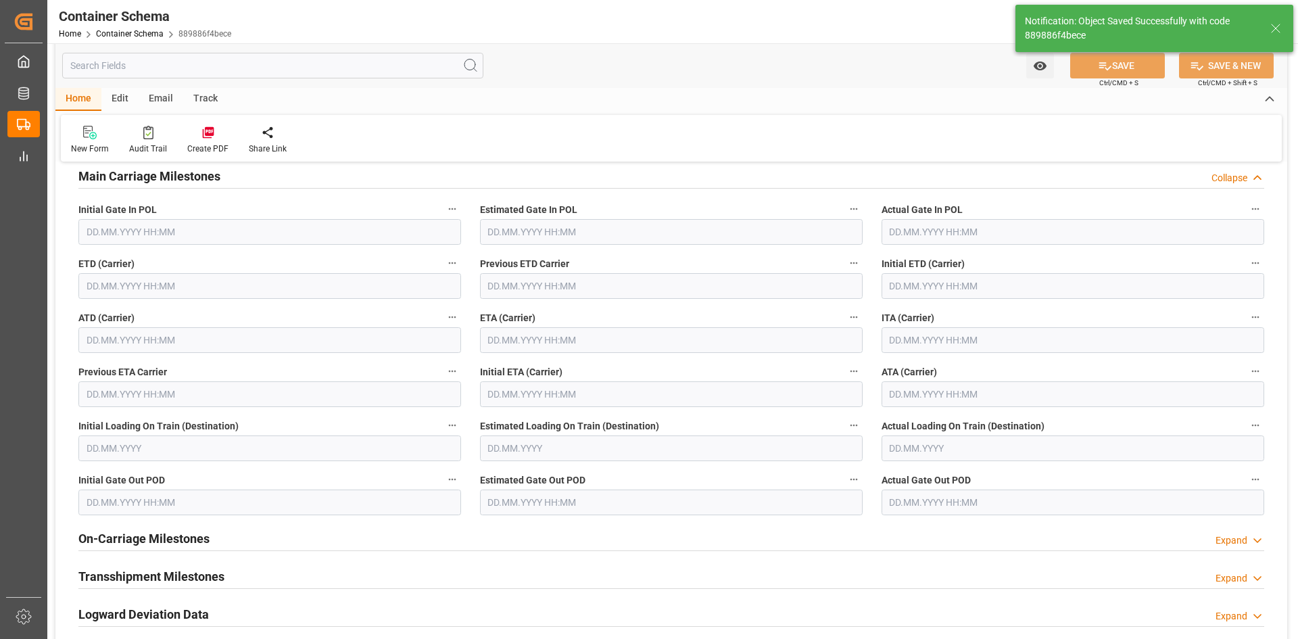
type input "HNPCR"
type input "Puerto Cortés"
type input "POLAR BRASIL"
type input "9797216"
type input "534S"
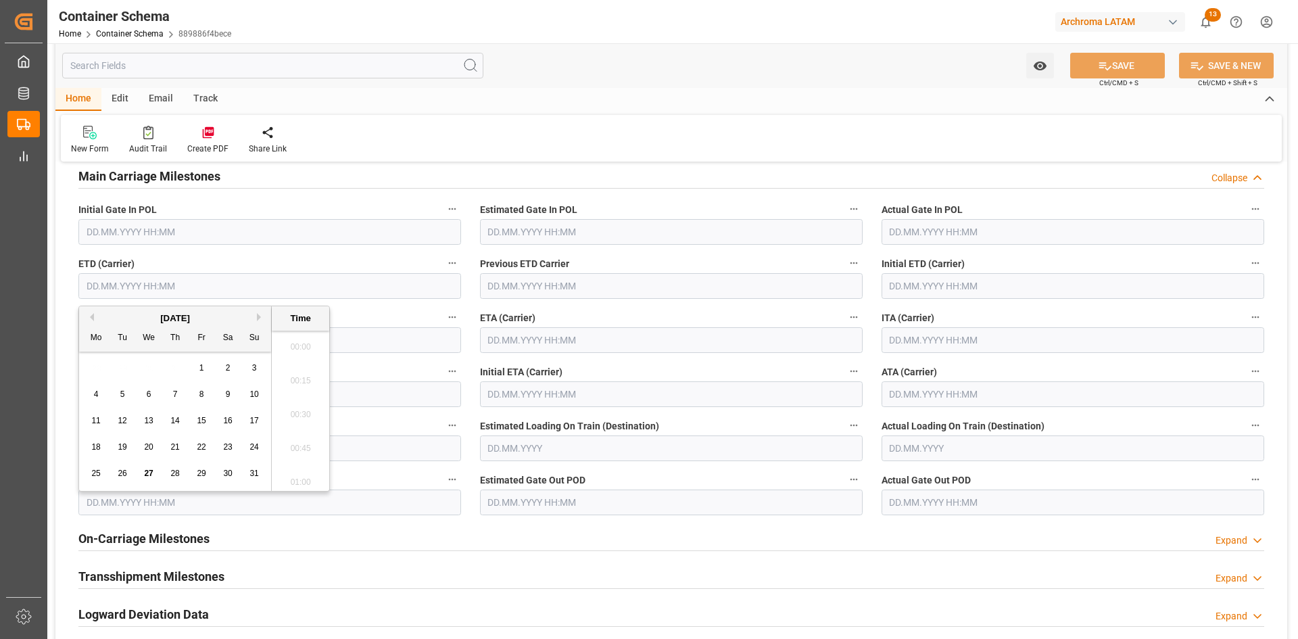
click at [174, 289] on input "text" at bounding box center [269, 286] width 383 height 26
click at [174, 447] on span "21" at bounding box center [174, 446] width 9 height 9
type input "21.08.2025 00:00"
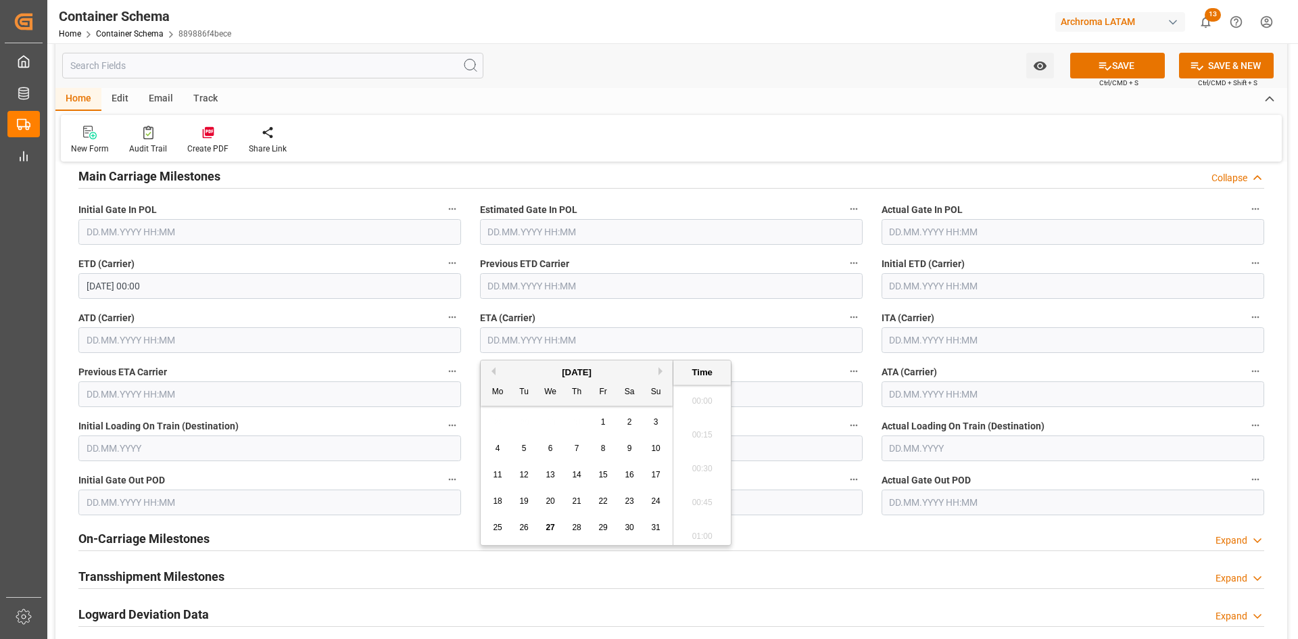
click at [560, 351] on input "text" at bounding box center [671, 340] width 383 height 26
click at [658, 528] on span "31" at bounding box center [655, 527] width 9 height 9
type input "31.08.2025 00:00"
click at [1092, 56] on button "SAVE" at bounding box center [1117, 66] width 95 height 26
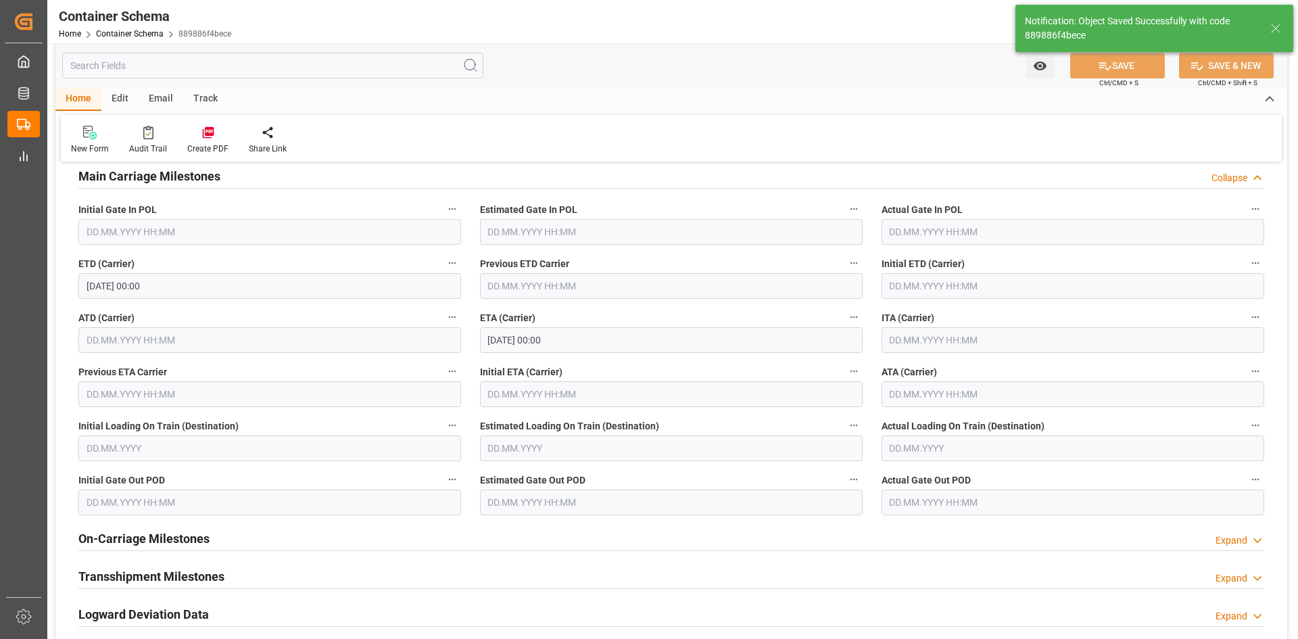
type input "31.08.2025 00:00"
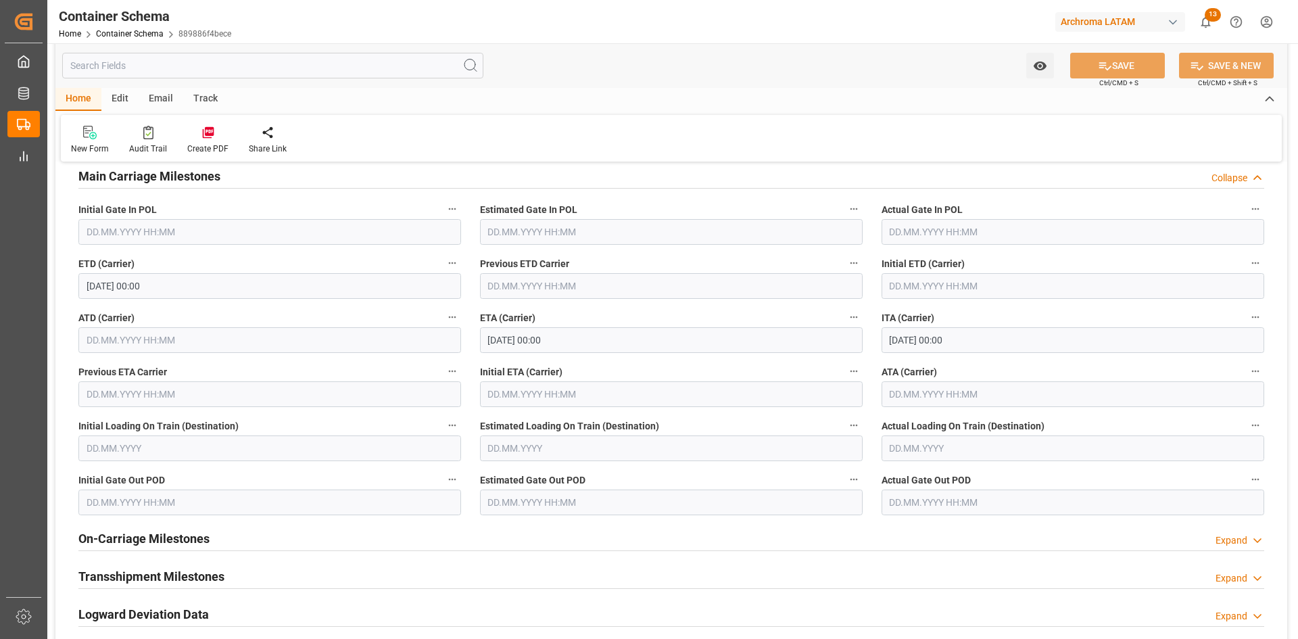
click at [168, 102] on div "Email" at bounding box center [161, 99] width 45 height 23
click at [105, 136] on div at bounding box center [91, 132] width 41 height 14
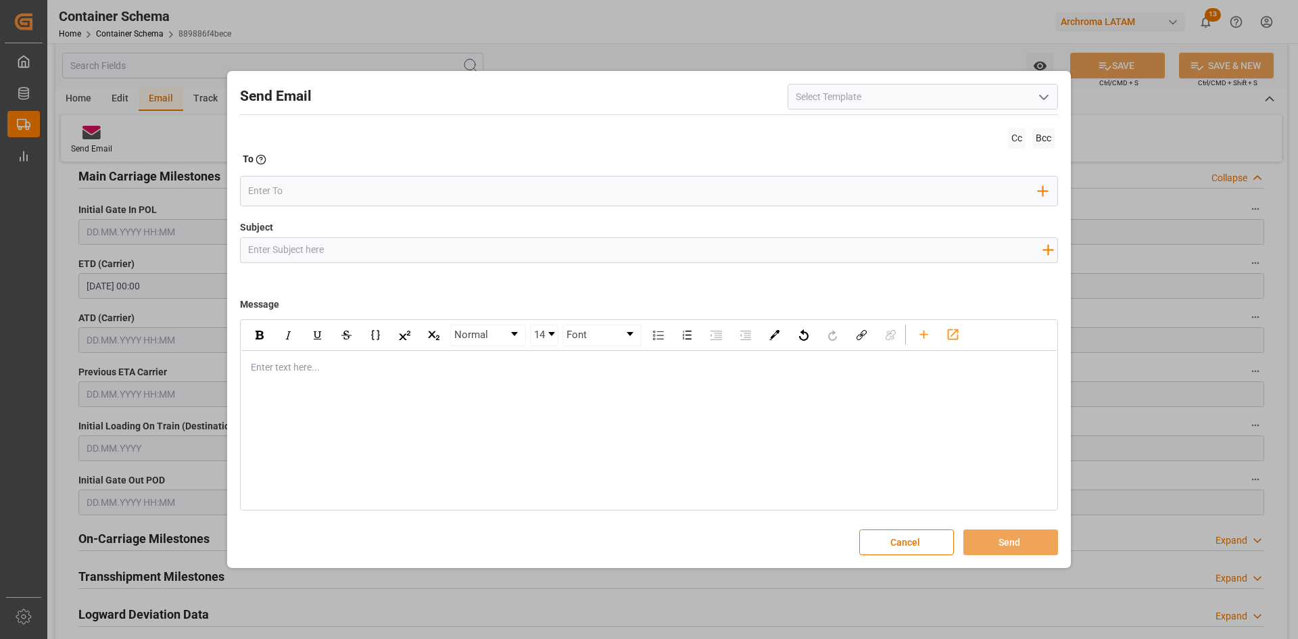
click at [1038, 94] on icon "open menu" at bounding box center [1044, 97] width 16 height 16
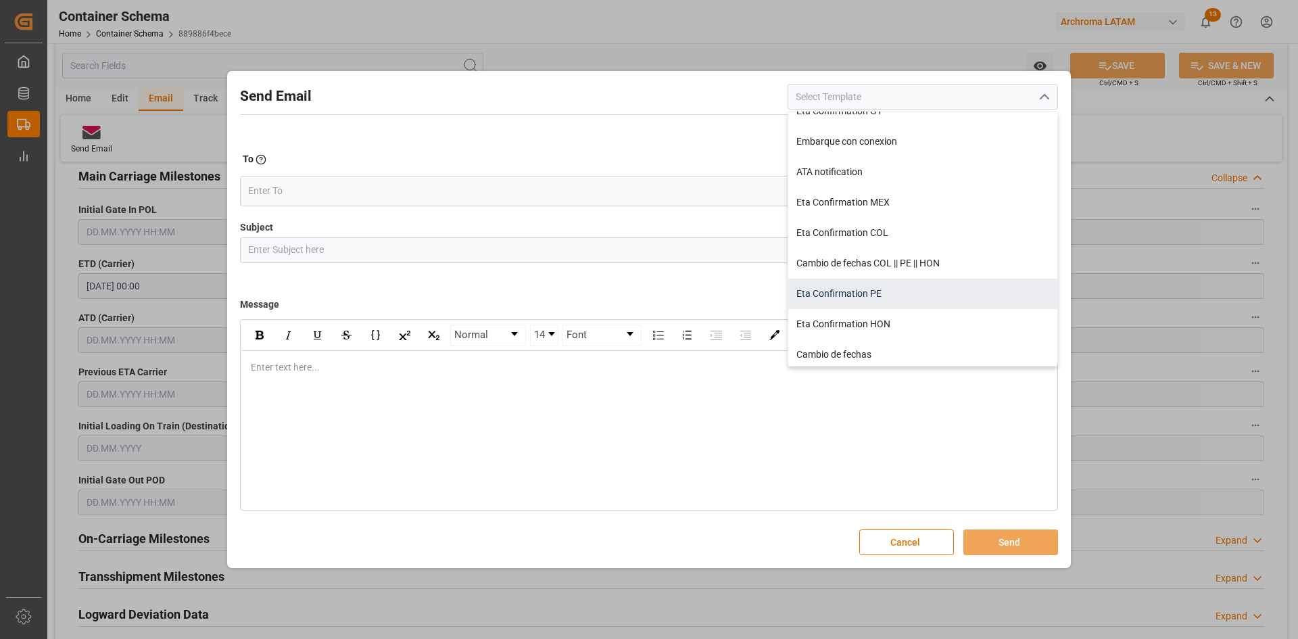
scroll to position [68, 0]
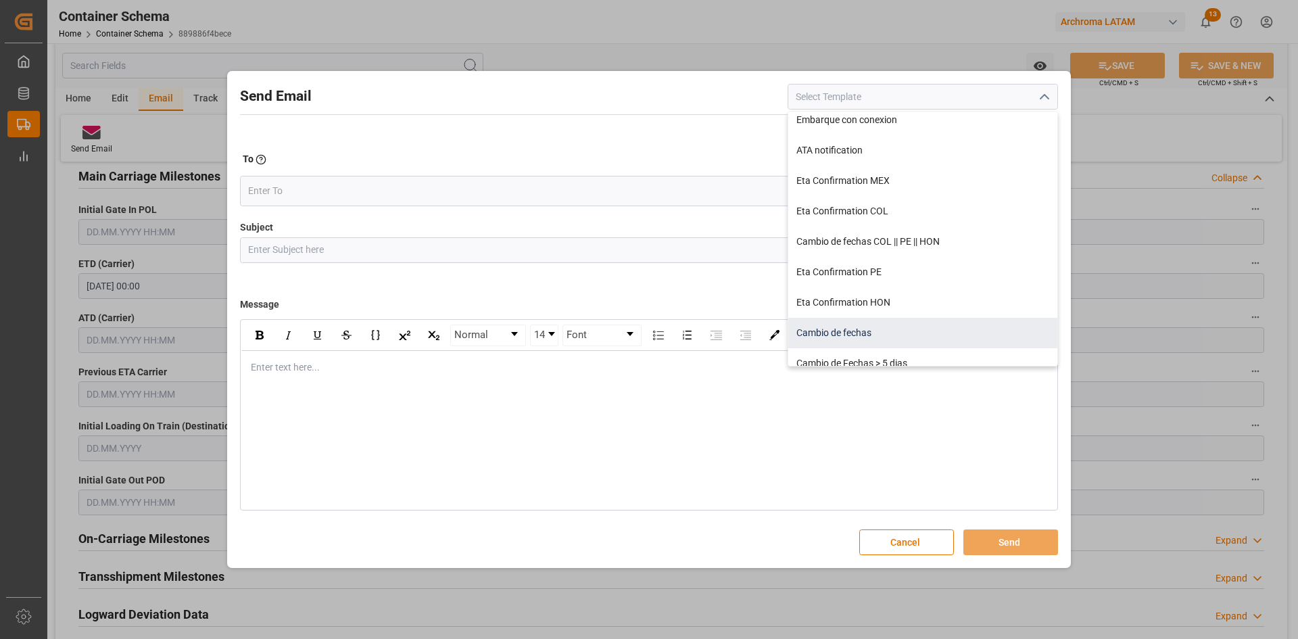
click at [905, 328] on div "Cambio de fechas" at bounding box center [922, 333] width 269 height 30
type input "Cambio de fechas"
type input "{{customsEntry}}|| Cambio de ETA {{estimatedArrivalPod}} | PO {{purchaseOrder}}…"
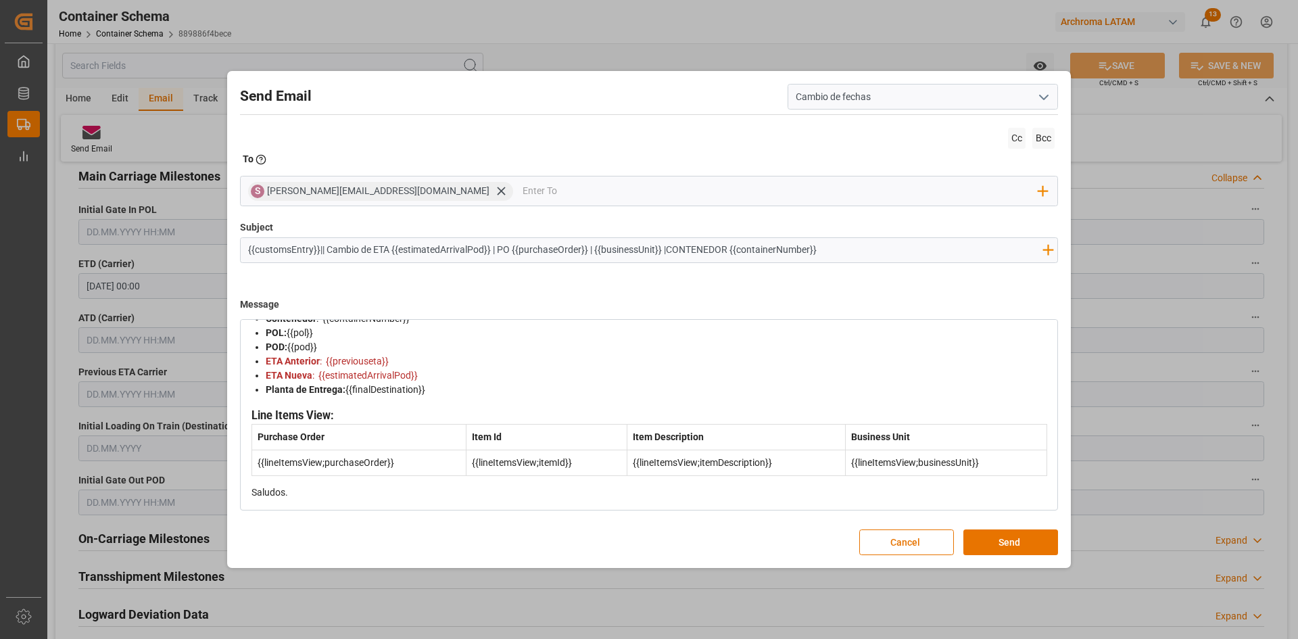
scroll to position [0, 0]
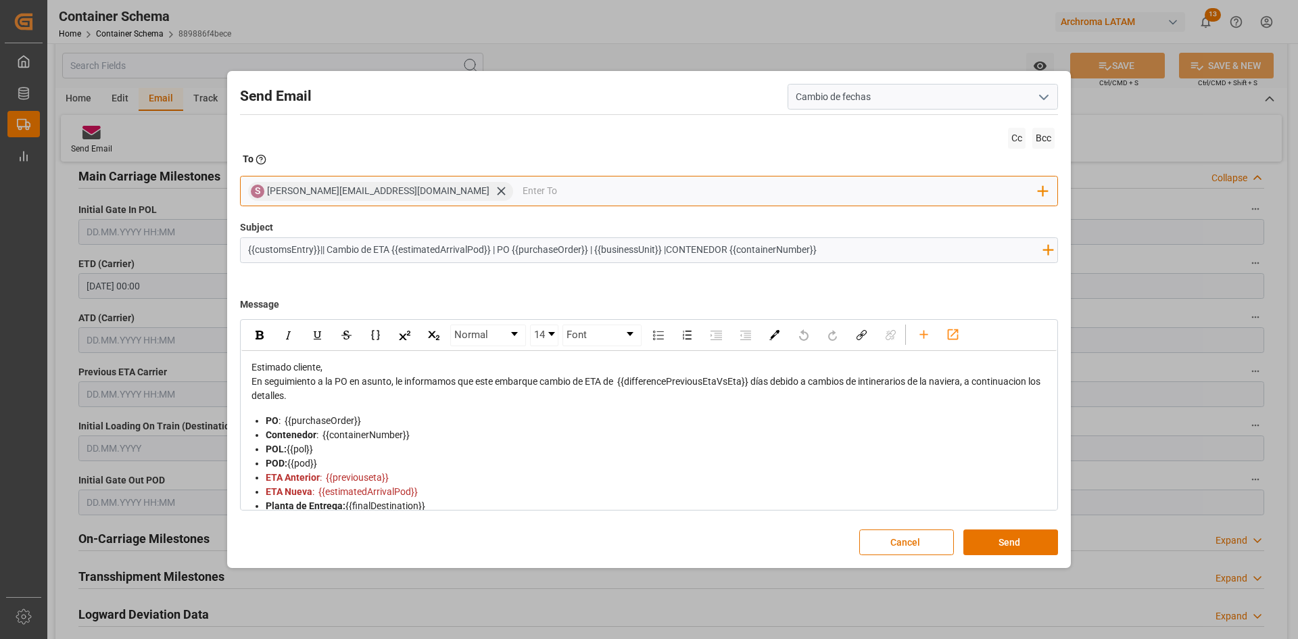
click at [523, 195] on input "email" at bounding box center [781, 191] width 517 height 20
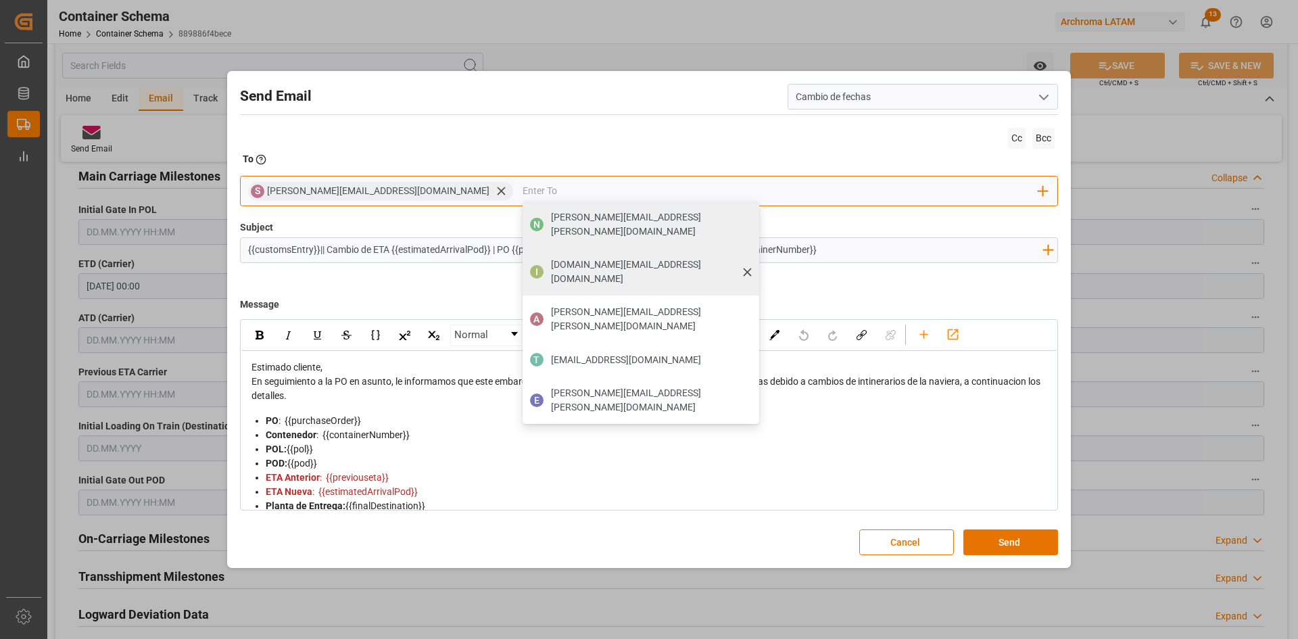
click at [551, 258] on span "impdesk.hn@archroma.com" at bounding box center [650, 272] width 199 height 28
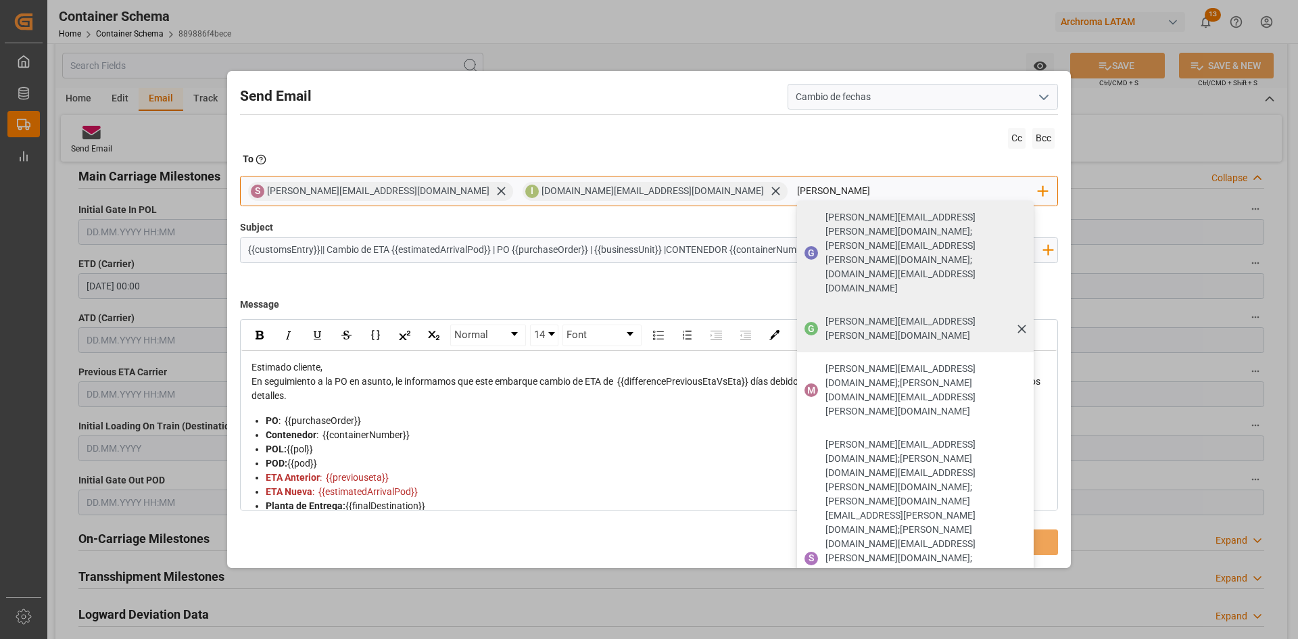
type input "gilb"
click at [826, 314] on span "gilberto.mendoza@archroma.com" at bounding box center [925, 328] width 199 height 28
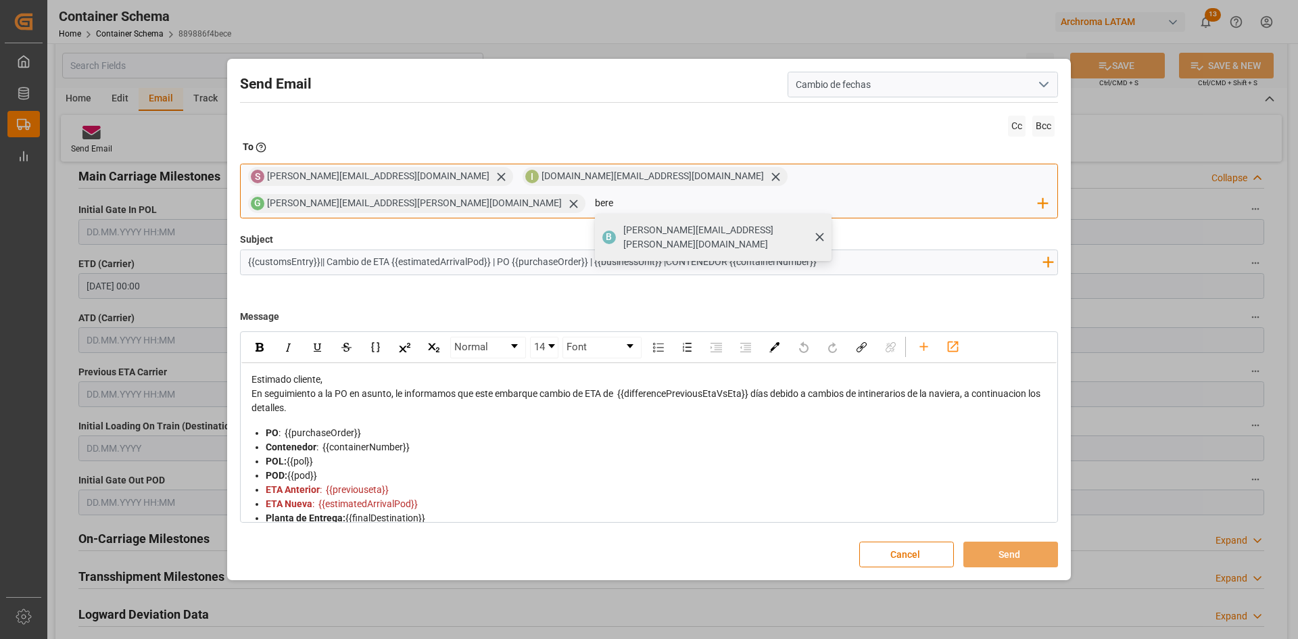
type input "bere"
click at [822, 224] on span "berenice.bernal@archroma.com" at bounding box center [722, 237] width 199 height 28
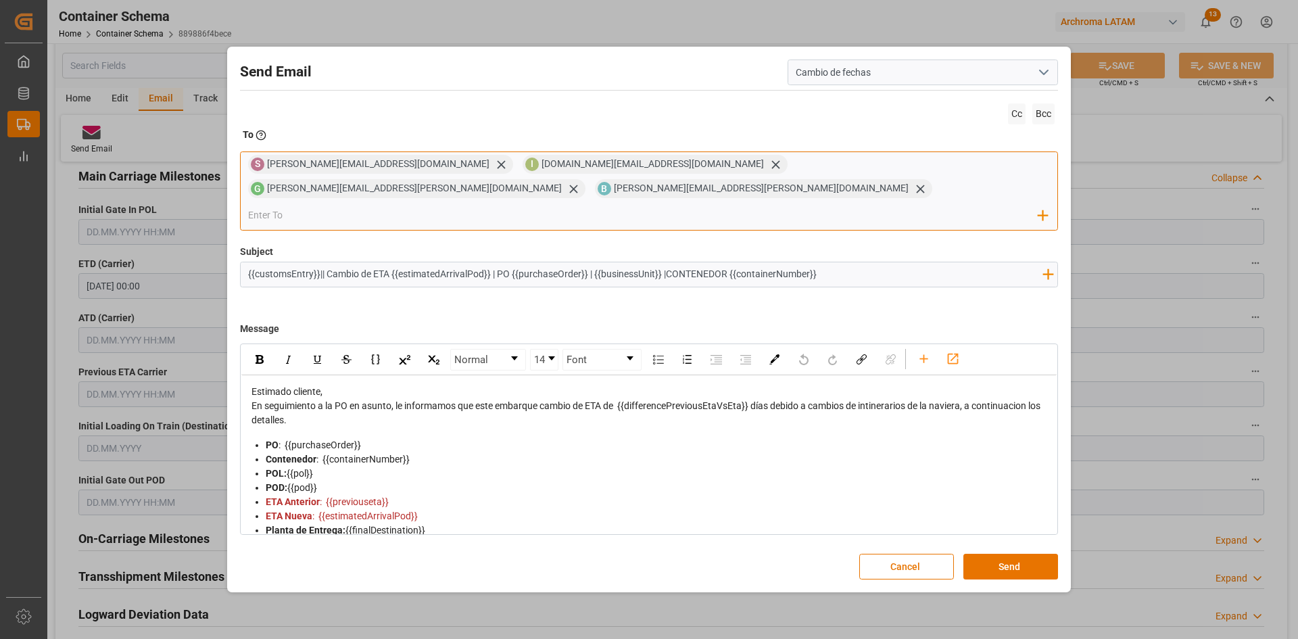
click at [373, 209] on input "email" at bounding box center [643, 216] width 791 height 20
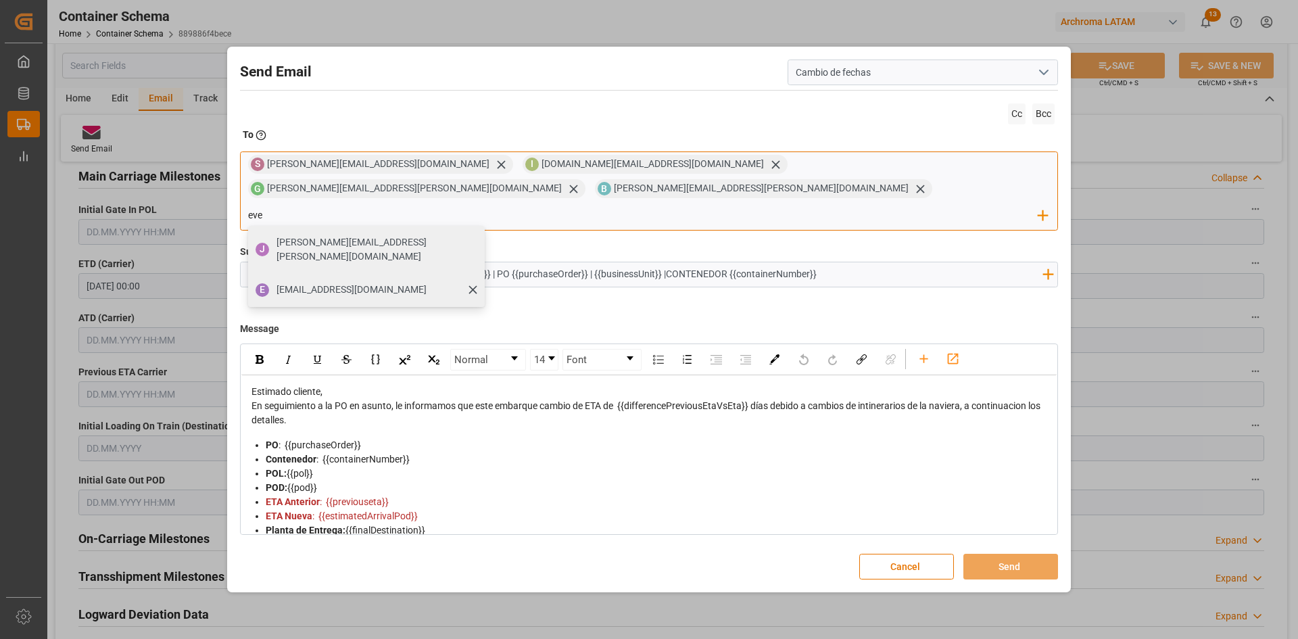
type input "eve"
click at [339, 283] on span "evelyncontreras@archroma.com" at bounding box center [352, 290] width 150 height 14
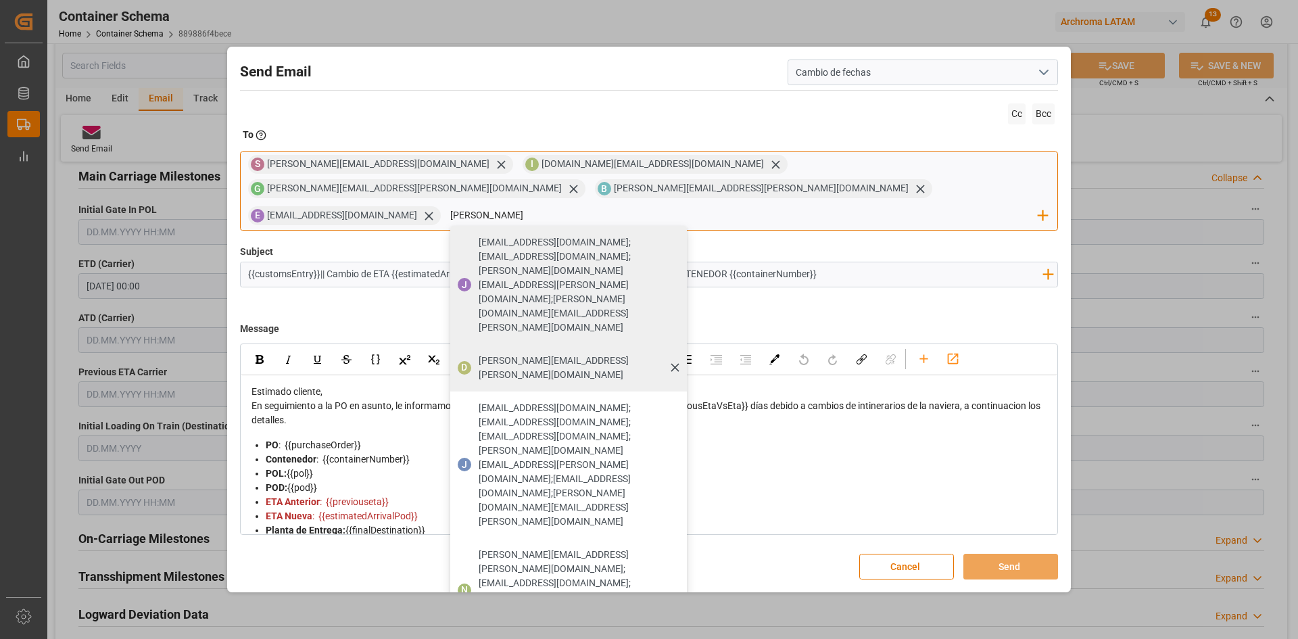
type input "dalia"
click at [550, 354] on span "dalia.gutierrez@leschaco.com" at bounding box center [578, 368] width 199 height 28
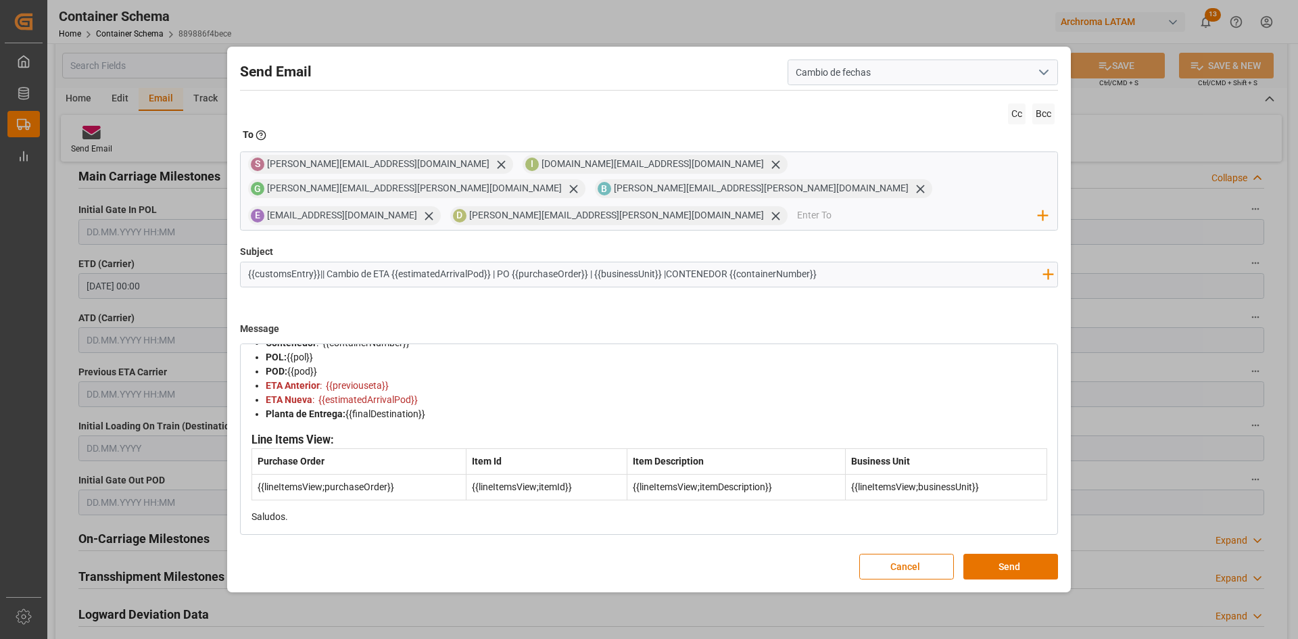
scroll to position [173, 0]
drag, startPoint x: 690, startPoint y: 99, endPoint x: 620, endPoint y: 113, distance: 71.7
click at [620, 113] on div "Send Email Cambio de fechas Cc Bcc To Enter the TO Email address S sara.lonche@…" at bounding box center [649, 320] width 837 height 540
click at [1254, 463] on div "Send Email Cambio de fechas Cc Bcc To Enter the TO Email address S sara.lonche@…" at bounding box center [649, 319] width 1298 height 639
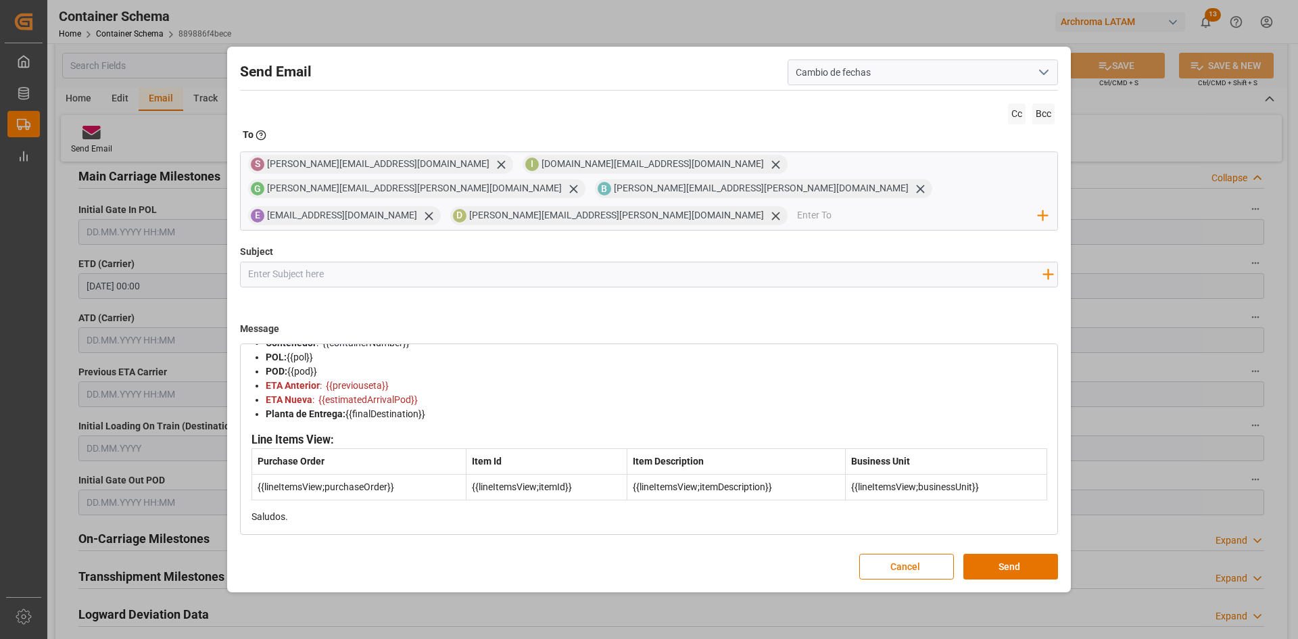
scroll to position [0, 0]
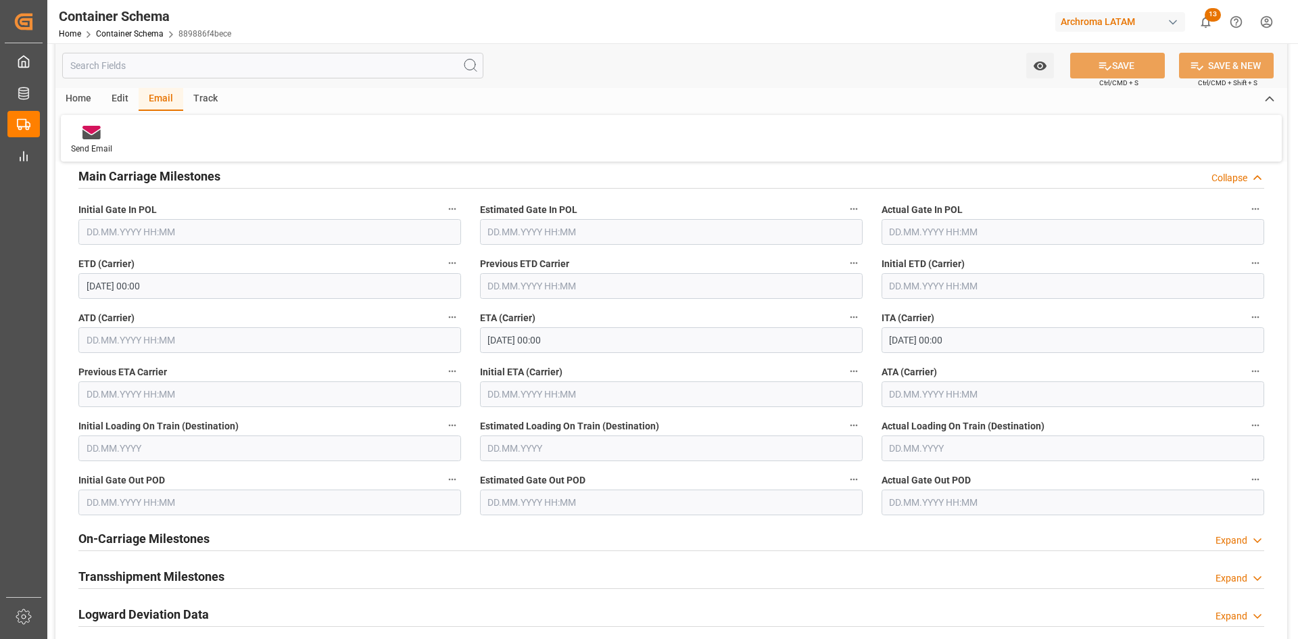
click at [586, 341] on input "31.08.2025 00:00" at bounding box center [671, 340] width 383 height 26
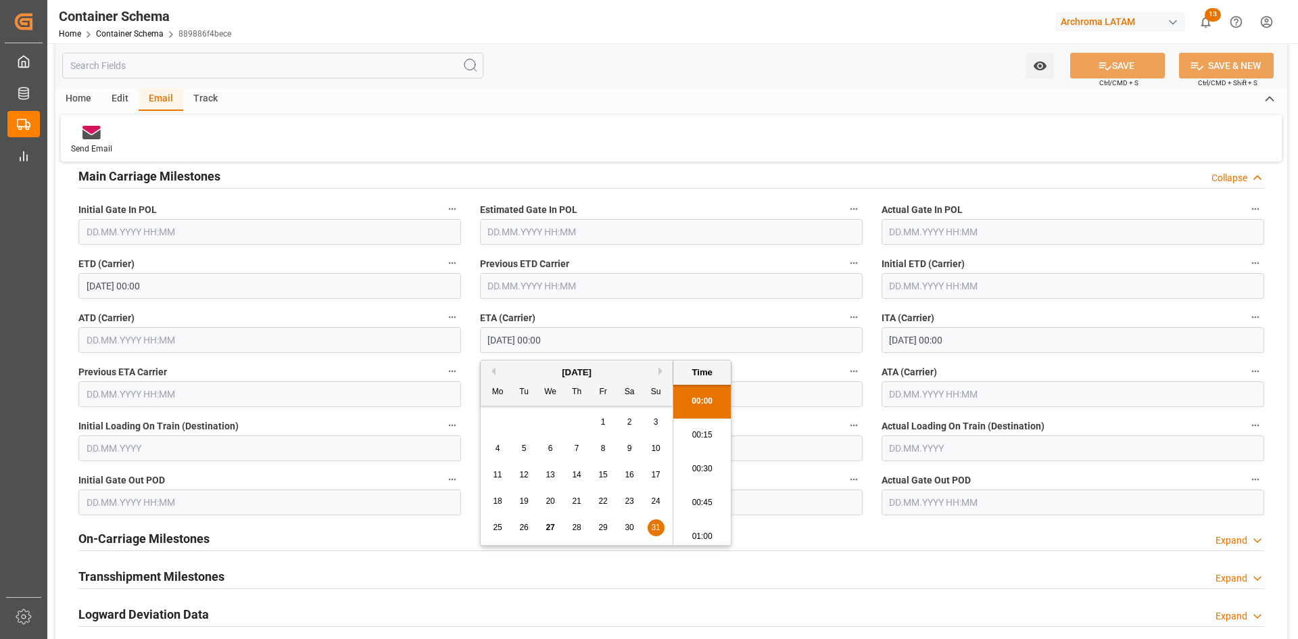
drag, startPoint x: 586, startPoint y: 341, endPoint x: 451, endPoint y: 338, distance: 135.3
click at [623, 351] on input "31.08.2025 00:00" at bounding box center [671, 340] width 383 height 26
click at [78, 144] on div "Send Email" at bounding box center [91, 149] width 41 height 12
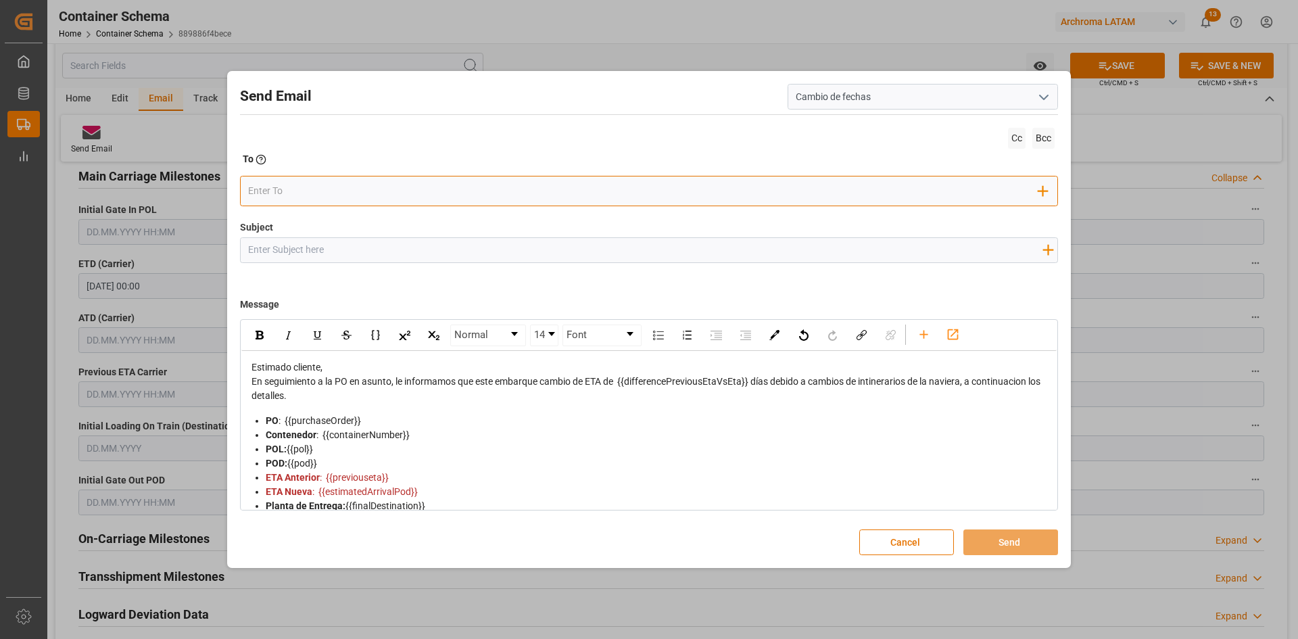
click at [328, 183] on input "email" at bounding box center [643, 191] width 791 height 20
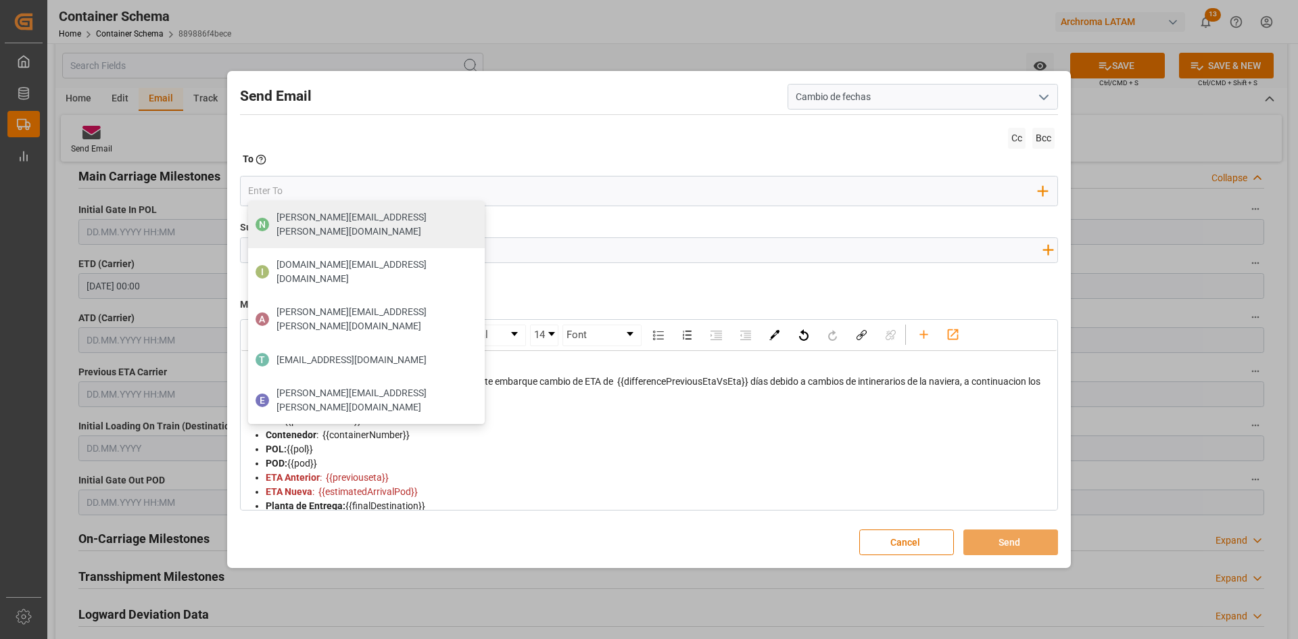
click at [653, 444] on div "POL: {{pol}}" at bounding box center [657, 449] width 782 height 14
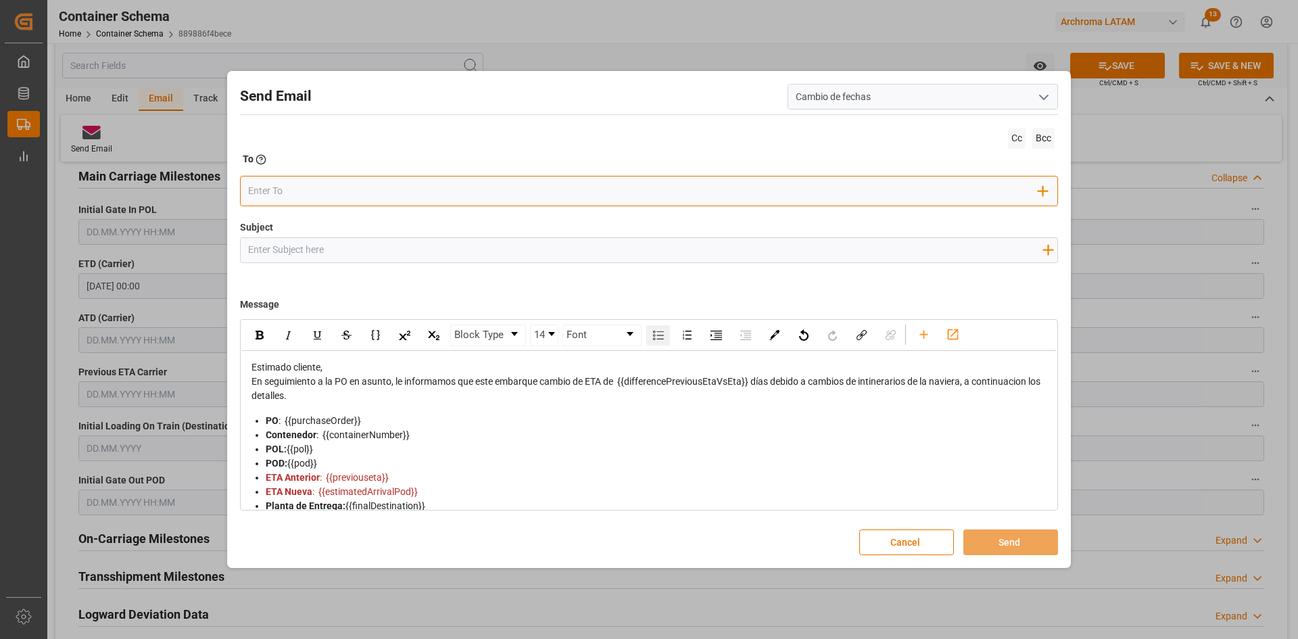
click at [295, 195] on input "email" at bounding box center [643, 191] width 791 height 20
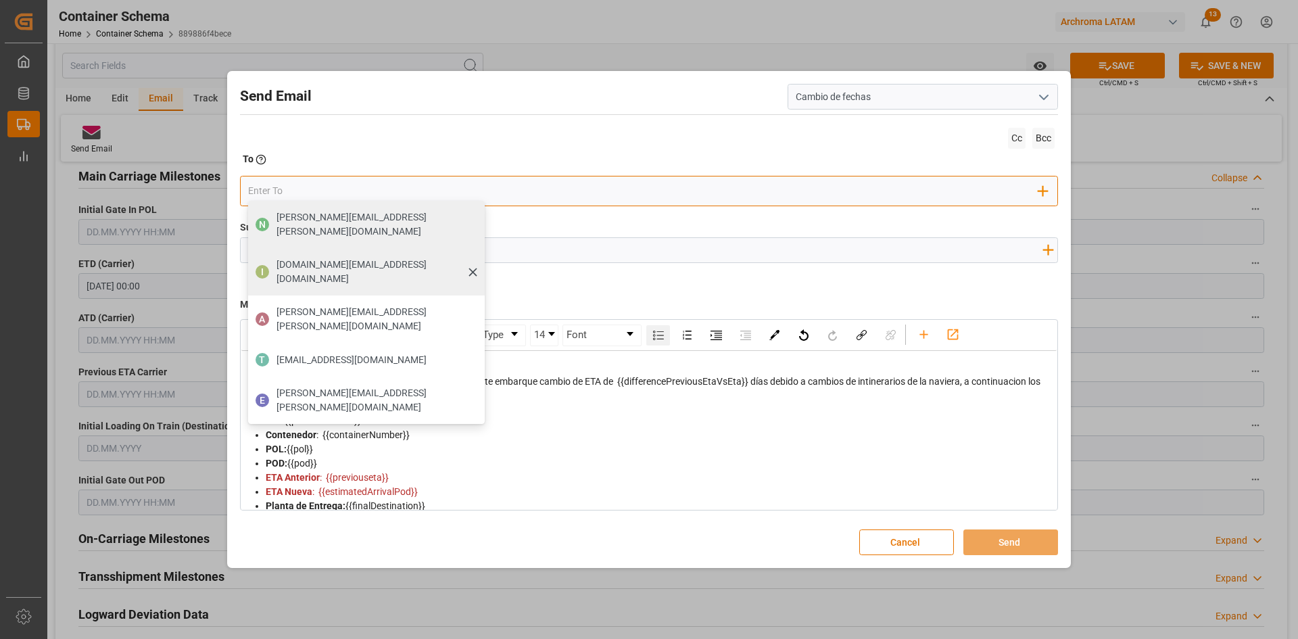
click at [292, 258] on span "impdesk.hn@archroma.com" at bounding box center [376, 272] width 199 height 28
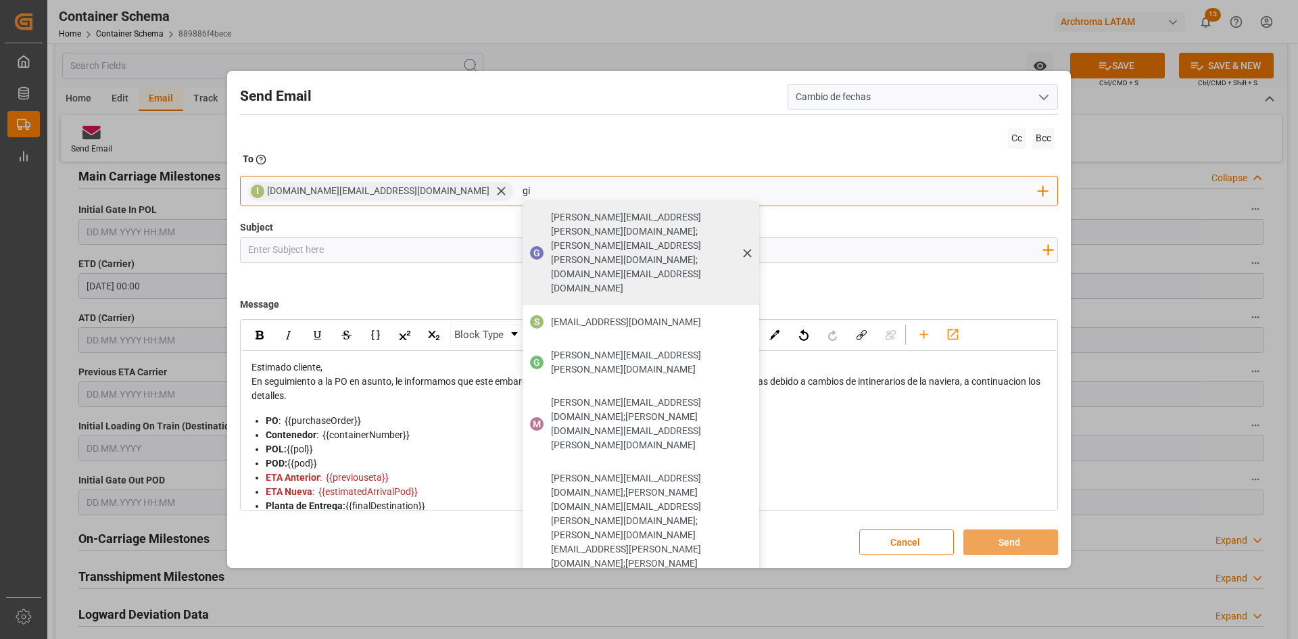
type input "gi"
click at [577, 218] on span "gilberto.mendoza@archroma.com;Elsa.Martinez@archroma.com;sara.lonche@leschaco.c…" at bounding box center [650, 252] width 199 height 85
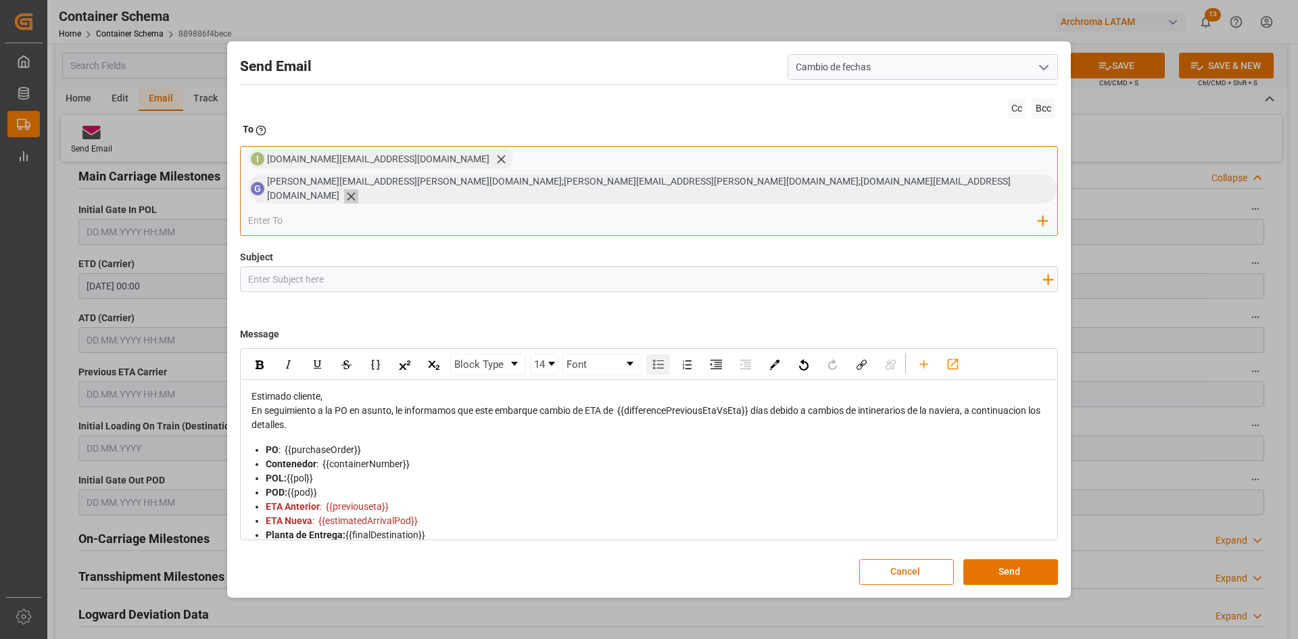
click at [355, 192] on icon at bounding box center [351, 196] width 8 height 8
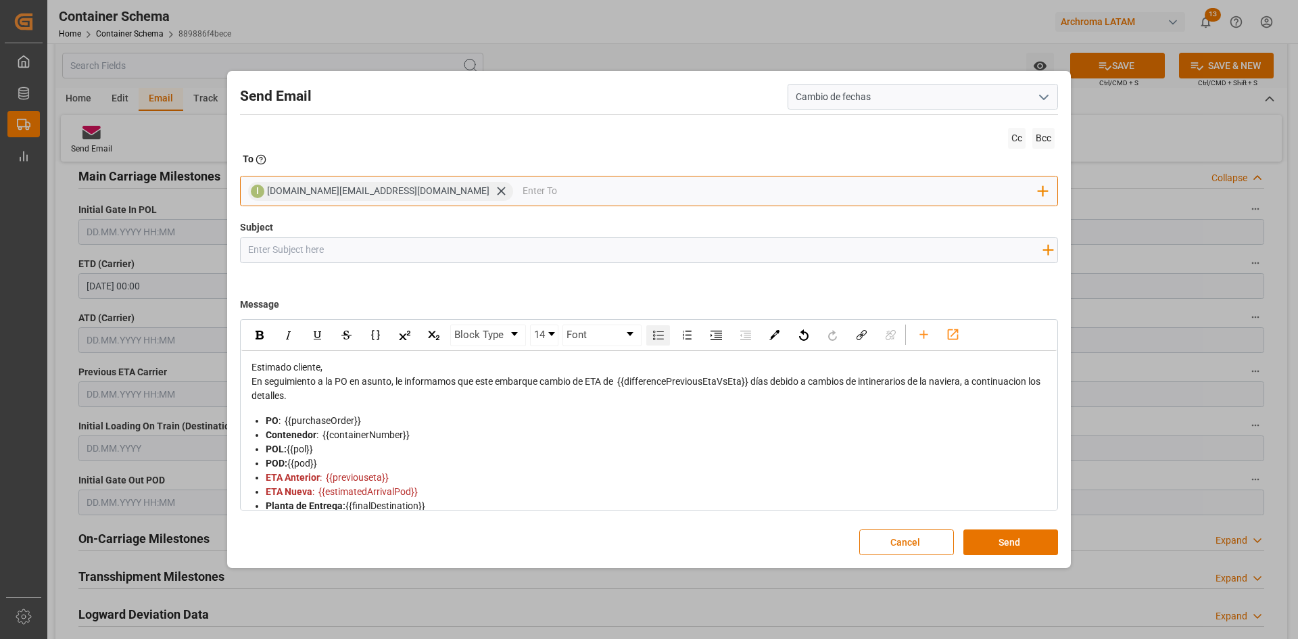
click at [523, 194] on input "email" at bounding box center [781, 191] width 517 height 20
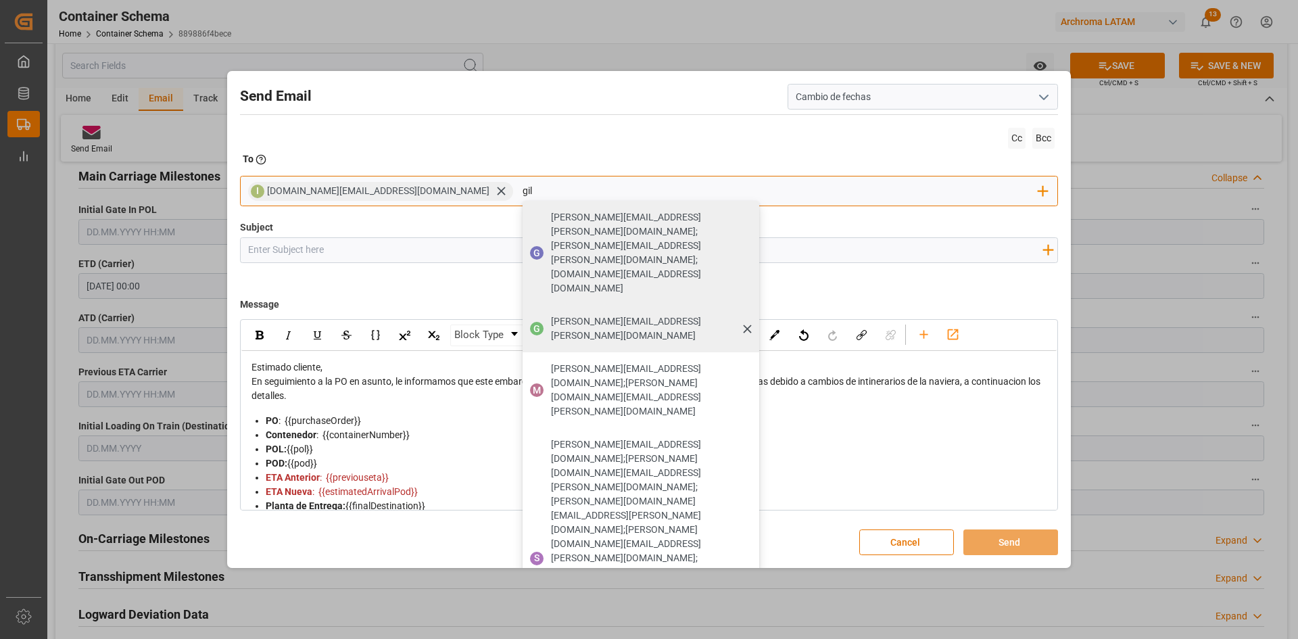
type input "gil"
click at [546, 310] on div "gilberto.mendoza@archroma.com" at bounding box center [650, 329] width 208 height 38
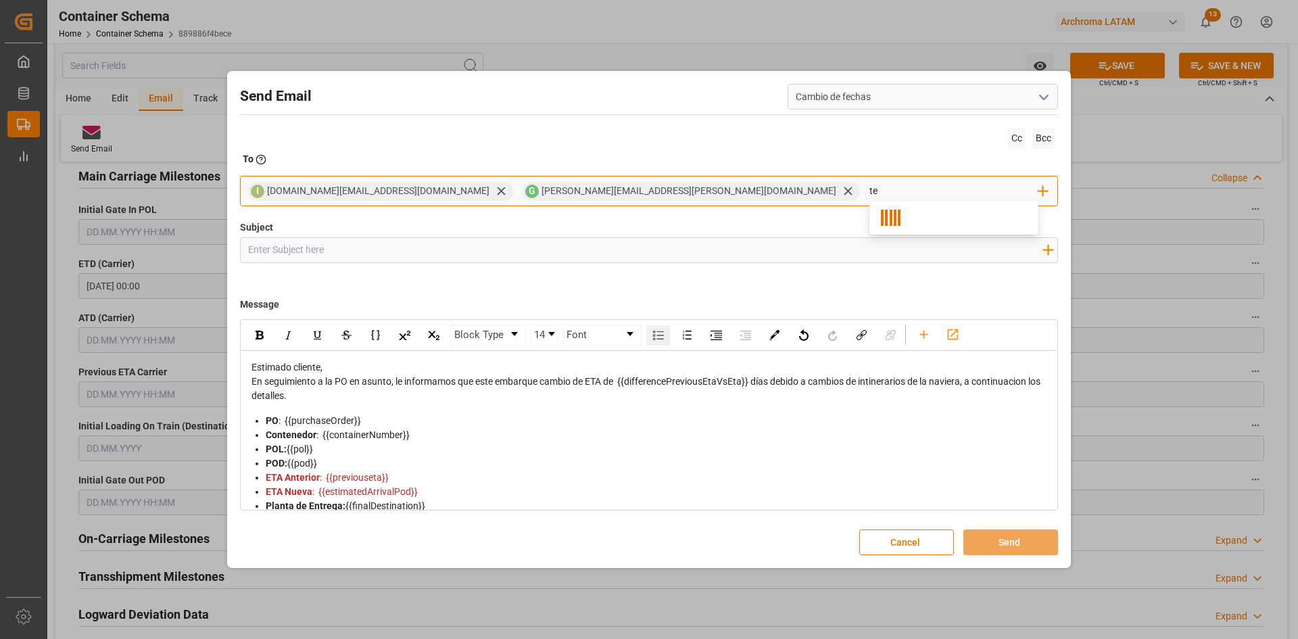
type input "t"
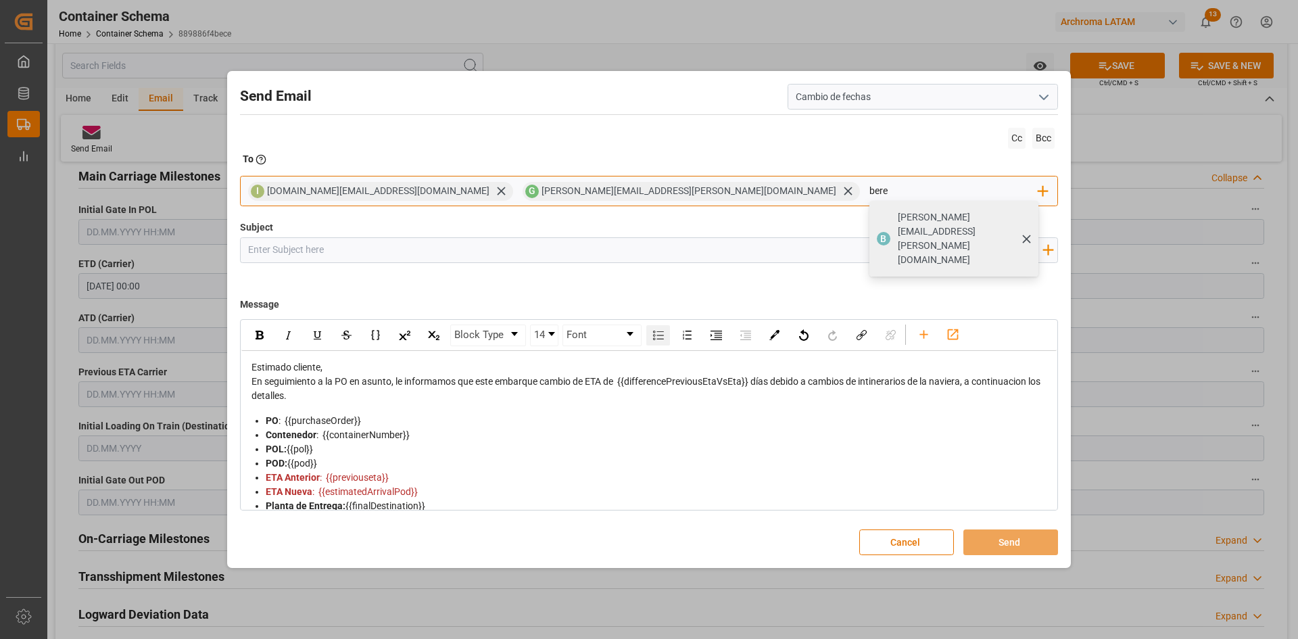
type input "bere"
click at [898, 214] on span "berenice.bernal@archroma.com" at bounding box center [964, 238] width 132 height 57
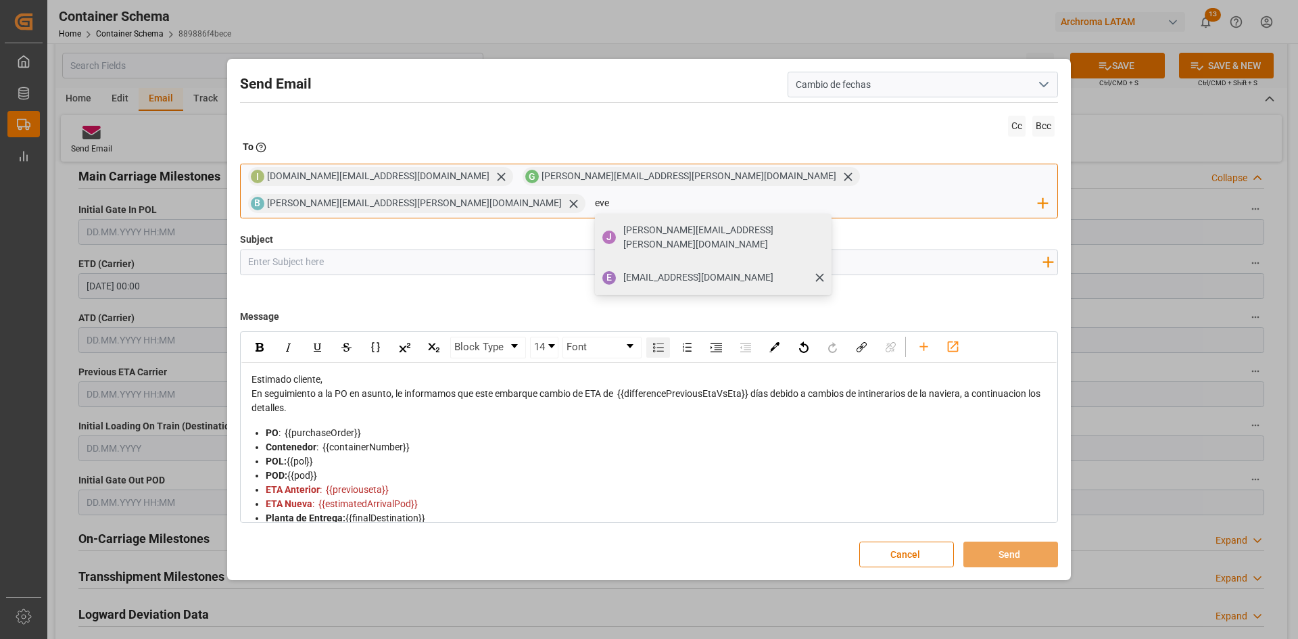
type input "eve"
click at [774, 270] on span "evelyncontreras@archroma.com" at bounding box center [698, 277] width 150 height 14
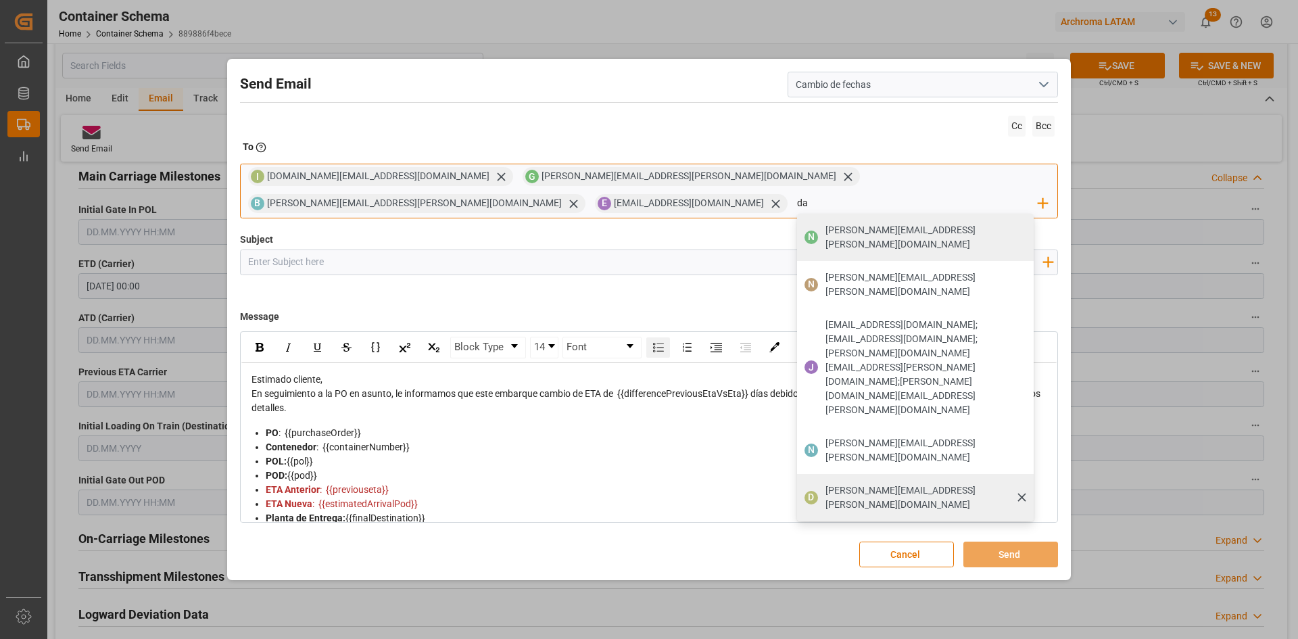
type input "da"
click at [821, 479] on div "dalia.gutierrez@leschaco.com" at bounding box center [925, 498] width 208 height 38
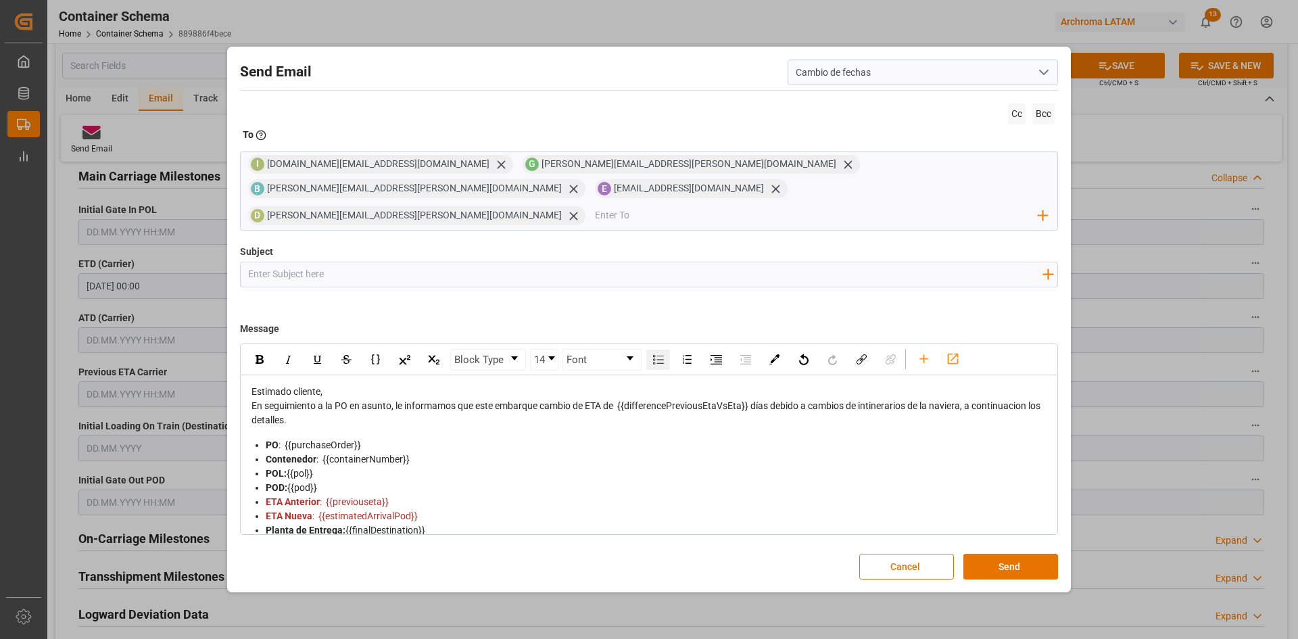
click at [331, 264] on input "Subject" at bounding box center [645, 274] width 809 height 24
click at [1053, 85] on input "Cambio de fechas" at bounding box center [923, 73] width 270 height 26
click at [1044, 74] on polyline "open menu" at bounding box center [1044, 72] width 8 height 4
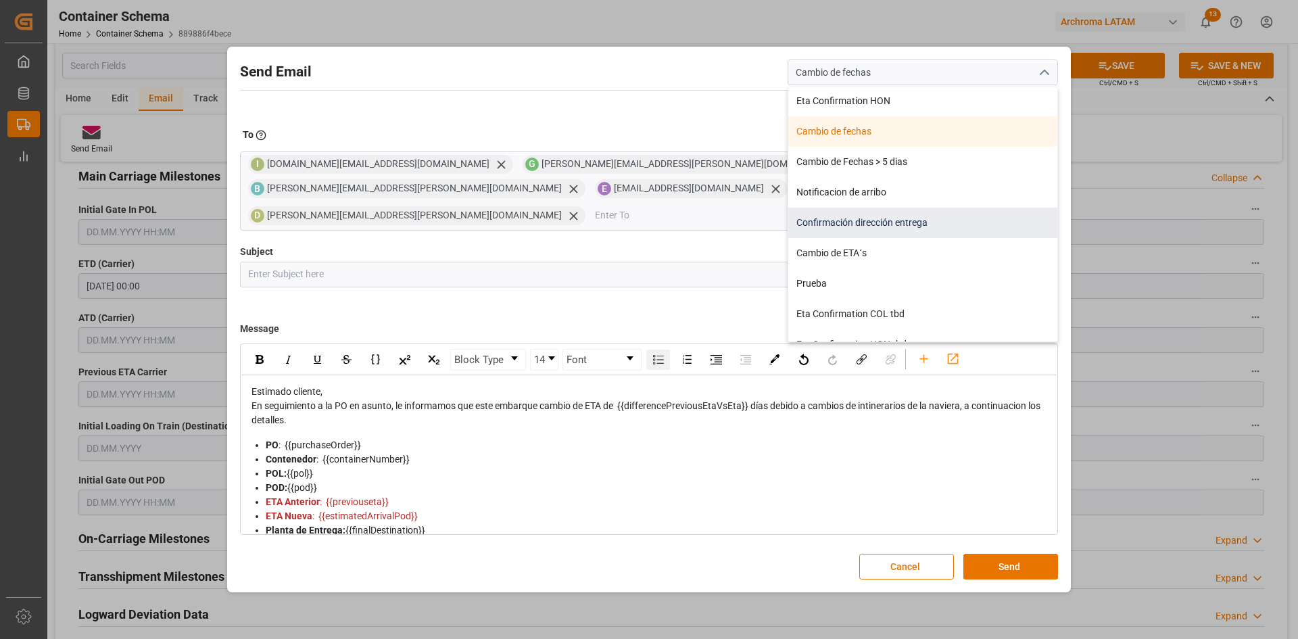
scroll to position [263, 0]
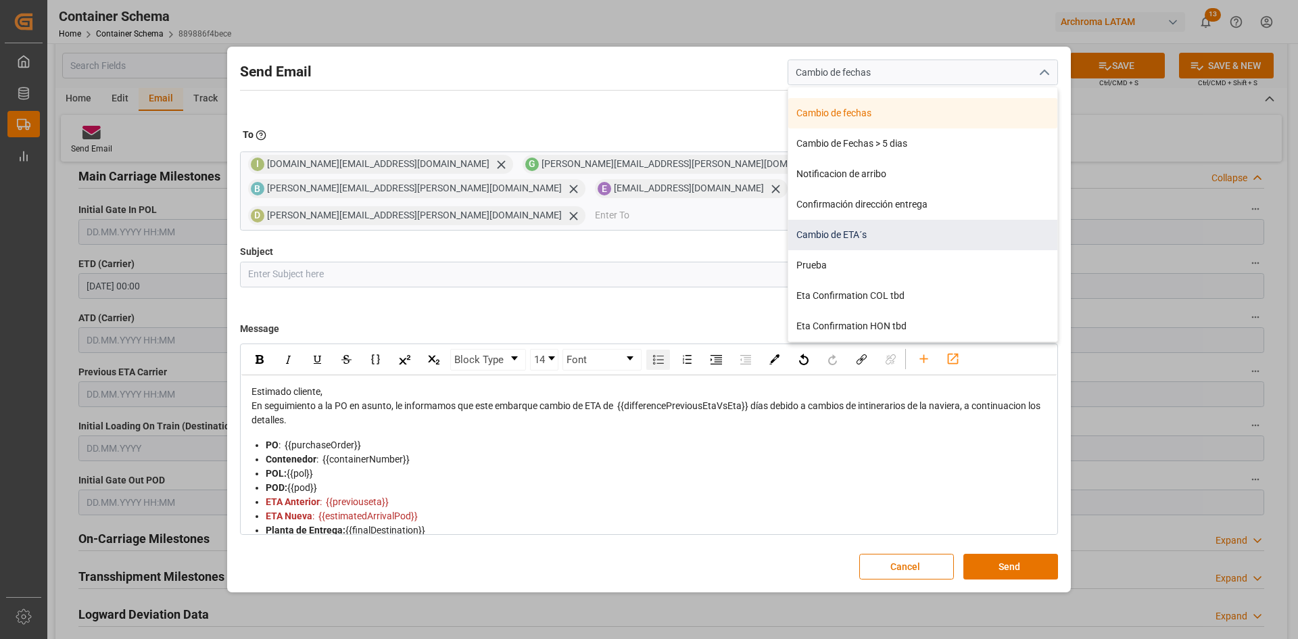
click at [902, 246] on div "Cambio de ETA´s" at bounding box center [922, 235] width 269 height 30
type input "Cambio de ETA´s"
type input "{{customsEntry}}|| Cambio de ETA {{estimatedArrivalPod}} || Reason Delay {{etaC…"
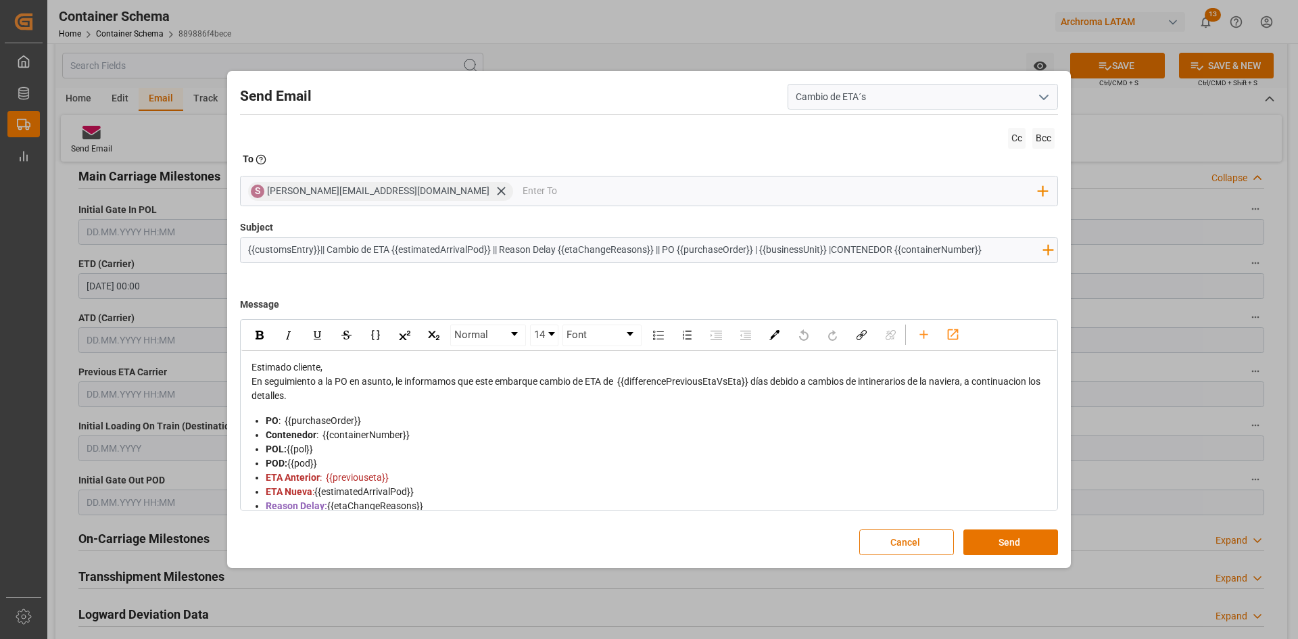
click at [1046, 96] on icon "open menu" at bounding box center [1044, 97] width 16 height 16
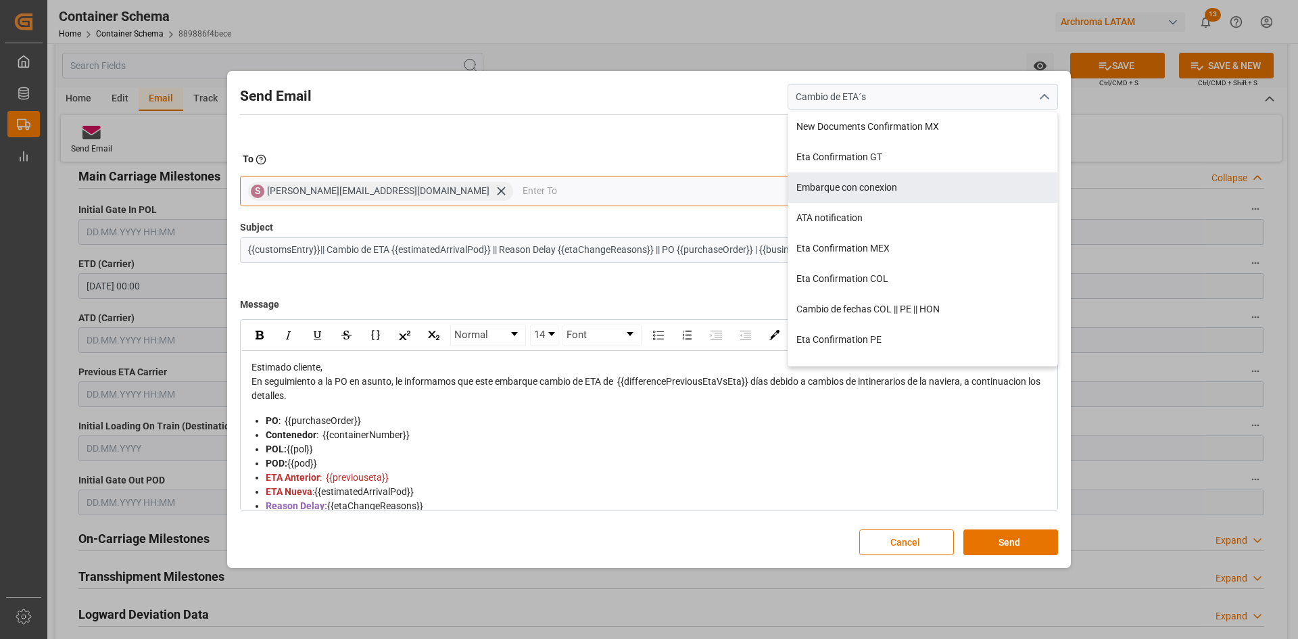
click at [523, 196] on input "email" at bounding box center [781, 191] width 517 height 20
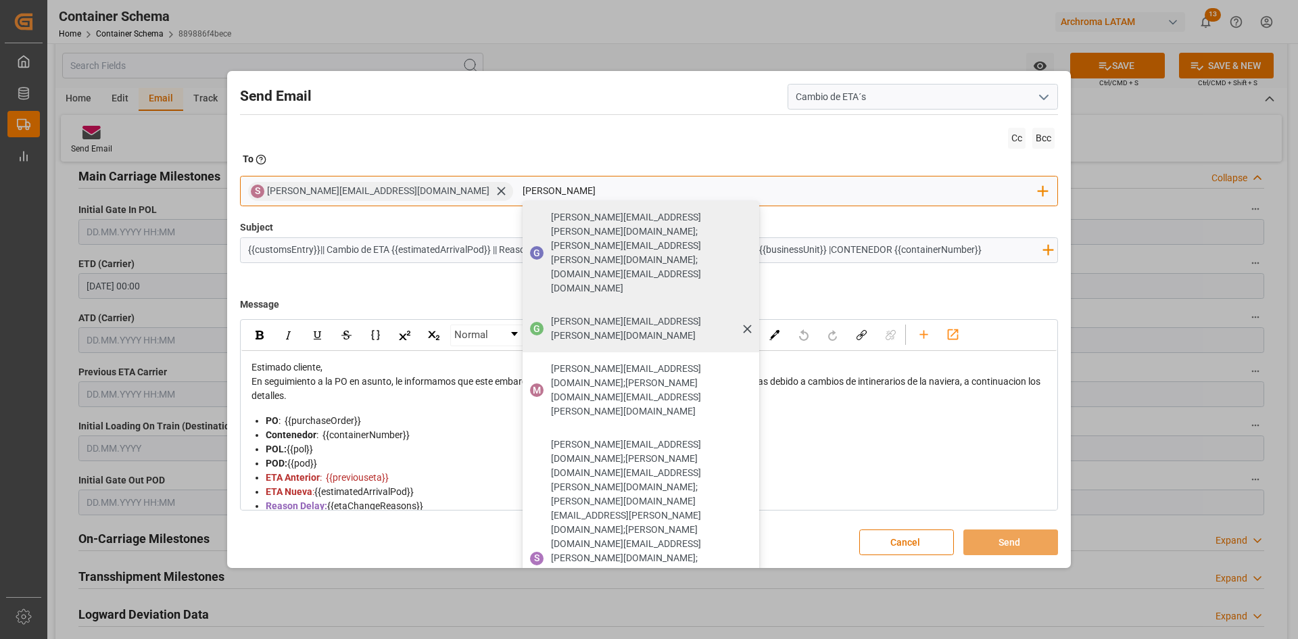
type input "gilb"
click at [523, 305] on div "G gilberto.mendoza@archroma.com" at bounding box center [641, 328] width 237 height 47
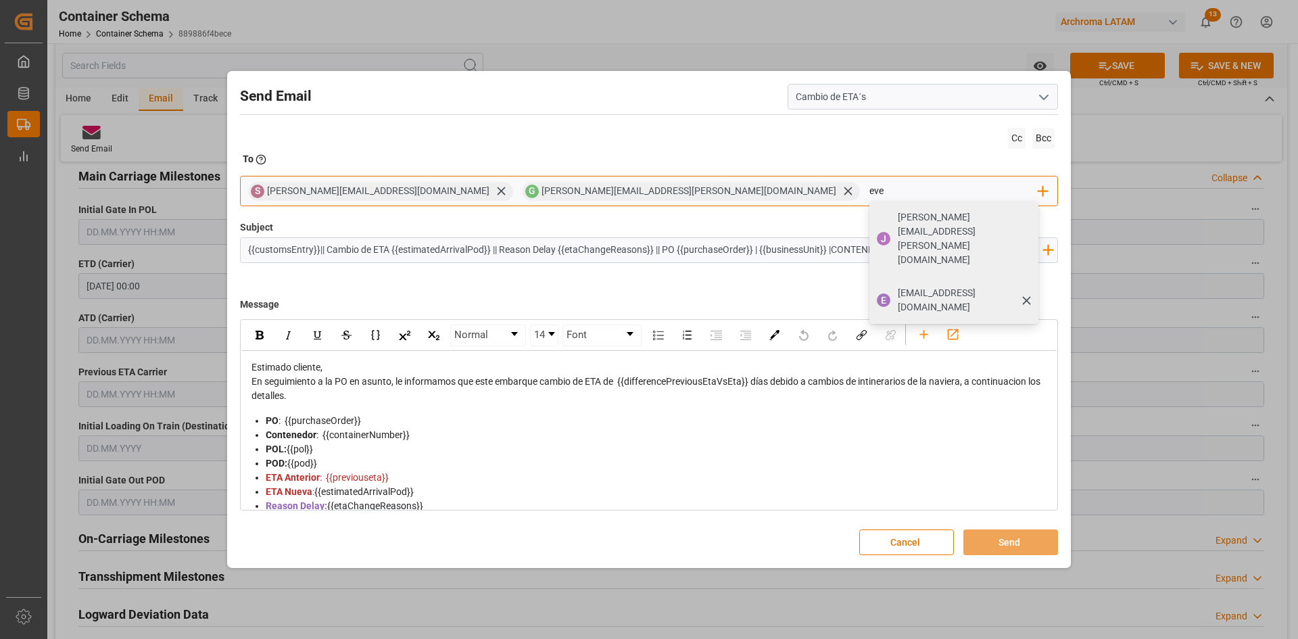
type input "eve"
click at [898, 286] on span "evelyncontreras@archroma.com" at bounding box center [964, 300] width 132 height 28
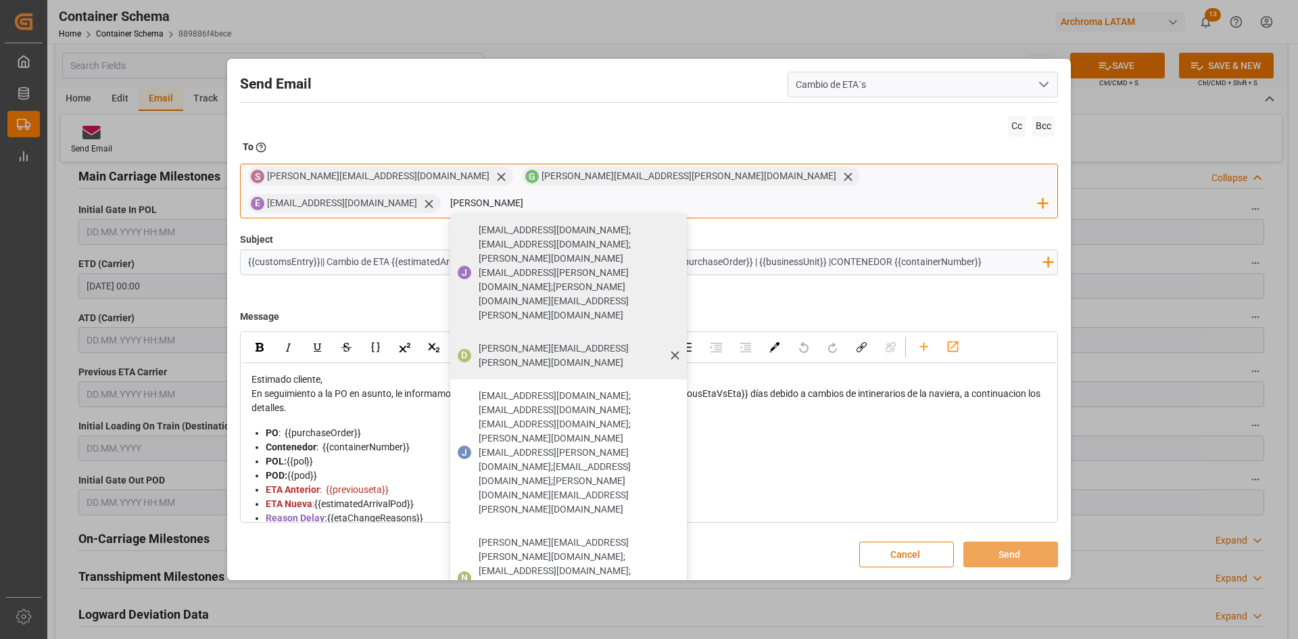
type input "dalia"
click at [678, 341] on span "dalia.gutierrez@leschaco.com" at bounding box center [578, 355] width 199 height 28
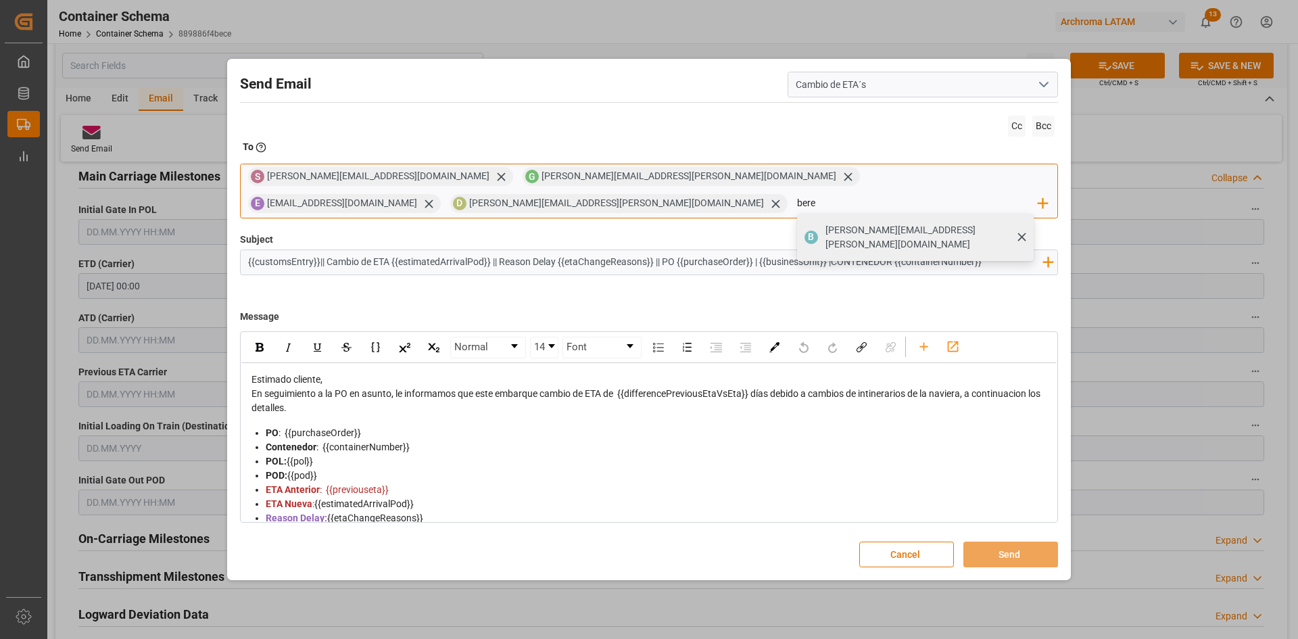
type input "bere"
click at [826, 231] on span "berenice.bernal@archroma.com" at bounding box center [925, 237] width 199 height 28
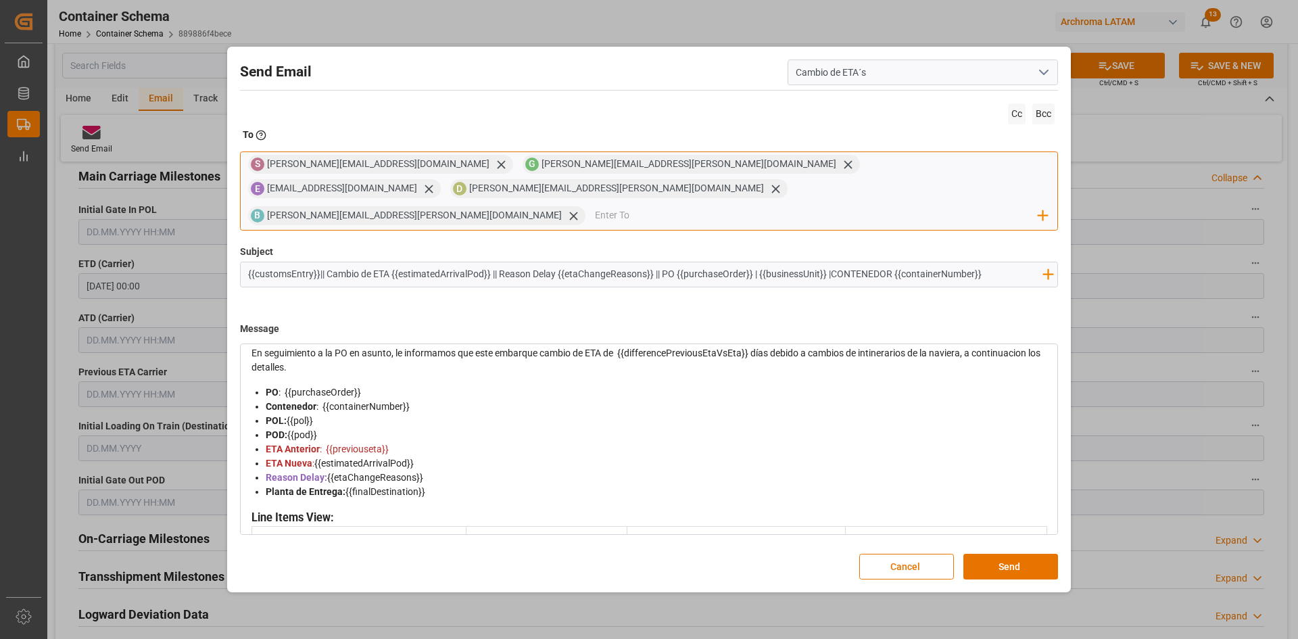
scroll to position [52, 0]
click at [1022, 554] on button "Send" at bounding box center [1011, 567] width 95 height 26
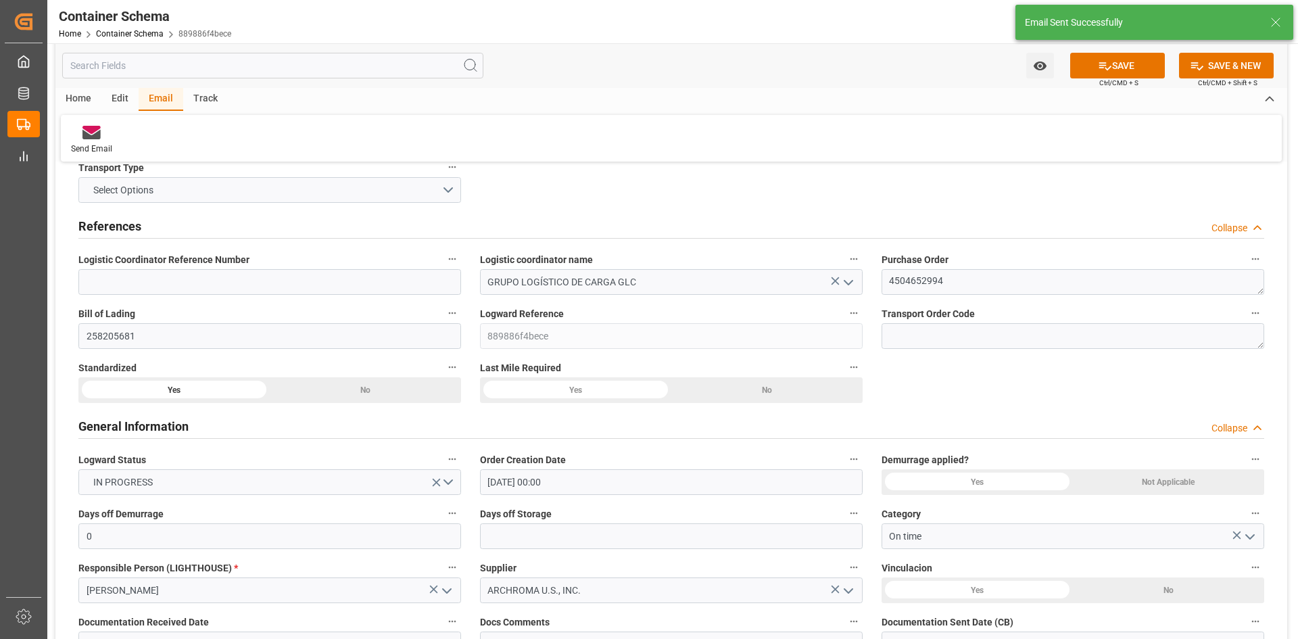
scroll to position [0, 0]
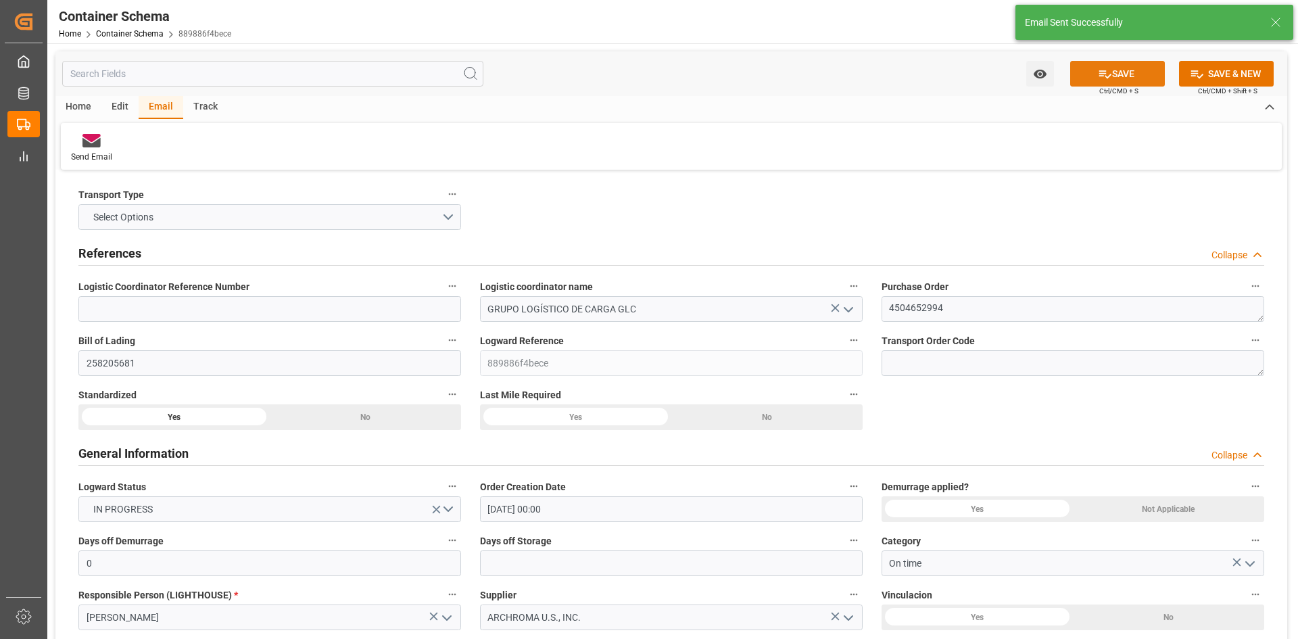
click at [1130, 79] on button "SAVE" at bounding box center [1117, 74] width 95 height 26
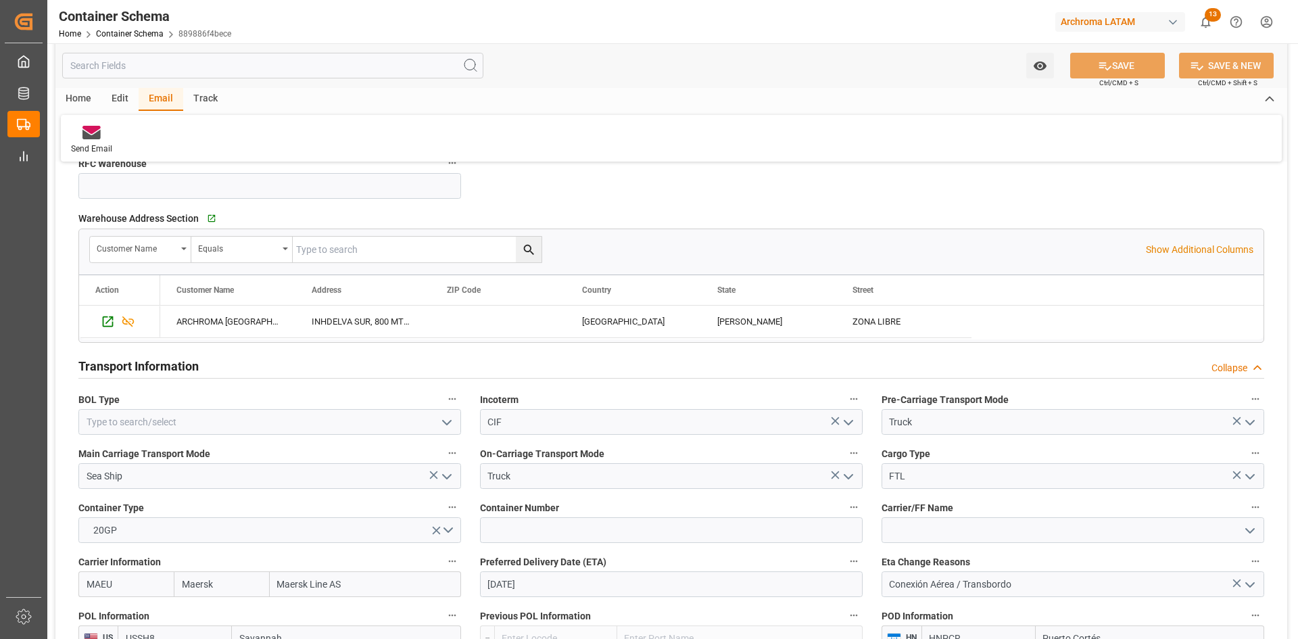
scroll to position [1014, 0]
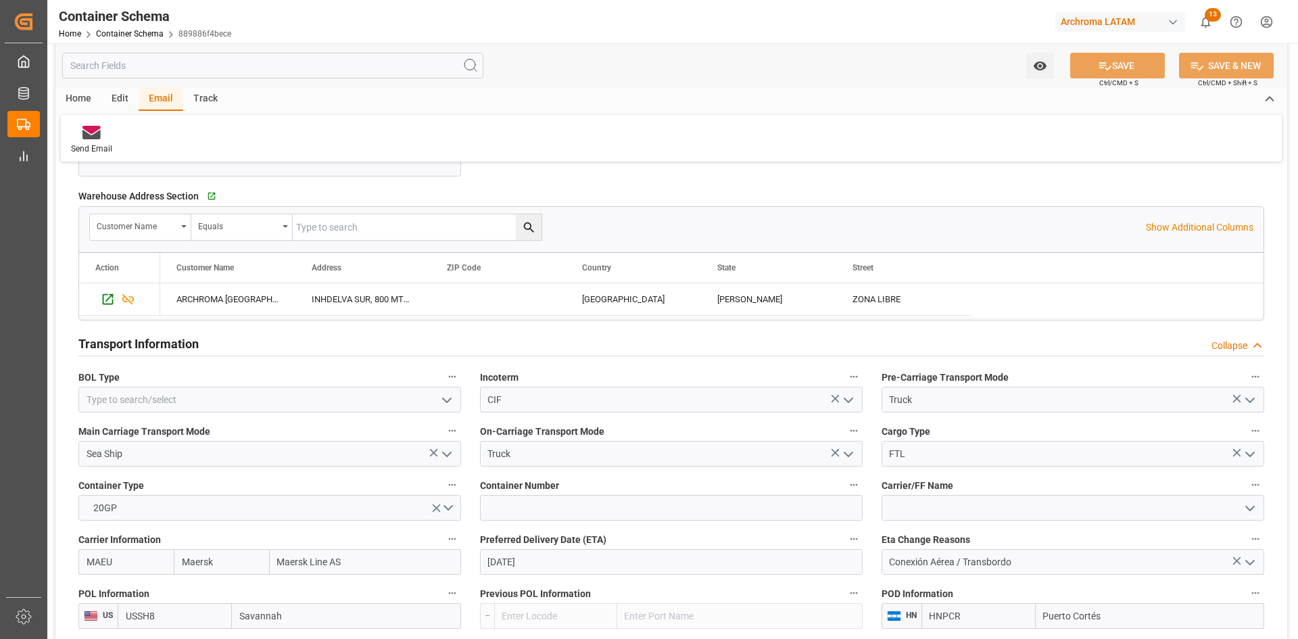
drag, startPoint x: 449, startPoint y: 400, endPoint x: 435, endPoint y: 401, distance: 13.6
click at [446, 400] on icon "open menu" at bounding box center [447, 400] width 16 height 16
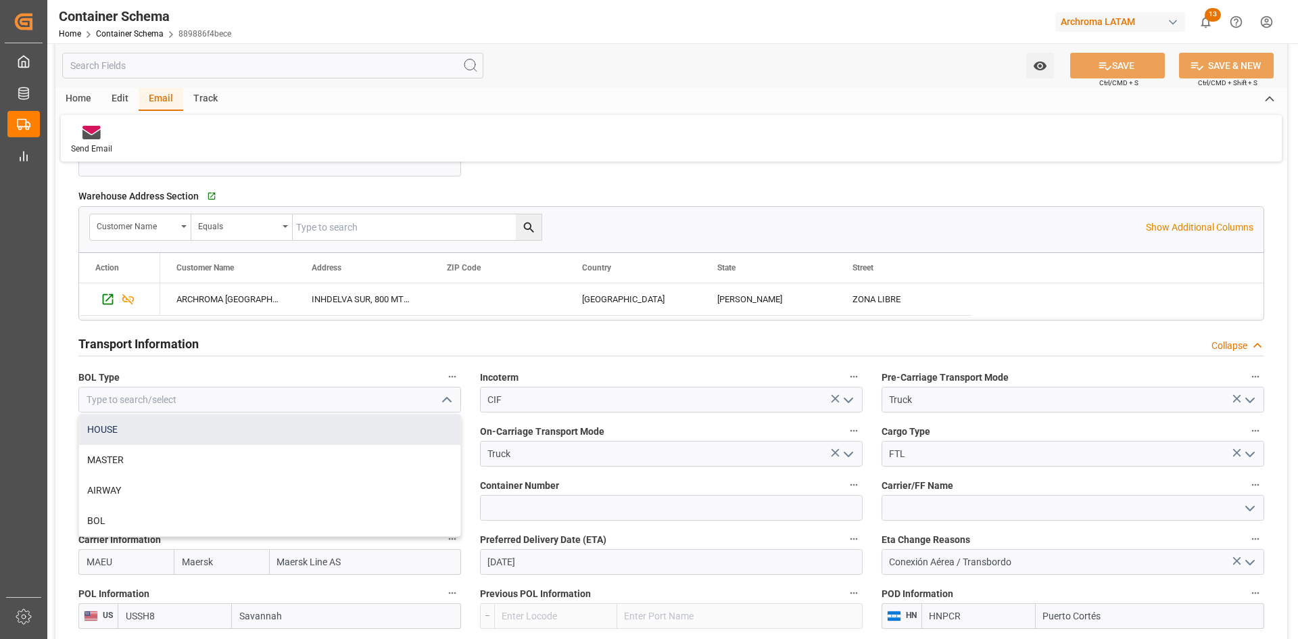
click at [170, 434] on div "HOUSE" at bounding box center [269, 429] width 381 height 30
type input "HOUSE"
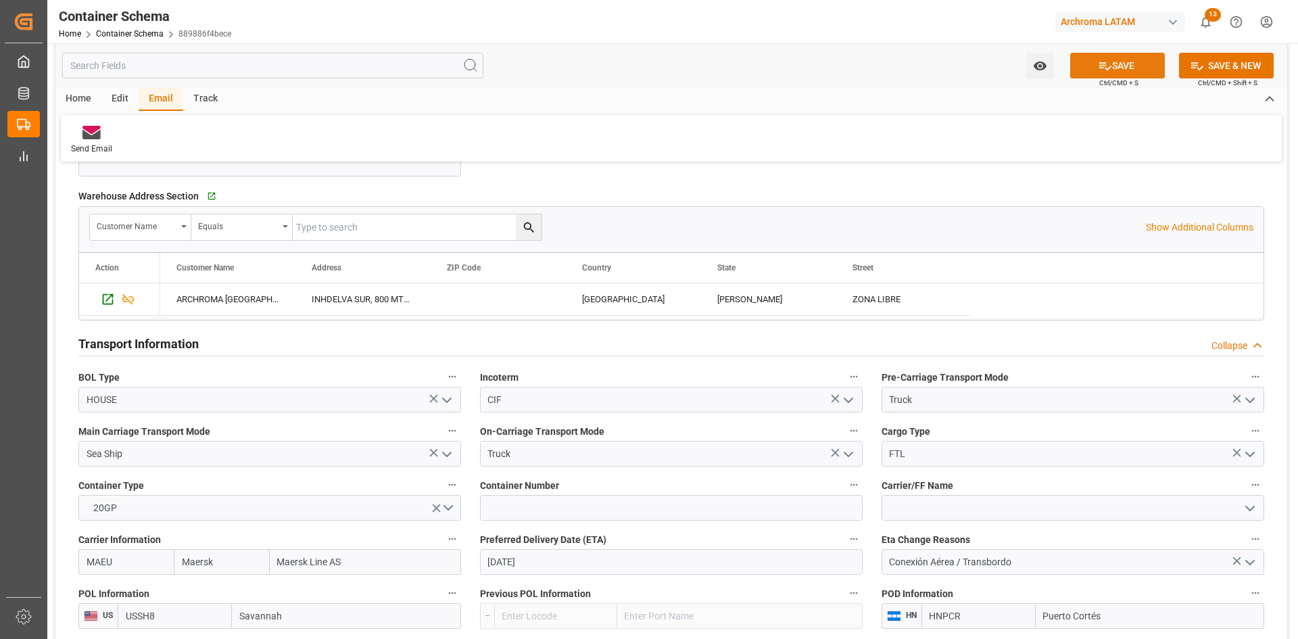
click at [1129, 58] on button "SAVE" at bounding box center [1117, 66] width 95 height 26
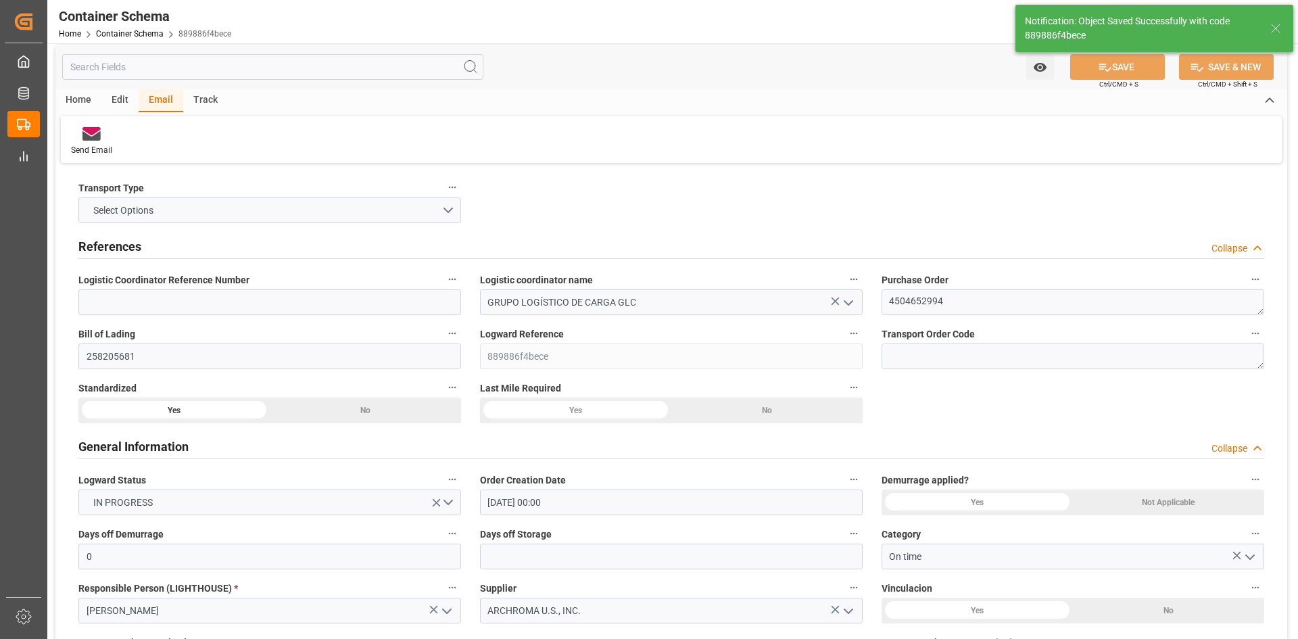
scroll to position [0, 0]
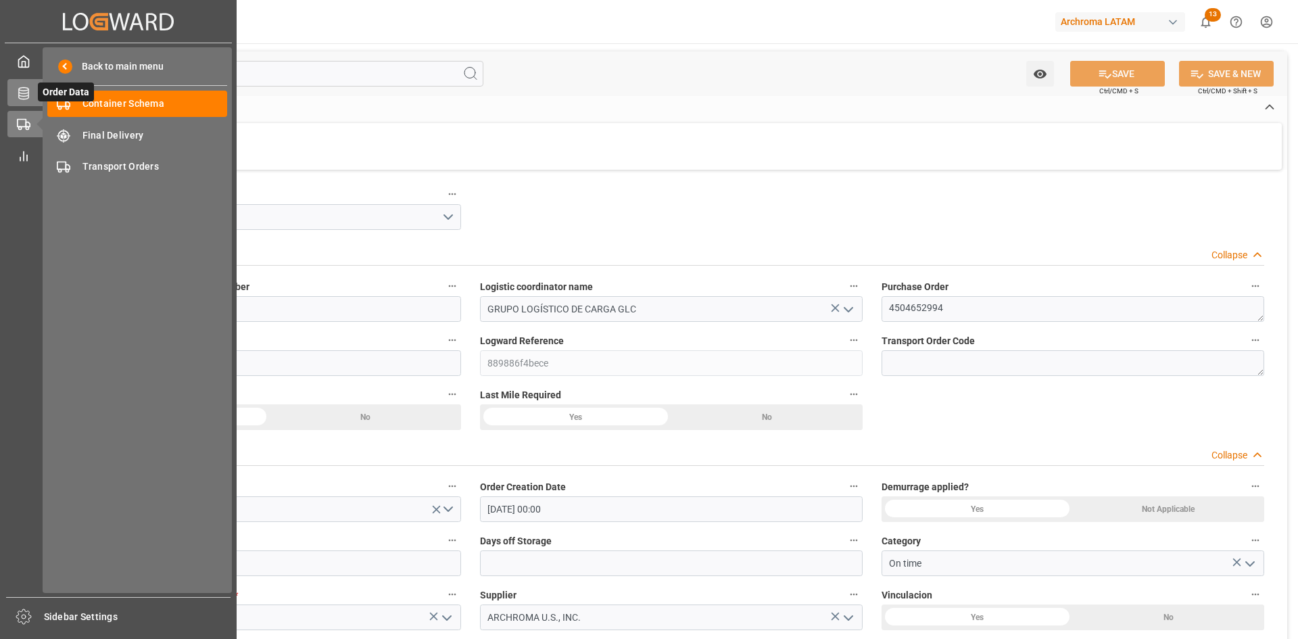
drag, startPoint x: 33, startPoint y: 92, endPoint x: 56, endPoint y: 94, distance: 23.1
click at [33, 92] on icon at bounding box center [40, 93] width 14 height 14
click at [38, 89] on span "Order Data" at bounding box center [66, 91] width 56 height 19
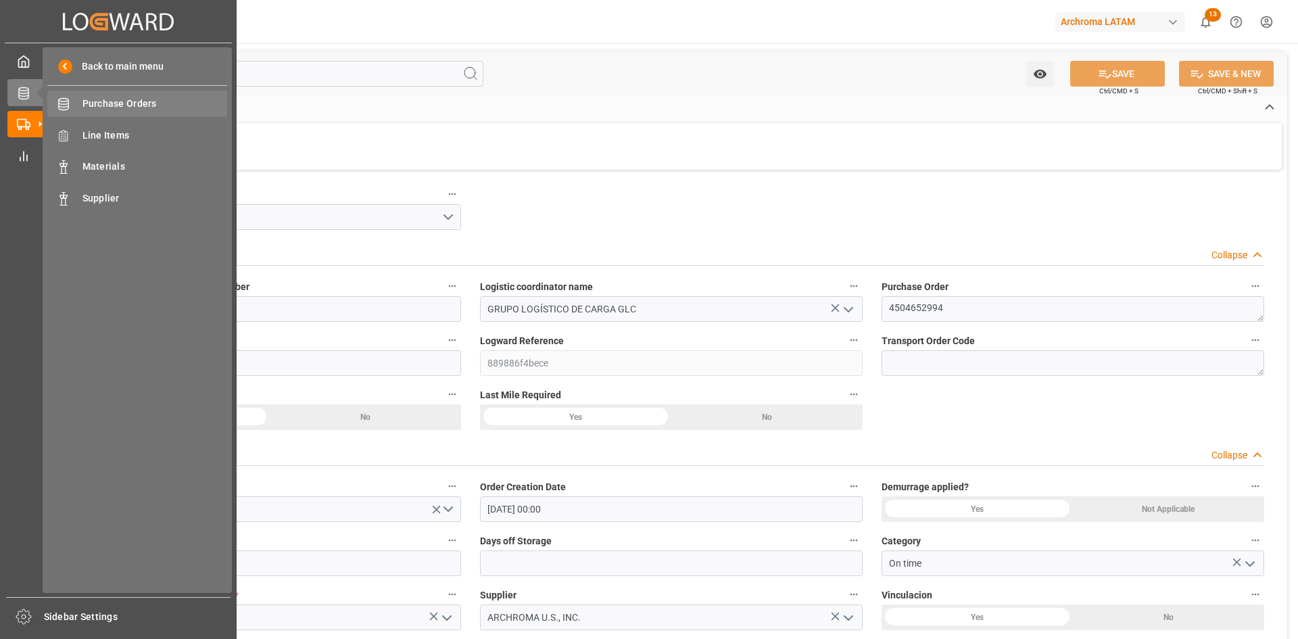
click at [141, 105] on span "Purchase Orders" at bounding box center [154, 104] width 145 height 14
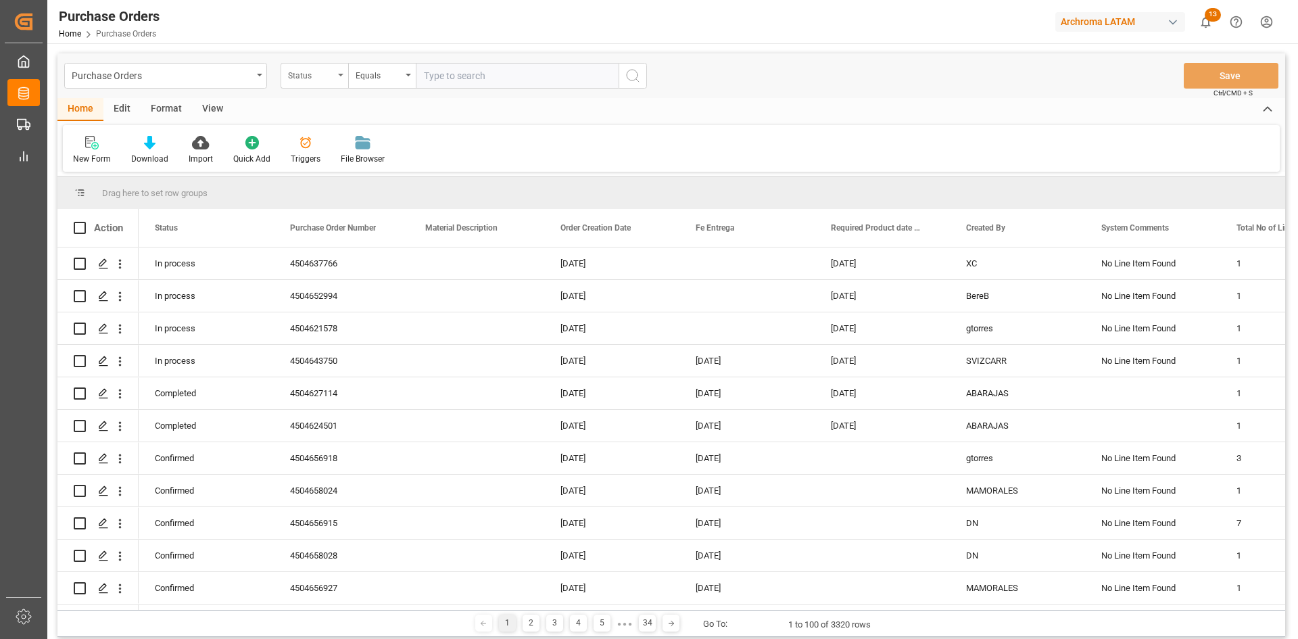
click at [339, 73] on div "Status" at bounding box center [315, 76] width 68 height 26
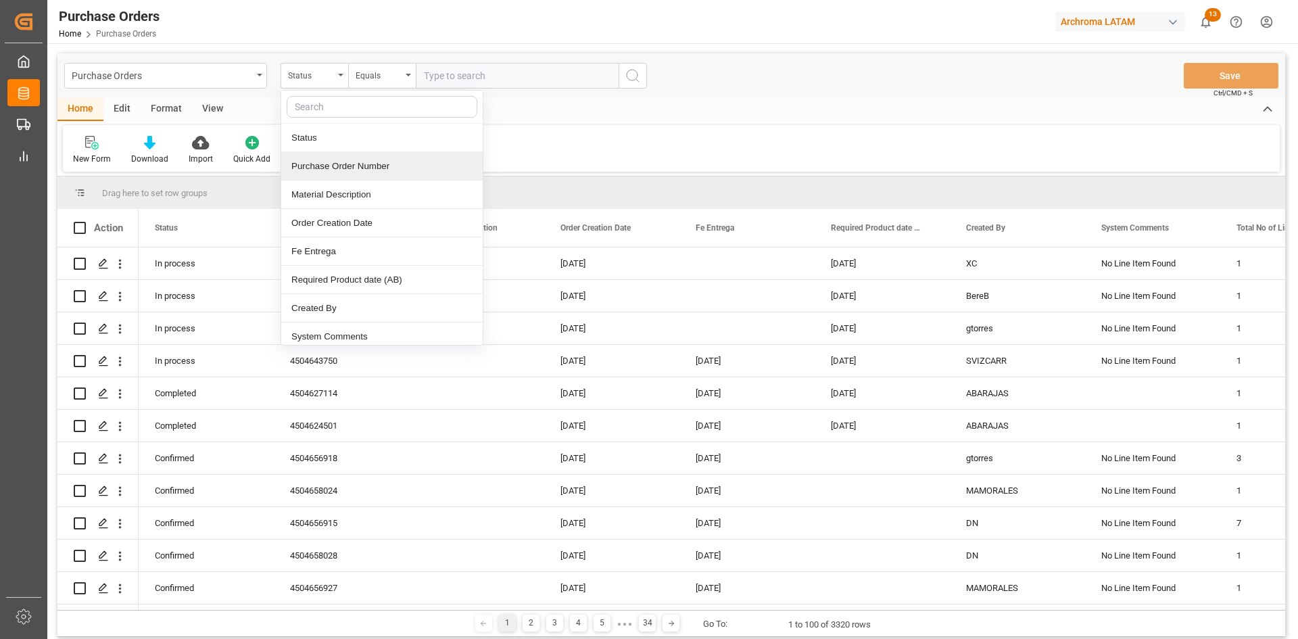
click at [354, 164] on div "Purchase Order Number" at bounding box center [382, 166] width 202 height 28
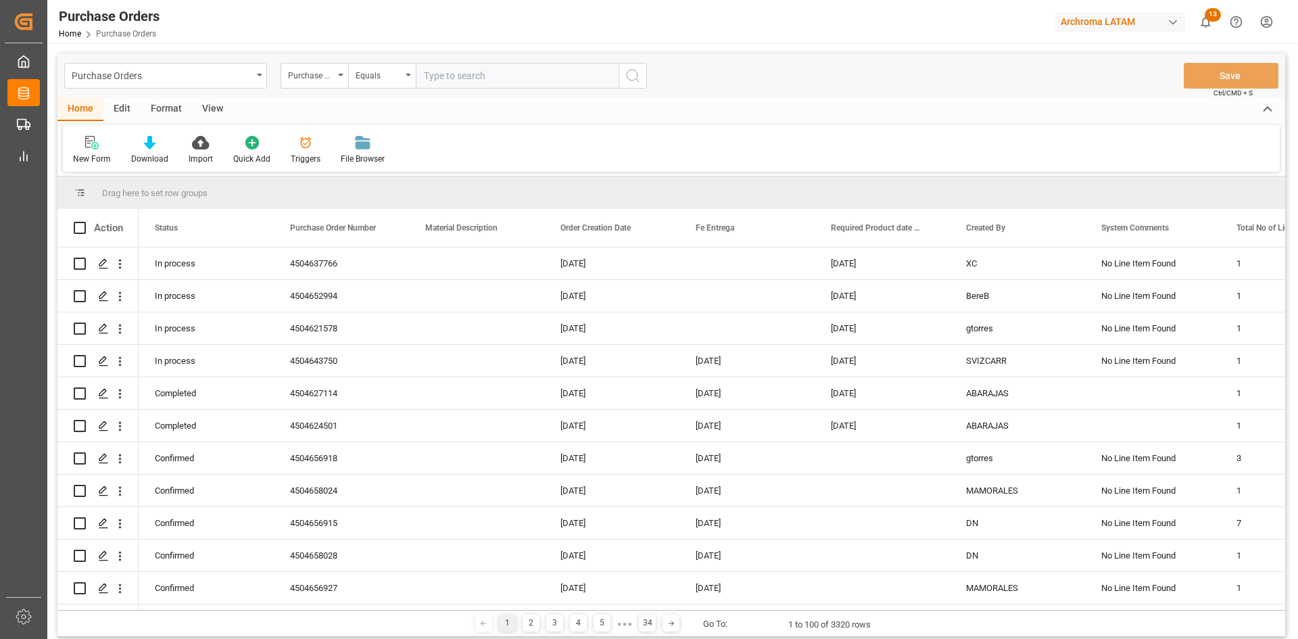
click at [456, 77] on input "text" at bounding box center [517, 76] width 203 height 26
paste input "4504593266"
type input "4504593266"
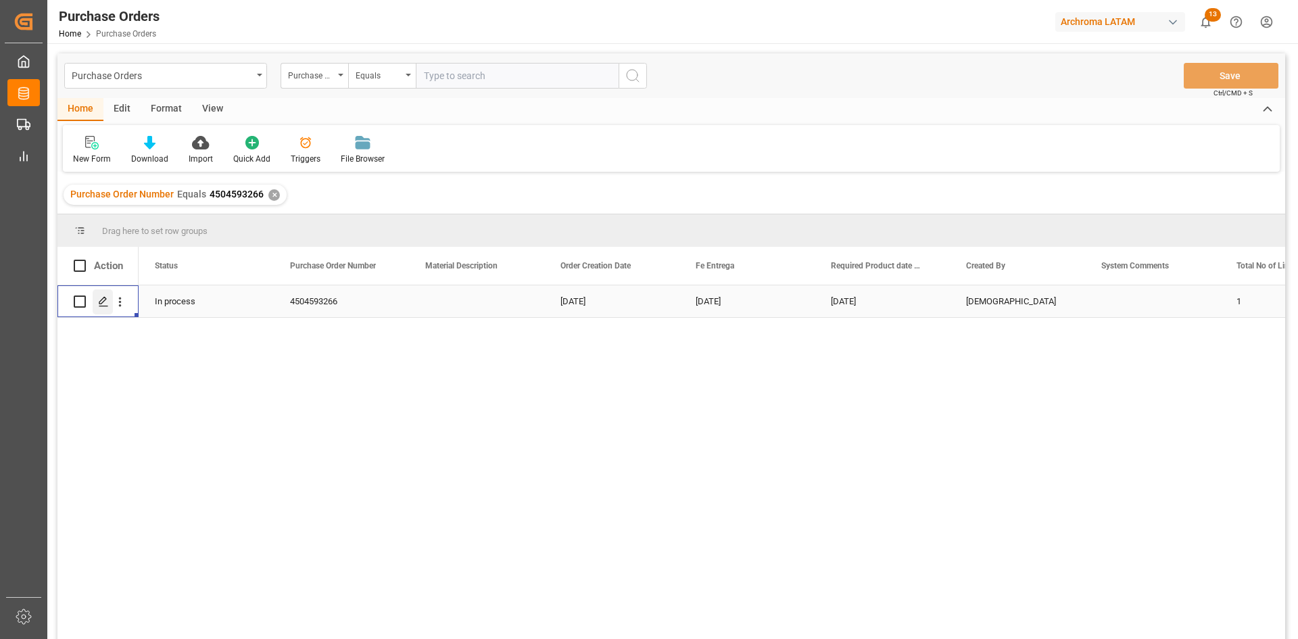
click at [103, 302] on polygon "Press SPACE to select this row." at bounding box center [102, 301] width 7 height 7
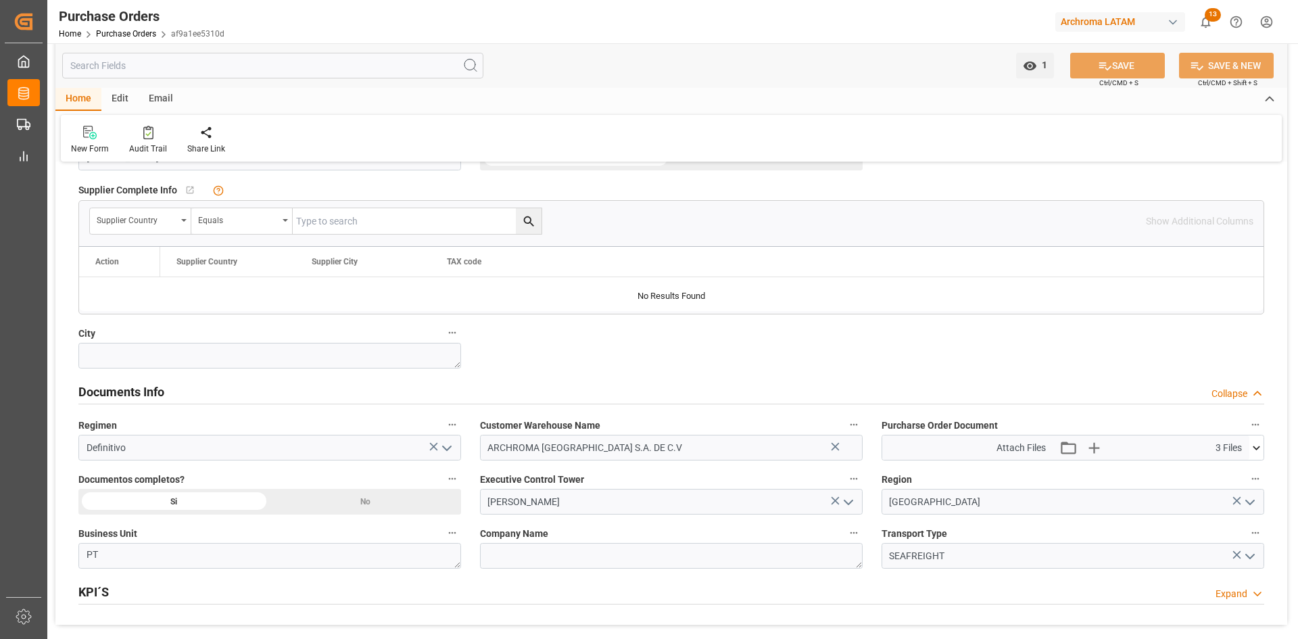
scroll to position [744, 0]
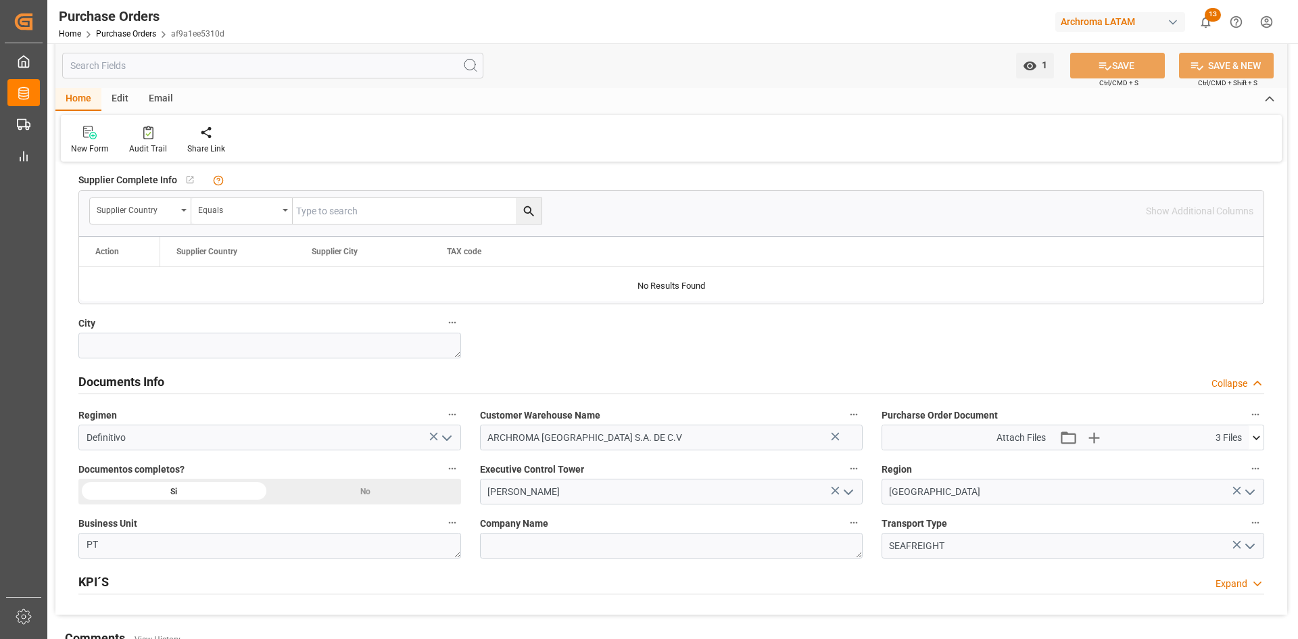
click at [1262, 442] on icon at bounding box center [1257, 438] width 14 height 14
click at [1251, 456] on icon at bounding box center [1249, 463] width 14 height 14
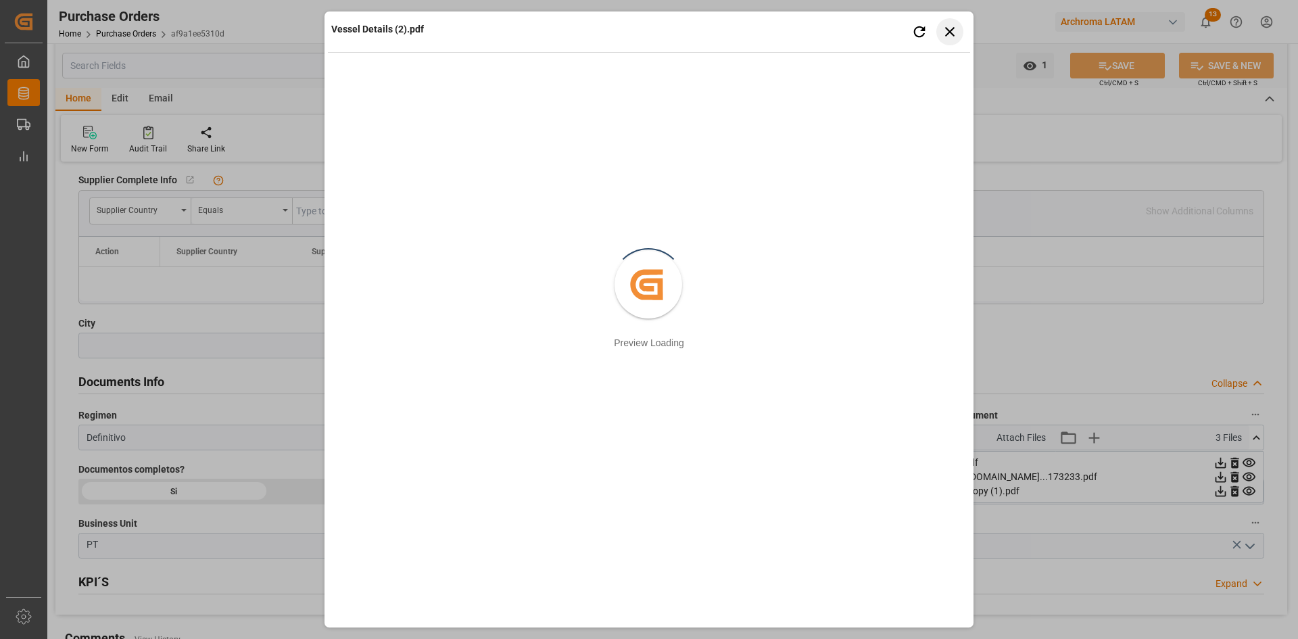
click at [945, 41] on button "Close preview" at bounding box center [950, 31] width 27 height 27
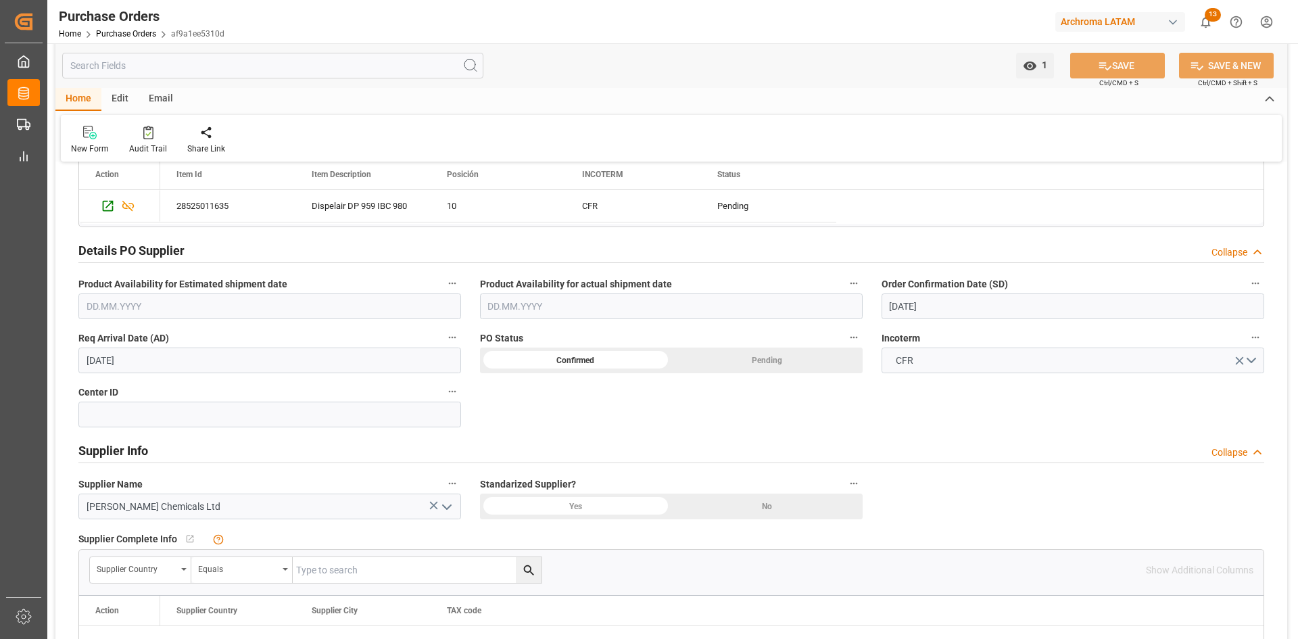
scroll to position [270, 0]
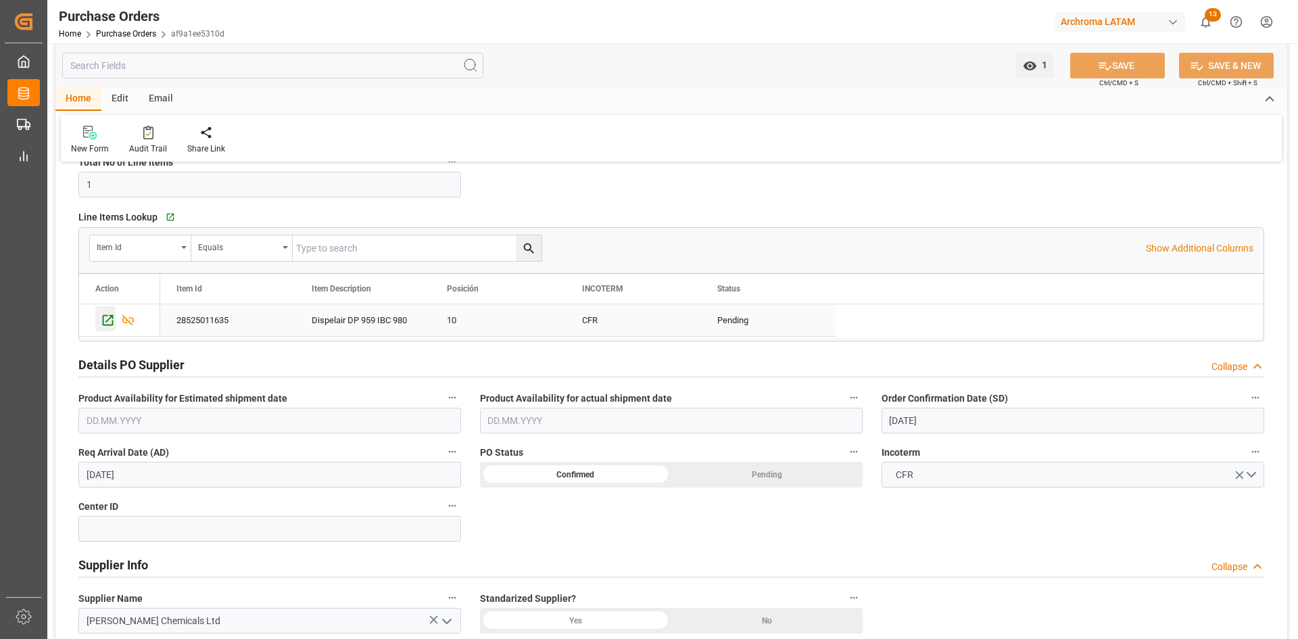
click at [110, 321] on icon "Press SPACE to select this row." at bounding box center [108, 320] width 14 height 14
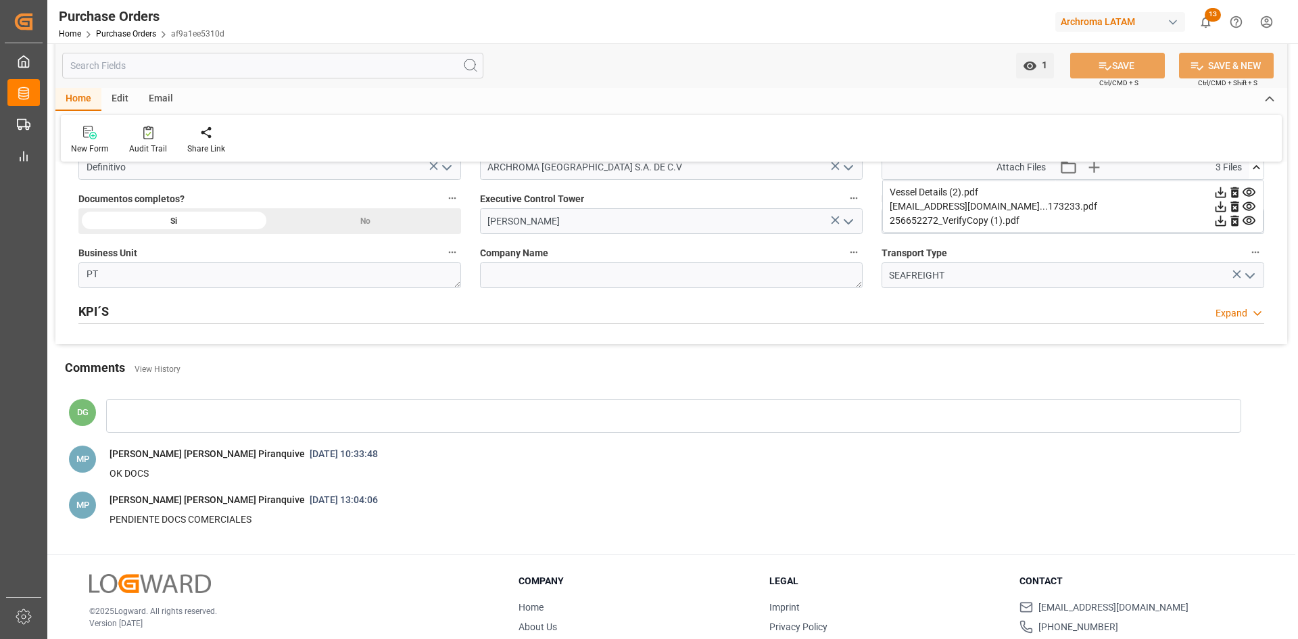
scroll to position [879, 0]
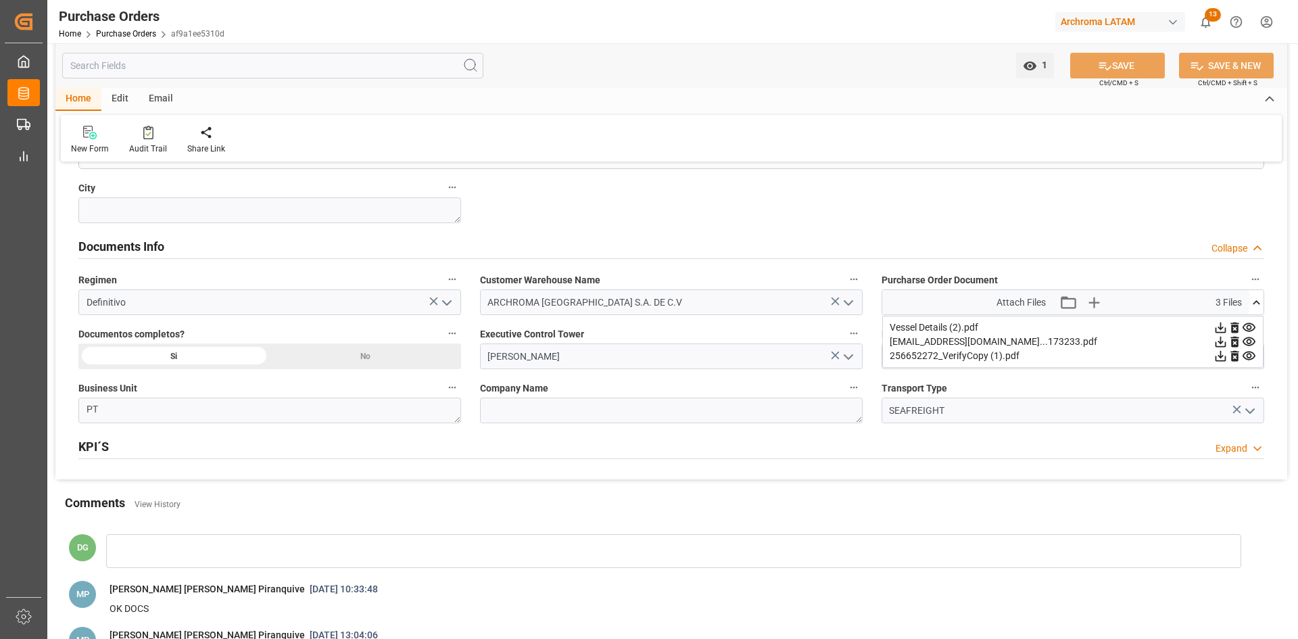
click at [1255, 325] on icon at bounding box center [1249, 328] width 14 height 14
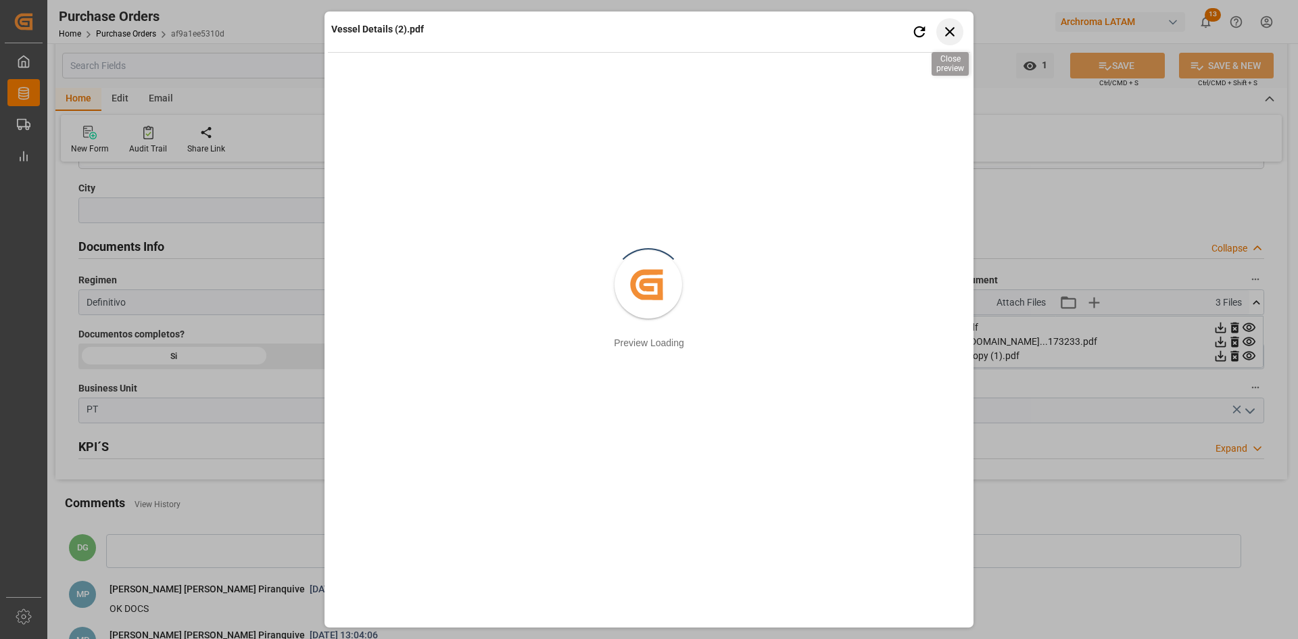
click at [949, 31] on icon "button" at bounding box center [949, 31] width 9 height 9
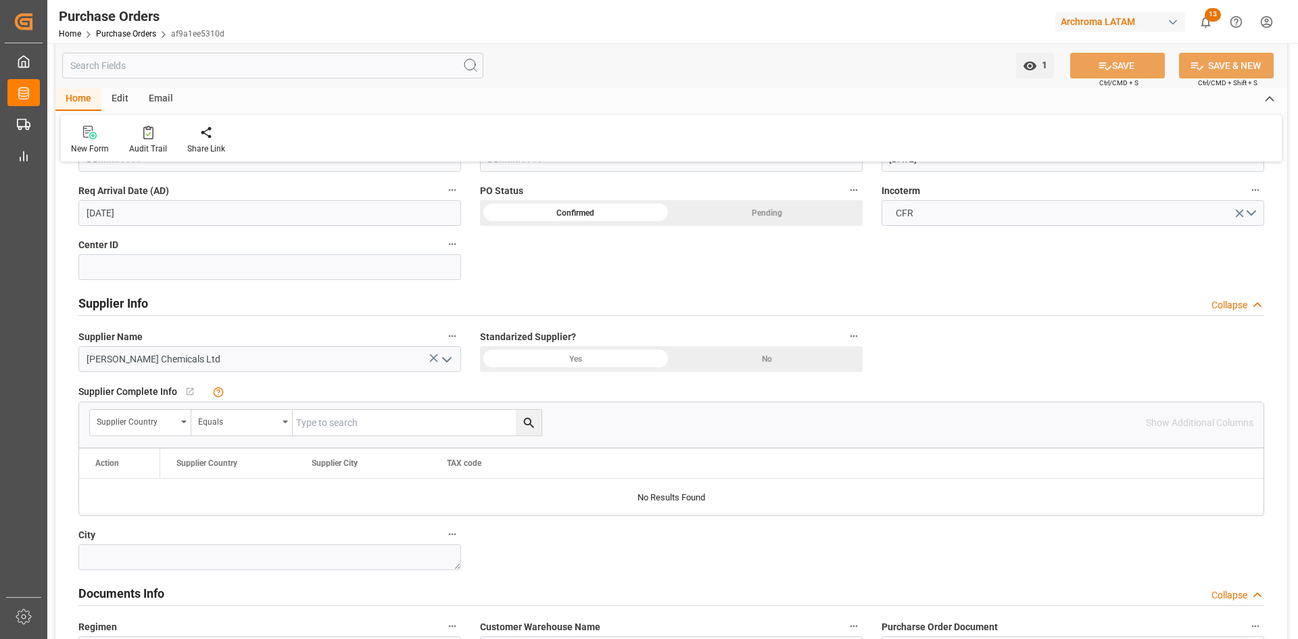
scroll to position [676, 0]
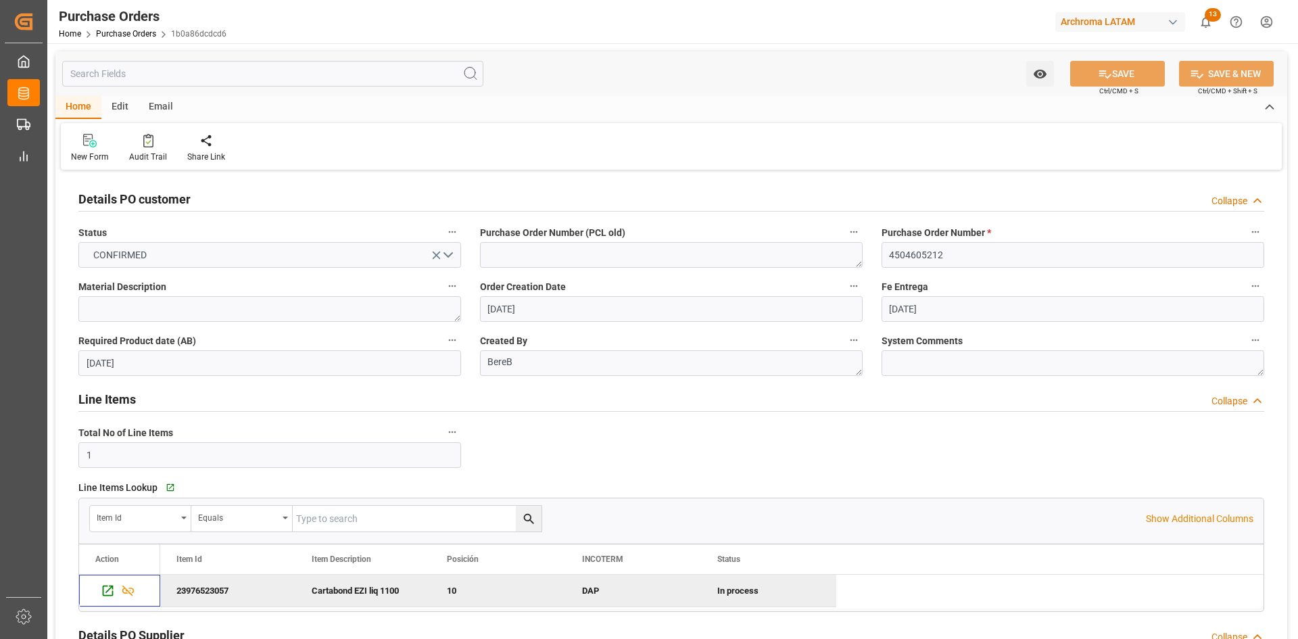
scroll to position [270, 0]
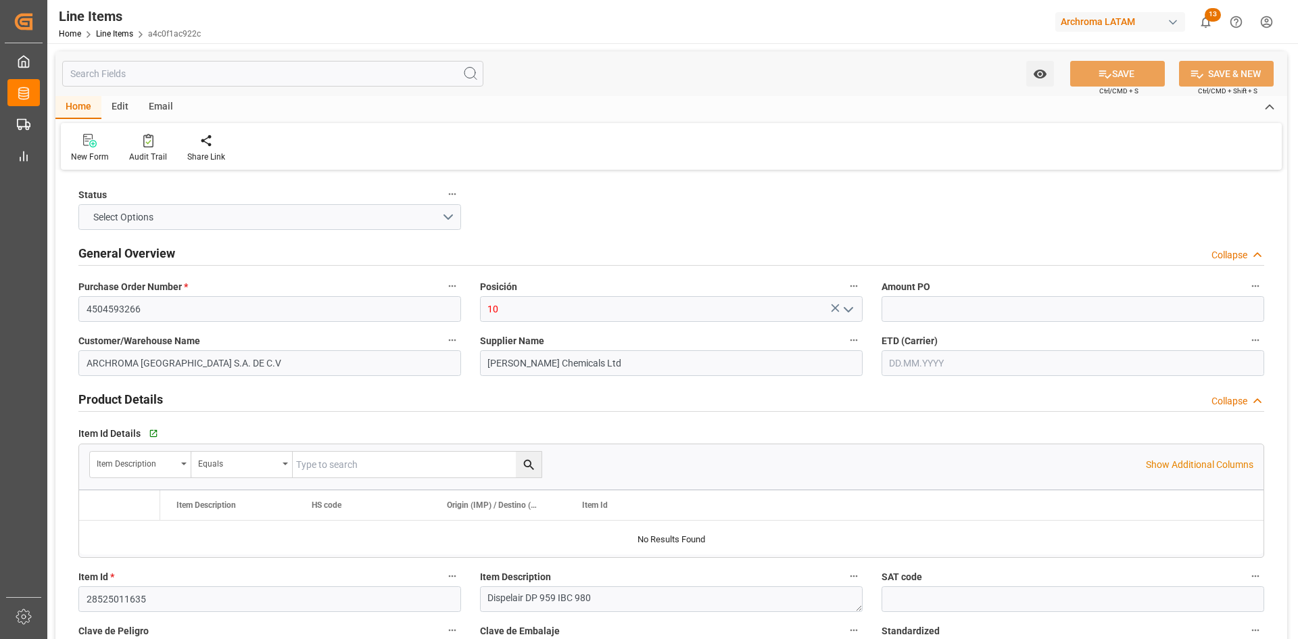
type input "1"
type input "12352400"
type input "18"
type input "17640"
type input "18666"
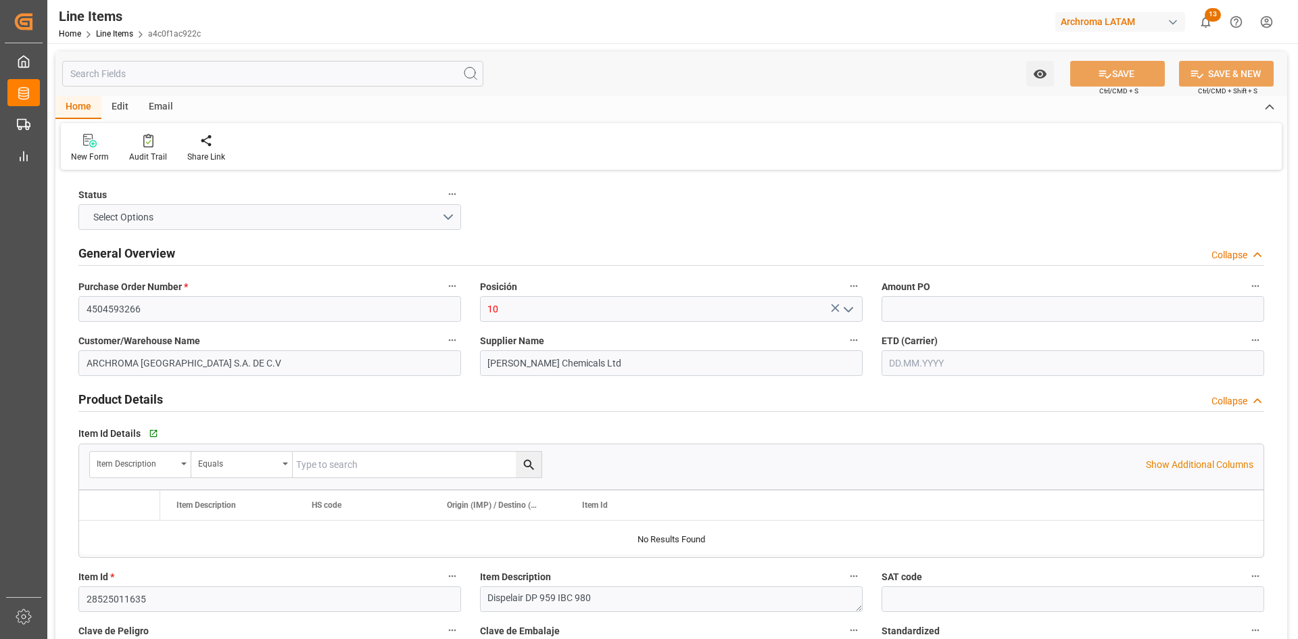
type input "32083"
type input "3402909900"
type input "[DATE]"
type input "[DATE] 20:03"
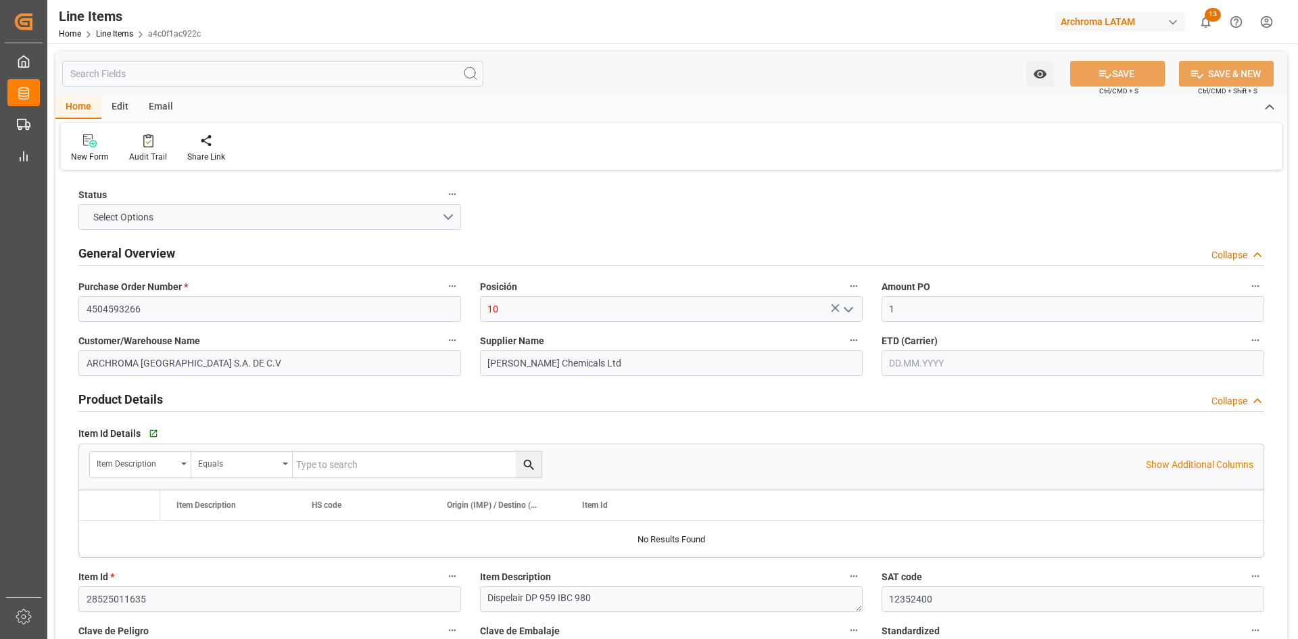
type input "[DATE] 19:49"
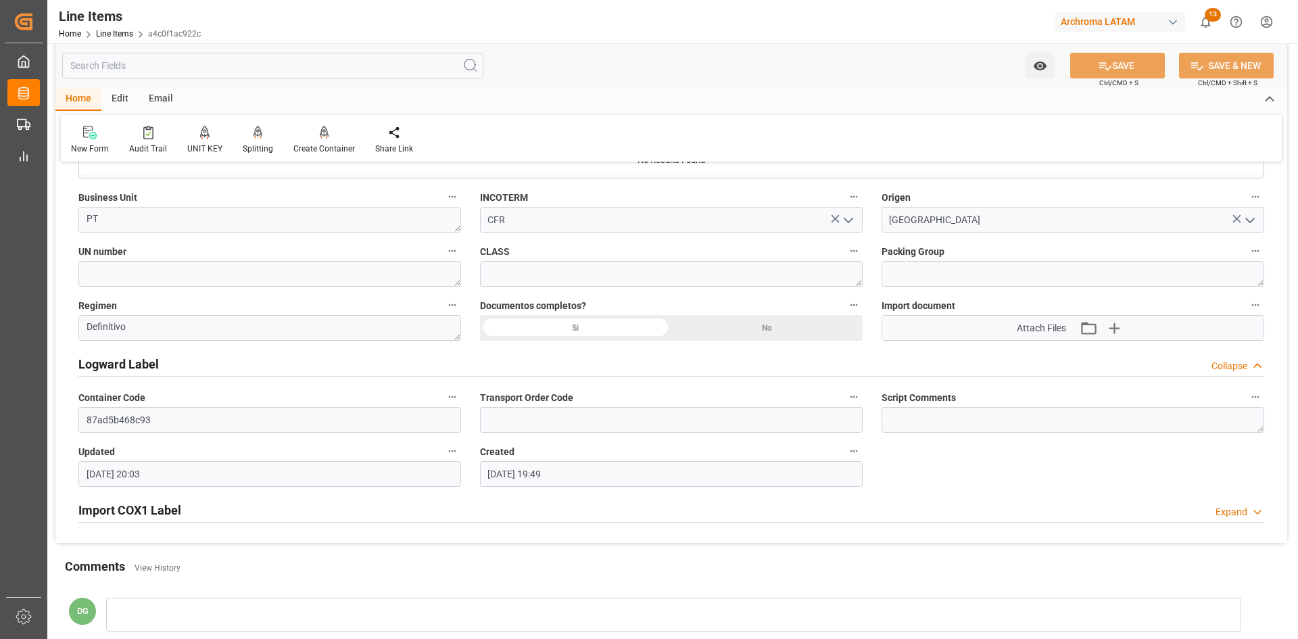
scroll to position [997, 0]
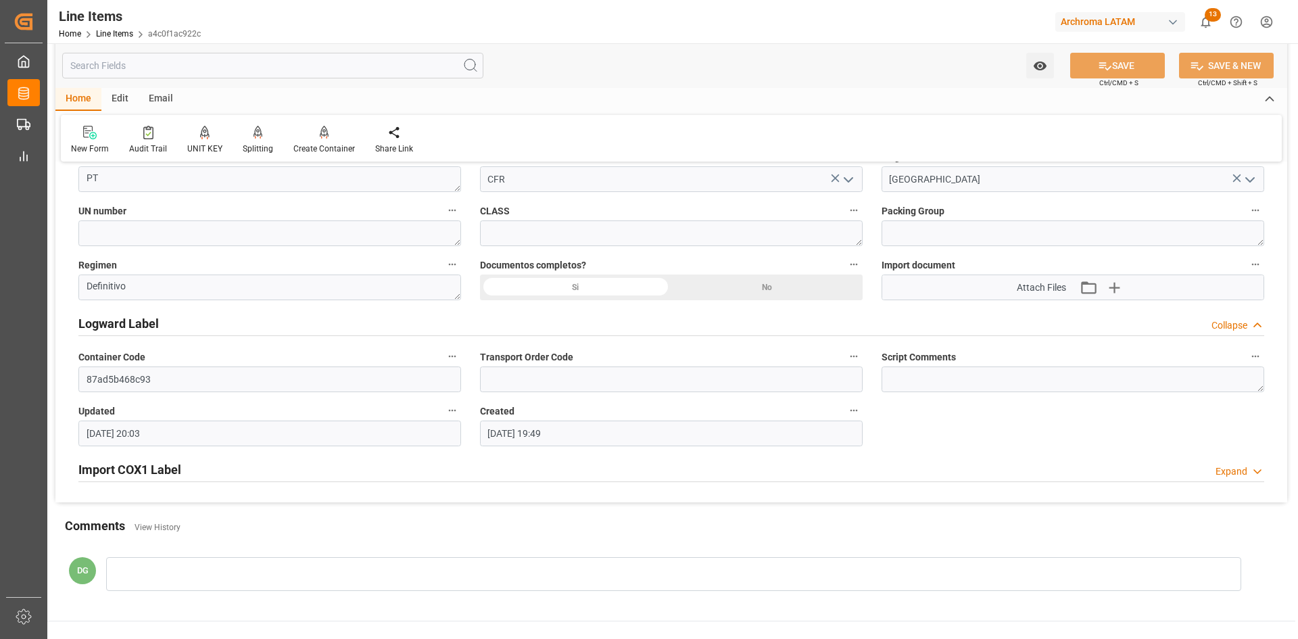
click at [208, 474] on div "Import COX1 Label Expand" at bounding box center [671, 469] width 1186 height 26
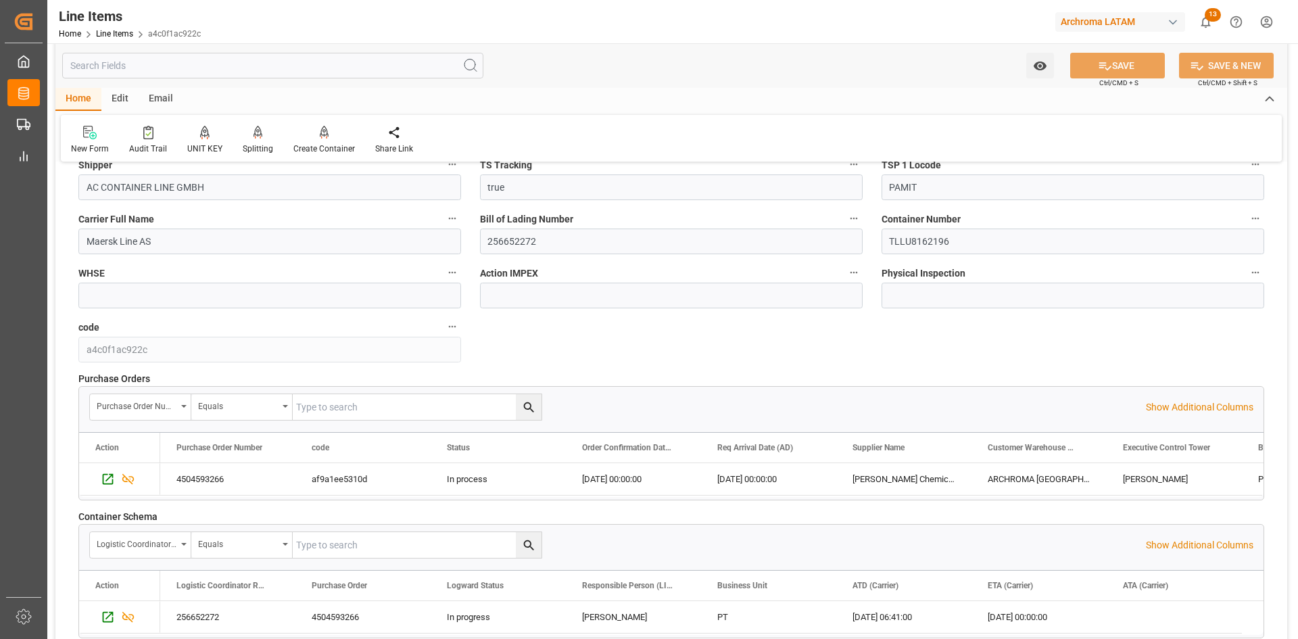
scroll to position [1876, 0]
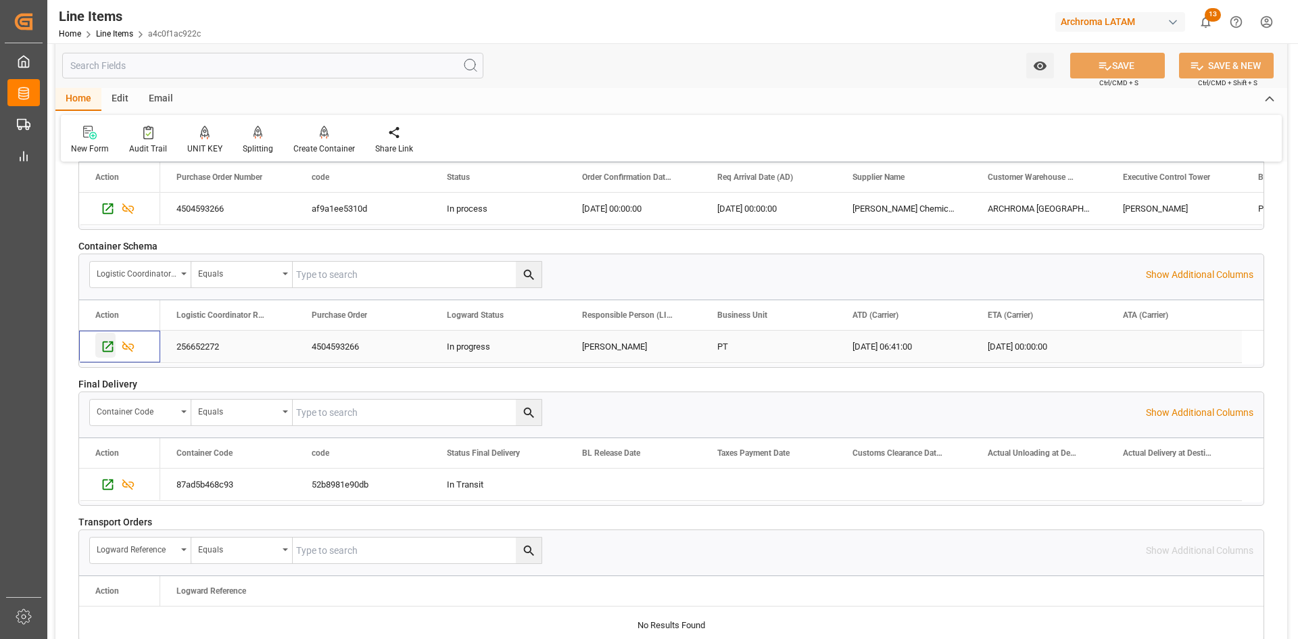
click at [107, 344] on icon "Press SPACE to select this row." at bounding box center [108, 346] width 14 height 14
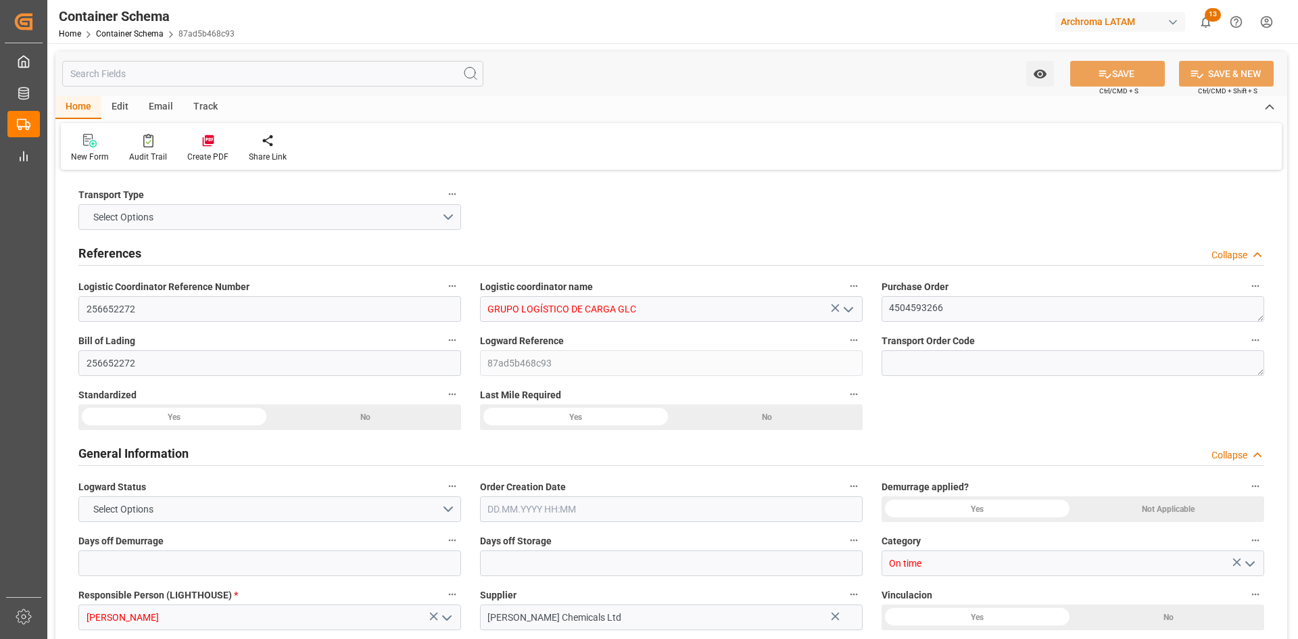
type input "0"
type input "3"
type input "1"
type input "18"
type input "17640"
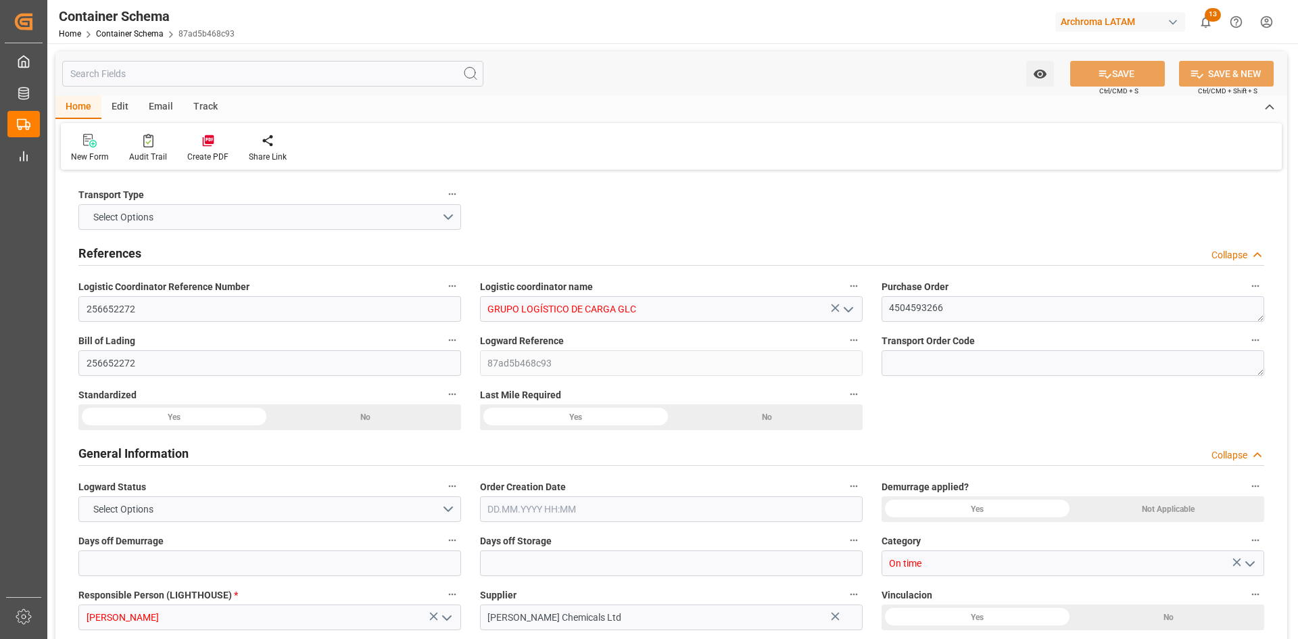
type input "18666"
type input "Maersk"
type input "Maersk Line AS"
type input "GBSOU"
type input "HNPCR"
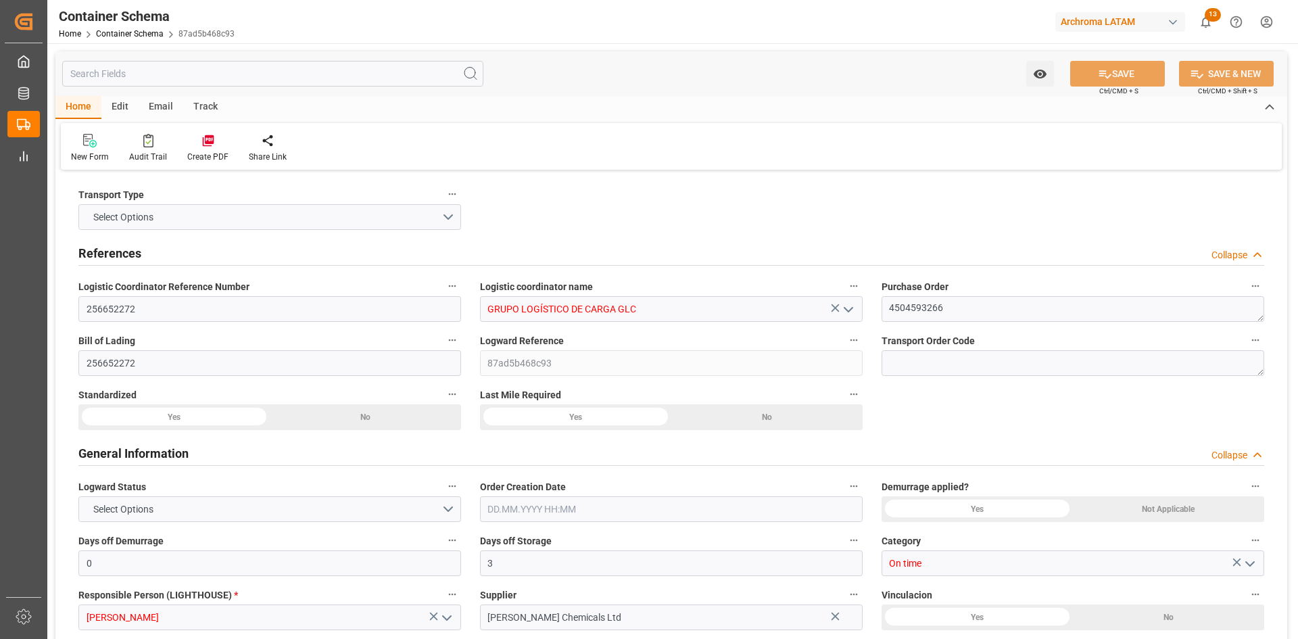
type input "HNPCR"
type input "9697026"
type input "[DATE] 16:00"
type input "[DATE]"
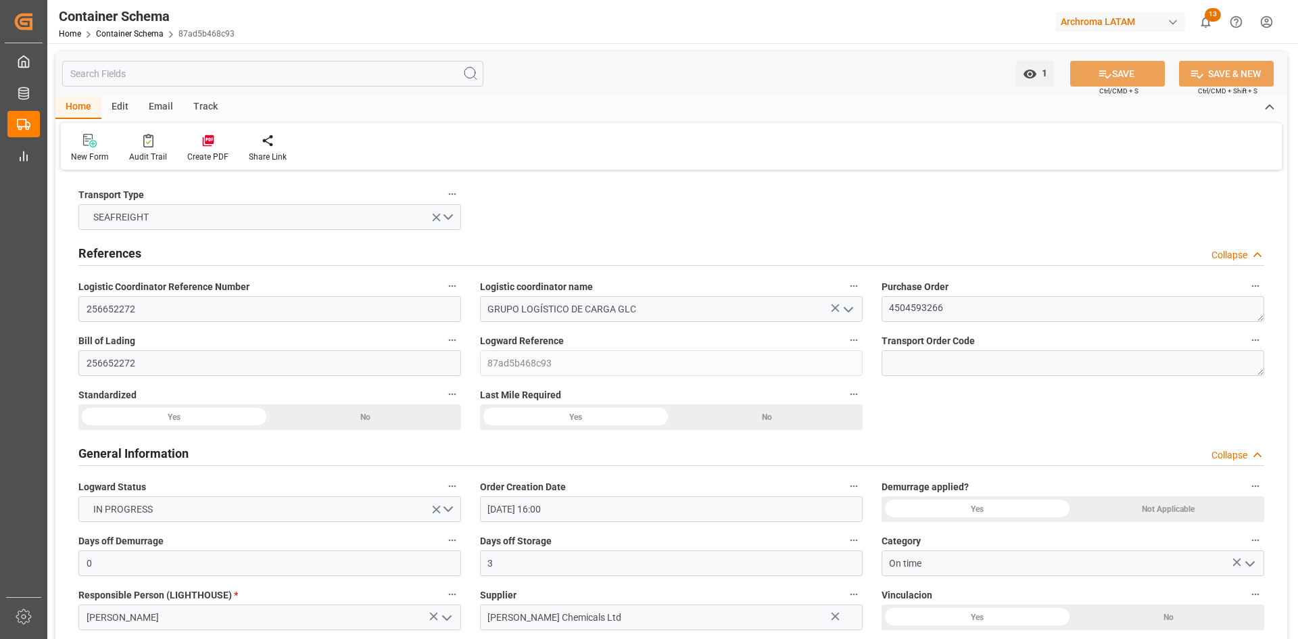
type input "[DATE]"
type input "[DATE] 04:57"
type input "[DATE] 00:00"
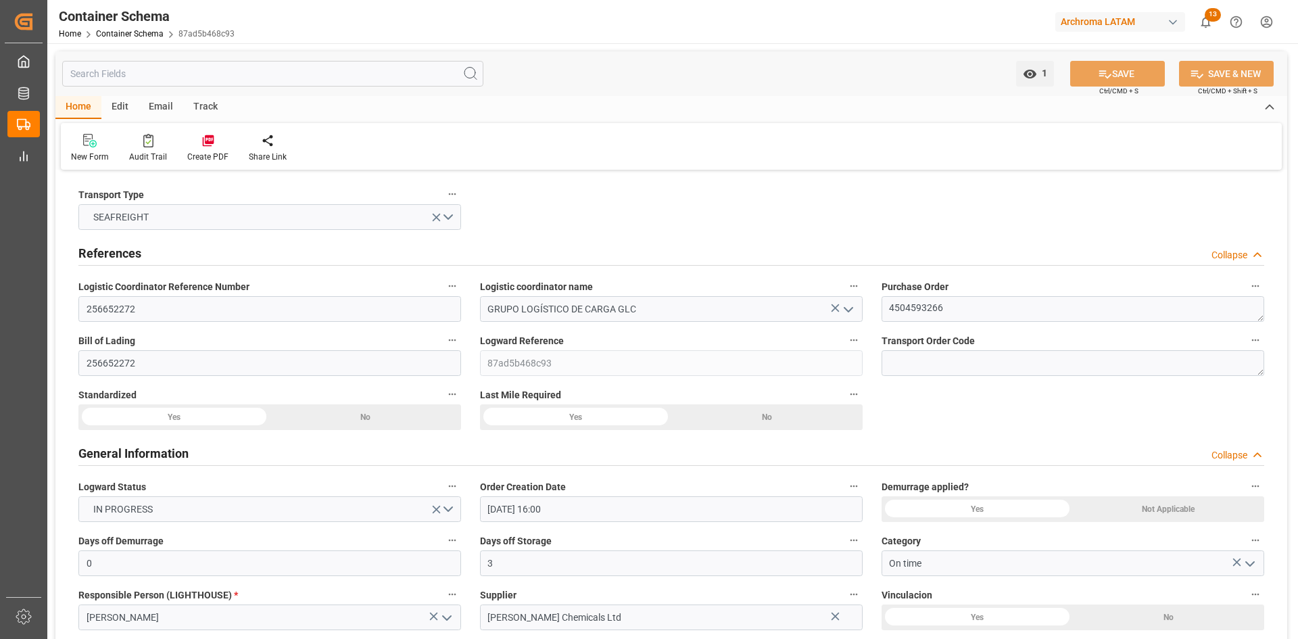
type input "[DATE] 06:41"
type input "[DATE] 00:00"
type input "[DATE] 13:30"
type input "[DATE] 00:00"
type input "[DATE] 13:30"
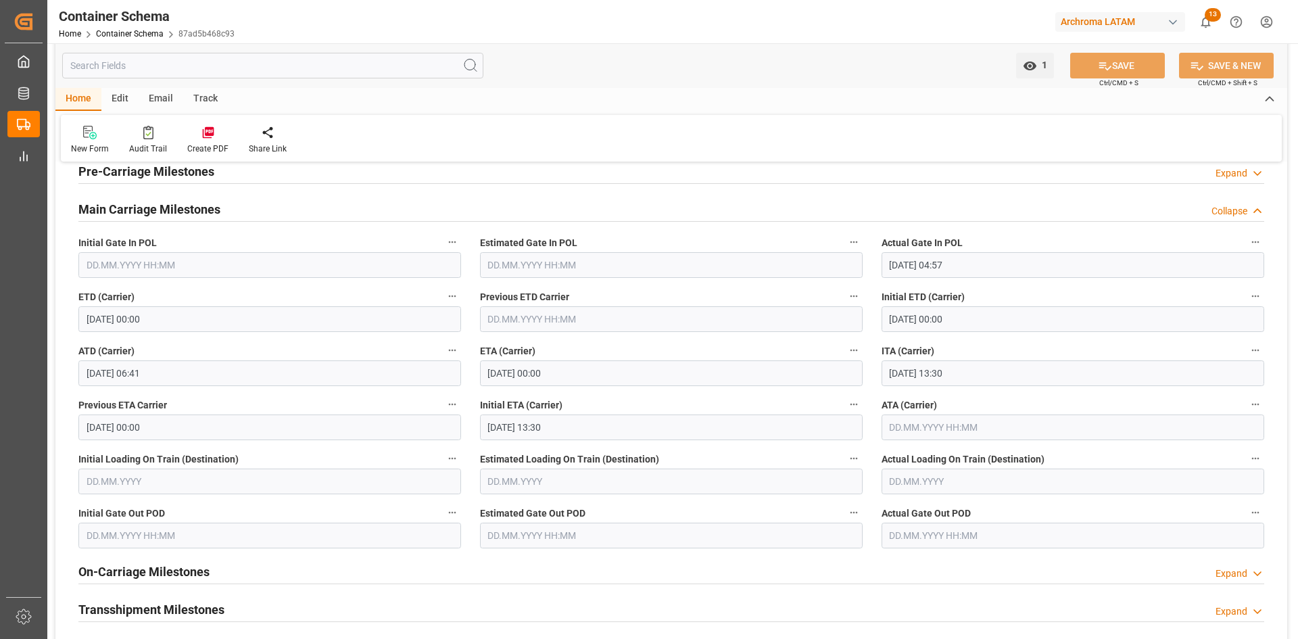
scroll to position [1690, 0]
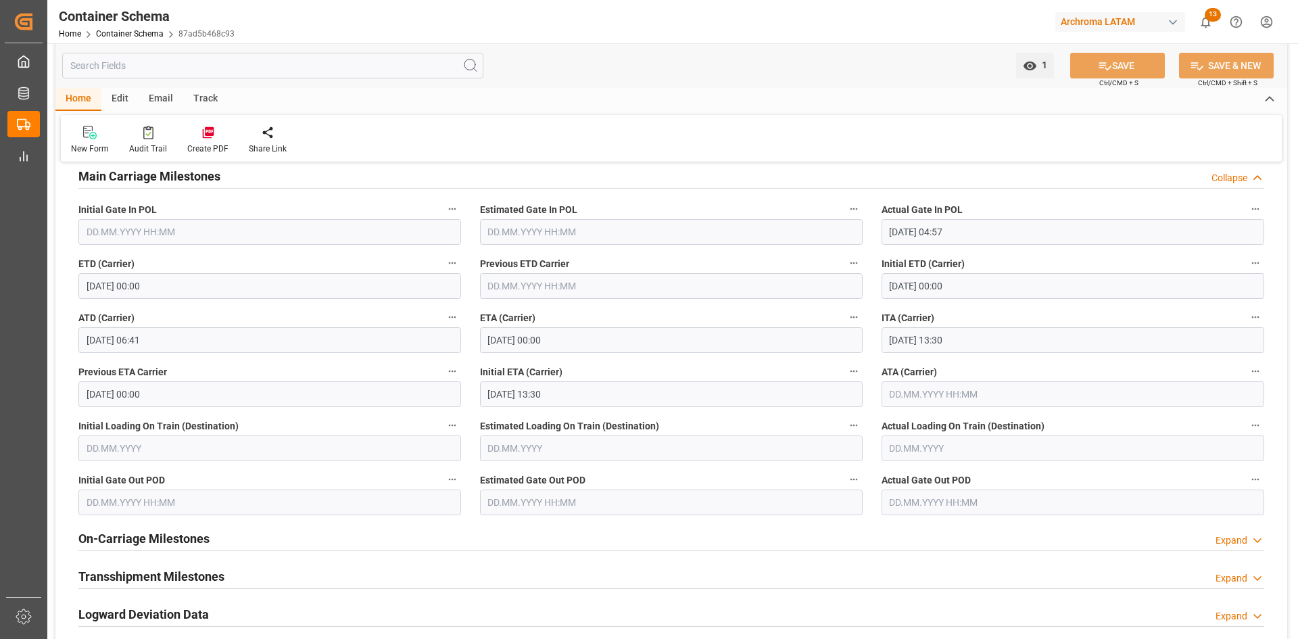
click at [702, 159] on div "New Form Audit Trail Create PDF Share Link" at bounding box center [671, 138] width 1221 height 47
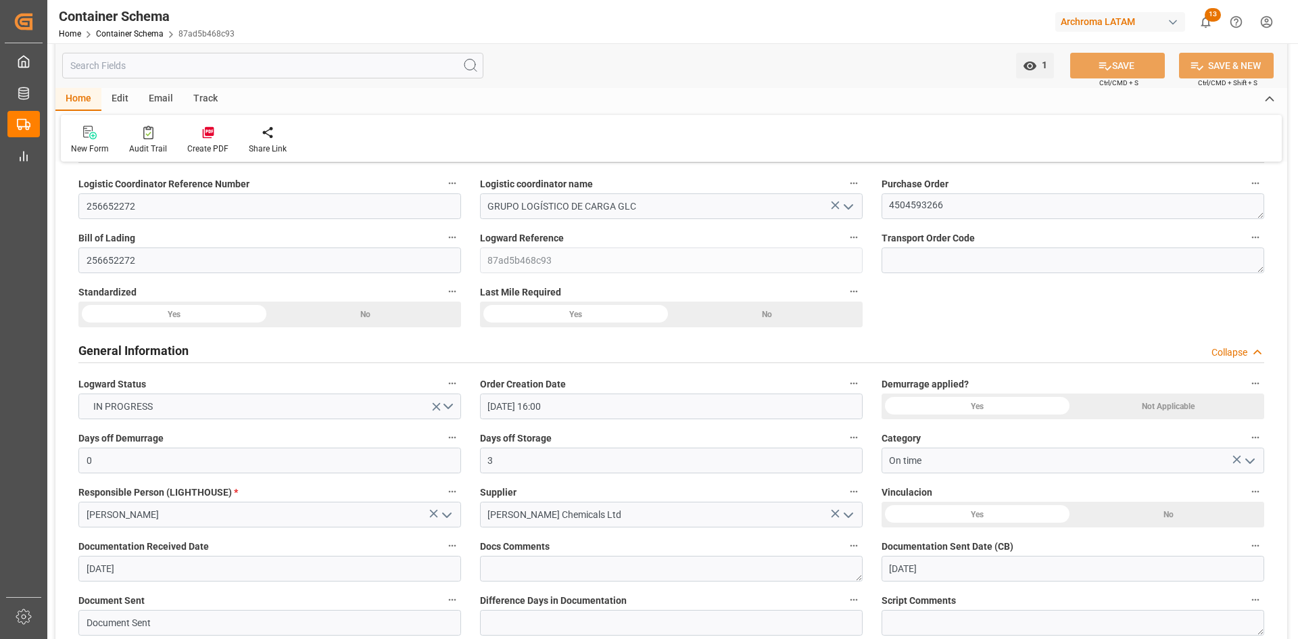
scroll to position [0, 0]
